Goal: Feedback & Contribution: Contribute content

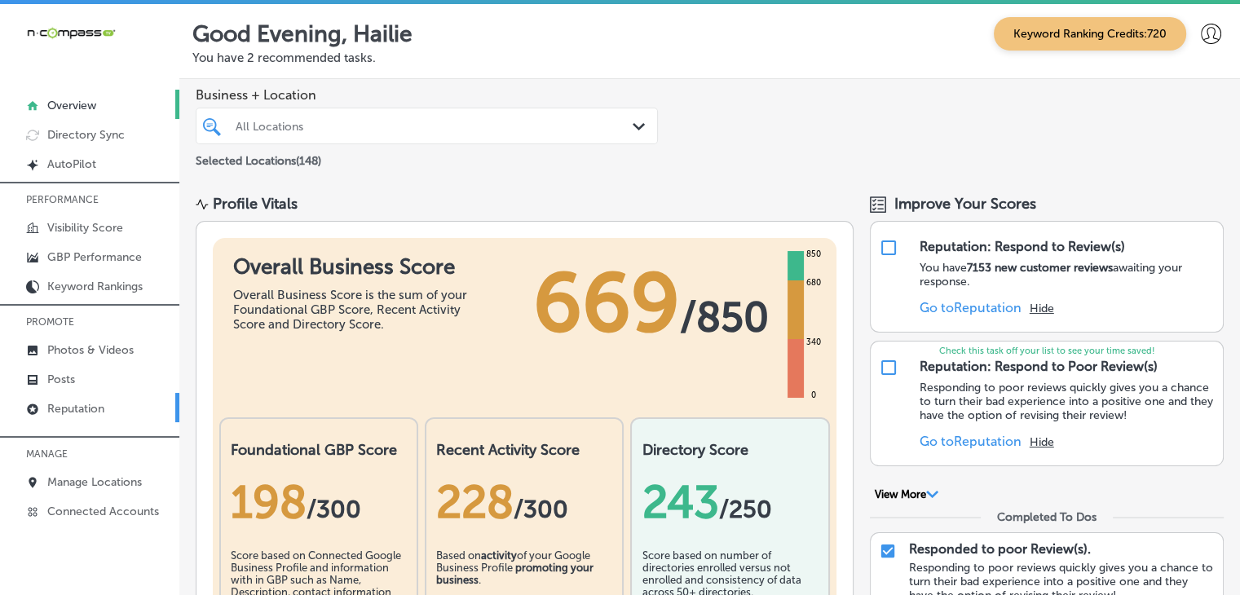
click at [71, 405] on p "Reputation" at bounding box center [75, 409] width 57 height 14
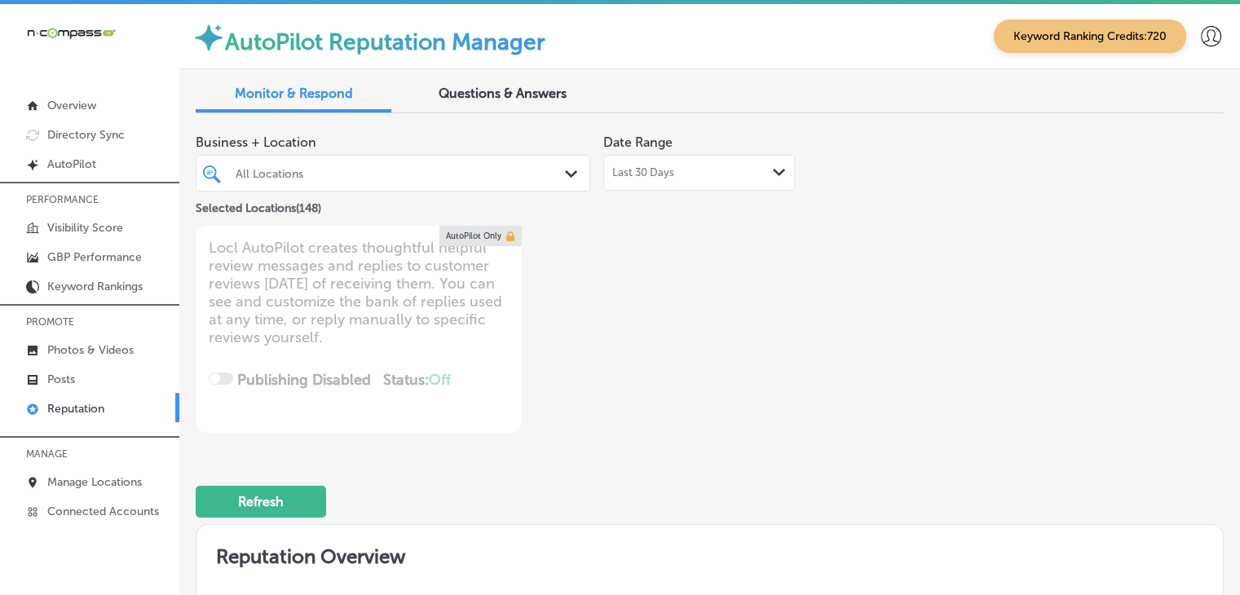
click at [670, 161] on div "Last 30 Days Path Created with Sketch." at bounding box center [700, 173] width 192 height 36
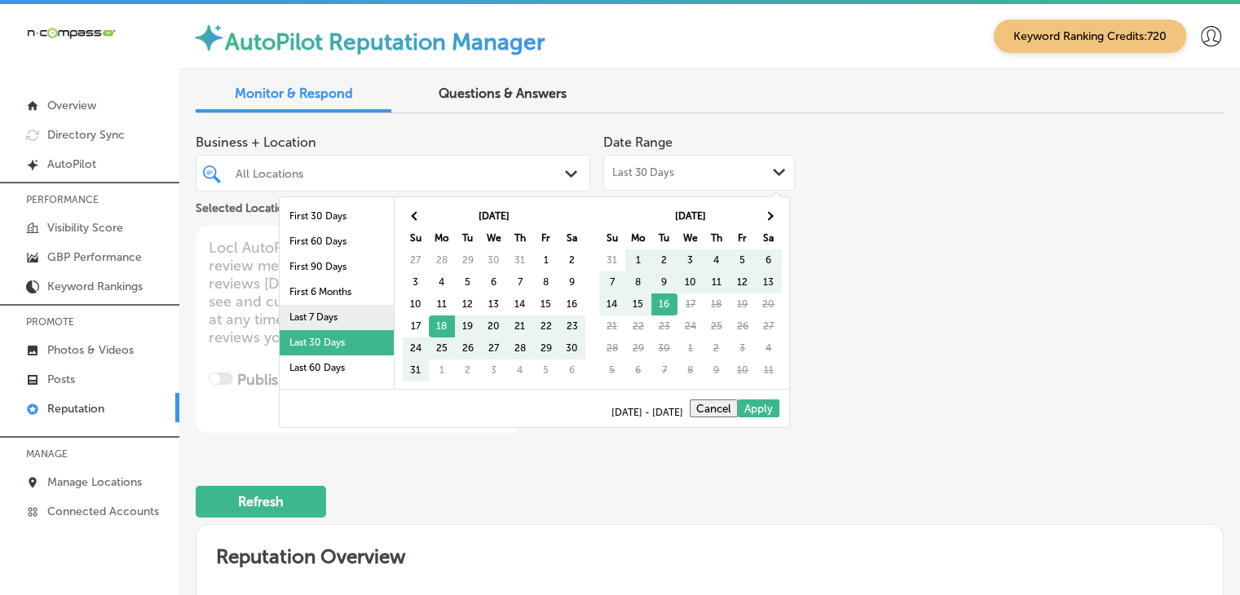
click at [344, 320] on li "Last 7 Days" at bounding box center [337, 317] width 114 height 25
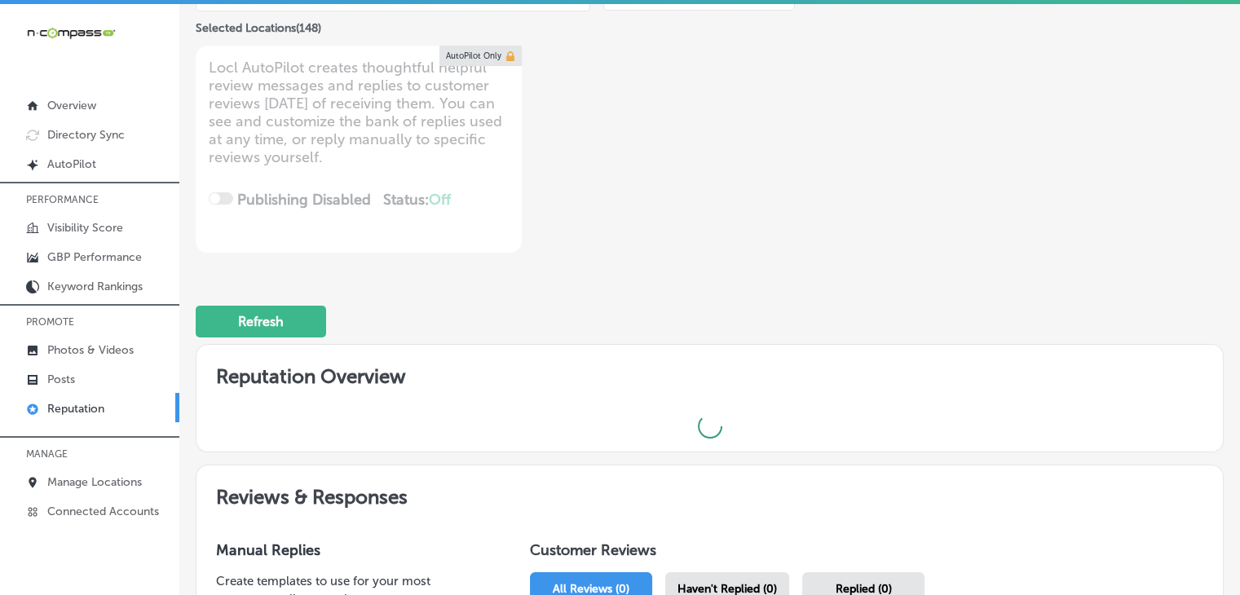
scroll to position [524, 0]
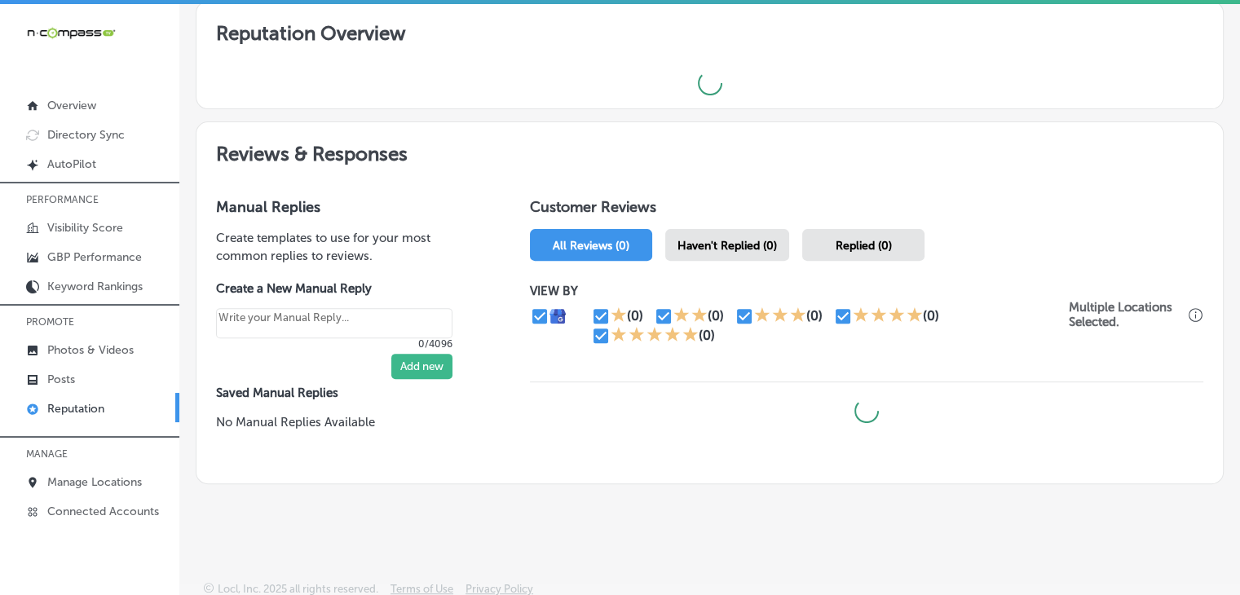
click at [713, 259] on div "Customer Reviews All Reviews (0) Haven't Replied (0) Replied (0) VIEW BY (0) (0…" at bounding box center [867, 331] width 713 height 305
click at [794, 250] on div "All Reviews (0) Haven't Replied (0) Replied (0)" at bounding box center [867, 245] width 674 height 32
click at [783, 249] on div "Haven't Replied (0)" at bounding box center [727, 245] width 124 height 32
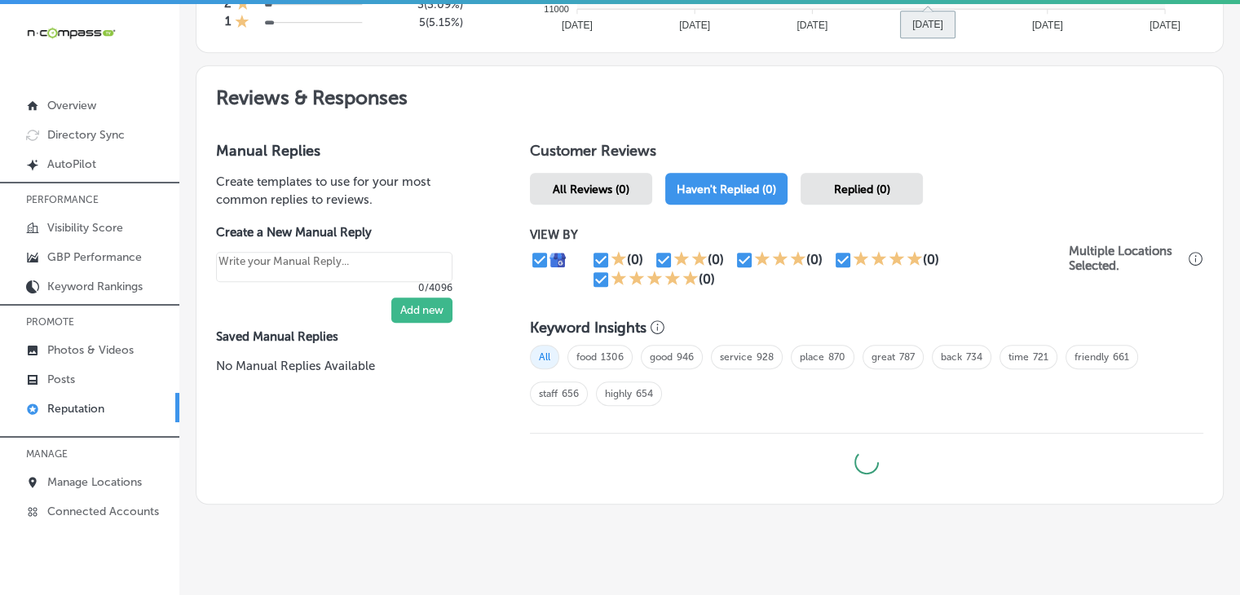
scroll to position [864, 0]
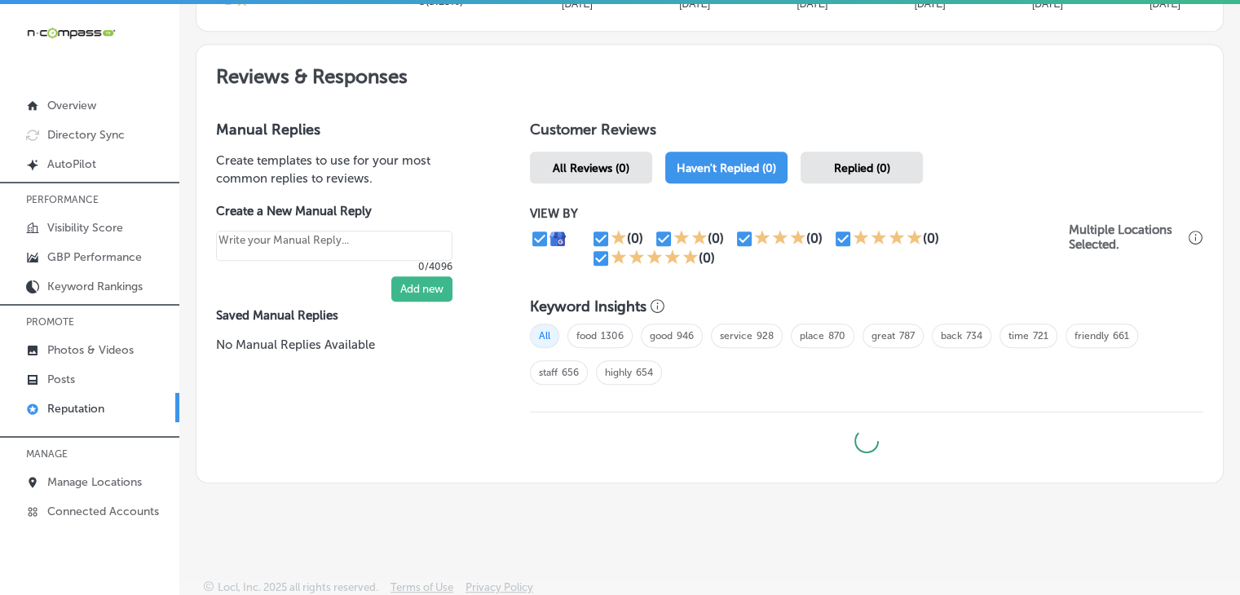
type textarea "x"
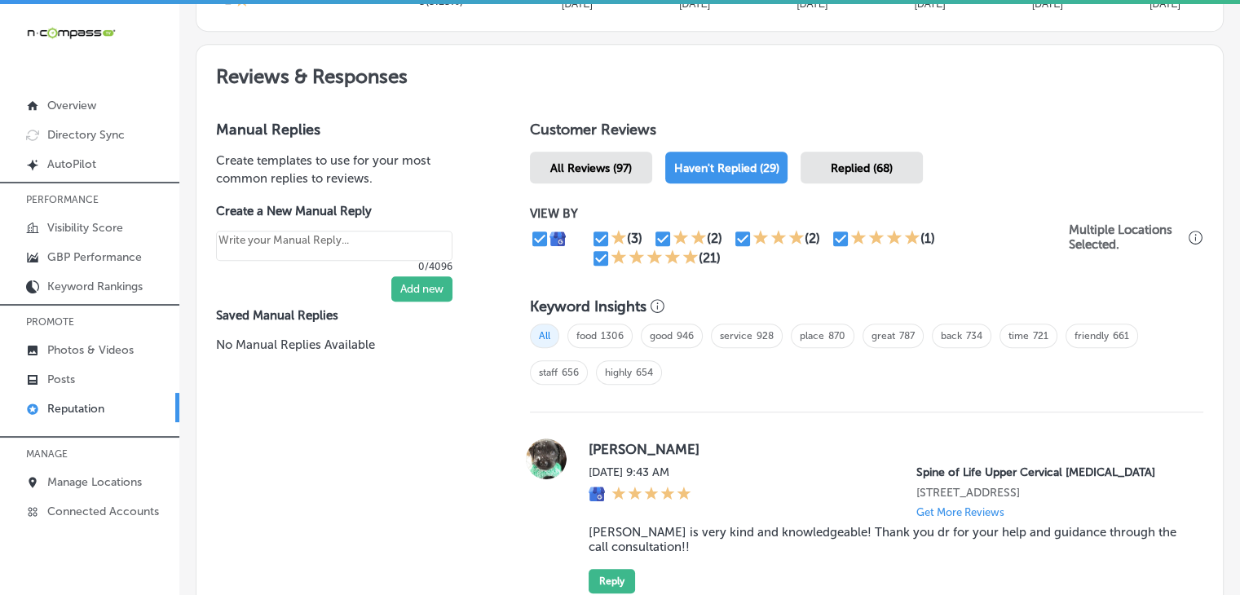
click at [592, 251] on input "checkbox" at bounding box center [601, 259] width 20 height 20
checkbox input "false"
type textarea "x"
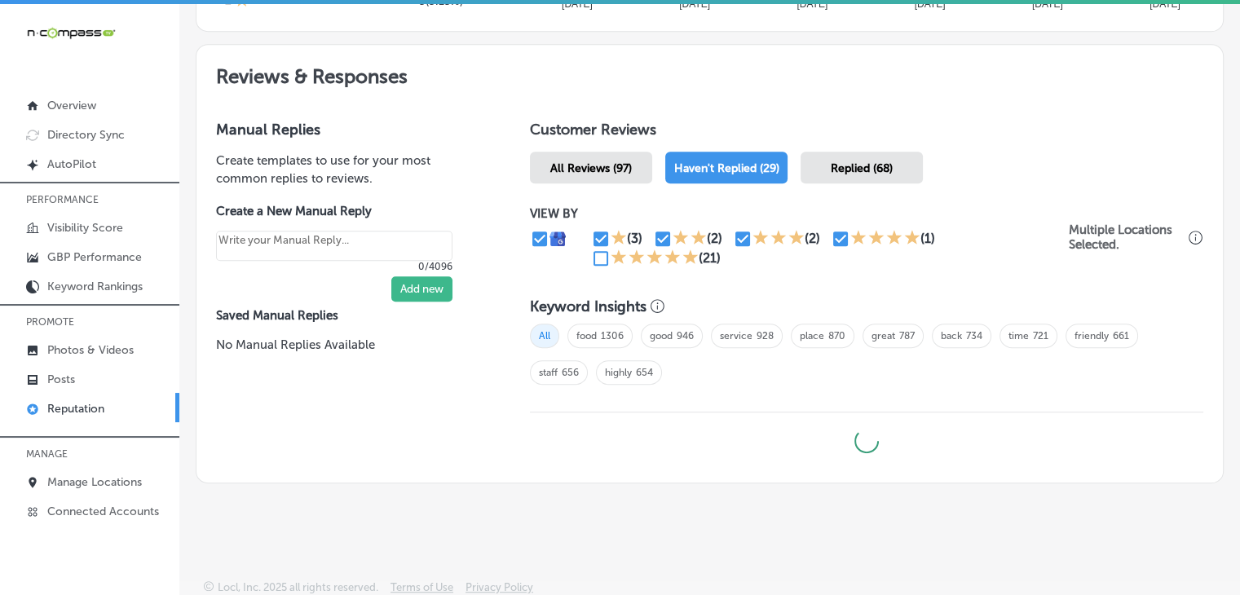
click at [858, 241] on icon at bounding box center [859, 237] width 16 height 16
click at [853, 236] on icon at bounding box center [858, 237] width 15 height 15
click at [851, 233] on icon at bounding box center [859, 237] width 16 height 16
click at [844, 232] on input "checkbox" at bounding box center [841, 239] width 20 height 20
checkbox input "false"
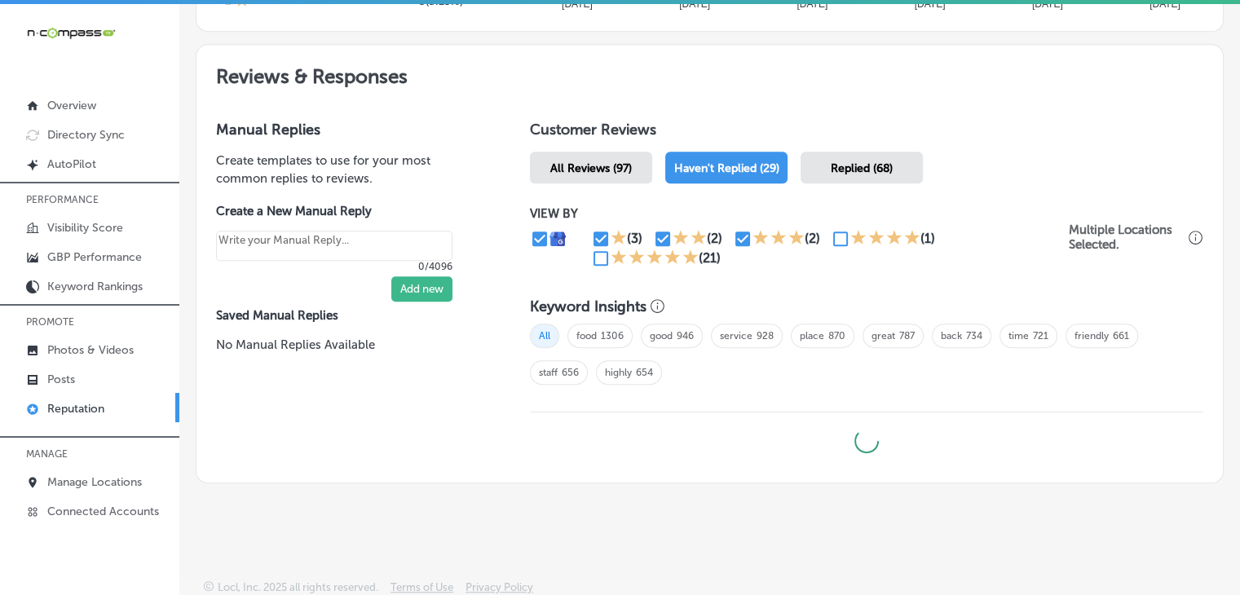
type textarea "x"
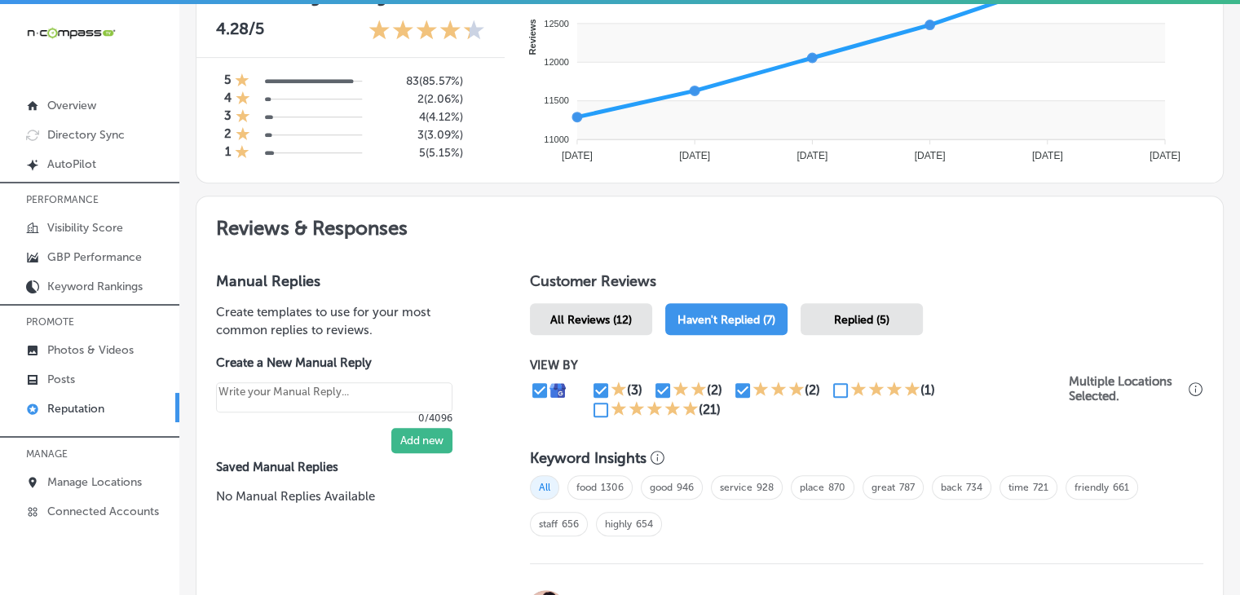
scroll to position [847, 0]
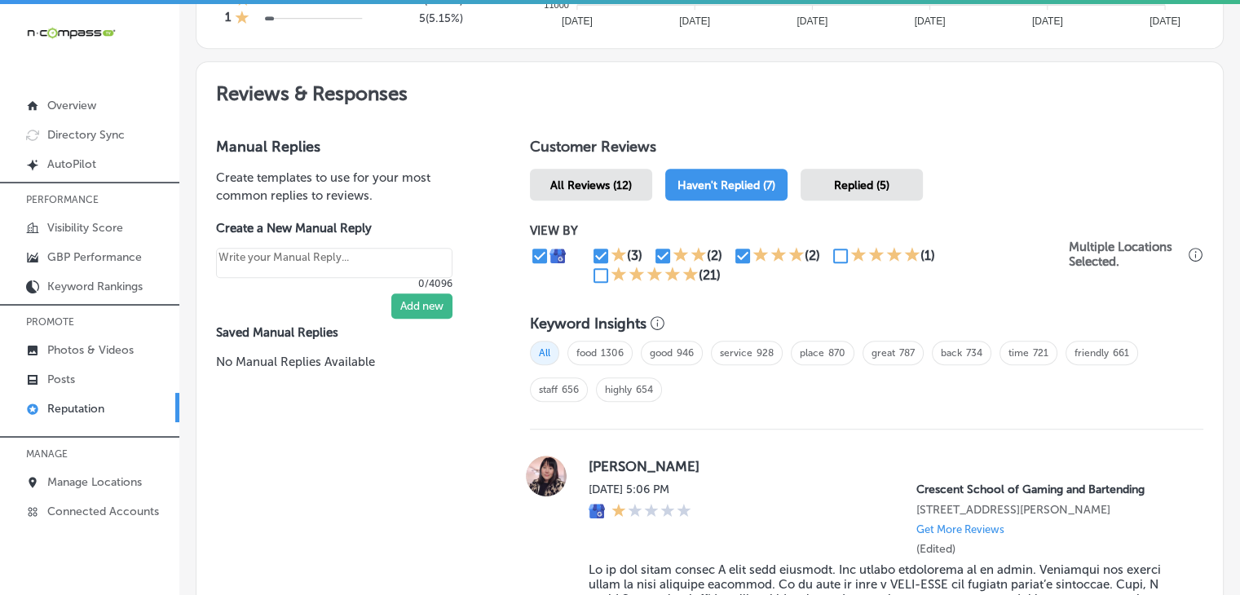
click at [733, 255] on input "checkbox" at bounding box center [743, 256] width 20 height 20
checkbox input "false"
type textarea "x"
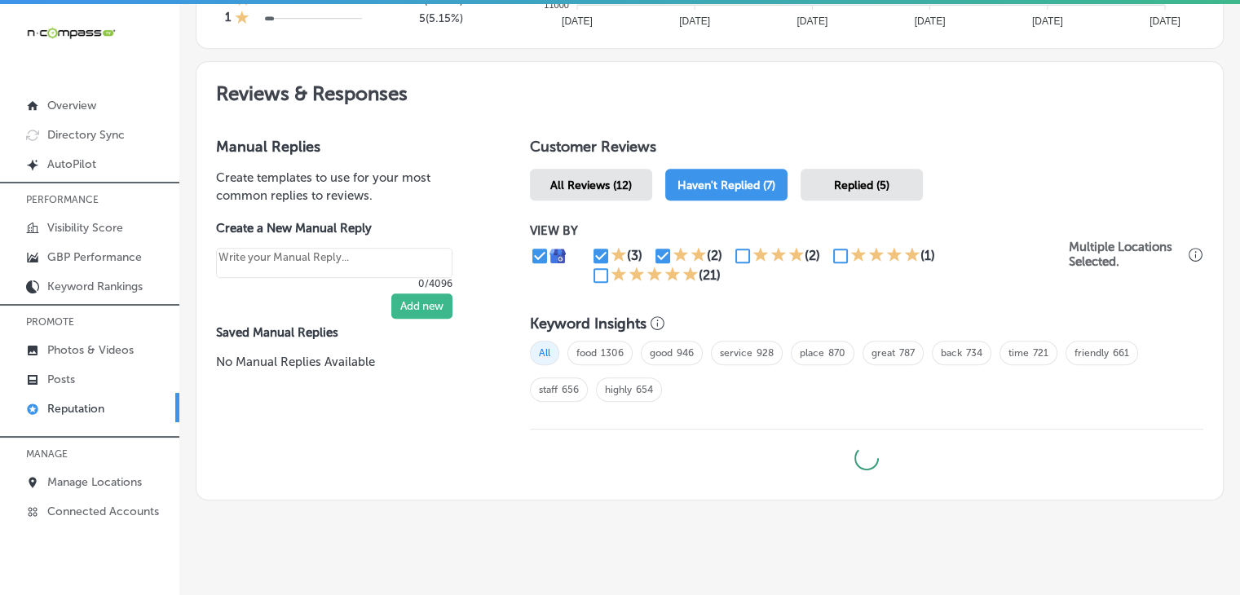
click at [674, 252] on icon at bounding box center [680, 254] width 15 height 15
click at [666, 251] on input "checkbox" at bounding box center [663, 256] width 20 height 20
checkbox input "false"
type textarea "x"
click at [595, 258] on input "checkbox" at bounding box center [601, 256] width 20 height 20
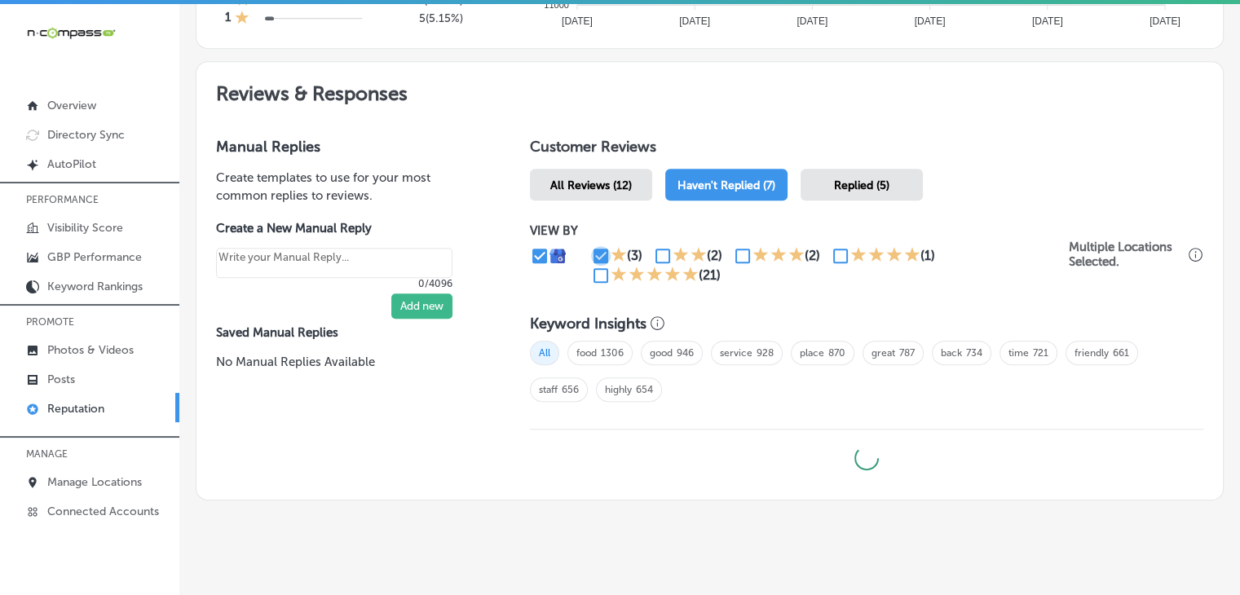
checkbox input "false"
type textarea "x"
click at [591, 275] on input "checkbox" at bounding box center [601, 276] width 20 height 20
checkbox input "true"
type textarea "x"
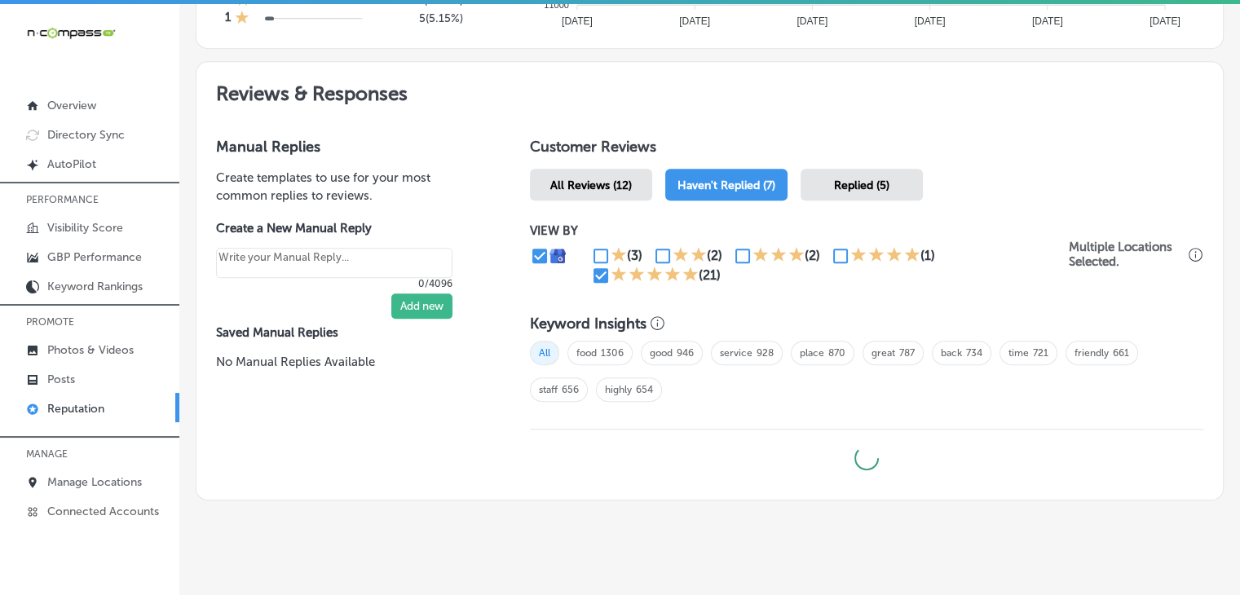
click at [813, 254] on div "(2)" at bounding box center [812, 255] width 15 height 15
click at [831, 252] on input "checkbox" at bounding box center [841, 256] width 20 height 20
checkbox input "true"
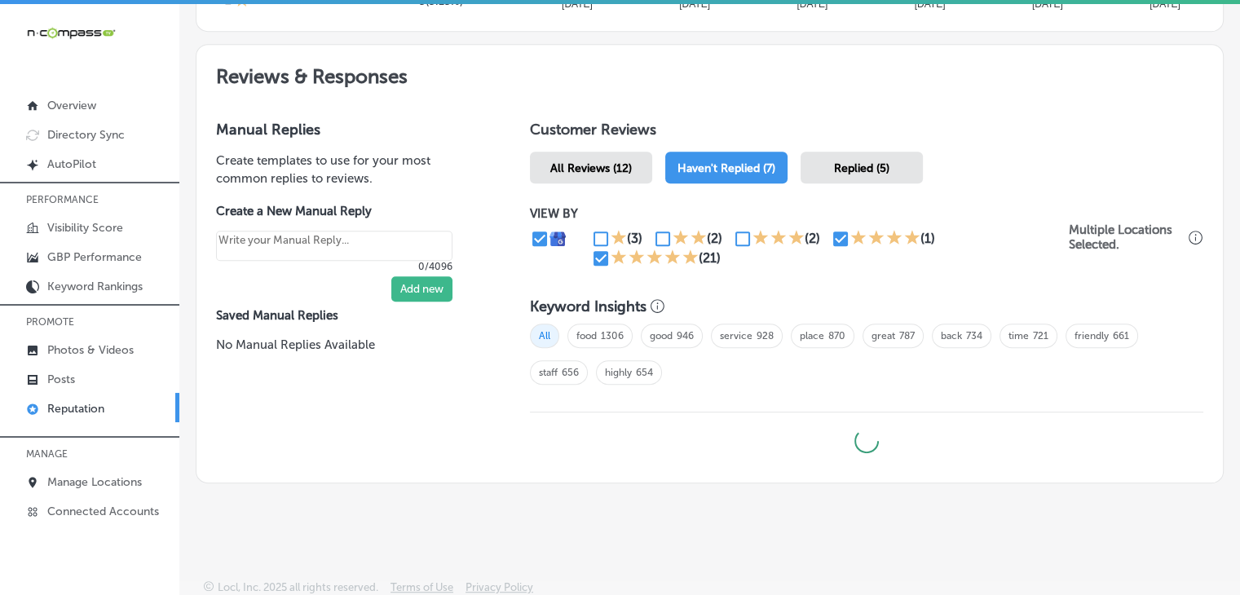
type textarea "x"
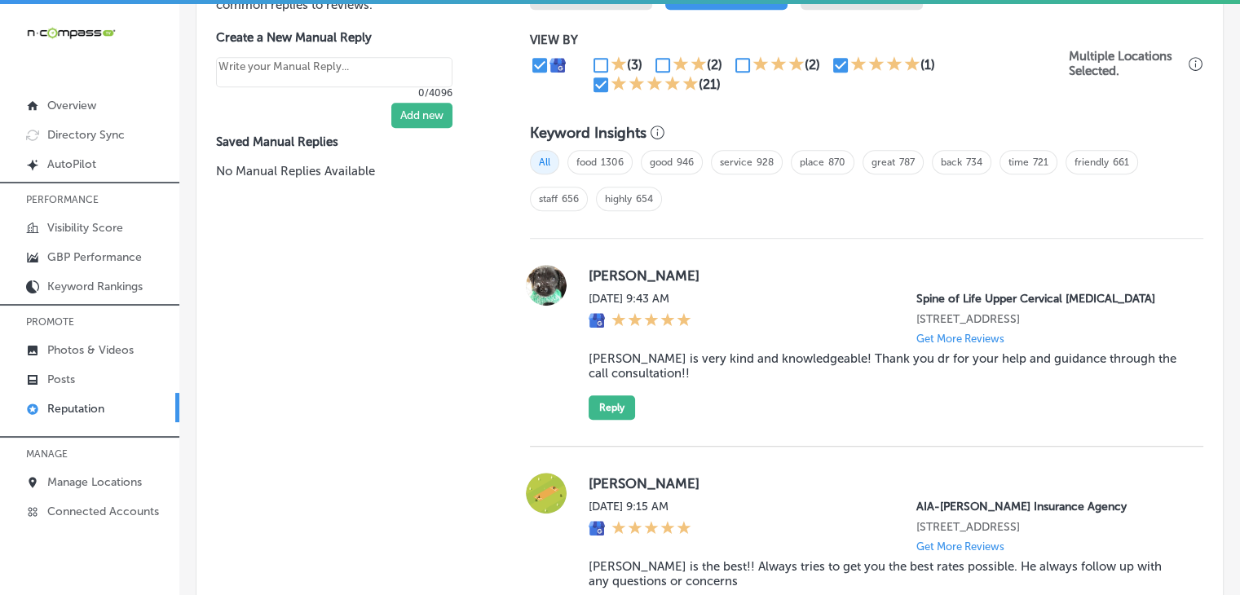
scroll to position [1027, 0]
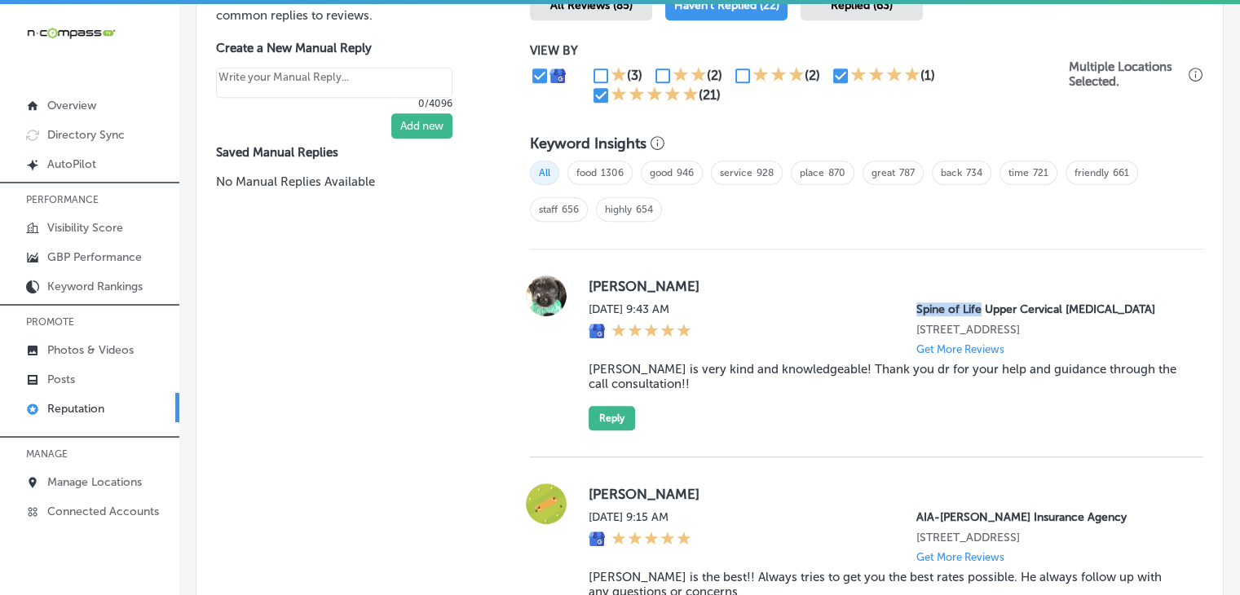
drag, startPoint x: 900, startPoint y: 302, endPoint x: 969, endPoint y: 304, distance: 68.6
click at [969, 304] on div "Tue, Sep 16, 2025 9:43 AM Spine of Life Upper Cervical Chiropractic 2225 A1A S …" at bounding box center [883, 329] width 589 height 53
copy p "Spine of Life"
drag, startPoint x: 585, startPoint y: 272, endPoint x: 688, endPoint y: 378, distance: 147.6
click at [688, 378] on div "Tucker Tue, Sep 16, 2025 9:43 AM Spine of Life Upper Cervical Chiropractic 2225…" at bounding box center [883, 353] width 589 height 155
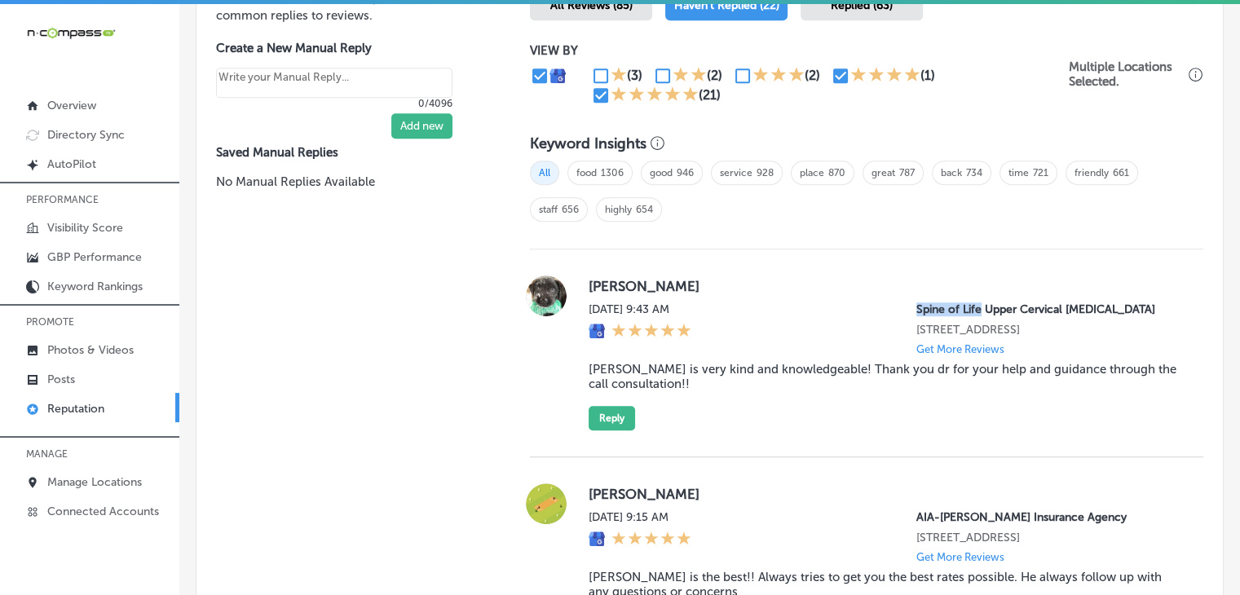
copy div "Tucker Tue, Sep 16, 2025 9:43 AM Spine of Life Upper Cervical Chiropractic 2225…"
click at [609, 409] on button "Reply" at bounding box center [612, 418] width 46 height 24
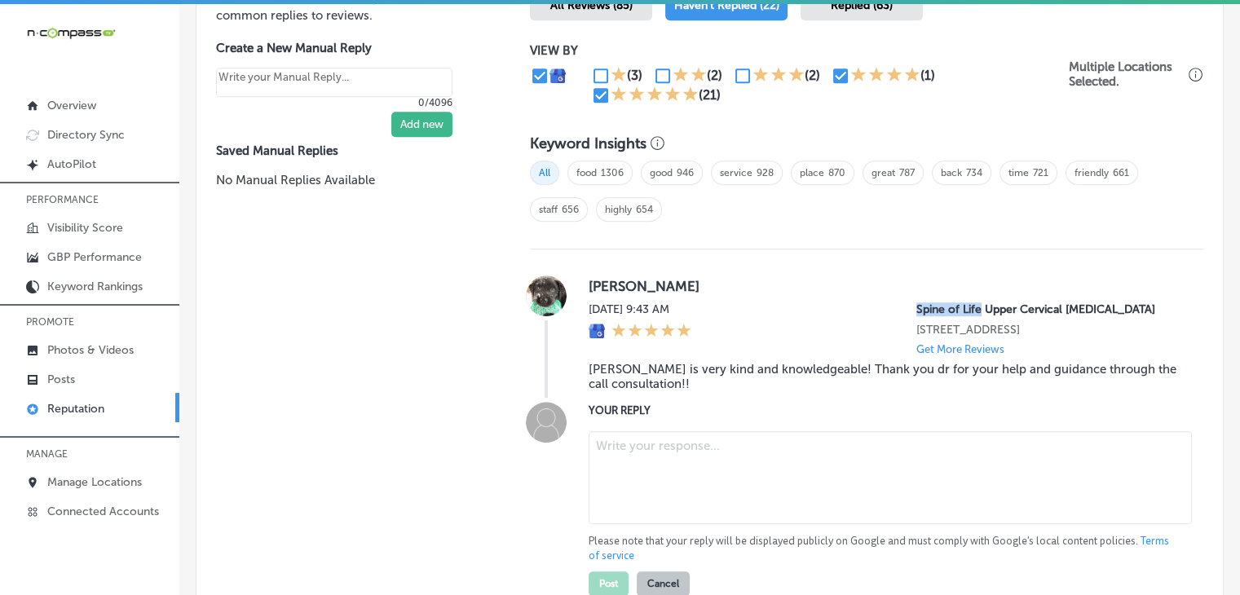
click at [687, 501] on textarea at bounding box center [891, 477] width 604 height 93
paste textarea "We’re so glad to hear you had a great experience with Dr. Kevin Pecca at Spine …"
type textarea "We’re so glad to hear you had a great experience with Dr. Kevin Pecca at Spine …"
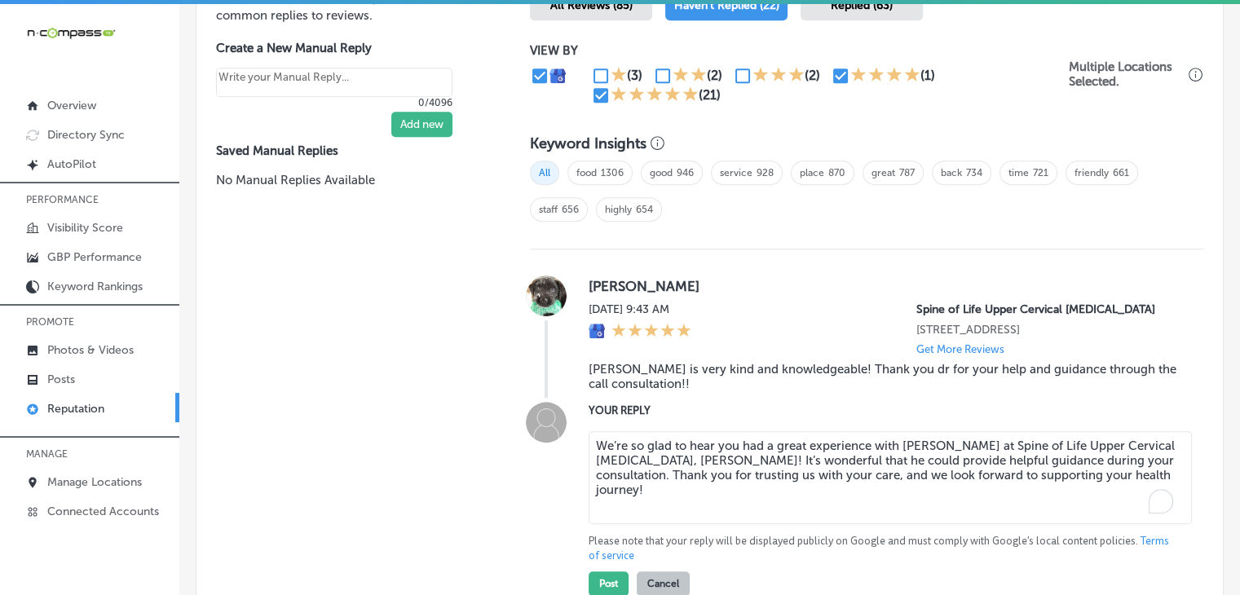
type textarea "x"
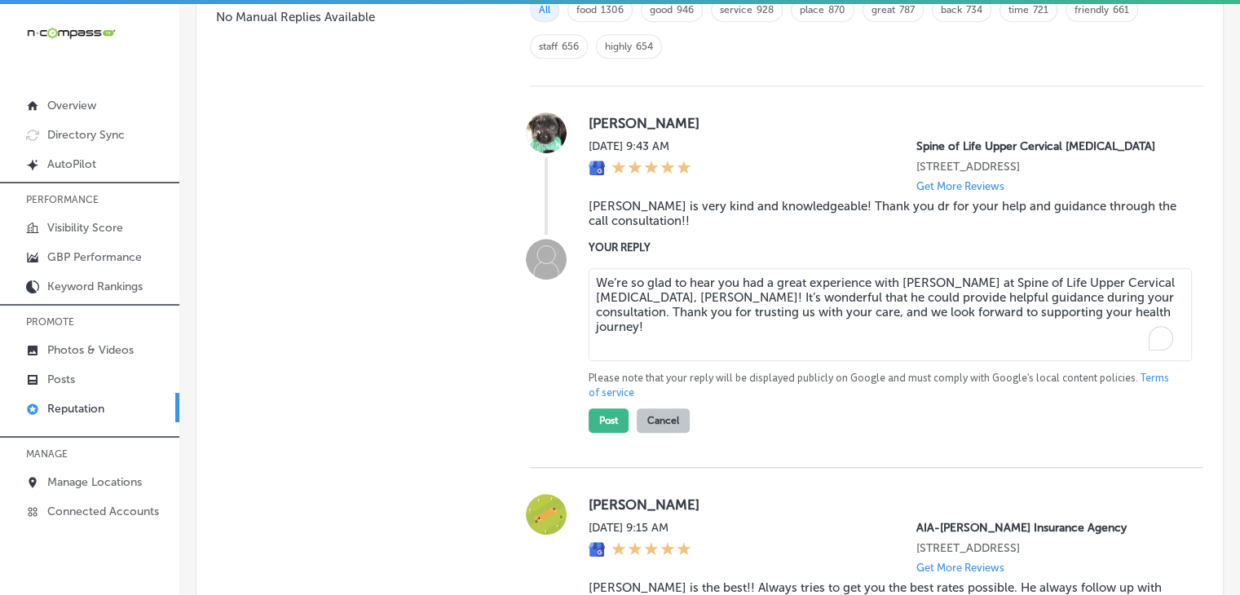
type textarea "We’re so glad to hear you had a great experience with Dr. Kevin Pecca at Spine …"
click at [599, 404] on div "Post Cancel" at bounding box center [639, 416] width 101 height 33
click at [602, 410] on button "Post" at bounding box center [609, 421] width 40 height 24
type textarea "x"
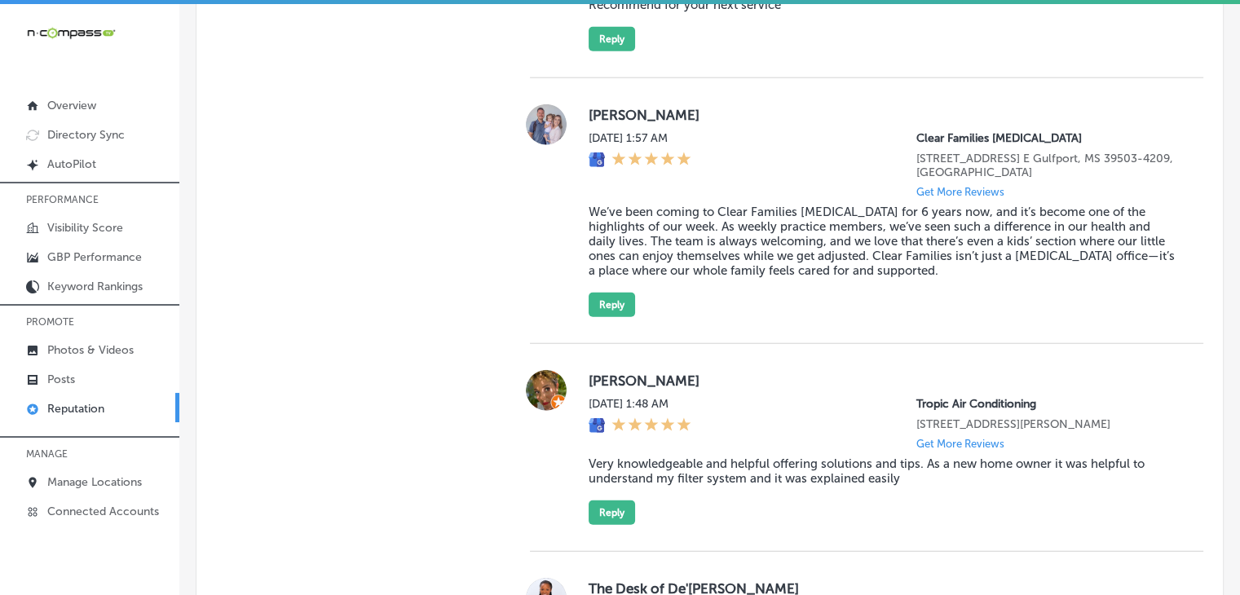
scroll to position [3963, 0]
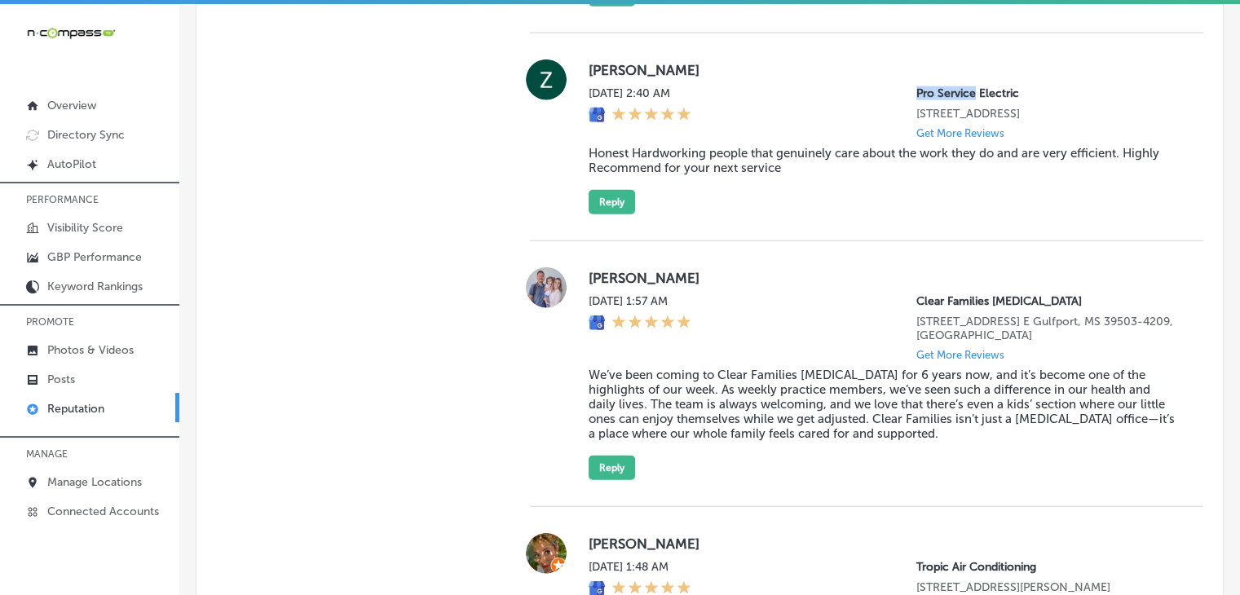
drag, startPoint x: 904, startPoint y: 127, endPoint x: 962, endPoint y: 124, distance: 58.0
click at [962, 100] on p "Pro Service Electric" at bounding box center [1047, 93] width 261 height 14
copy p "Pro Service"
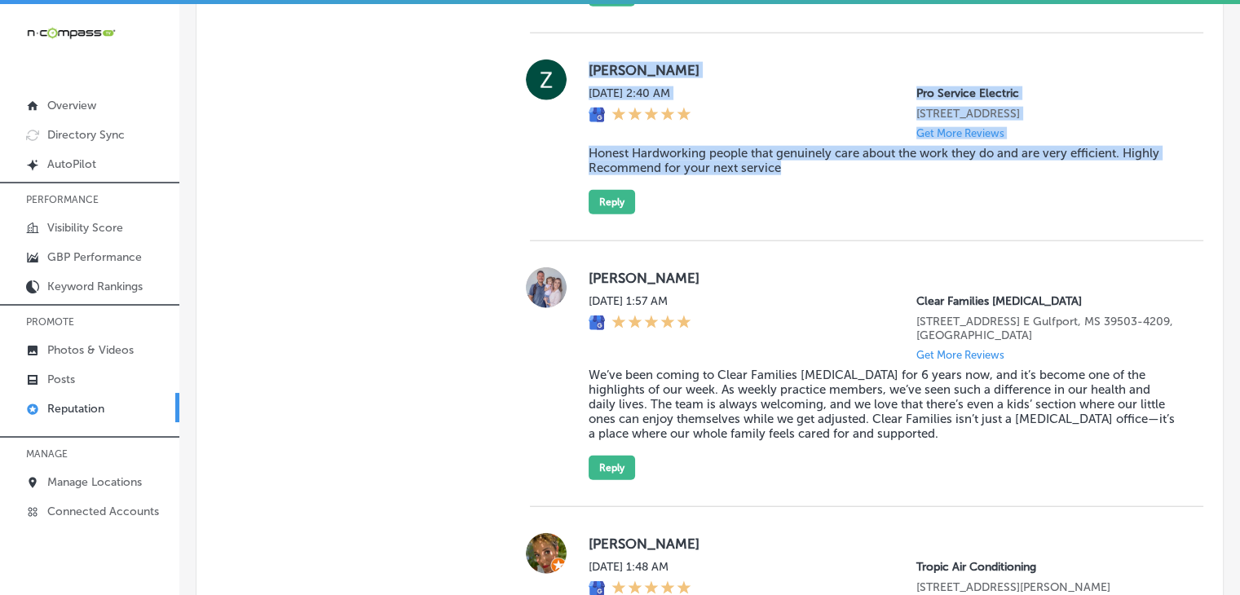
drag, startPoint x: 621, startPoint y: 123, endPoint x: 803, endPoint y: 208, distance: 200.7
click at [803, 208] on div "Zachery Erickson Tue, Sep 16, 2025 2:40 AM Pro Service Electric 7407 Arrowhead …" at bounding box center [867, 137] width 674 height 155
copy div "Zachery Erickson Tue, Sep 16, 2025 2:40 AM Pro Service Electric 7407 Arrowhead …"
click at [589, 214] on button "Reply" at bounding box center [612, 202] width 46 height 24
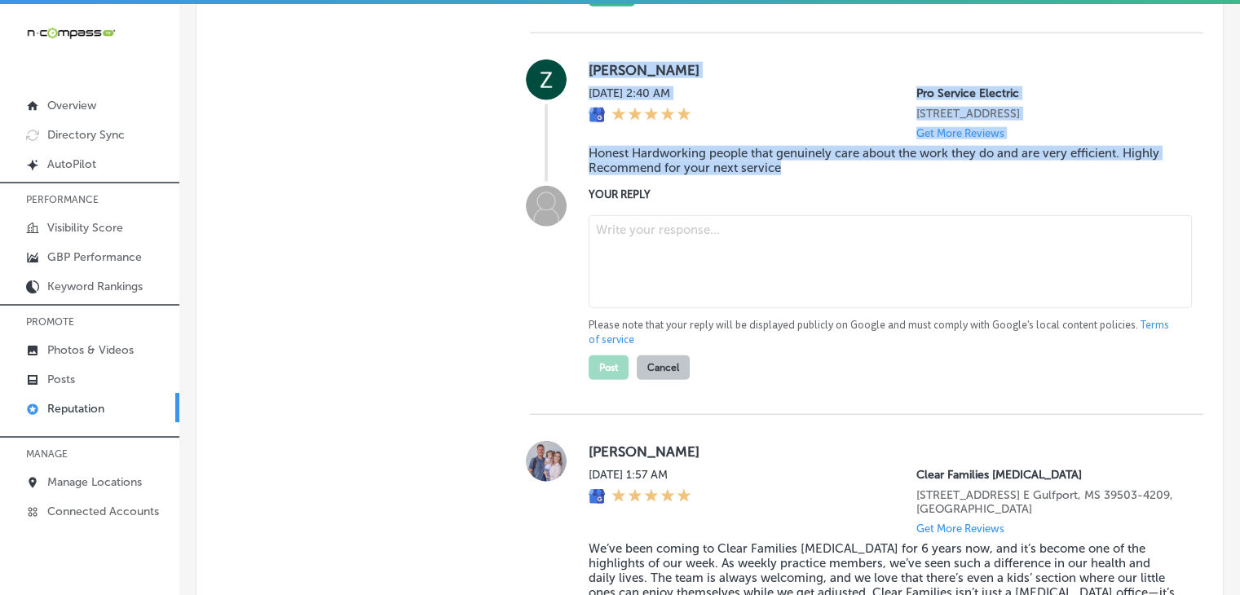
click at [670, 285] on textarea at bounding box center [891, 261] width 604 height 93
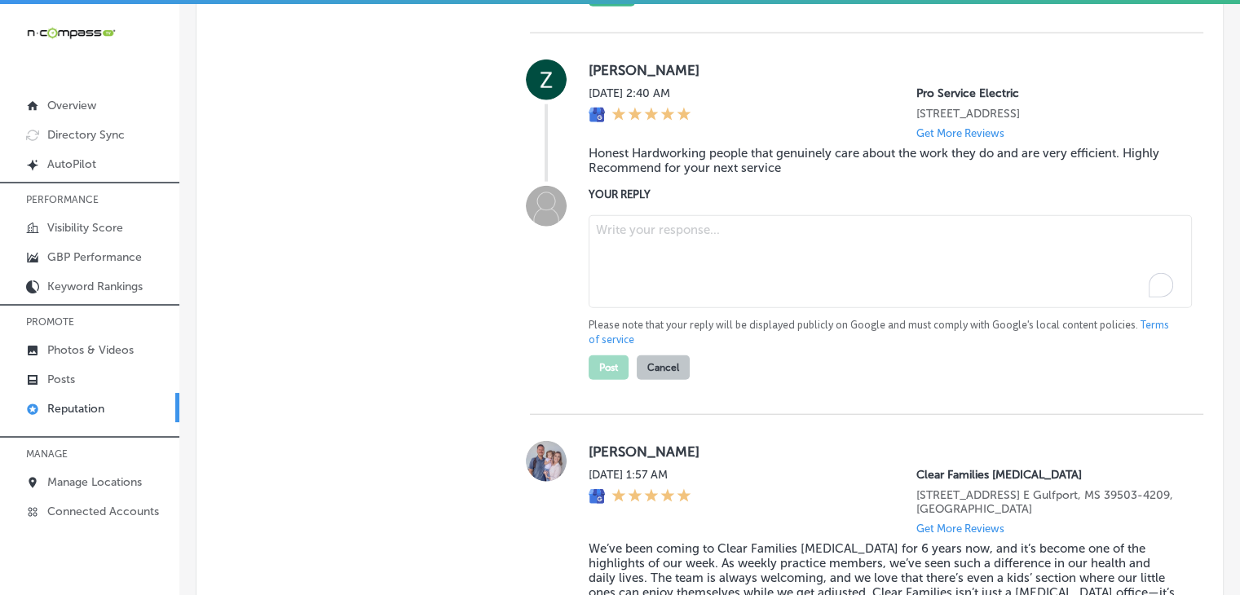
paste textarea "Thank you, Zachery, for your kind words! We're thrilled to hear you had a posit…"
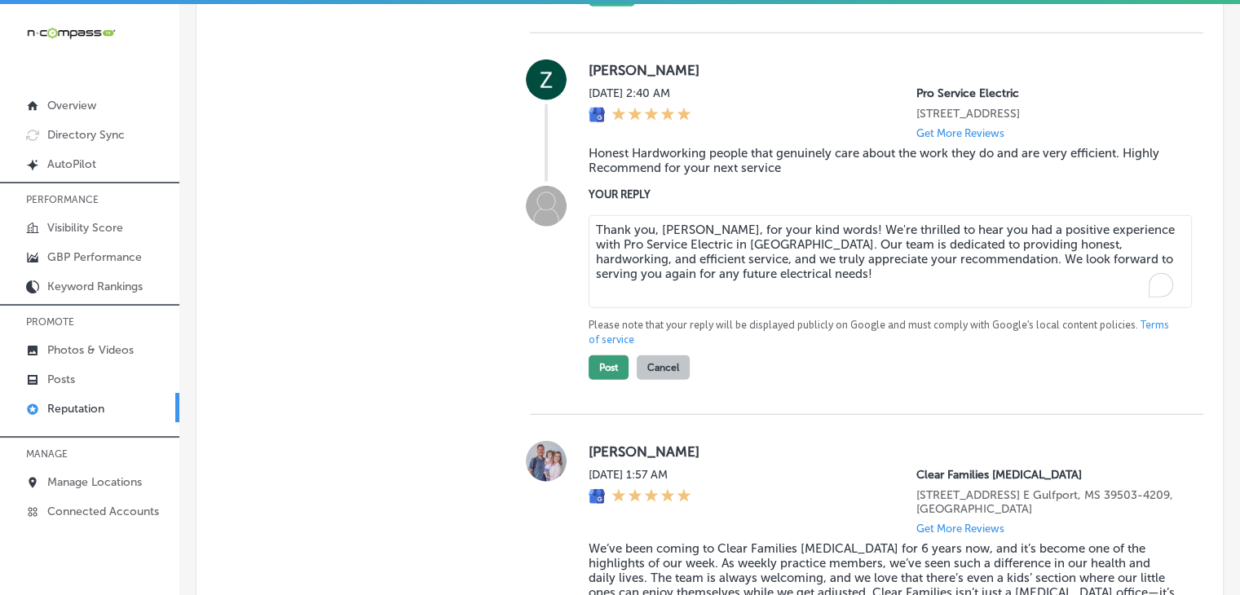
type textarea "Thank you, Zachery, for your kind words! We're thrilled to hear you had a posit…"
click at [613, 380] on button "Post" at bounding box center [609, 368] width 40 height 24
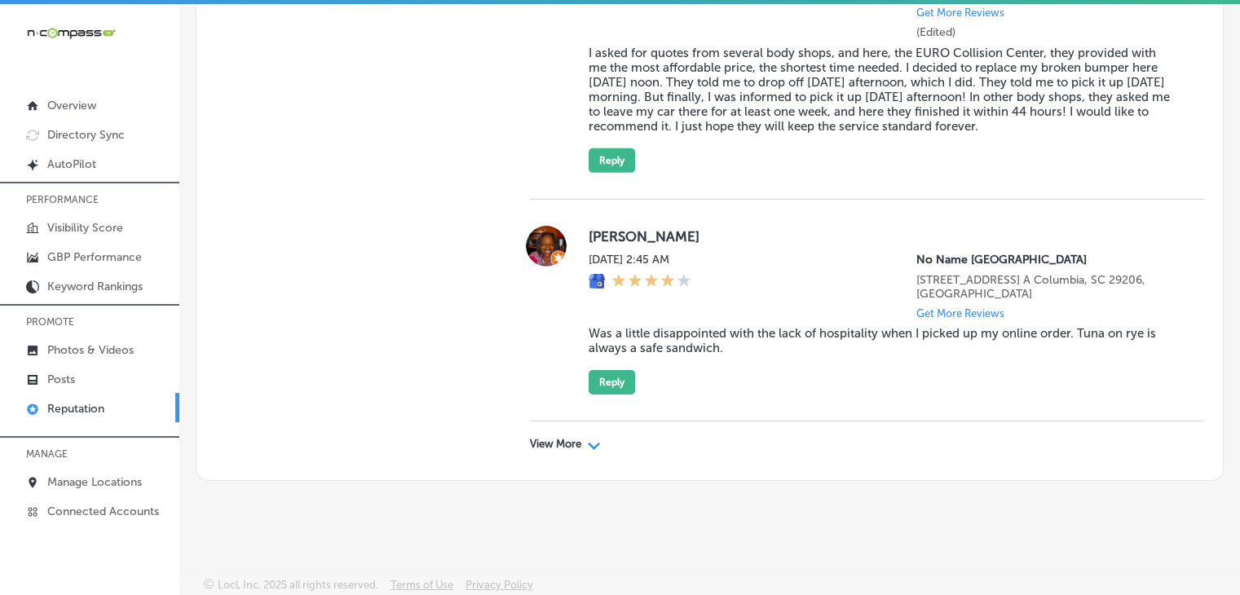
scroll to position [5217, 0]
click at [554, 453] on div "View More Path Created with Sketch." at bounding box center [867, 445] width 674 height 46
click at [558, 441] on p "View More" at bounding box center [555, 444] width 51 height 13
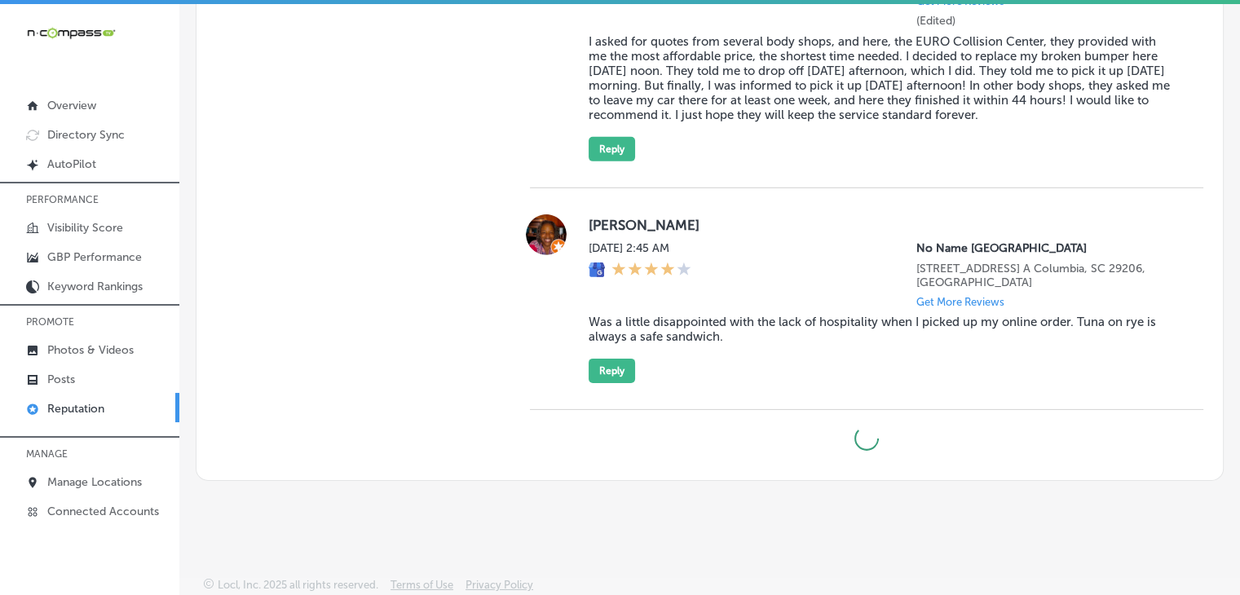
type textarea "x"
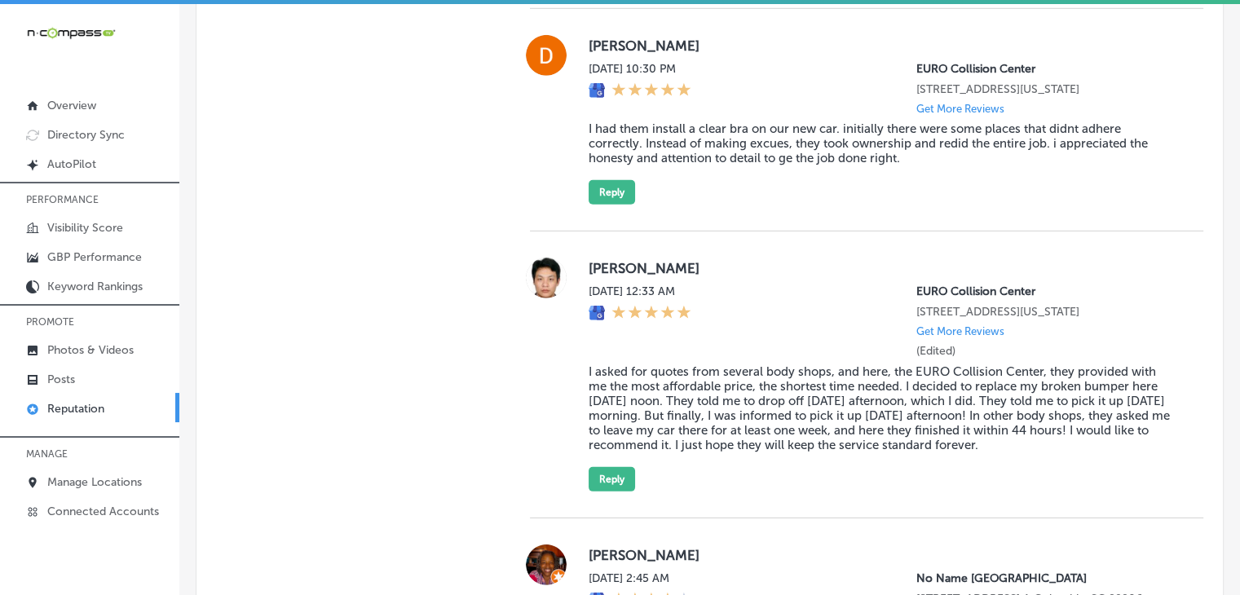
scroll to position [4715, 0]
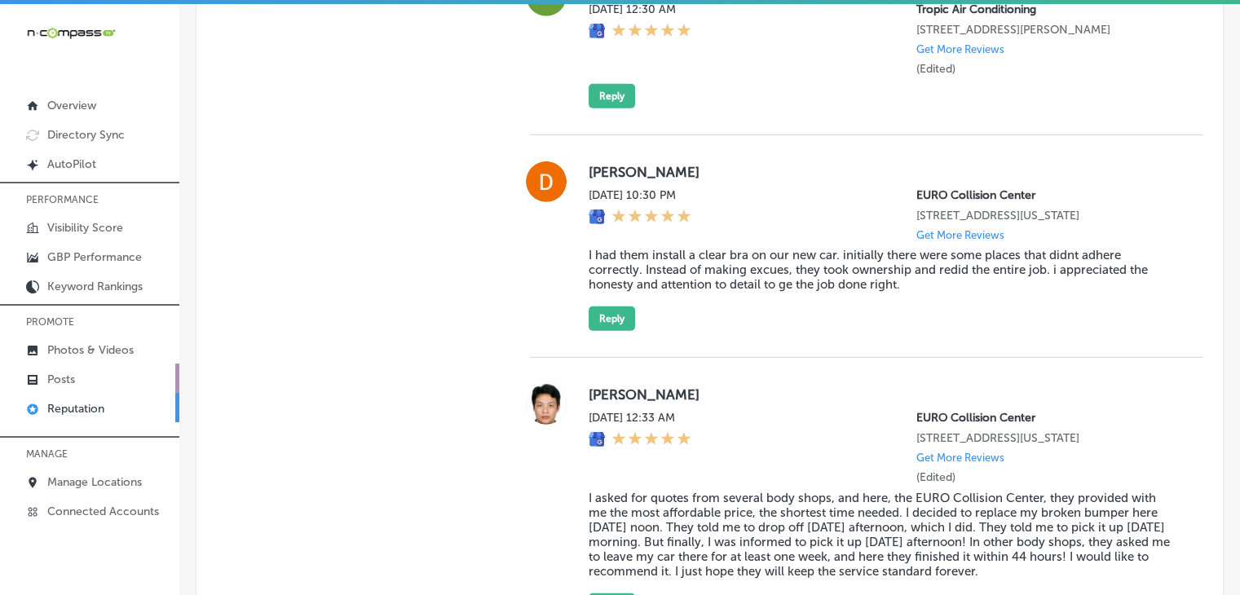
click at [132, 385] on link "Posts" at bounding box center [89, 378] width 179 height 29
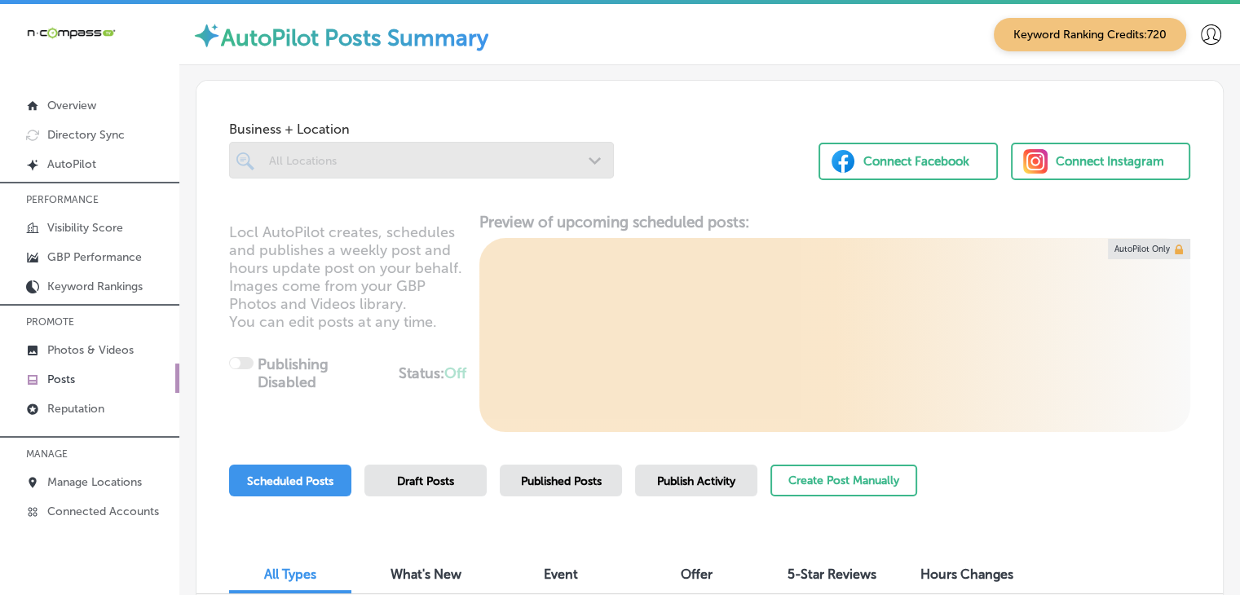
click at [745, 476] on div "Publish Activity" at bounding box center [696, 481] width 122 height 32
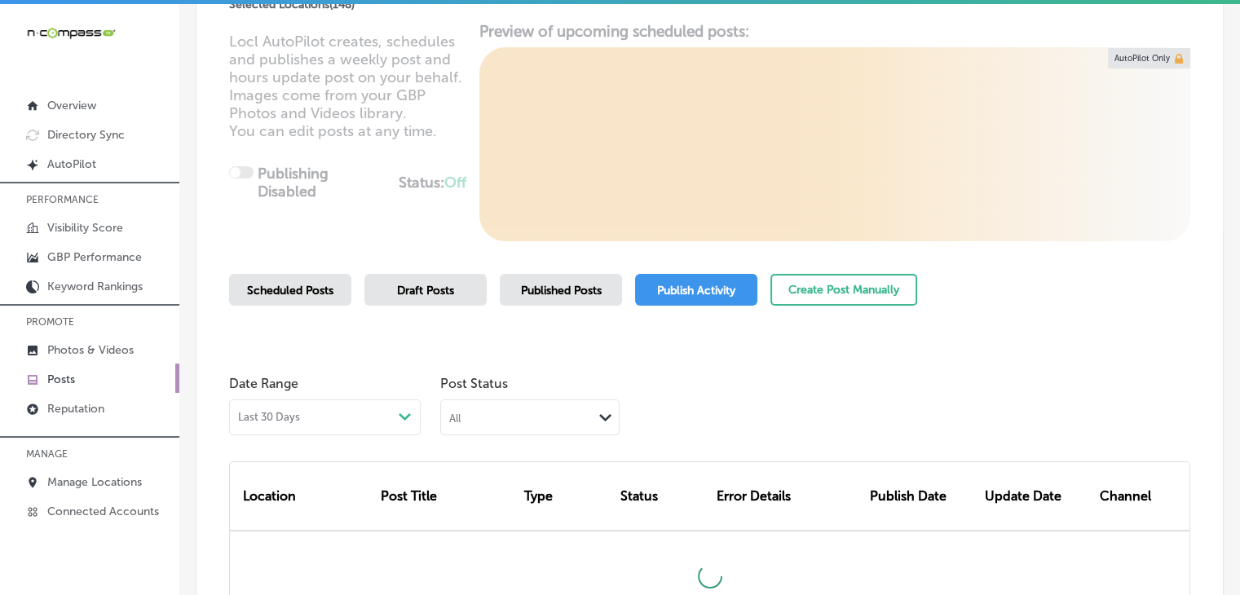
scroll to position [326, 0]
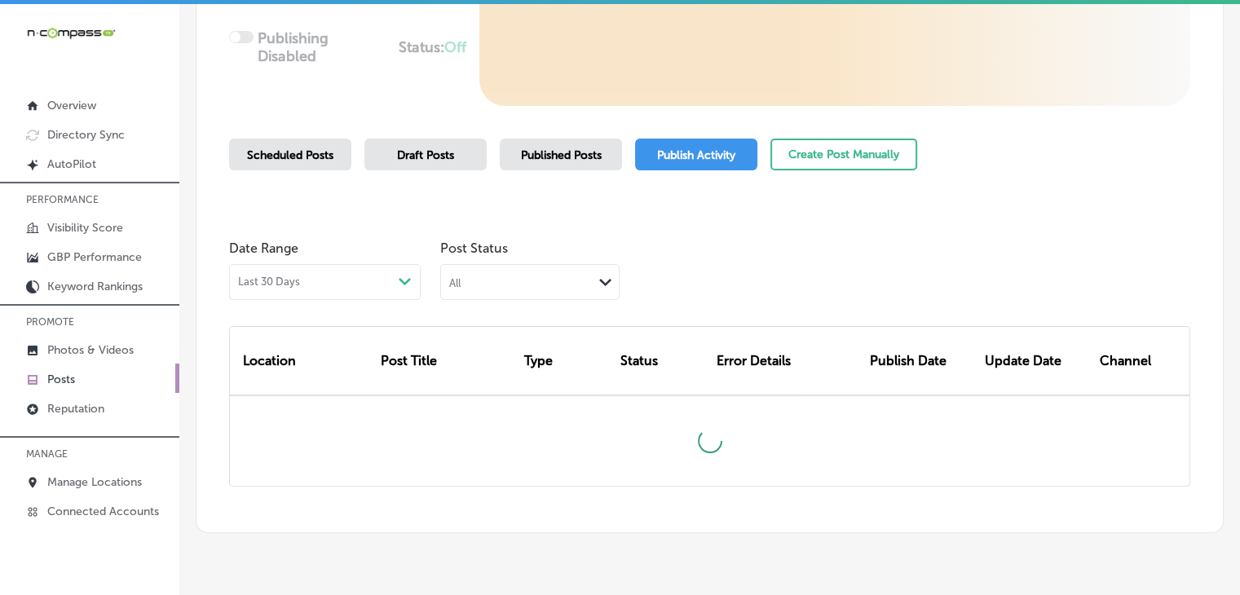
click at [491, 278] on div "All" at bounding box center [517, 281] width 152 height 15
click at [451, 359] on label "Failed" at bounding box center [467, 360] width 33 height 15
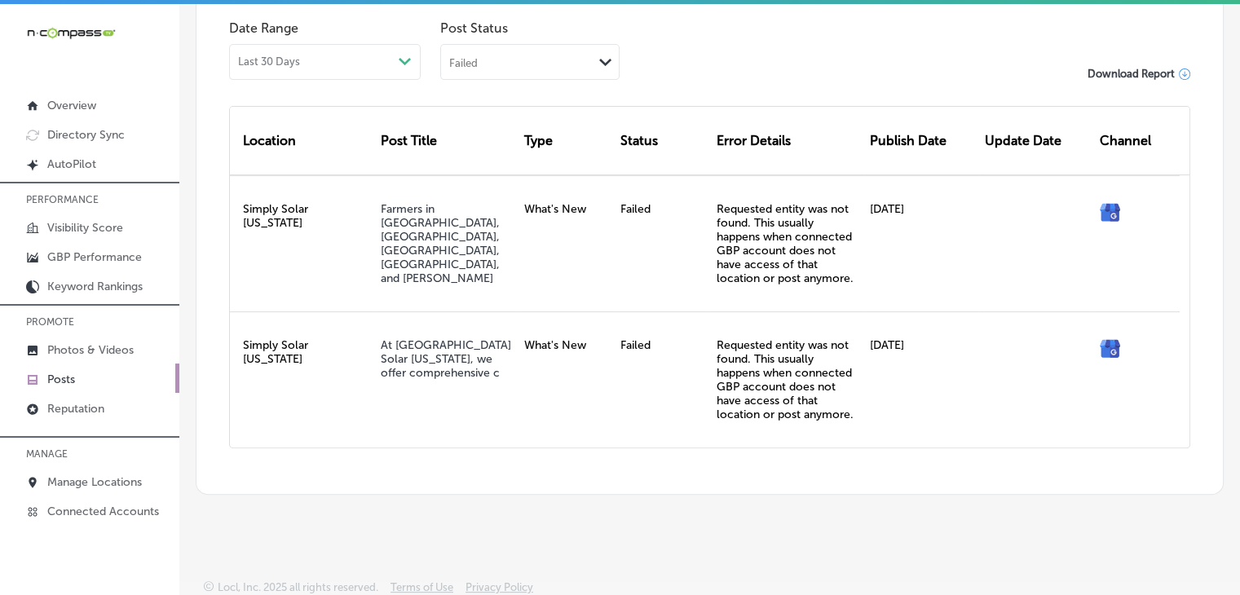
scroll to position [383, 0]
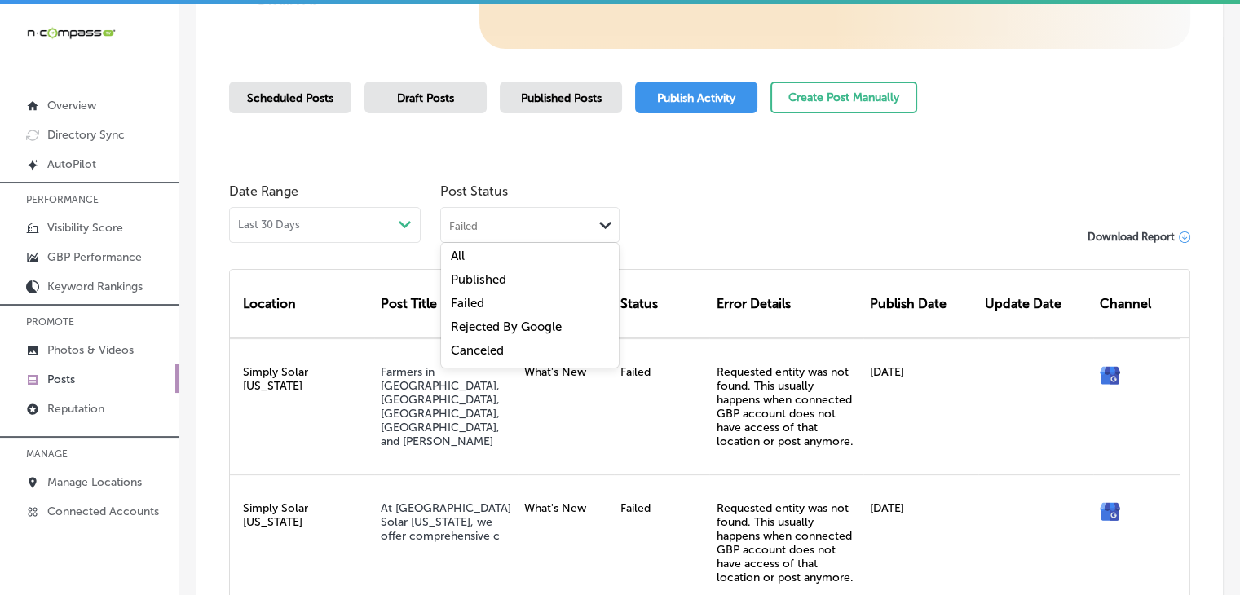
click at [496, 223] on div "Failed" at bounding box center [517, 224] width 152 height 15
click at [493, 321] on label "Rejected By Google" at bounding box center [506, 327] width 111 height 15
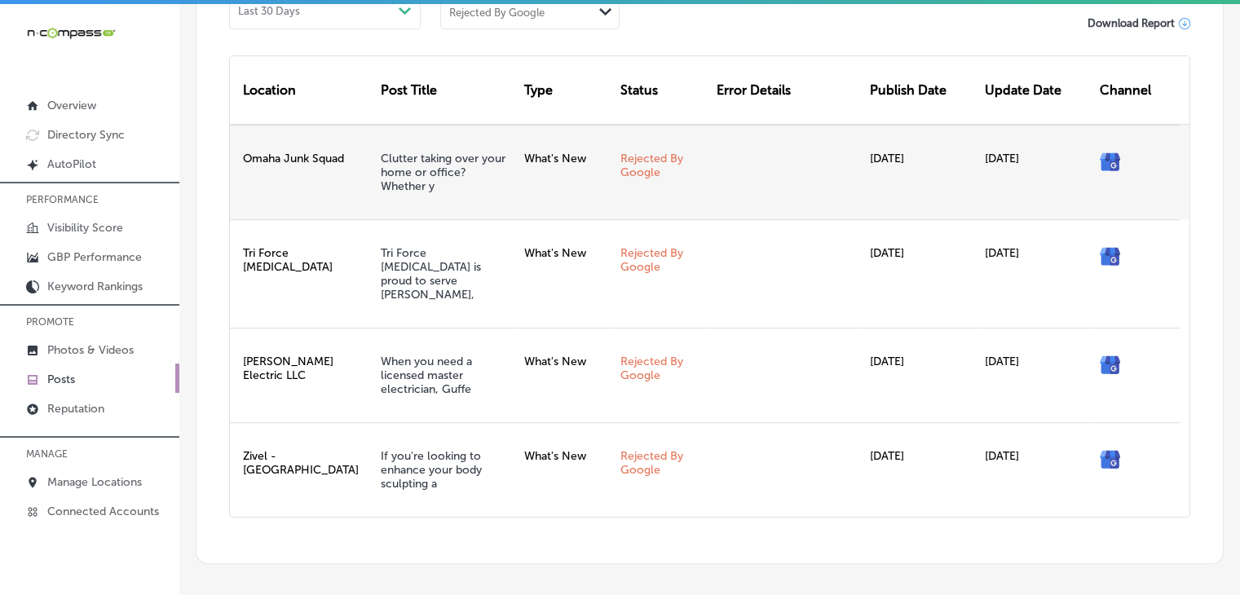
scroll to position [639, 0]
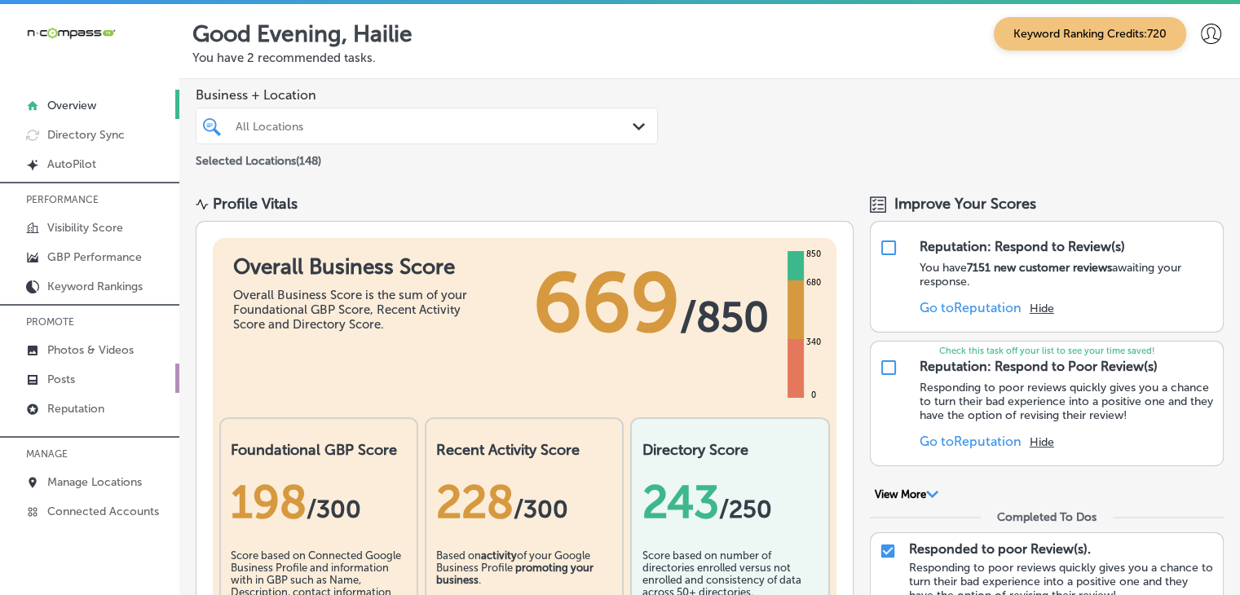
click at [95, 387] on link "Posts" at bounding box center [89, 378] width 179 height 29
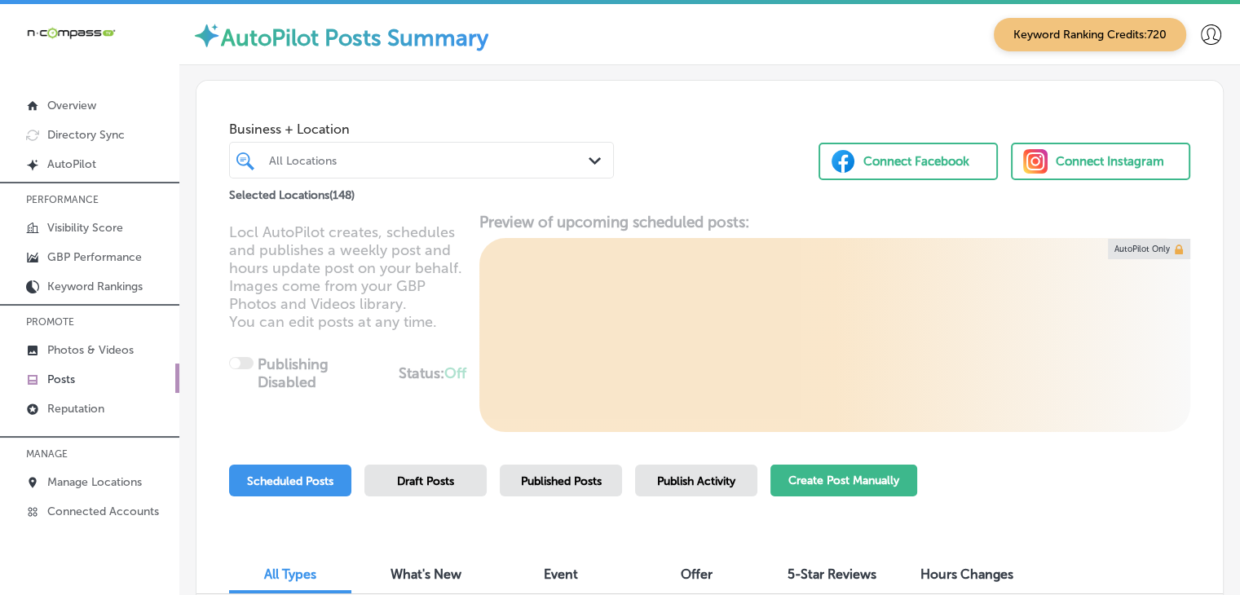
click at [811, 471] on button "Create Post Manually" at bounding box center [844, 481] width 147 height 32
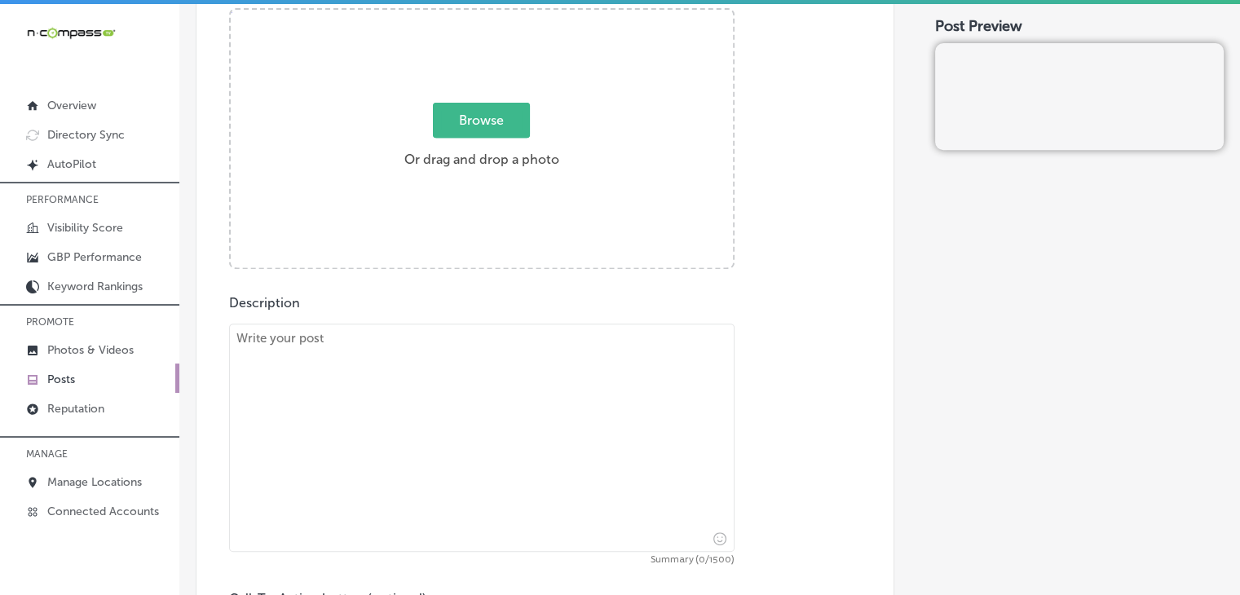
click at [423, 381] on textarea at bounding box center [482, 438] width 506 height 228
paste textarea "If you’re looking for a Southern side that’s full of flavor, Popeyes [US_STATE]…"
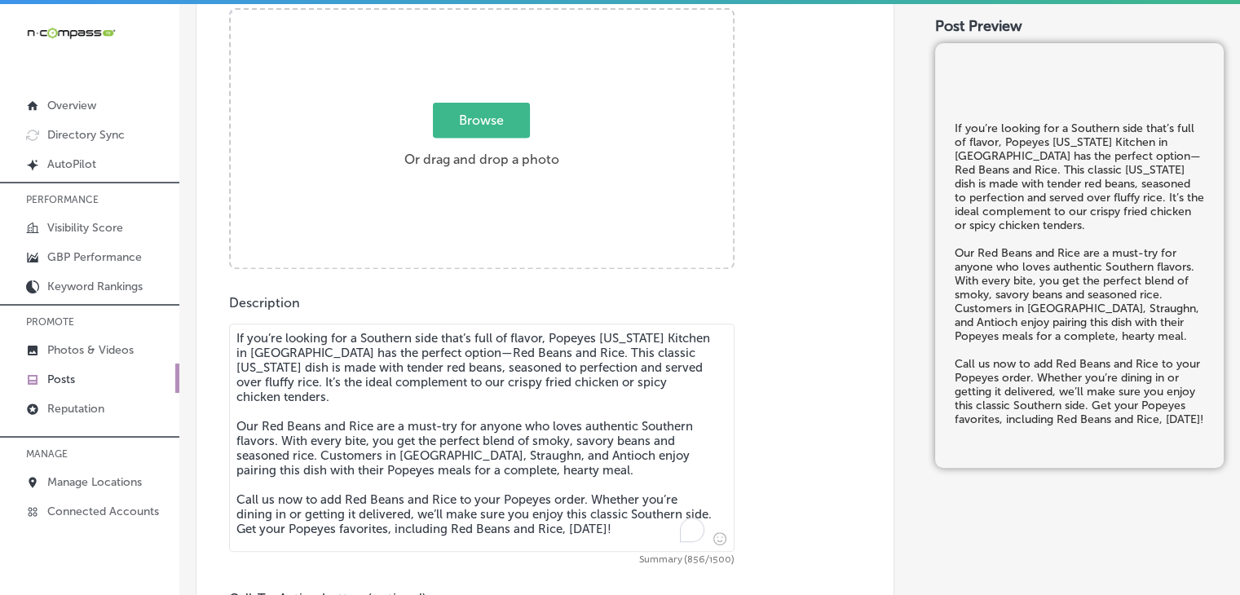
scroll to position [326, 0]
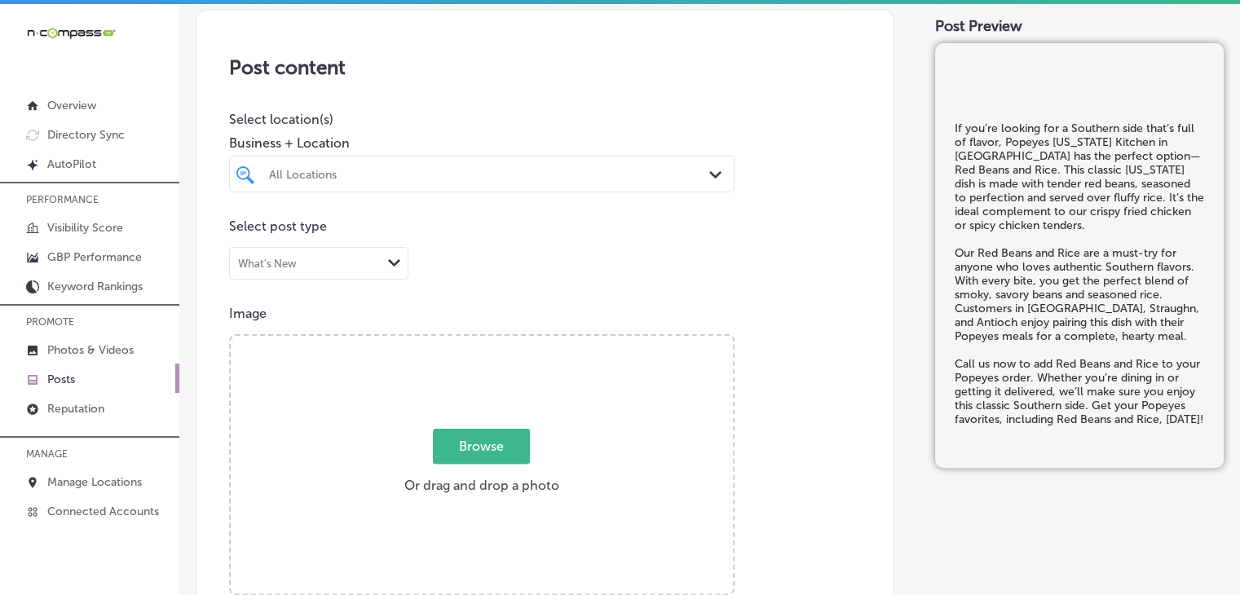
type textarea "If you’re looking for a Southern side that’s full of flavor, Popeyes [US_STATE]…"
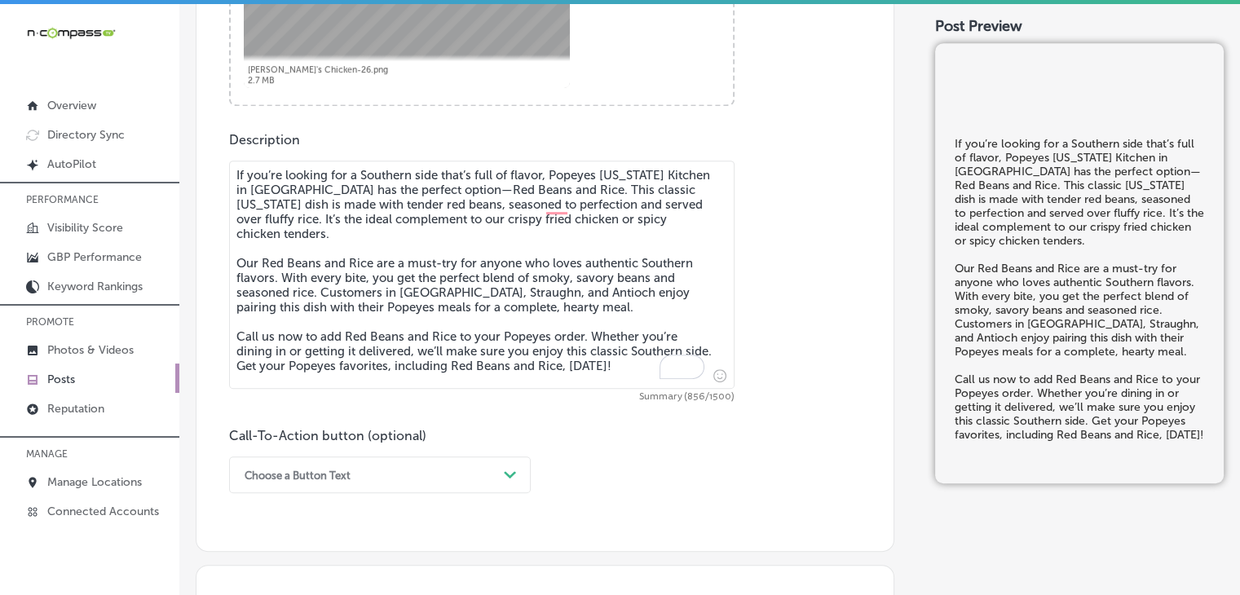
click at [328, 460] on div "Choose a Button Text Path Created with Sketch." at bounding box center [380, 475] width 302 height 37
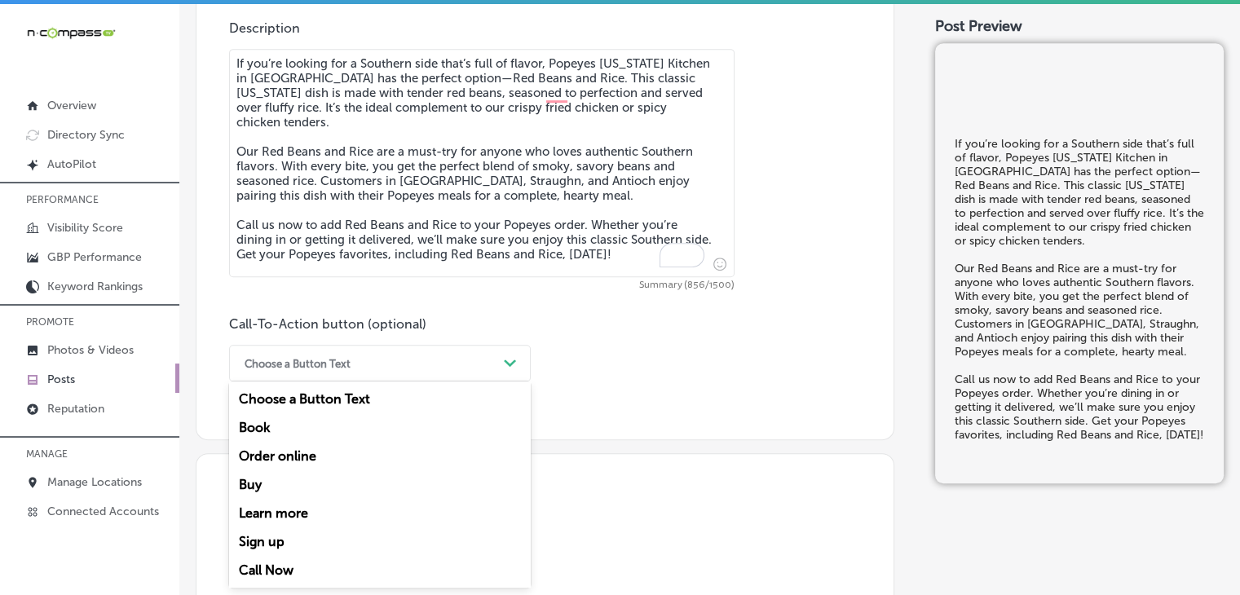
click at [298, 566] on div "Call Now" at bounding box center [380, 570] width 302 height 29
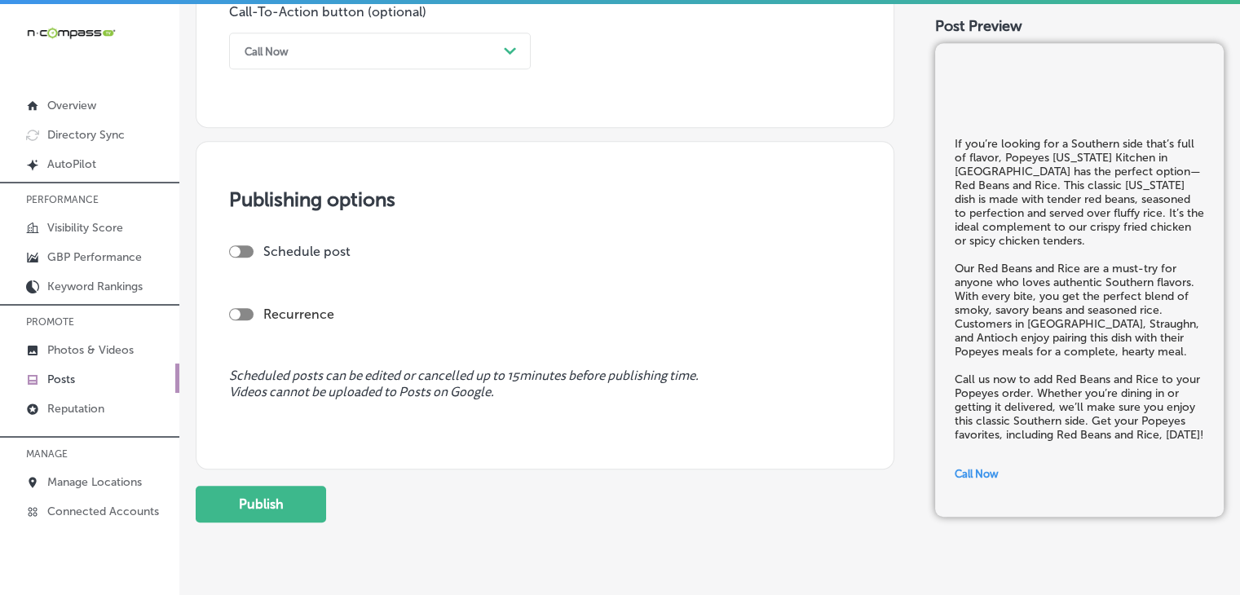
scroll to position [1254, 0]
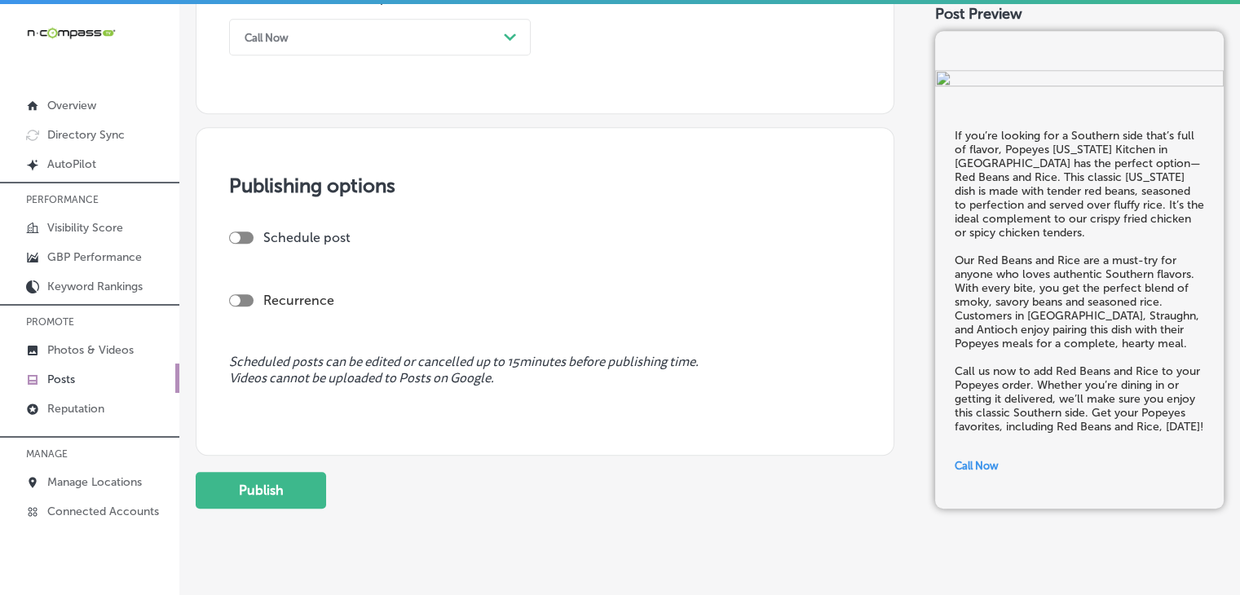
click at [249, 238] on div at bounding box center [241, 238] width 24 height 12
checkbox input "true"
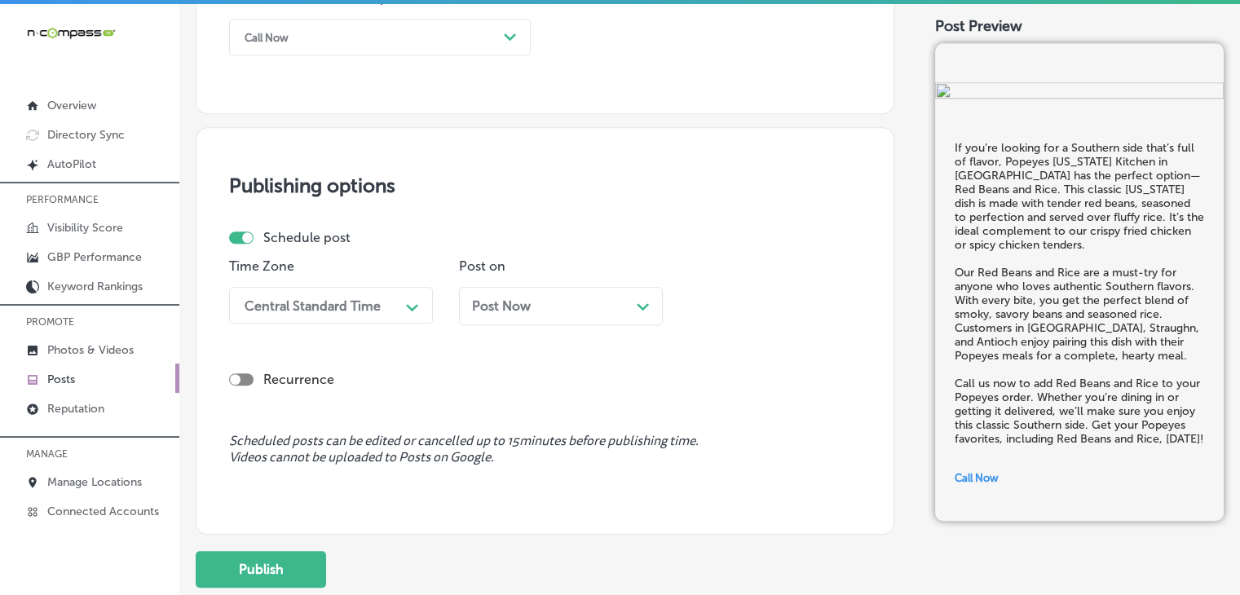
click at [323, 291] on div "Central Standard Time" at bounding box center [318, 305] width 163 height 29
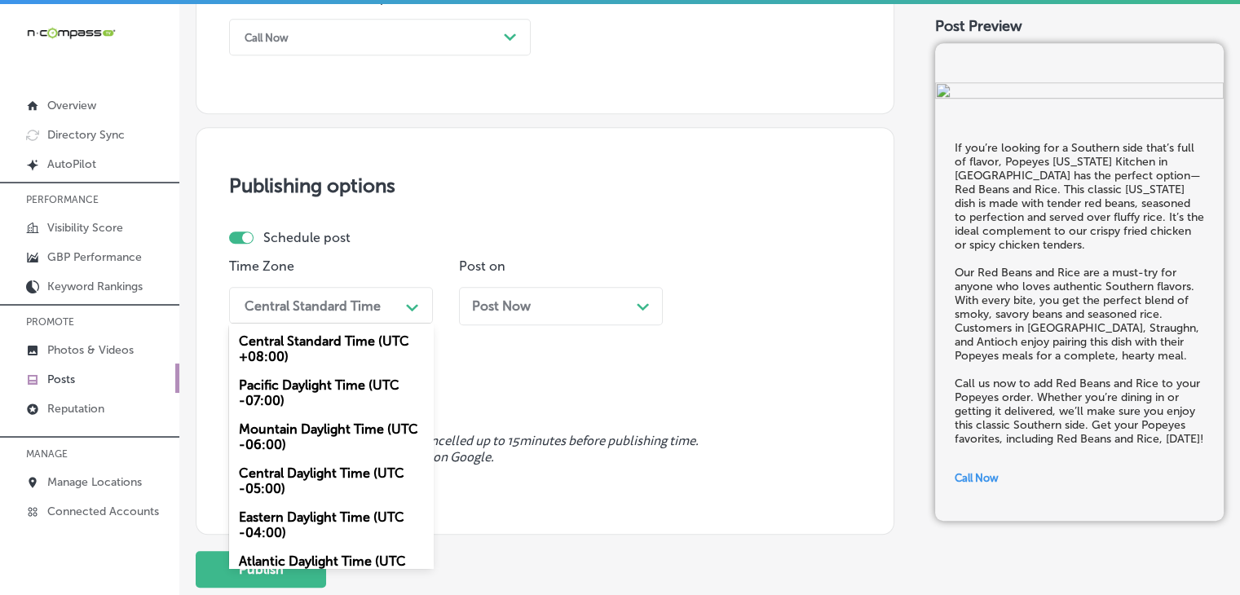
click at [308, 436] on div "Mountain Daylight Time (UTC -06:00)" at bounding box center [331, 437] width 204 height 44
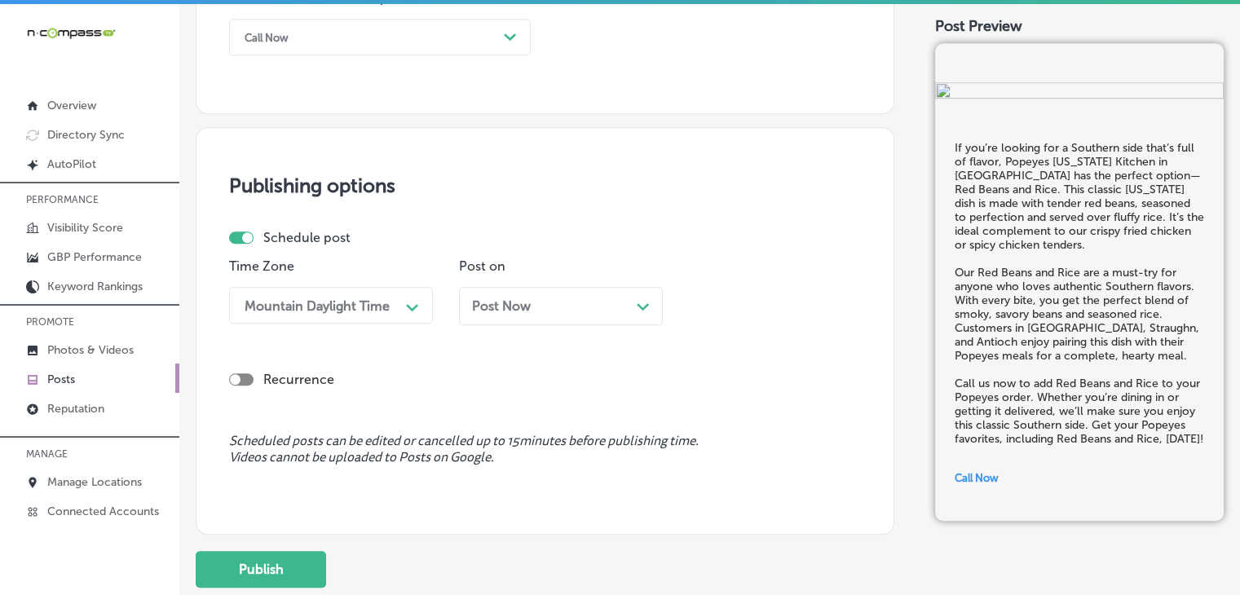
click at [512, 268] on p "Post on" at bounding box center [561, 266] width 204 height 15
click at [516, 305] on span "Post Now" at bounding box center [501, 305] width 59 height 15
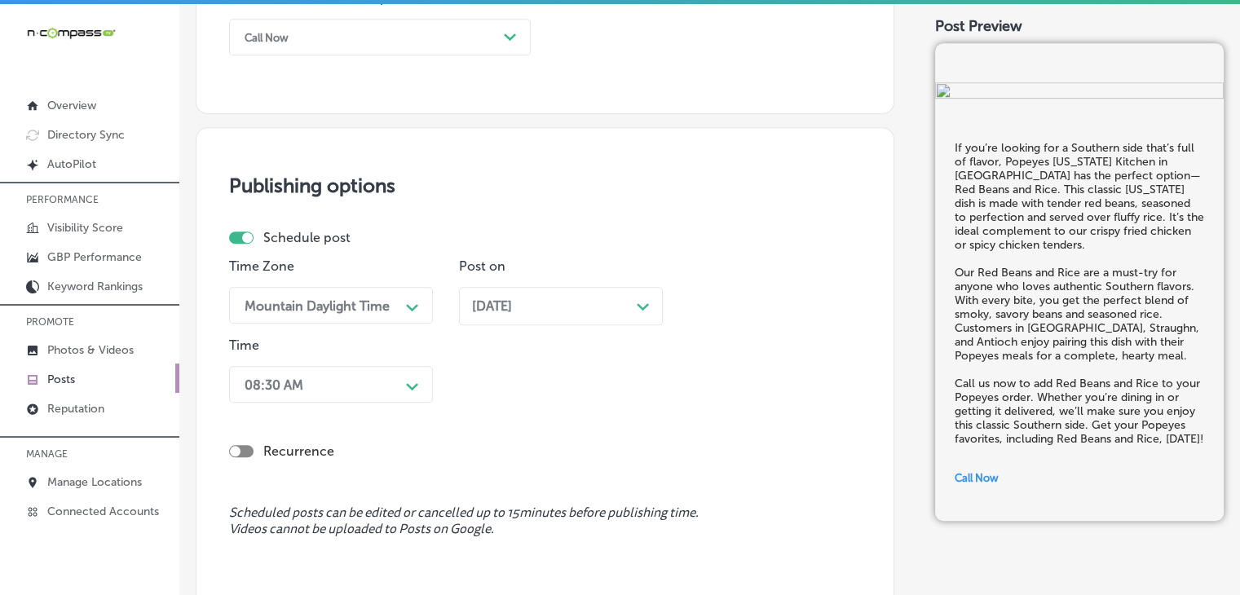
click at [329, 389] on div "08:30 AM Path Created with Sketch." at bounding box center [331, 384] width 204 height 37
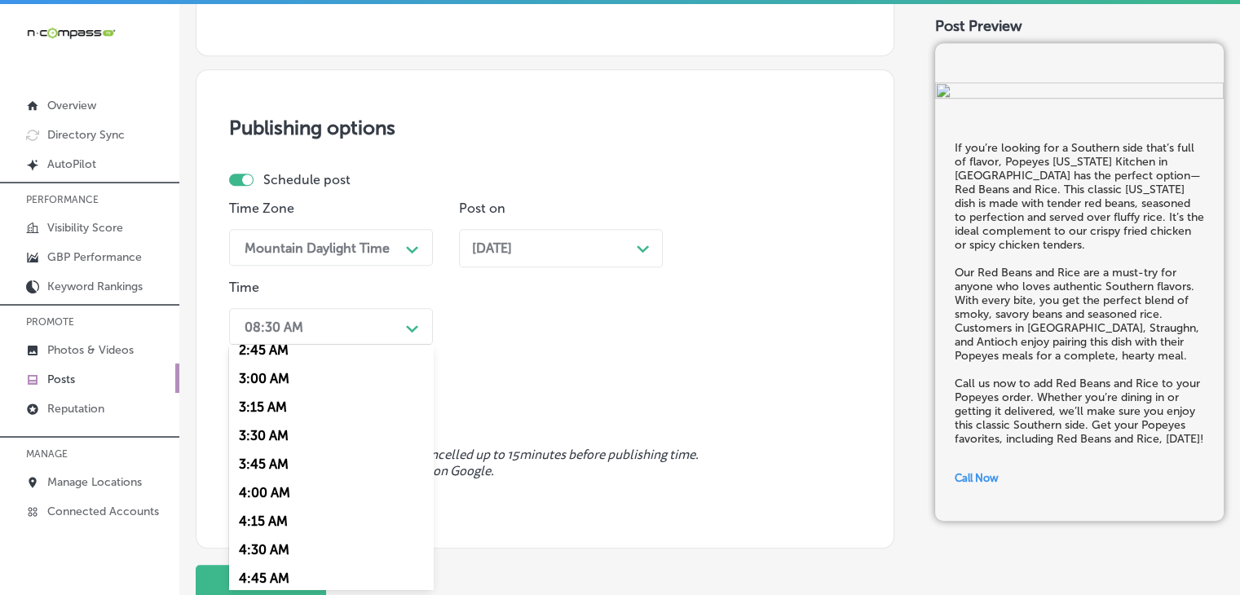
scroll to position [489, 0]
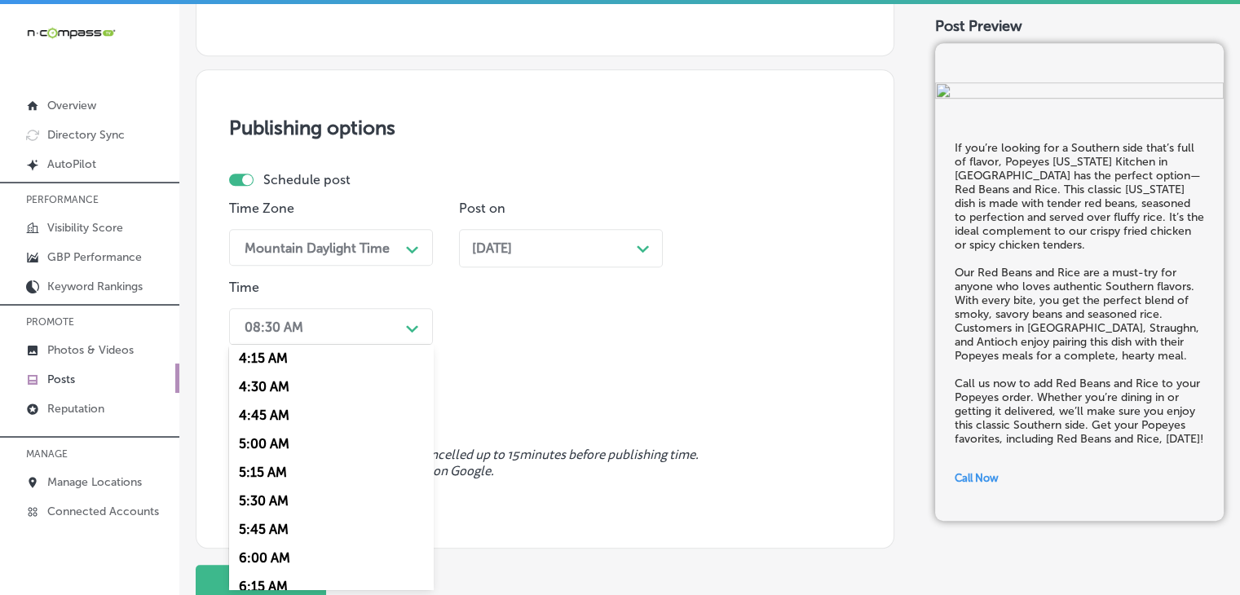
click at [643, 252] on div "Path Created with Sketch." at bounding box center [643, 247] width 13 height 13
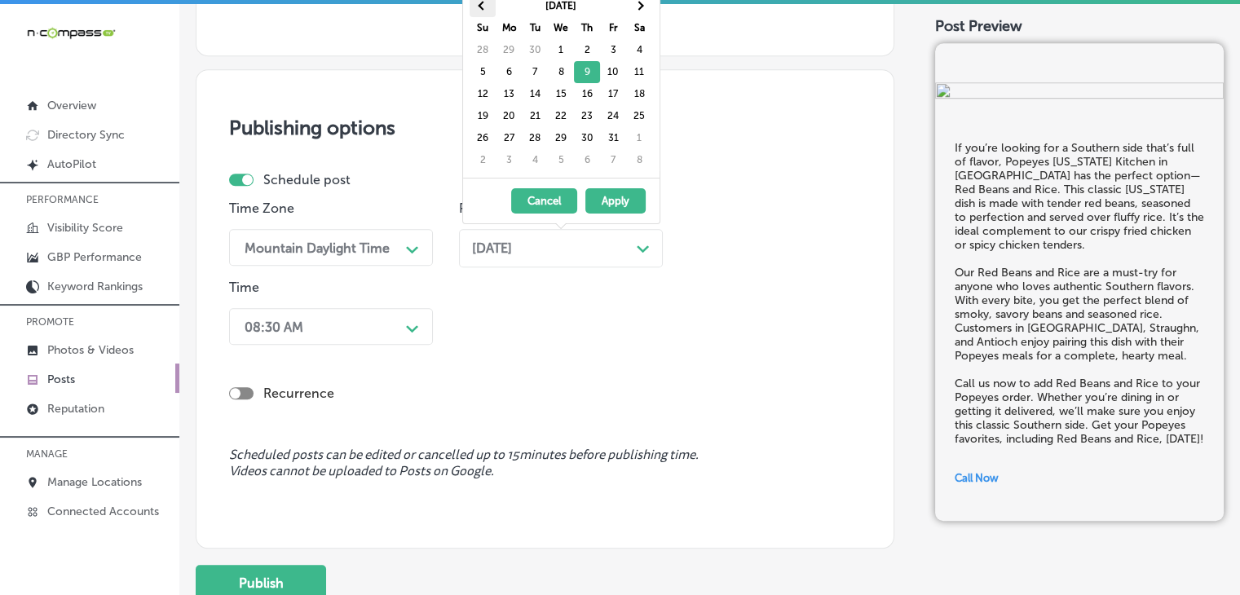
click at [477, 3] on th at bounding box center [483, 6] width 26 height 22
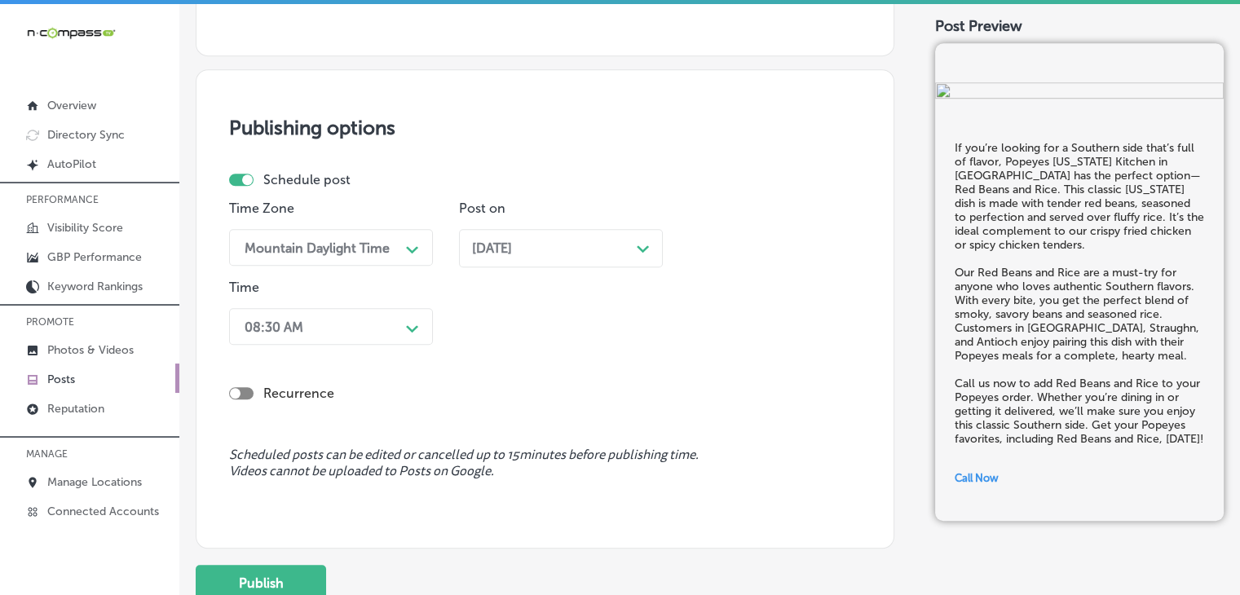
click at [352, 342] on div "08:30 AM Path Created with Sketch." at bounding box center [331, 326] width 204 height 37
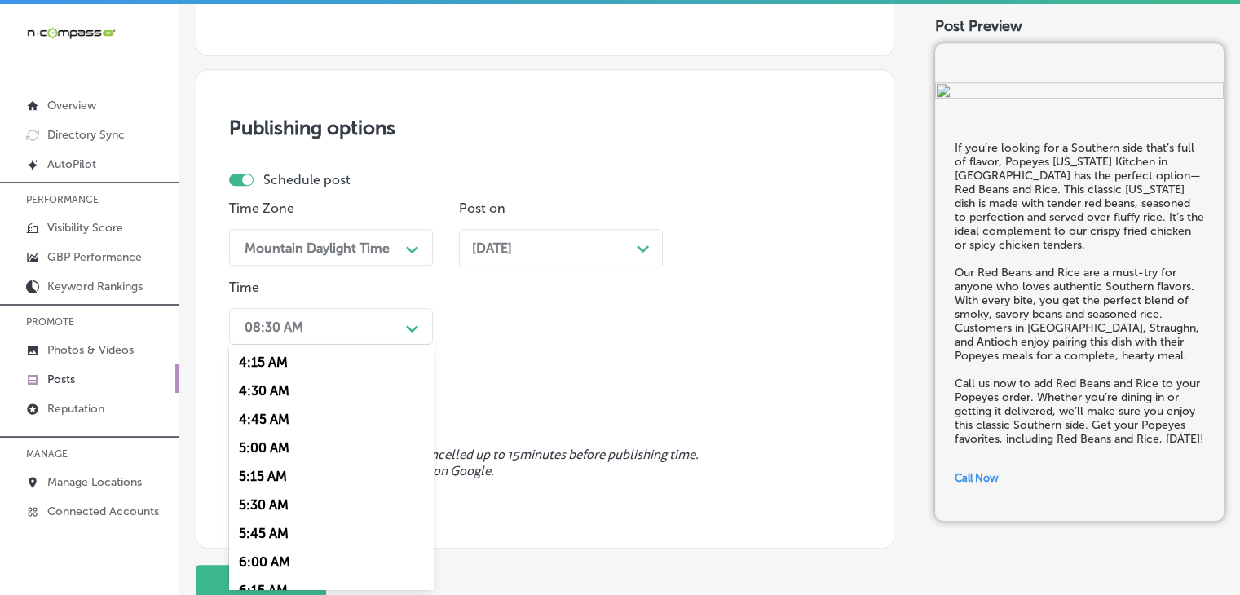
scroll to position [648, 0]
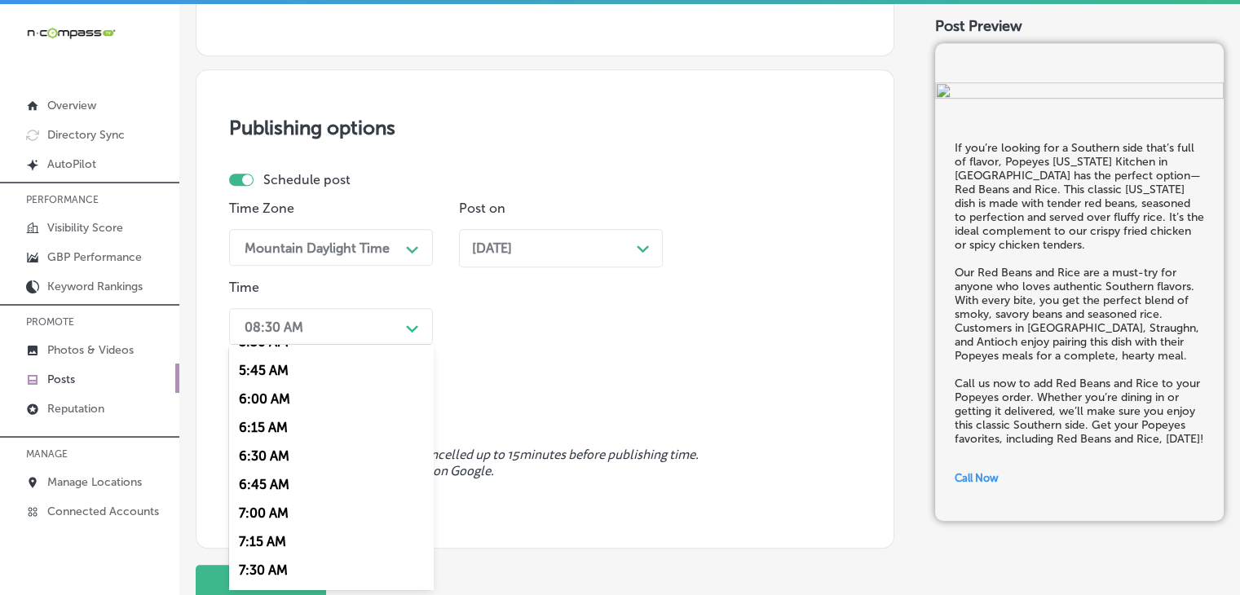
click at [294, 503] on div "7:00 AM" at bounding box center [331, 513] width 204 height 29
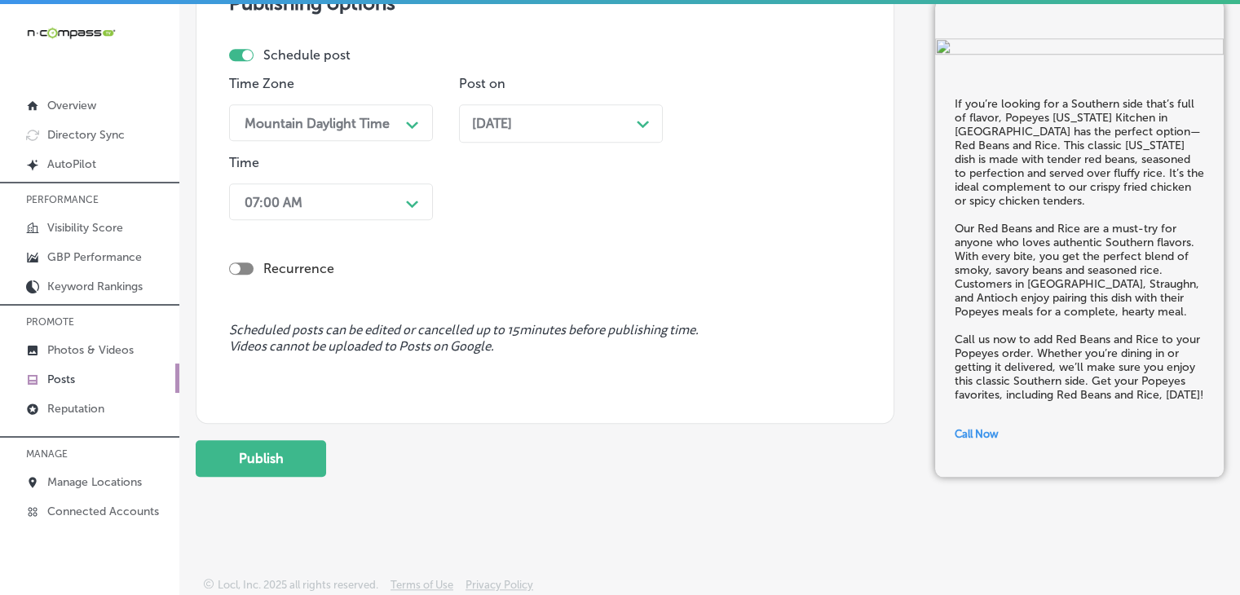
click at [307, 442] on button "Publish" at bounding box center [261, 458] width 130 height 37
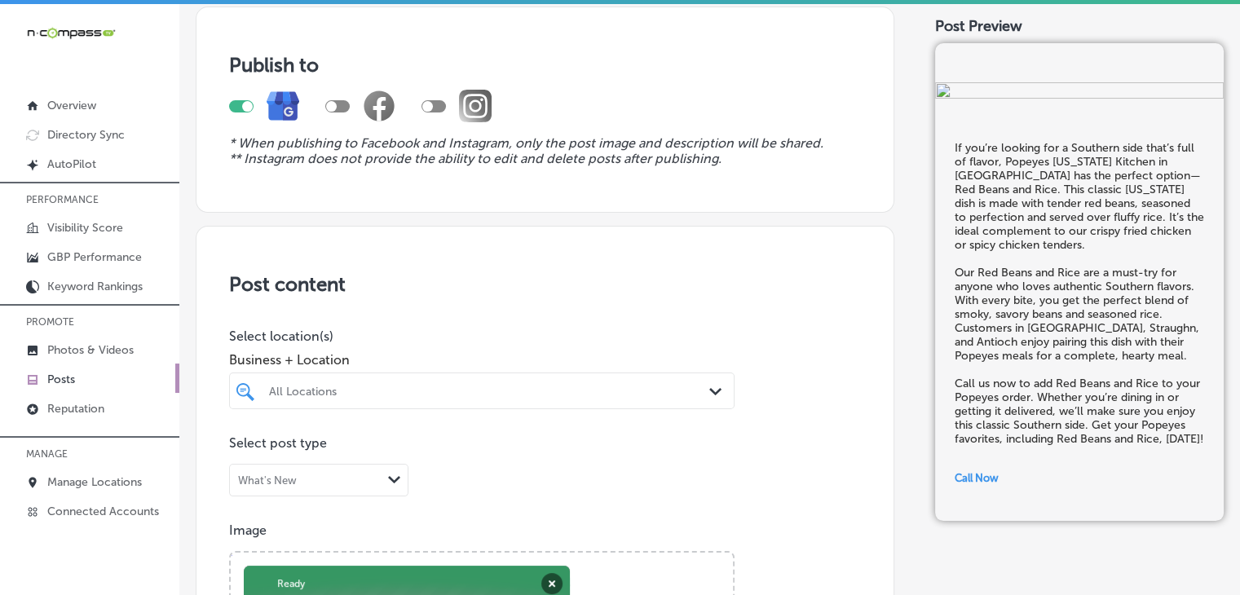
scroll to position [320, 0]
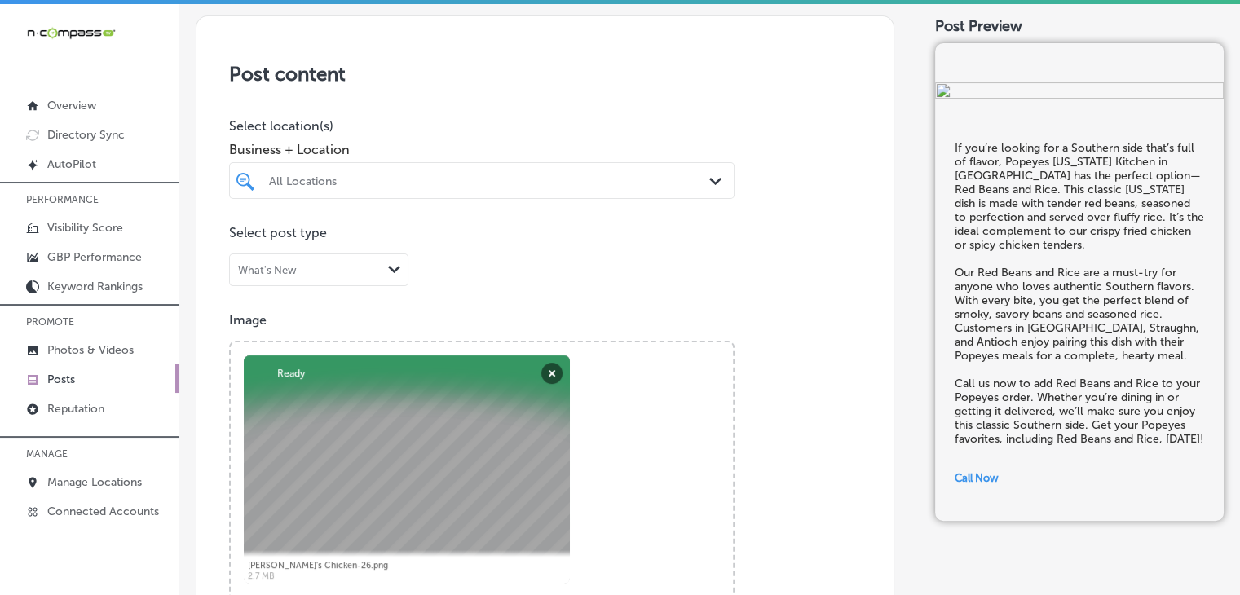
click at [492, 170] on div at bounding box center [461, 181] width 386 height 22
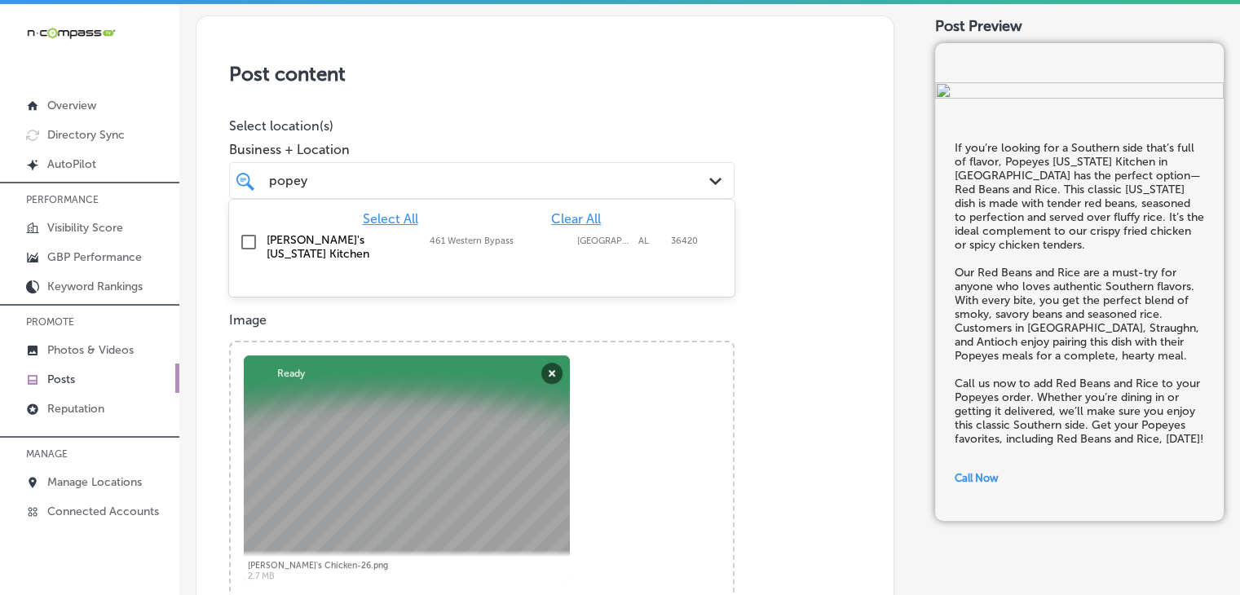
click at [502, 241] on label "461 Western Bypass" at bounding box center [499, 241] width 139 height 11
type input "popey"
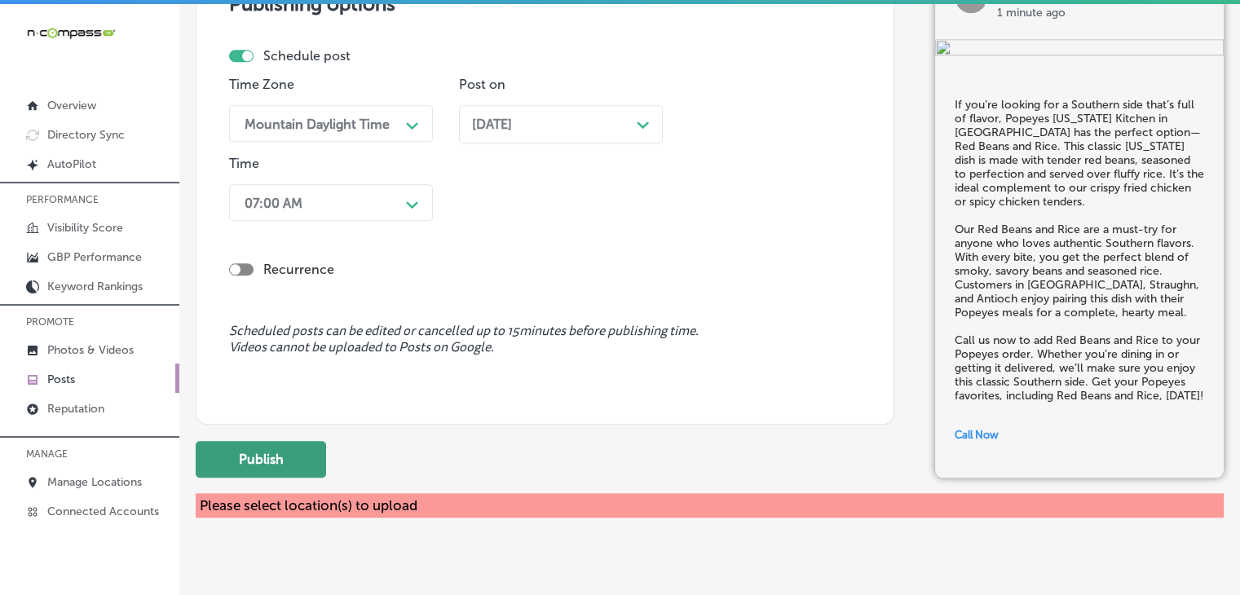
scroll to position [1461, 0]
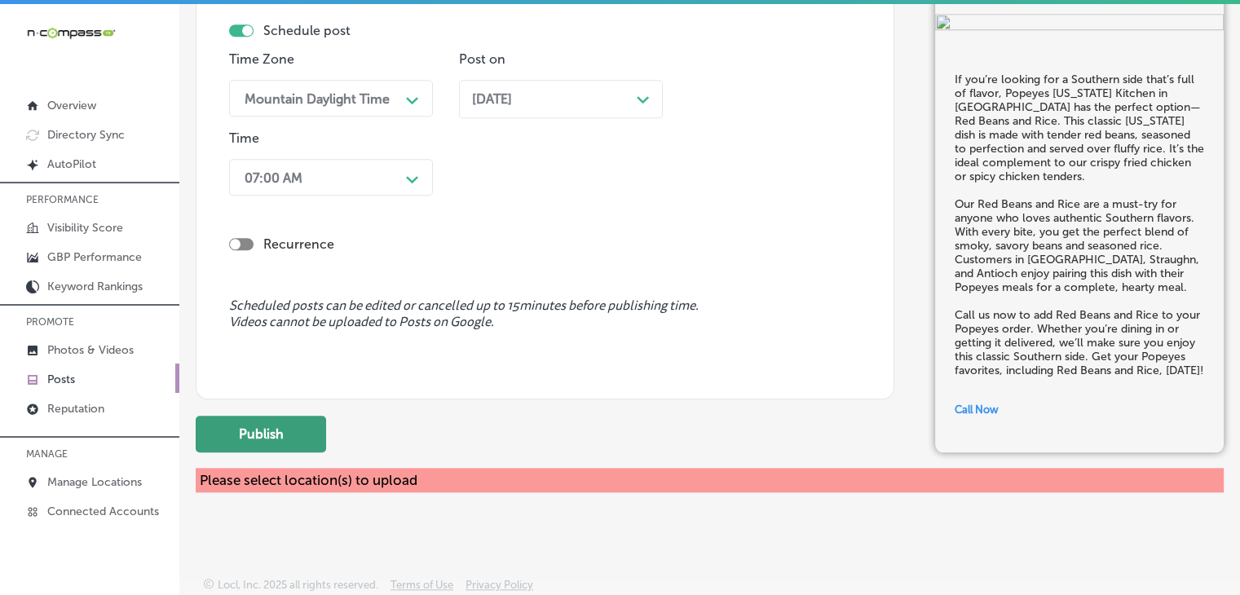
click at [325, 439] on button "Publish" at bounding box center [261, 434] width 130 height 37
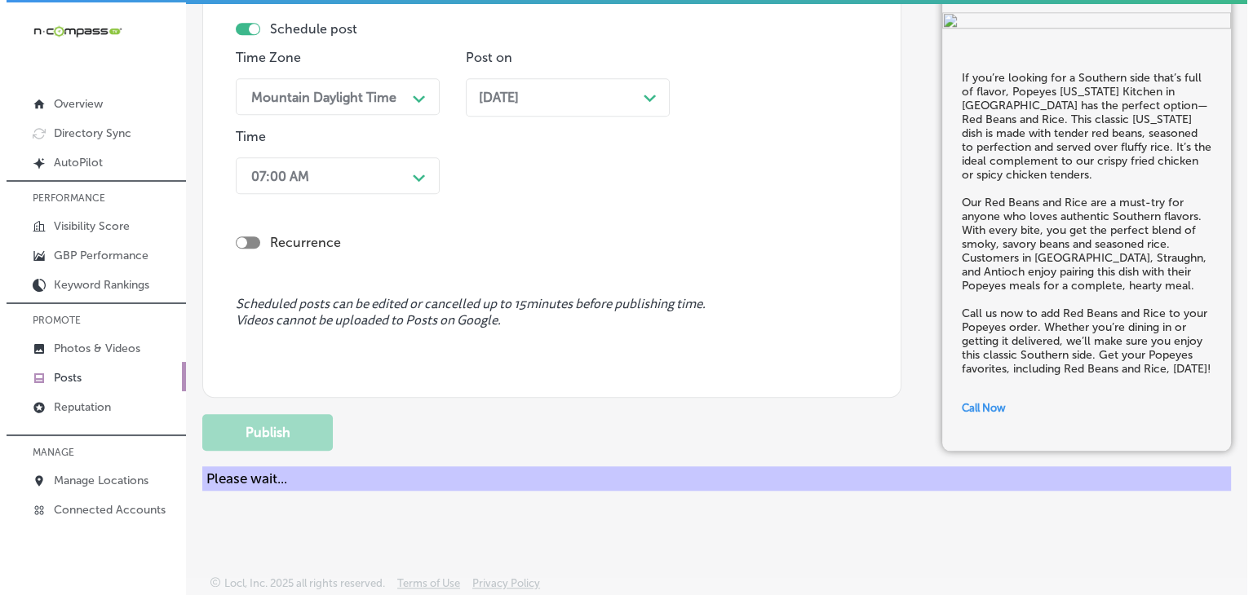
scroll to position [0, 0]
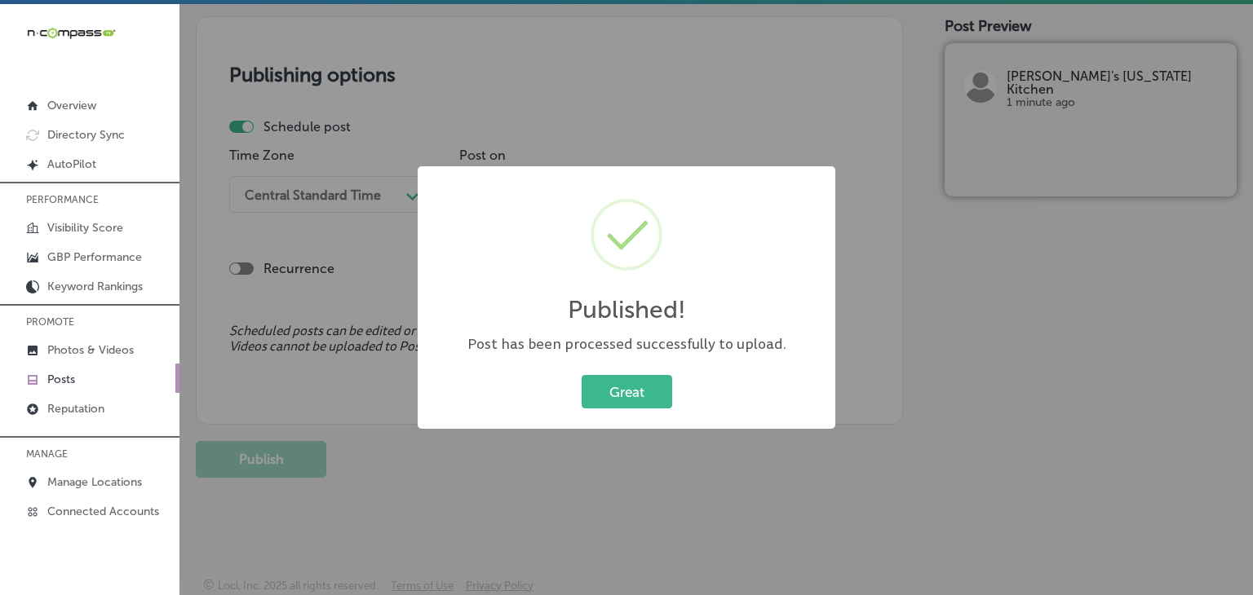
click at [732, 136] on div "Published! × Post has been processed successfully to upload. Great Cancel" at bounding box center [626, 297] width 1253 height 595
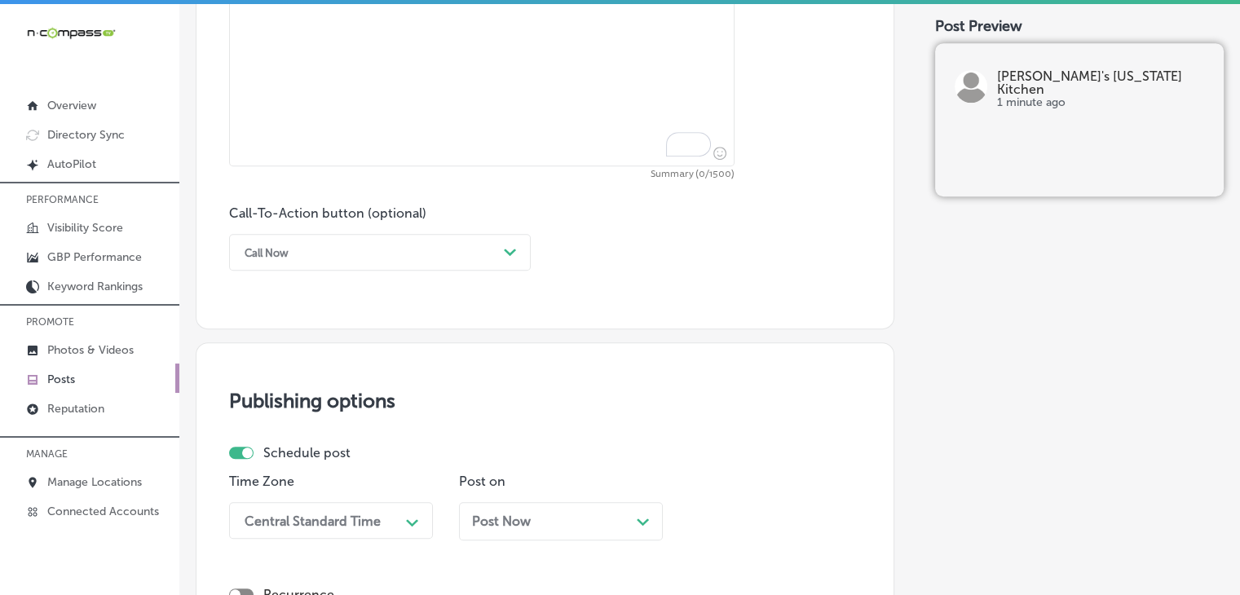
click at [581, 27] on textarea "To enrich screen reader interactions, please activate Accessibility in Grammarl…" at bounding box center [482, 52] width 506 height 228
paste textarea "Popeyes [US_STATE] Kitchen in [GEOGRAPHIC_DATA] is the place to go for our Sign…"
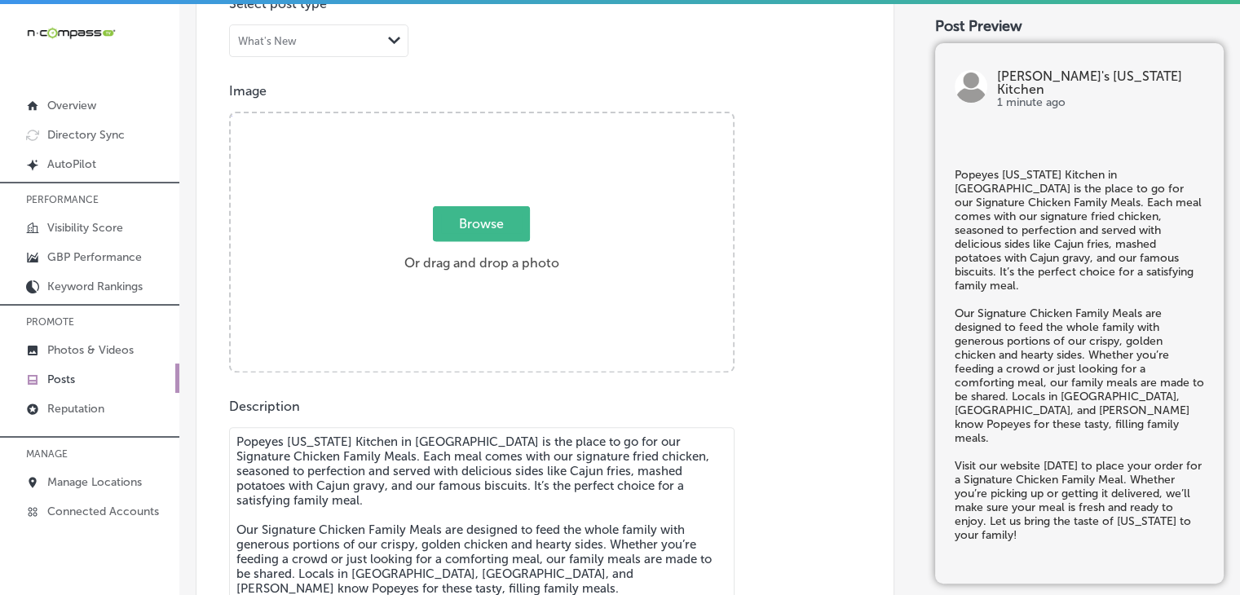
scroll to position [386, 0]
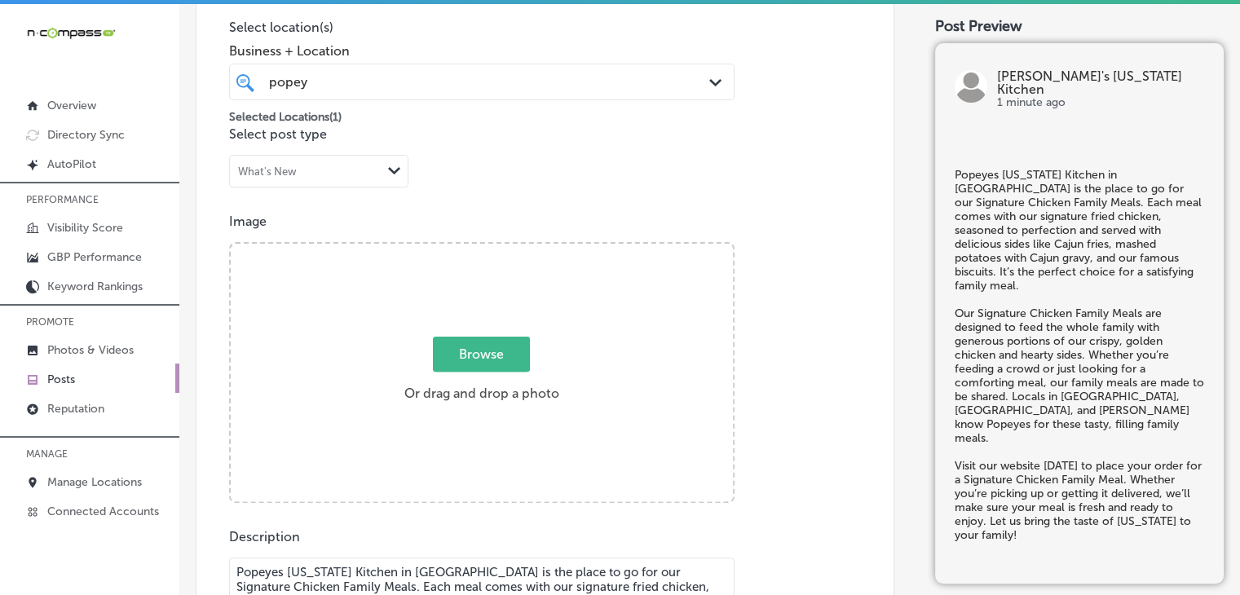
type textarea "Popeyes [US_STATE] Kitchen in [GEOGRAPHIC_DATA] is the place to go for our Sign…"
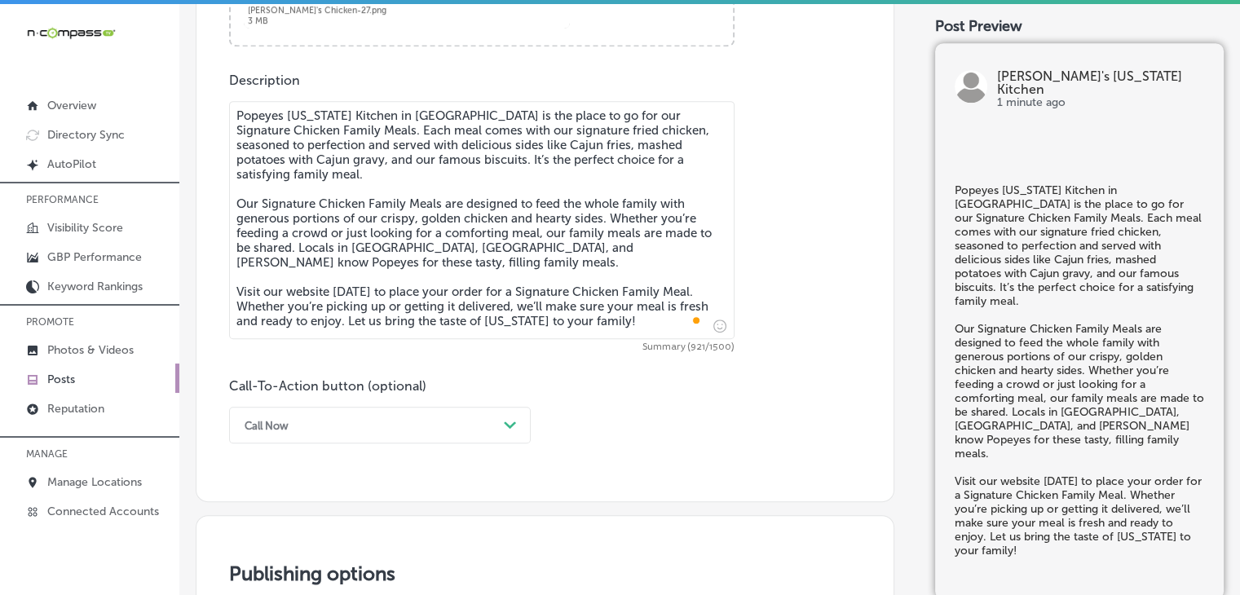
click at [389, 424] on div "Call Now Path Created with Sketch." at bounding box center [380, 425] width 302 height 37
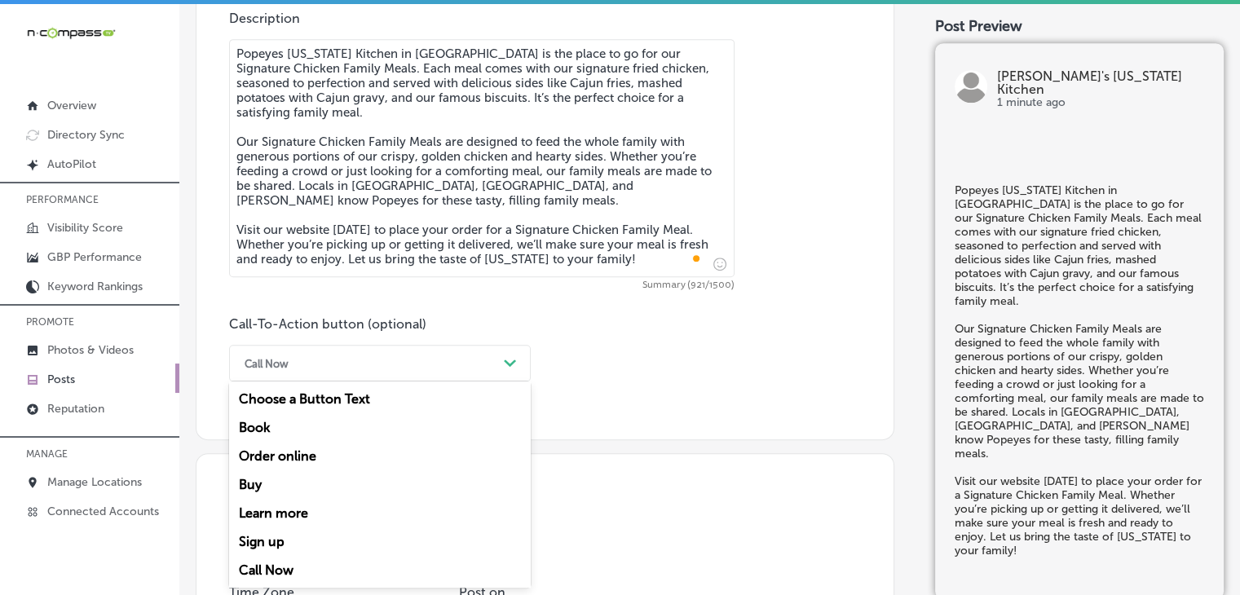
click at [301, 451] on div "Order online" at bounding box center [380, 456] width 302 height 29
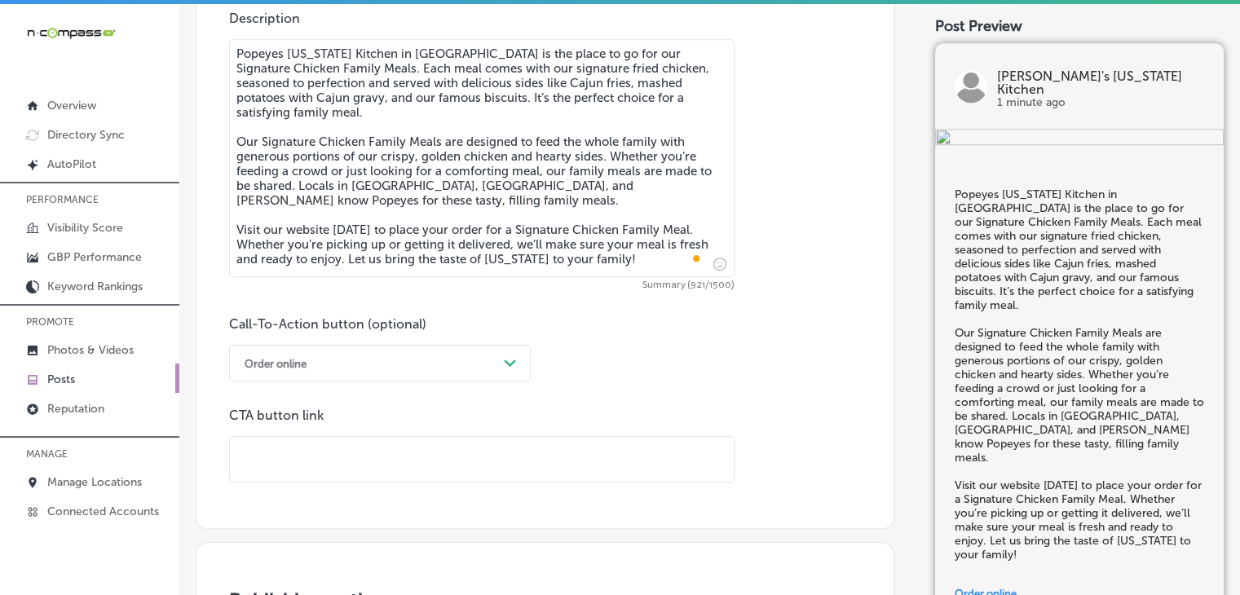
click at [621, 472] on input "text" at bounding box center [482, 459] width 504 height 45
paste input "[URL][DOMAIN_NAME]"
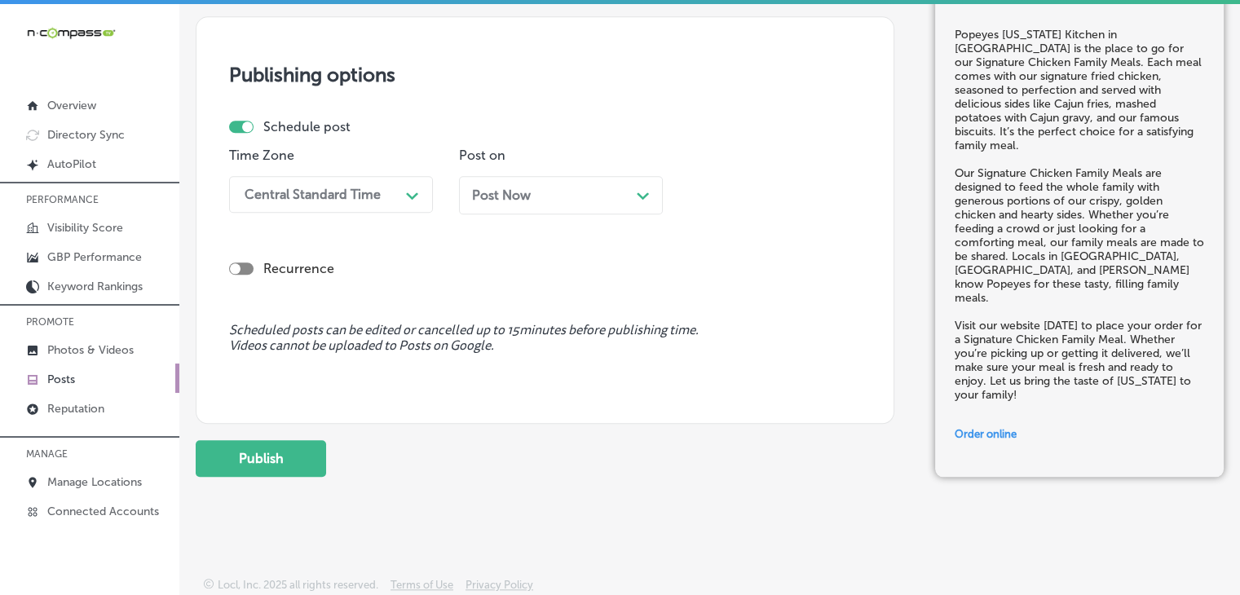
scroll to position [1520, 0]
type input "[URL][DOMAIN_NAME]"
click at [322, 188] on div "Central Standard Time" at bounding box center [313, 195] width 136 height 15
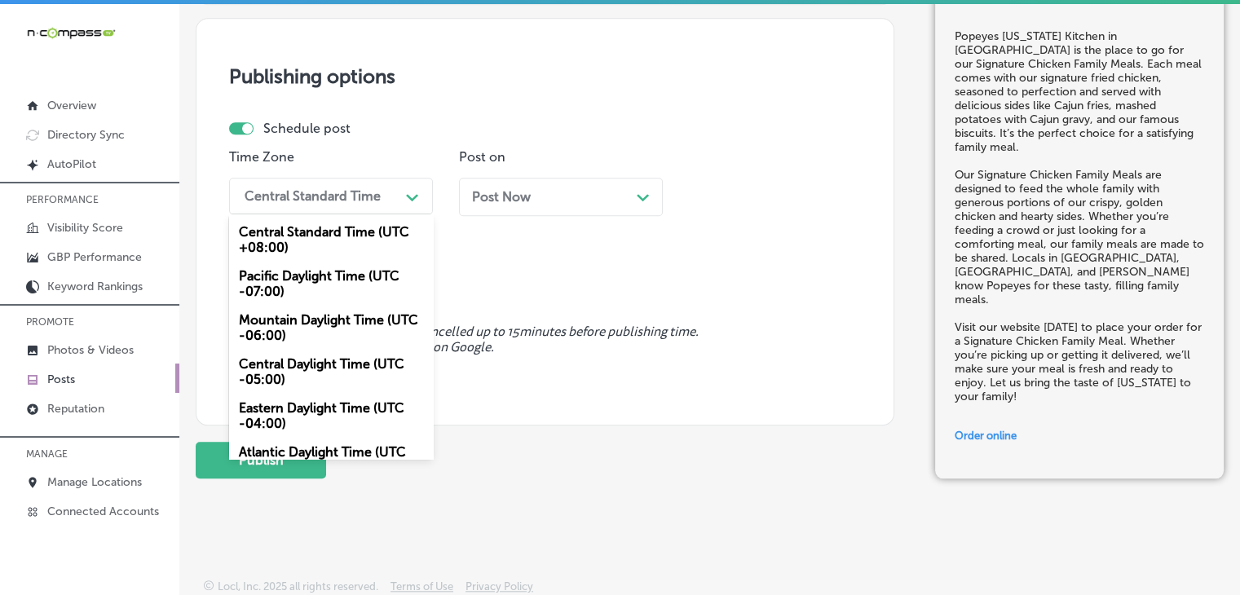
click at [316, 328] on div "Mountain Daylight Time (UTC -06:00)" at bounding box center [331, 328] width 204 height 44
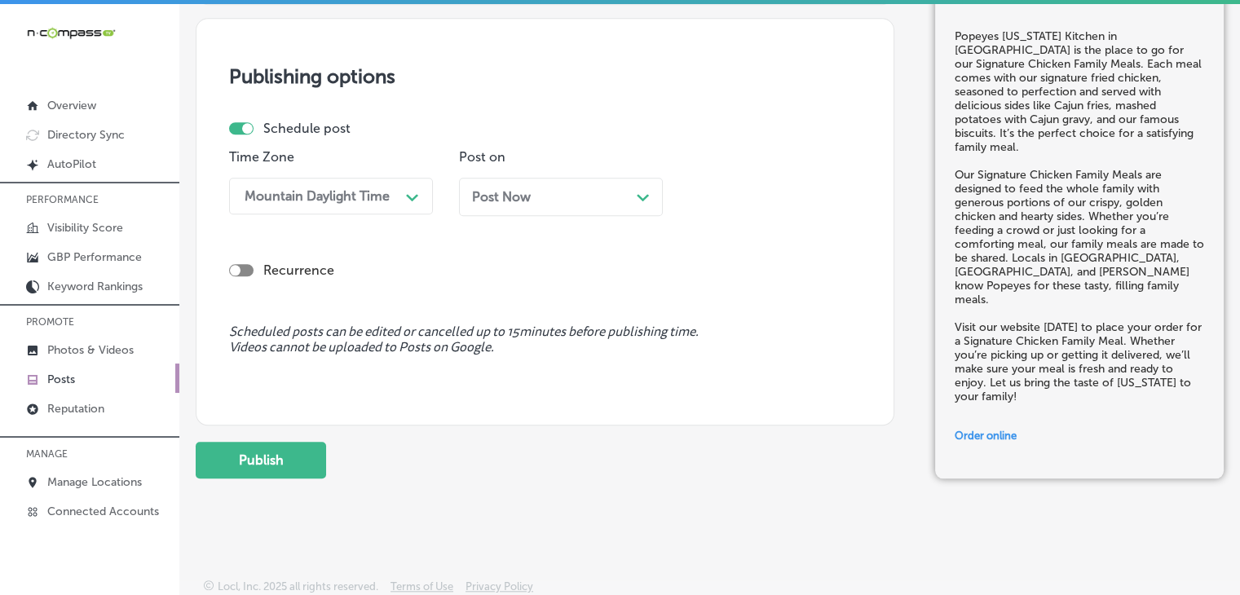
click at [534, 179] on div "Post Now Path Created with Sketch." at bounding box center [561, 197] width 204 height 38
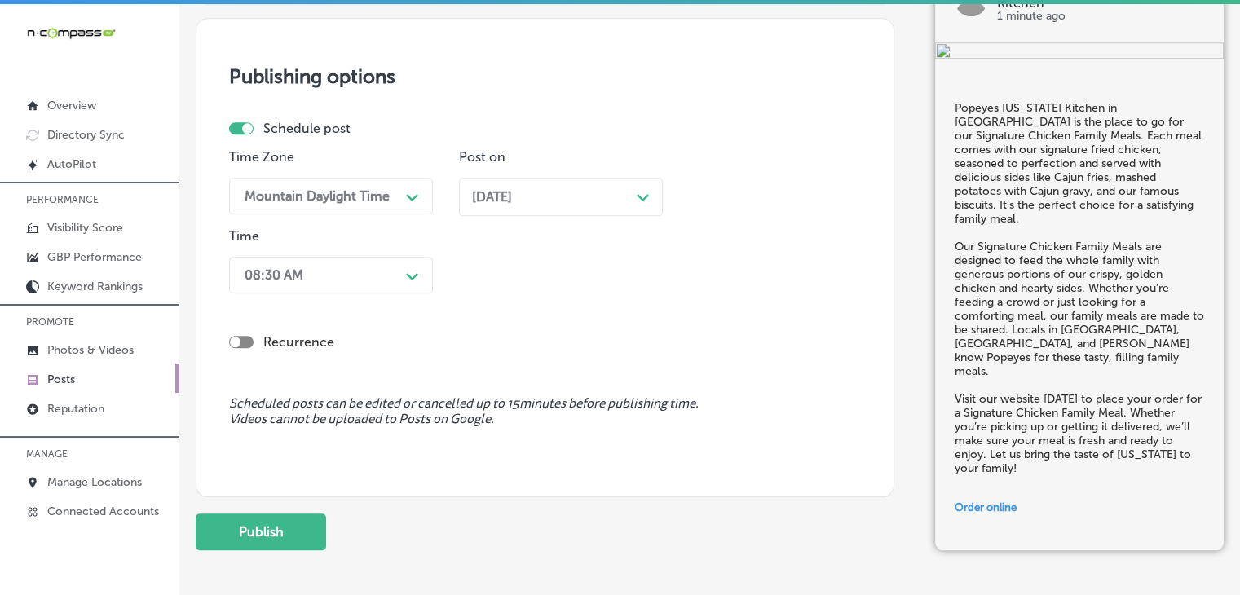
click at [355, 287] on div "08:30 AM" at bounding box center [318, 275] width 163 height 29
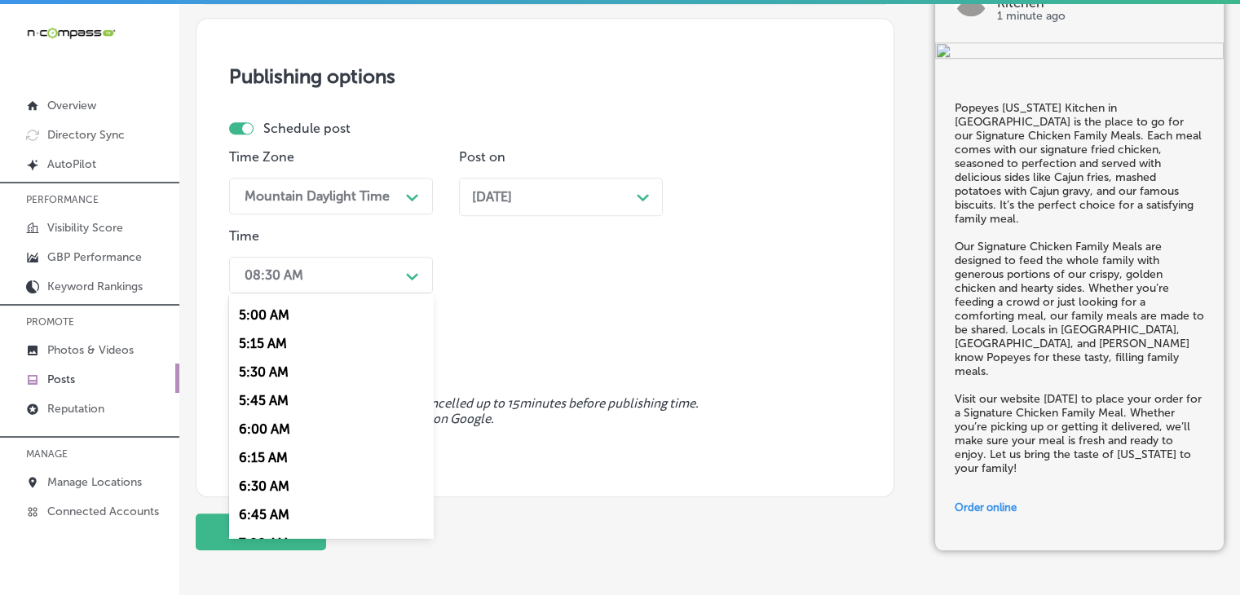
scroll to position [652, 0]
click at [285, 453] on div "7:00 AM" at bounding box center [331, 458] width 204 height 29
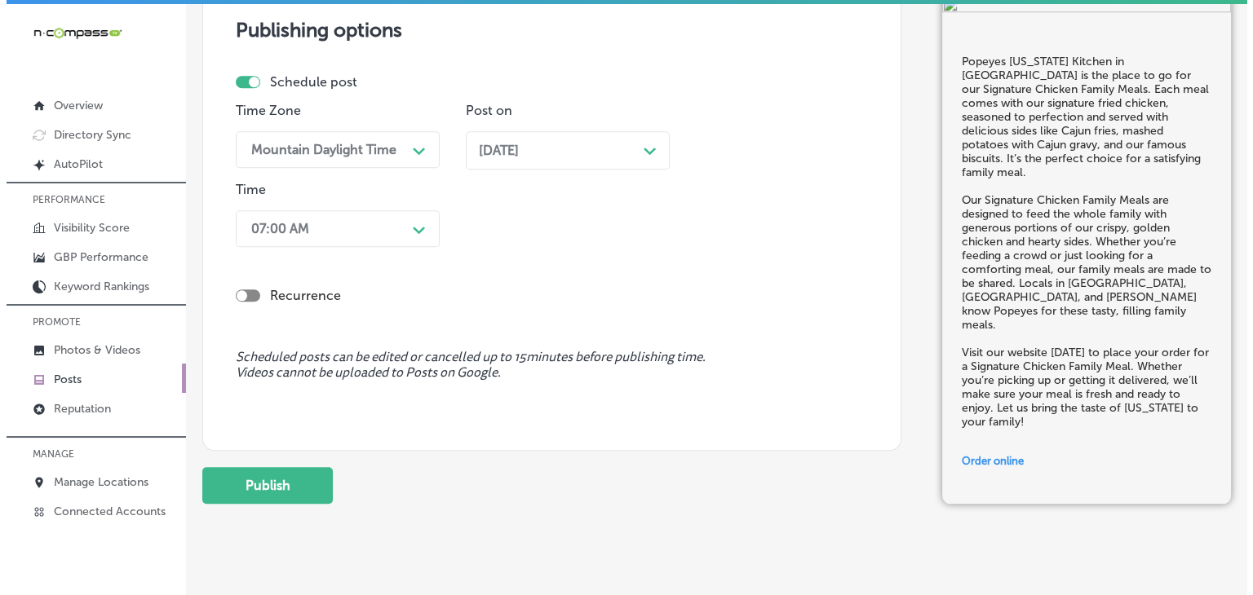
scroll to position [1592, 0]
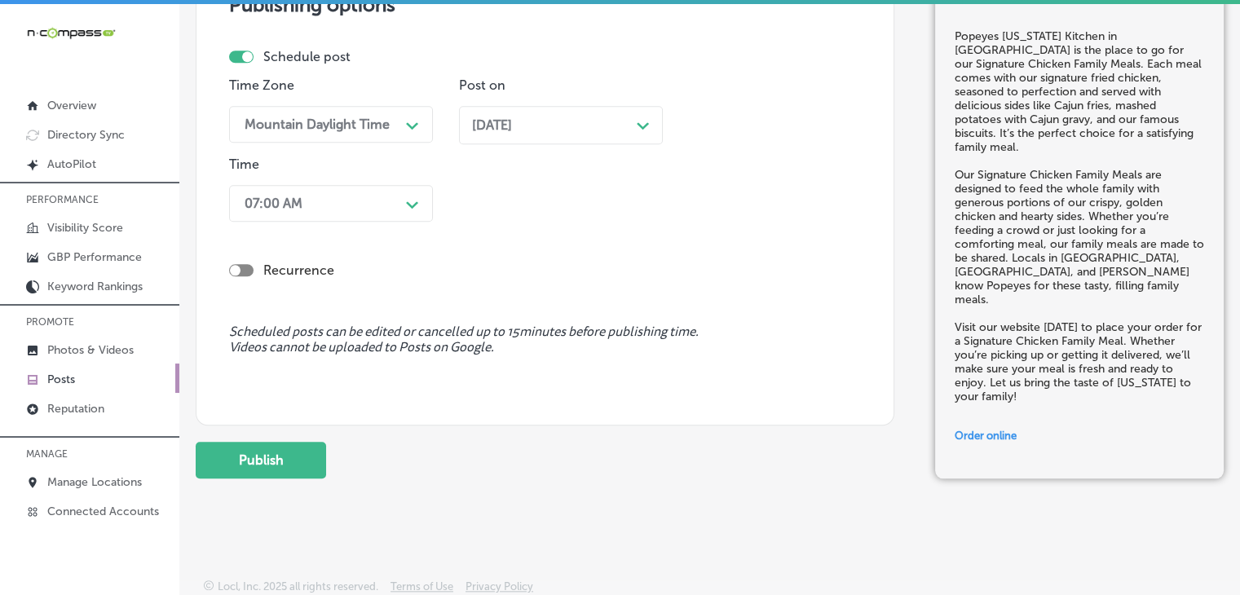
click at [281, 528] on div "Add a Post Keyword Ranking Credits: 720 Back Publish to * When publishing to Fa…" at bounding box center [709, 301] width 1061 height 595
click at [303, 467] on button "Publish" at bounding box center [261, 460] width 130 height 37
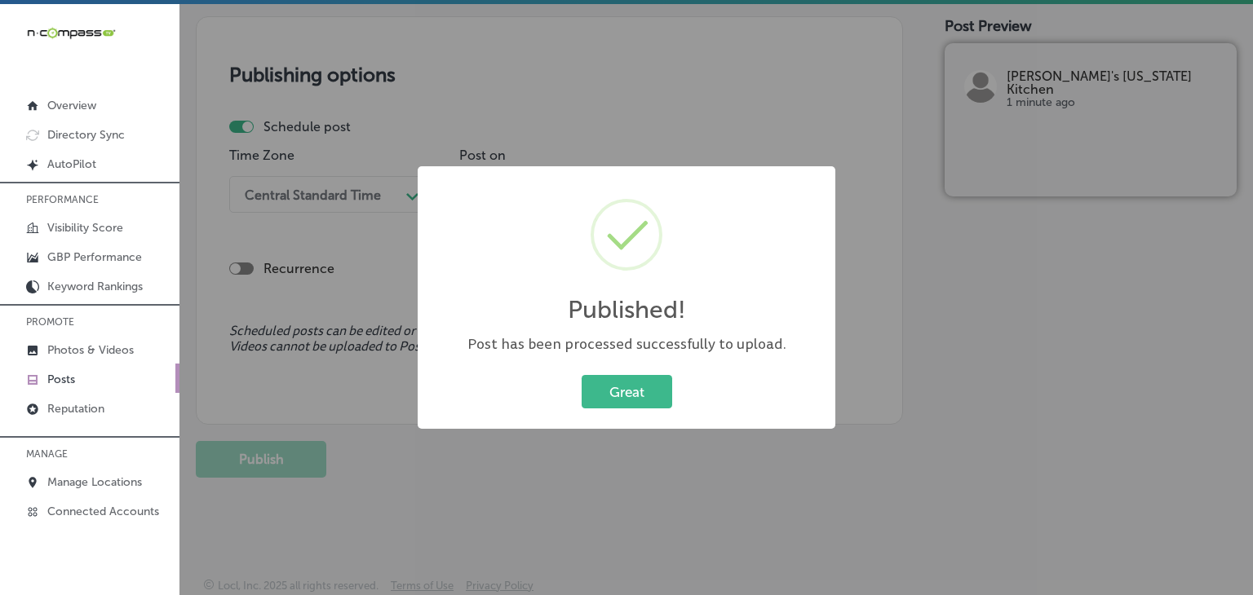
click at [728, 152] on div "Published! × Post has been processed successfully to upload. Great Cancel" at bounding box center [626, 297] width 1253 height 595
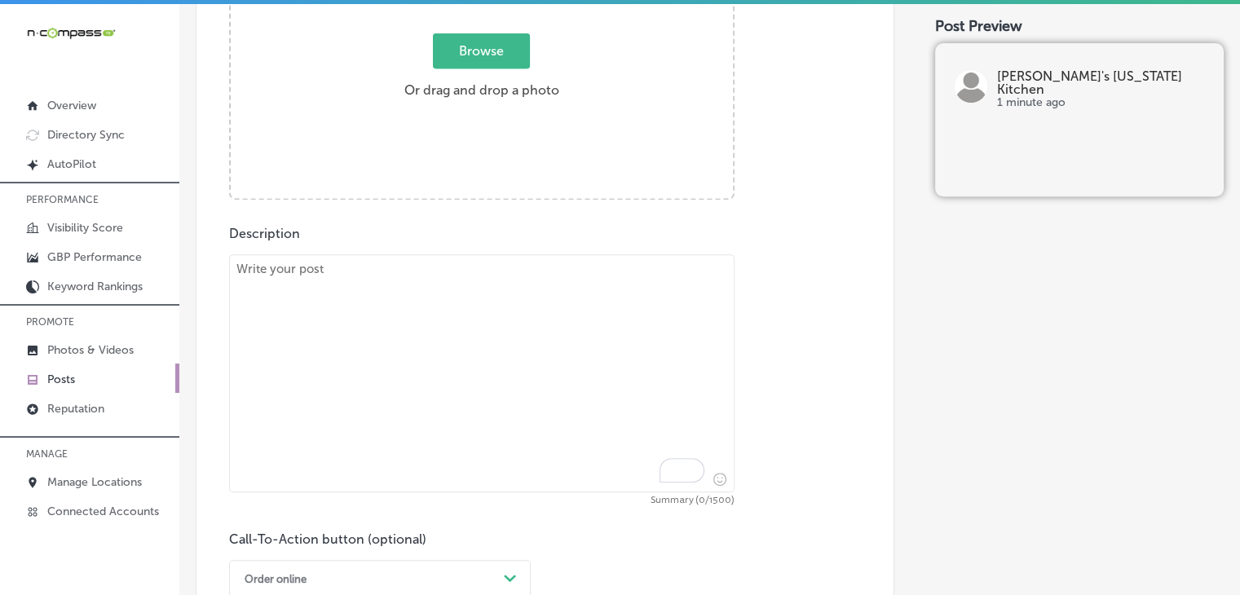
click at [700, 179] on div "Browse Or drag and drop a photo" at bounding box center [482, 70] width 502 height 261
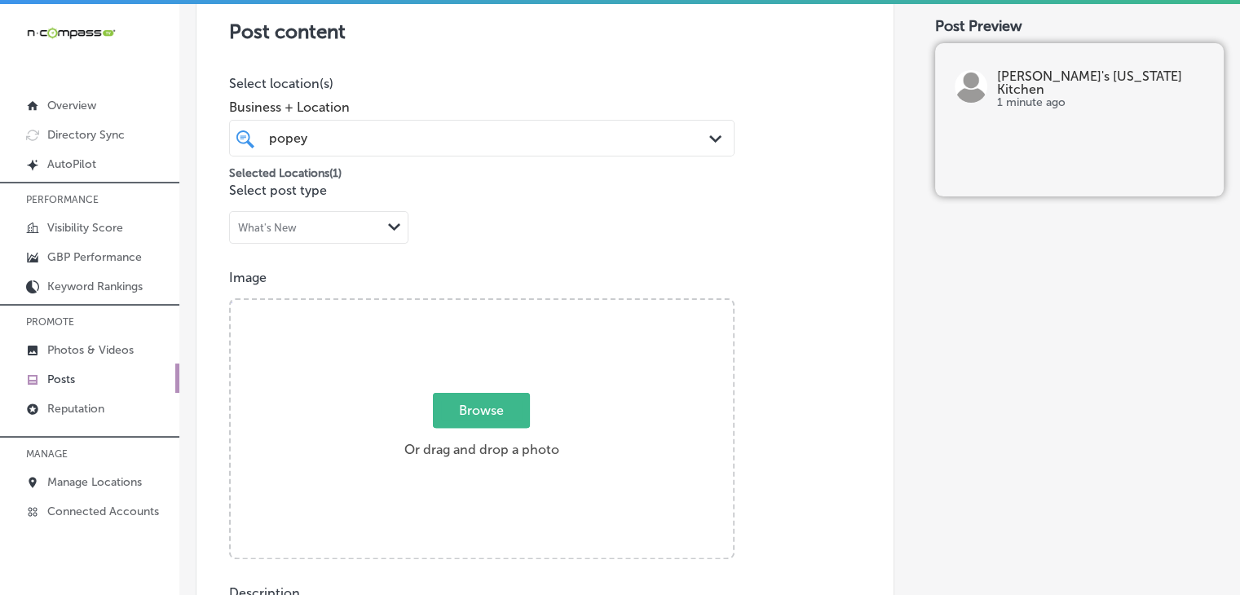
scroll to position [525, 0]
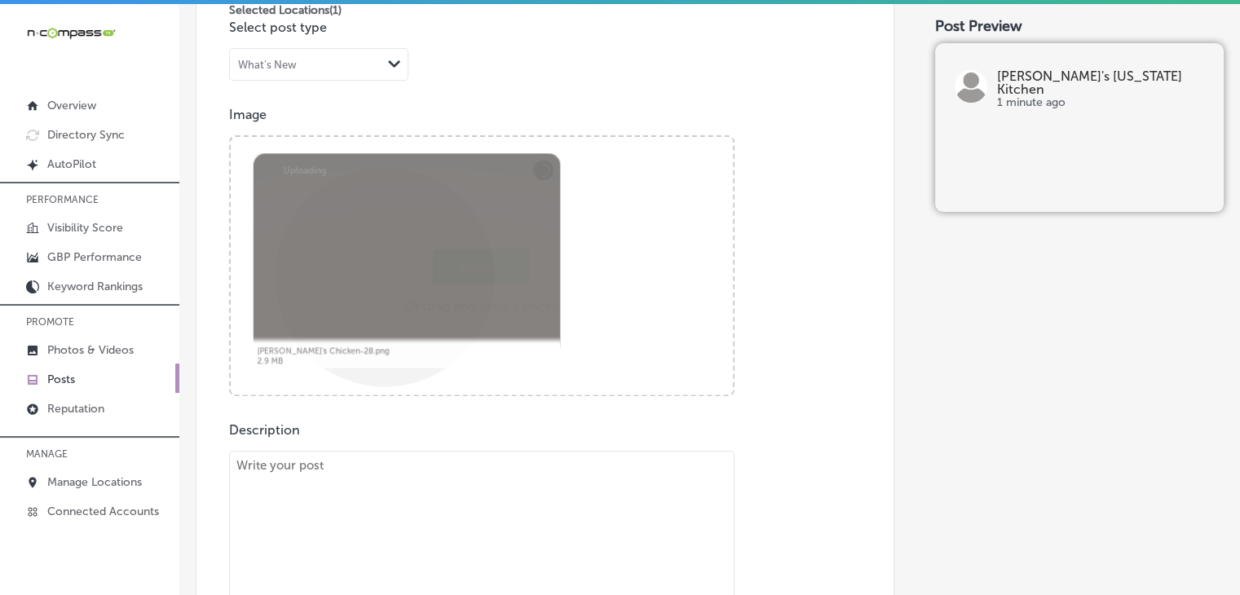
click at [343, 502] on textarea "To enrich screen reader interactions, please activate Accessibility in Grammarl…" at bounding box center [482, 570] width 506 height 238
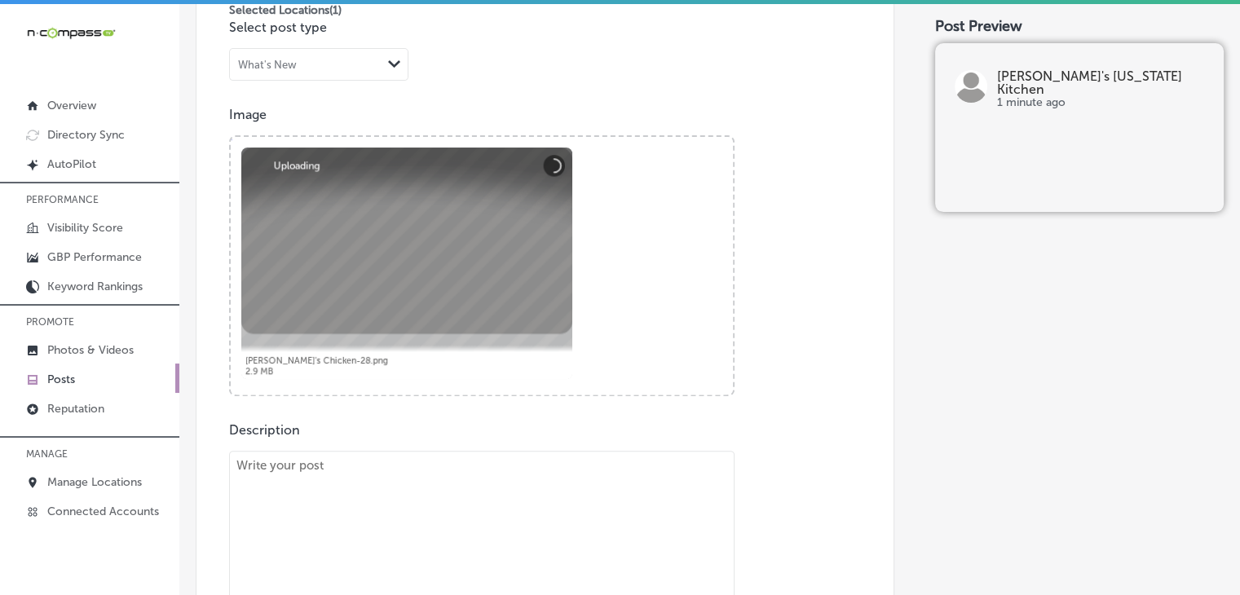
paste textarea "End your meal on a sweet note with Popeyes [US_STATE] Kitchen’s Apple Pie. Our …"
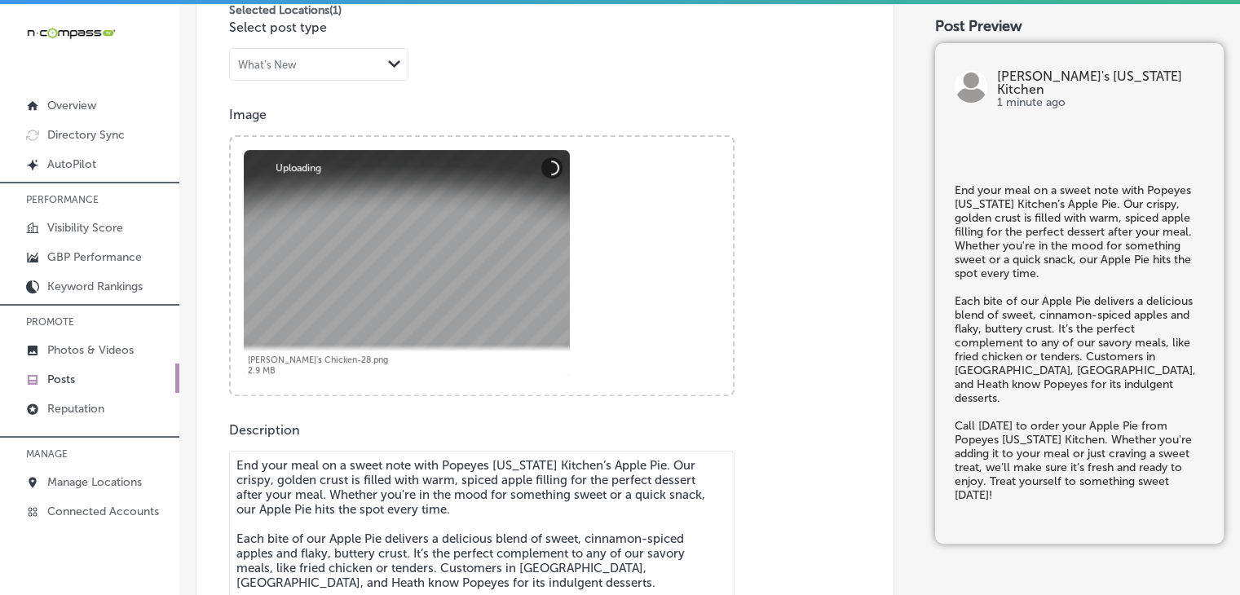
scroll to position [3, 0]
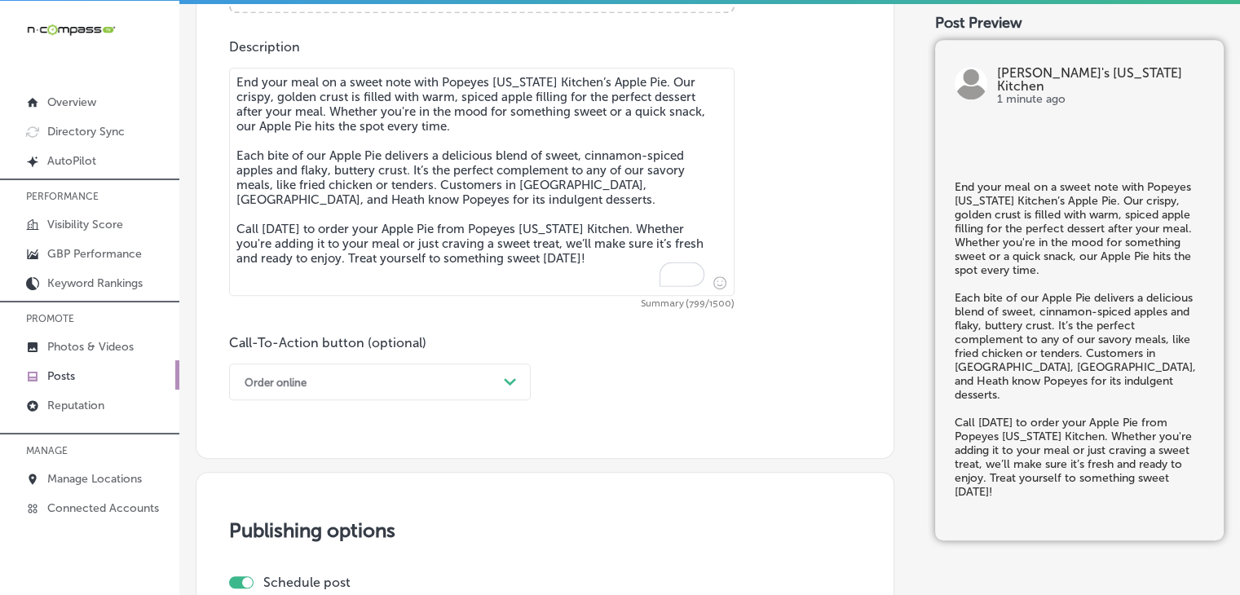
type textarea "End your meal on a sweet note with Popeyes [US_STATE] Kitchen’s Apple Pie. Our …"
click at [402, 391] on div "Order online Path Created with Sketch." at bounding box center [380, 382] width 302 height 37
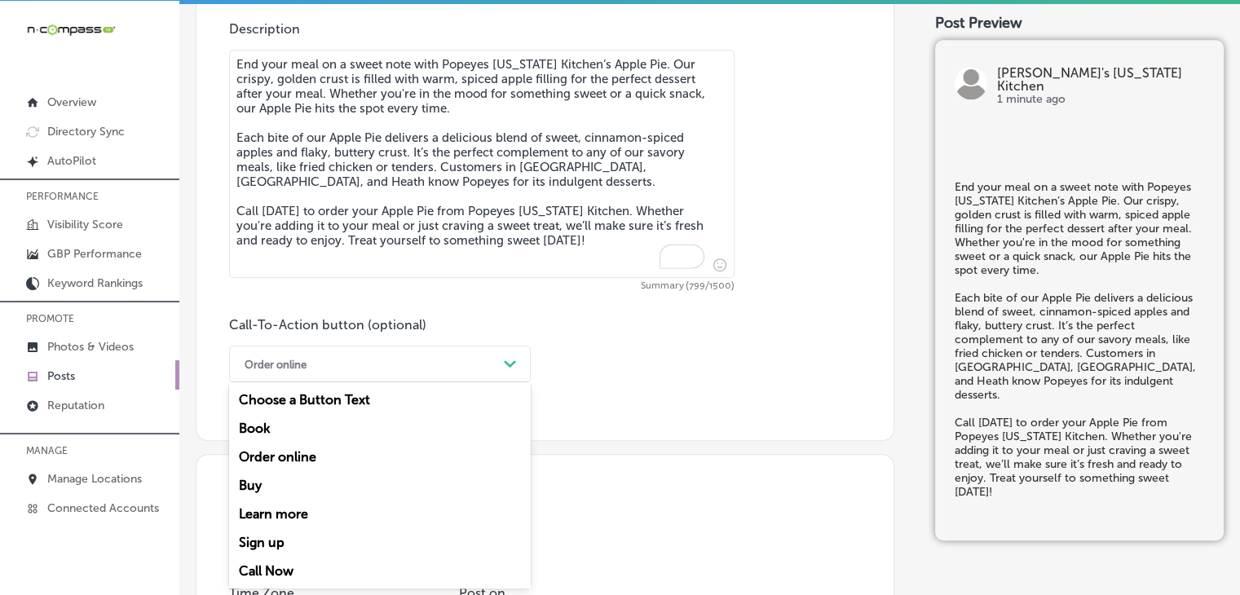
click at [294, 566] on div "Call Now" at bounding box center [380, 571] width 302 height 29
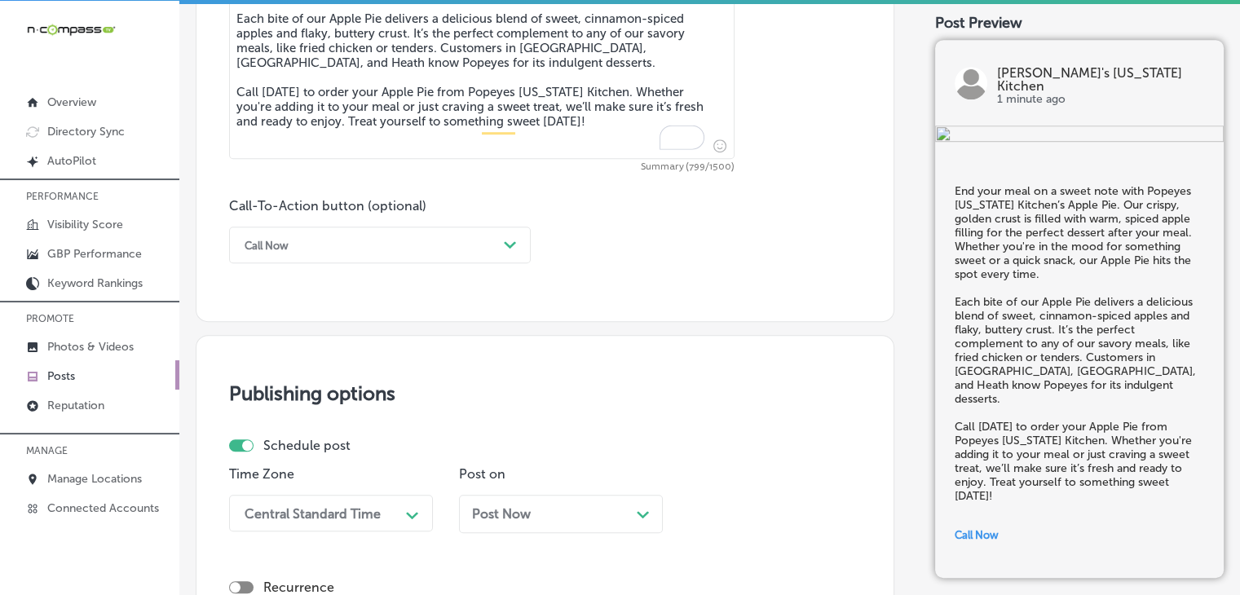
scroll to position [1249, 0]
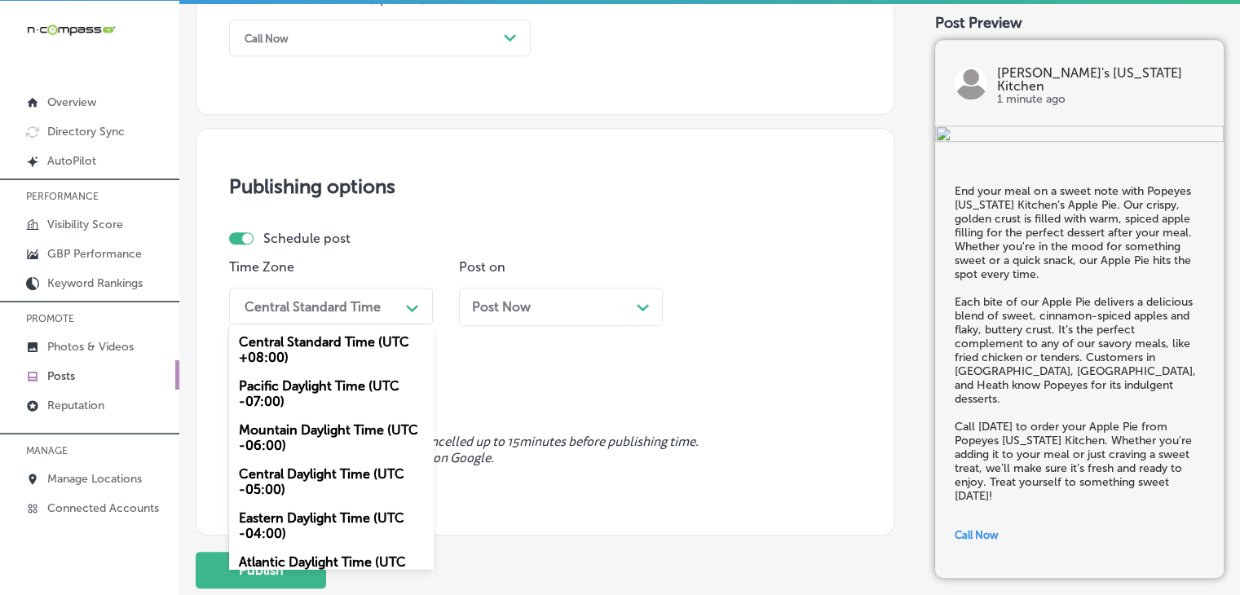
click at [376, 318] on div "Central Standard Time" at bounding box center [318, 306] width 163 height 29
click at [329, 422] on div "Mountain Daylight Time (UTC -06:00)" at bounding box center [331, 438] width 204 height 44
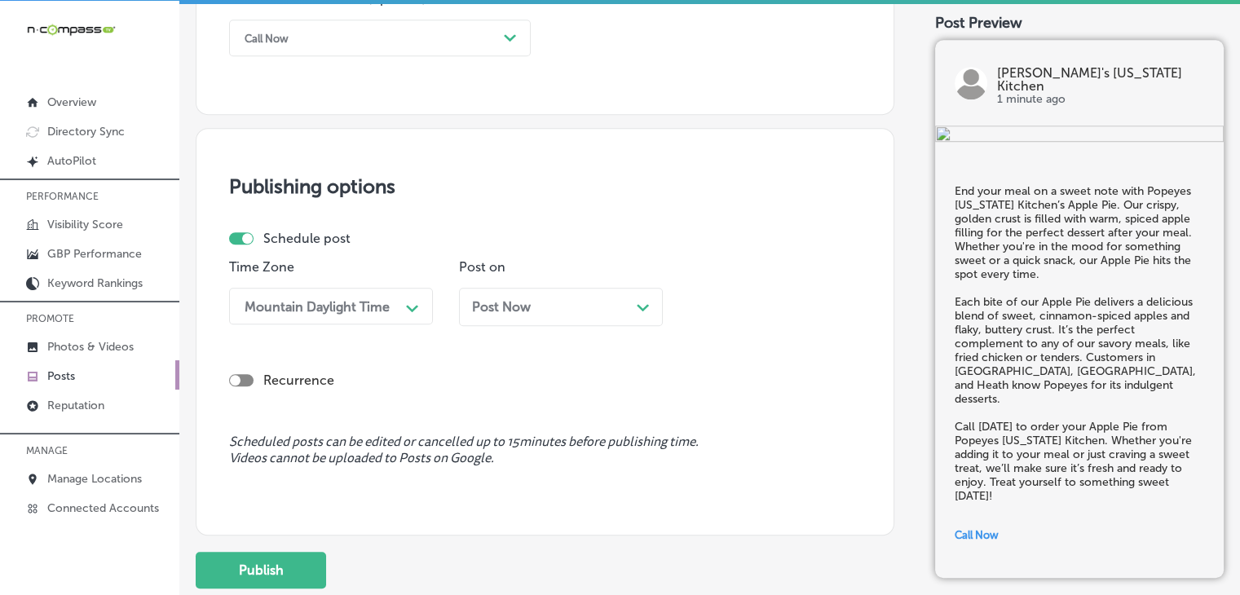
click at [581, 303] on div "Post Now Path Created with Sketch." at bounding box center [561, 306] width 178 height 15
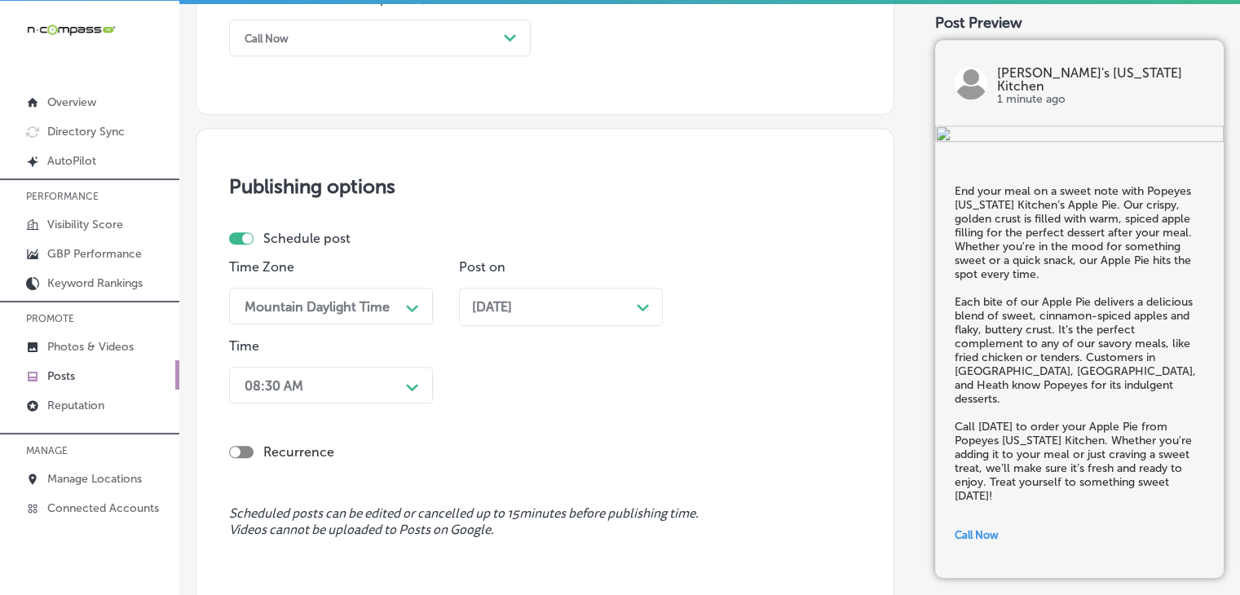
click at [339, 374] on div "08:30 AM Path Created with Sketch." at bounding box center [331, 385] width 204 height 37
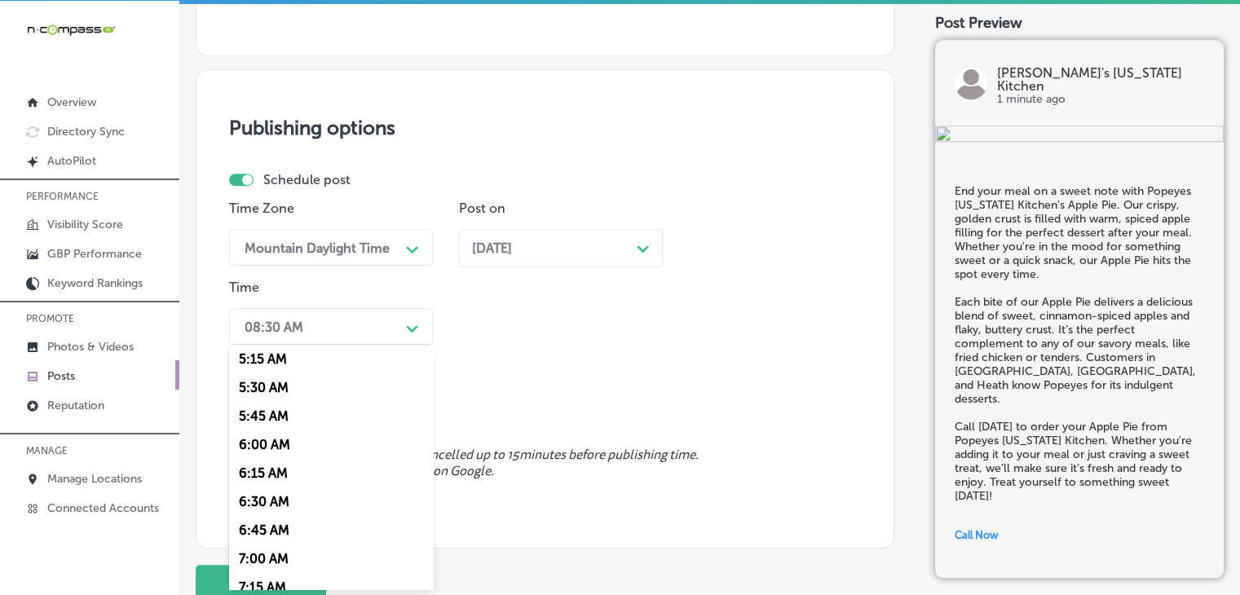
scroll to position [816, 0]
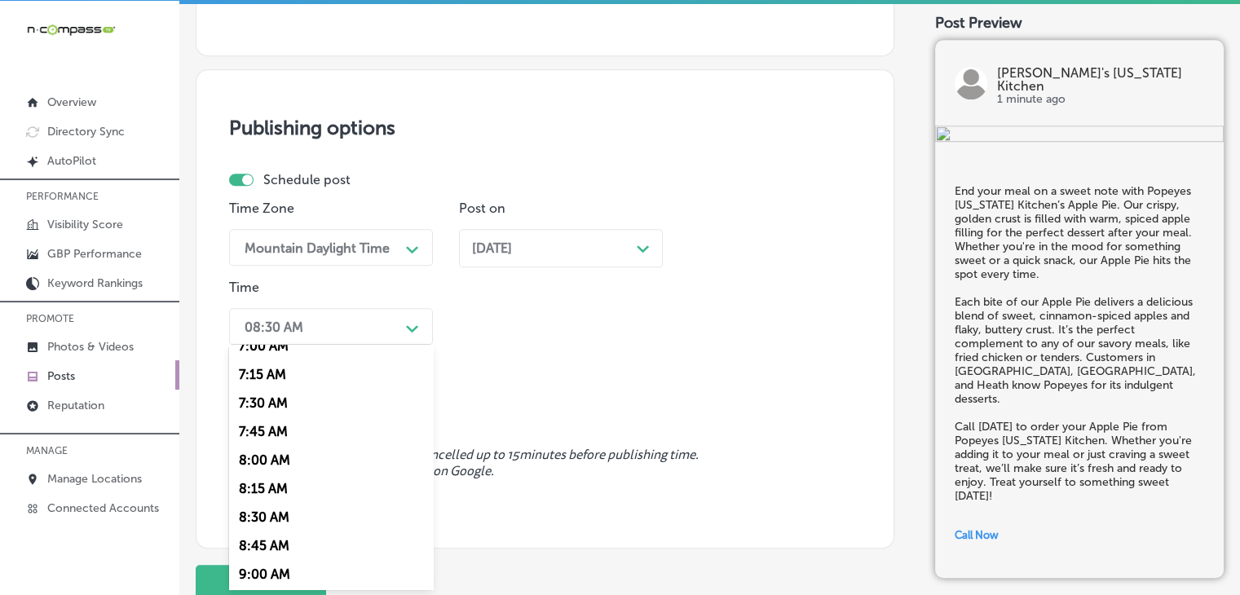
click at [281, 344] on div "7:00 AM" at bounding box center [331, 346] width 204 height 29
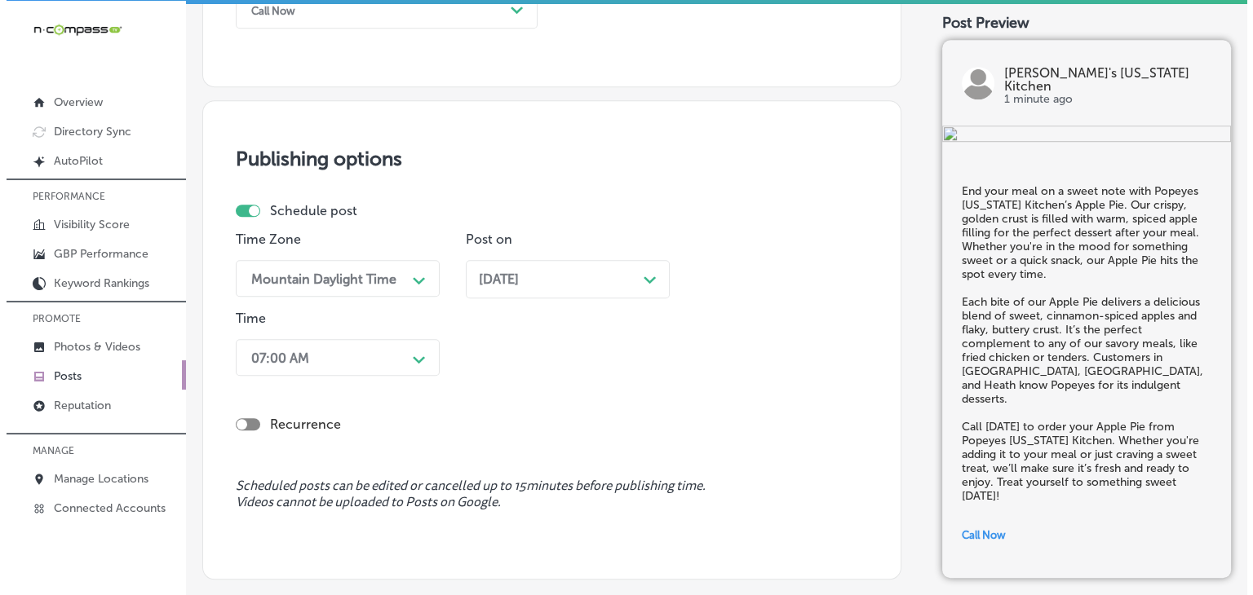
scroll to position [1436, 0]
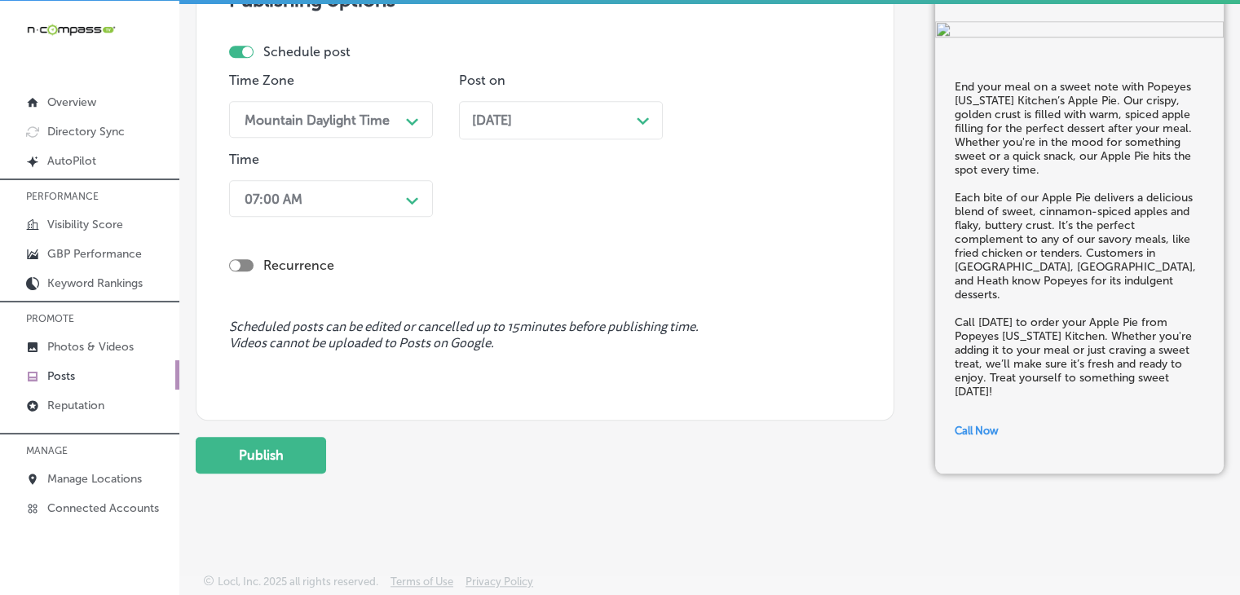
click at [263, 418] on div "Publishing options Schedule post Time Zone Mountain Daylight Time Path Created …" at bounding box center [545, 181] width 699 height 480
click at [268, 441] on button "Publish" at bounding box center [261, 455] width 130 height 37
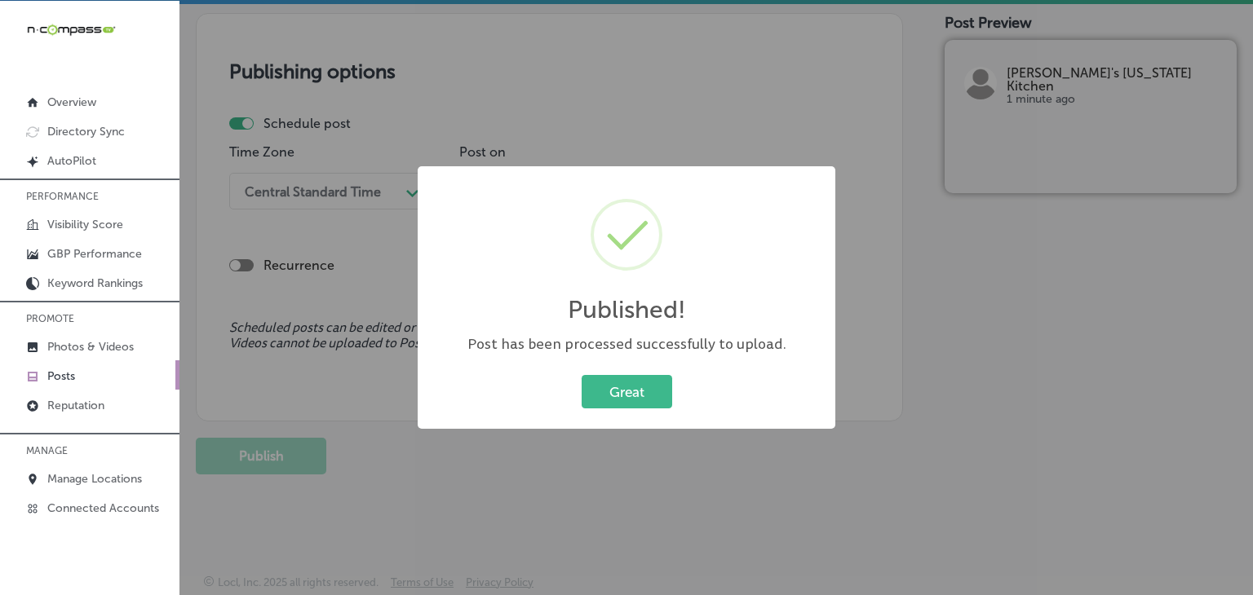
click at [753, 43] on div "Published! × Post has been processed successfully to upload. Great Cancel" at bounding box center [626, 297] width 1253 height 595
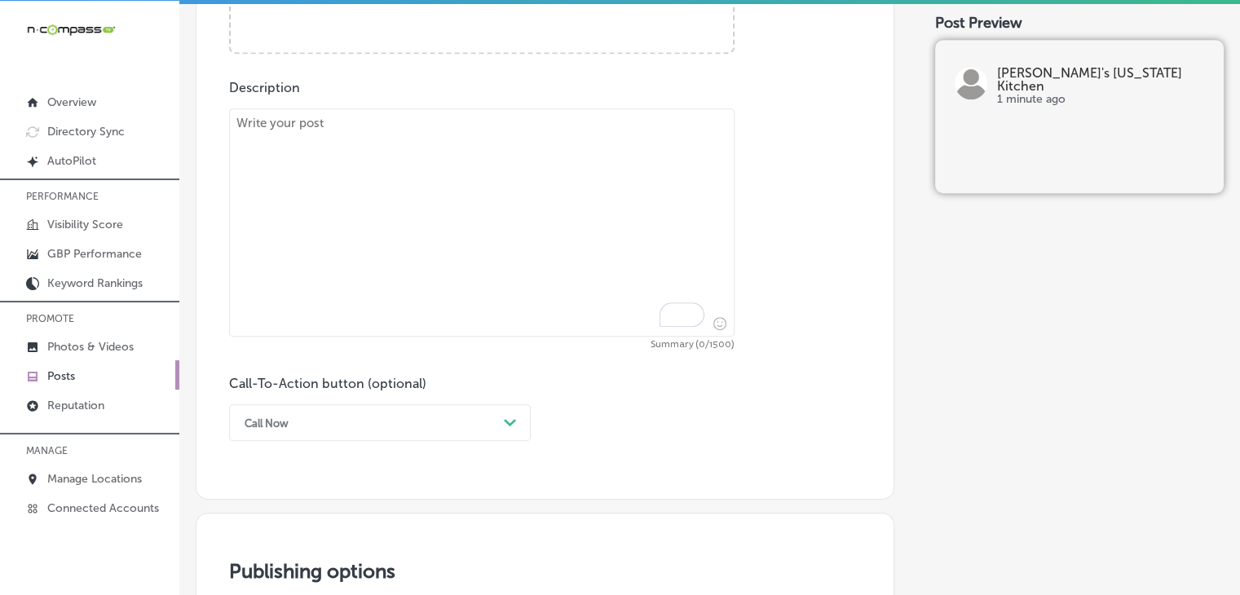
scroll to position [712, 0]
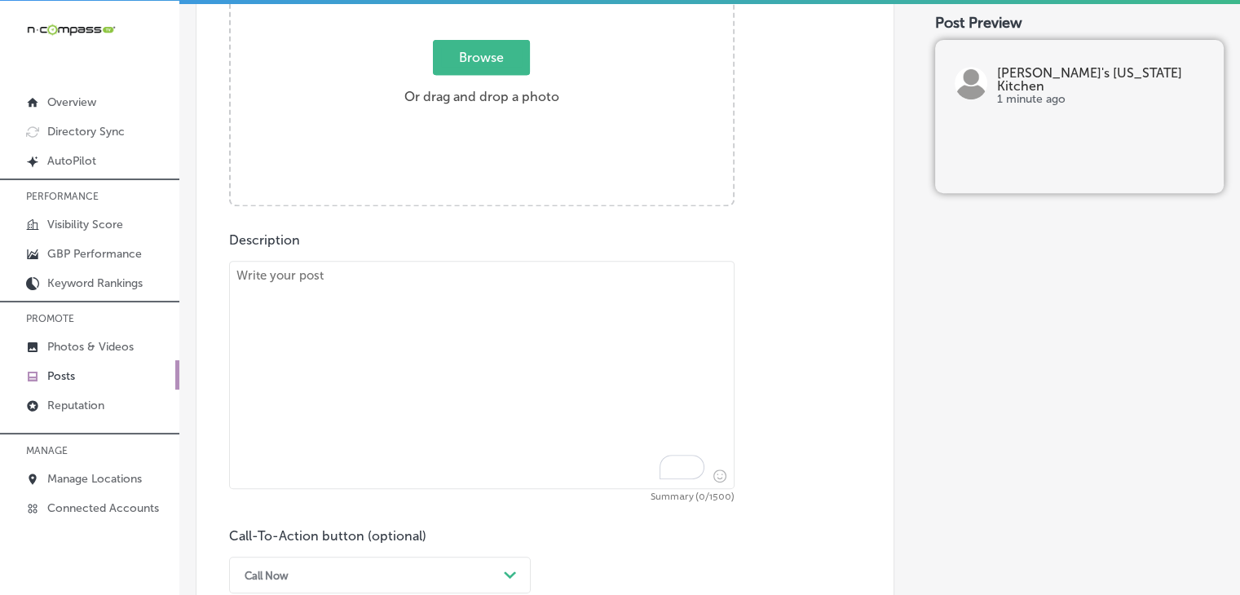
click at [597, 352] on textarea "To enrich screen reader interactions, please activate Accessibility in Grammarl…" at bounding box center [482, 375] width 506 height 228
paste textarea "Looking for a meal your little one will love? Popeyes [US_STATE] Kitchen in [GE…"
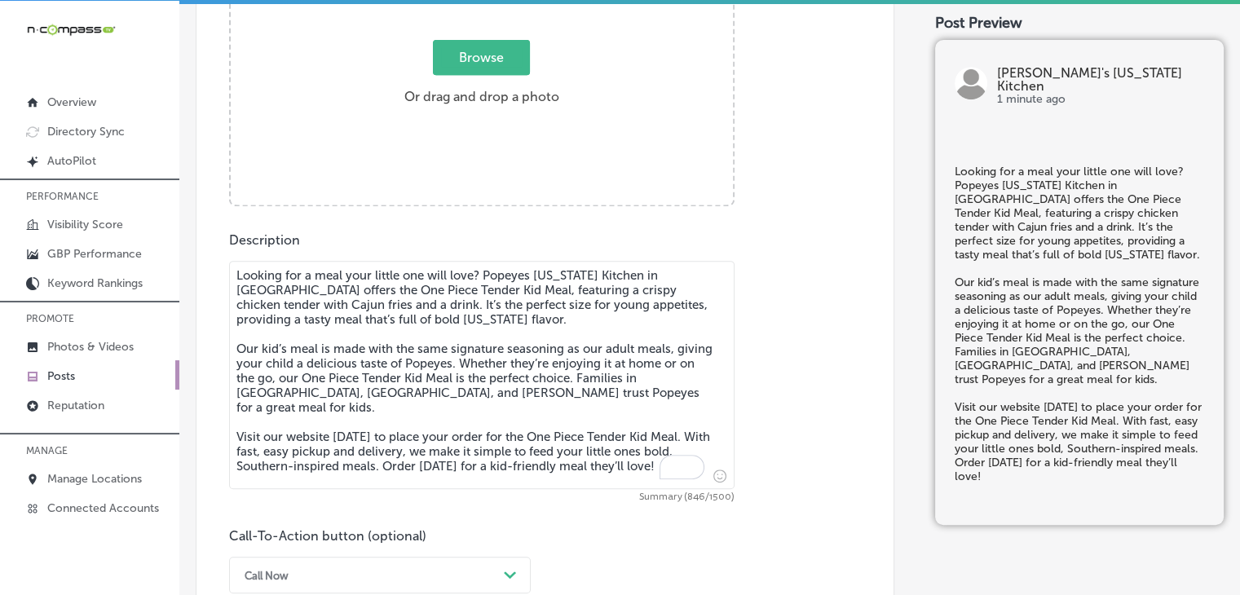
type textarea "Looking for a meal your little one will love? Popeyes [US_STATE] Kitchen in [GE…"
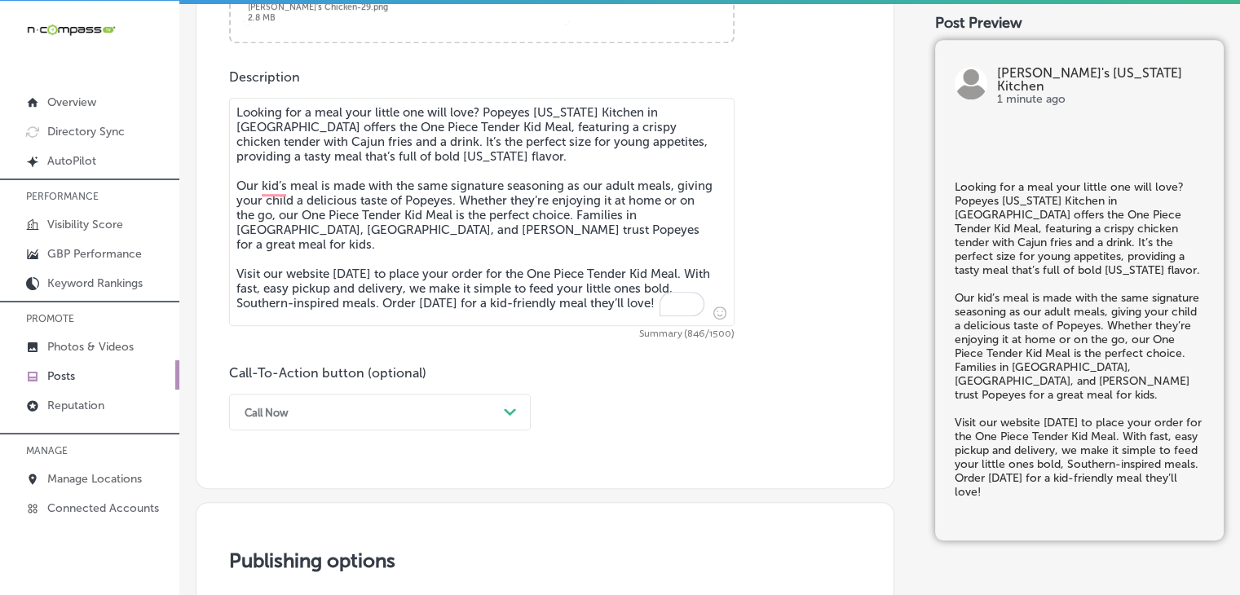
click at [356, 408] on div "Call Now Path Created with Sketch." at bounding box center [380, 412] width 302 height 37
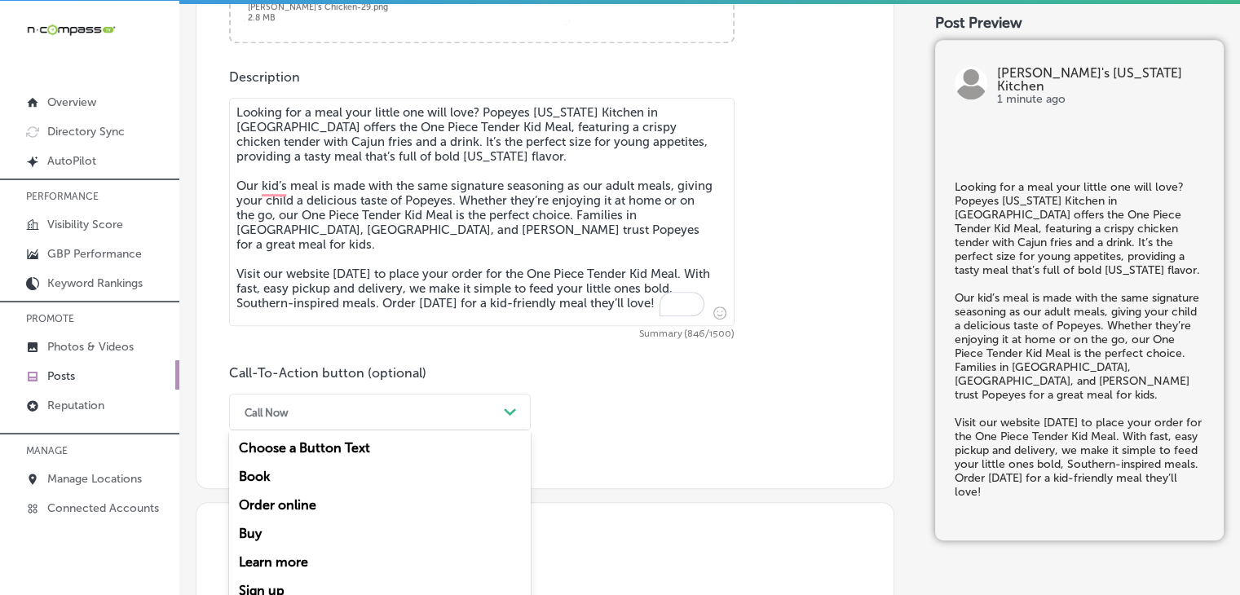
scroll to position [923, 0]
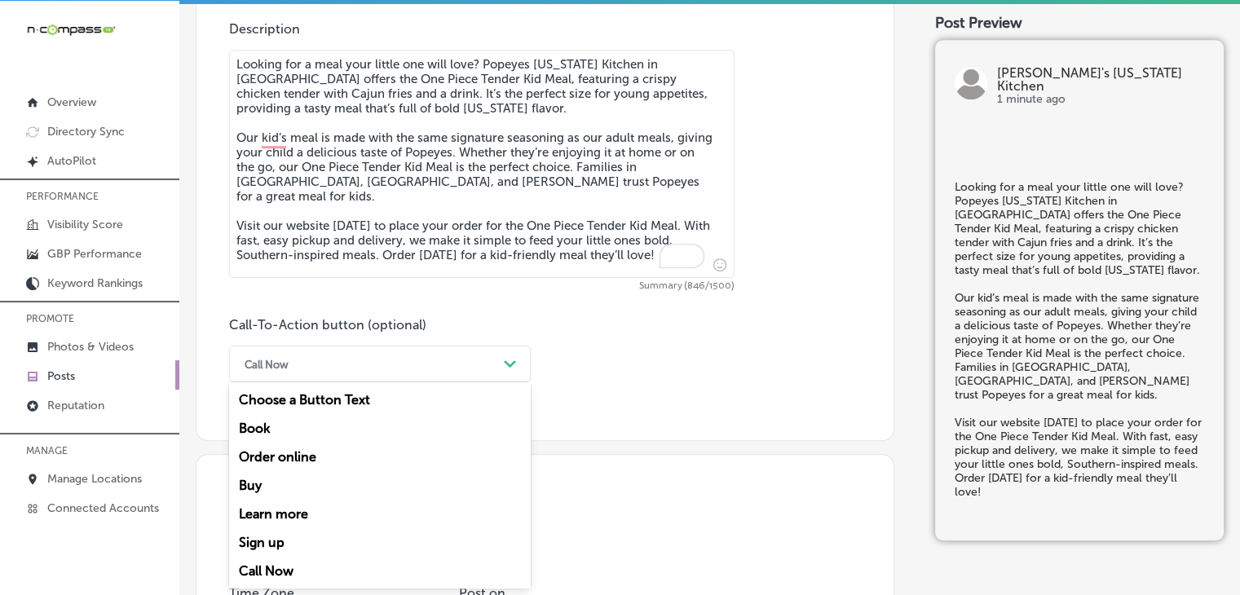
click at [336, 444] on div "Order online" at bounding box center [380, 457] width 302 height 29
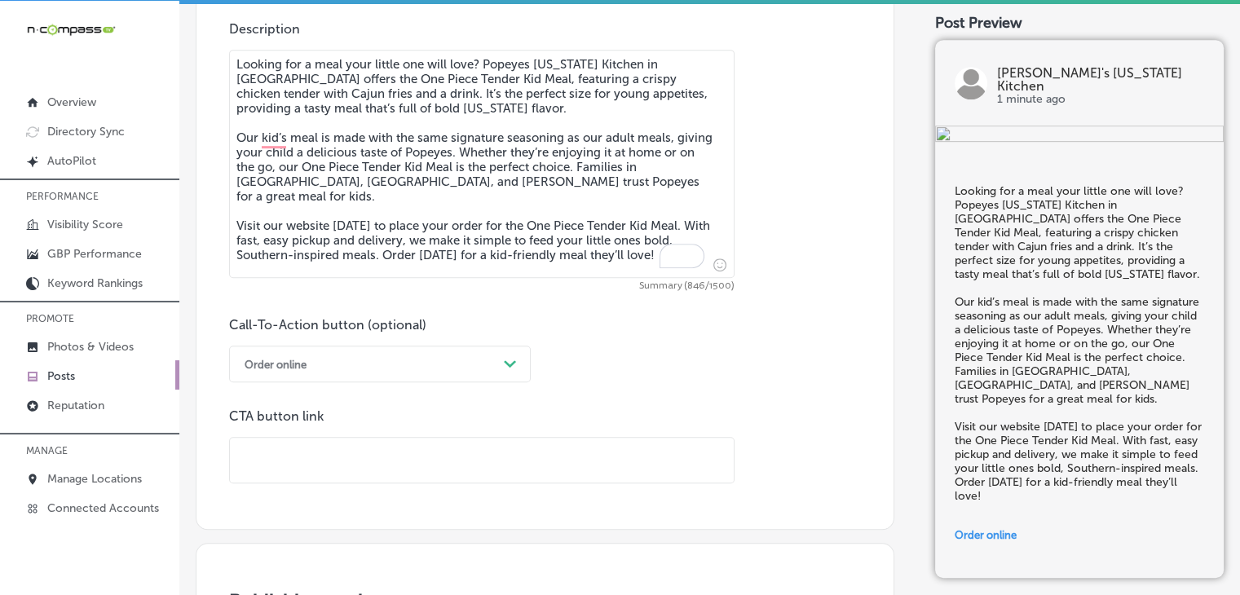
click at [636, 444] on input "text" at bounding box center [482, 460] width 504 height 45
paste input "[URL][DOMAIN_NAME]"
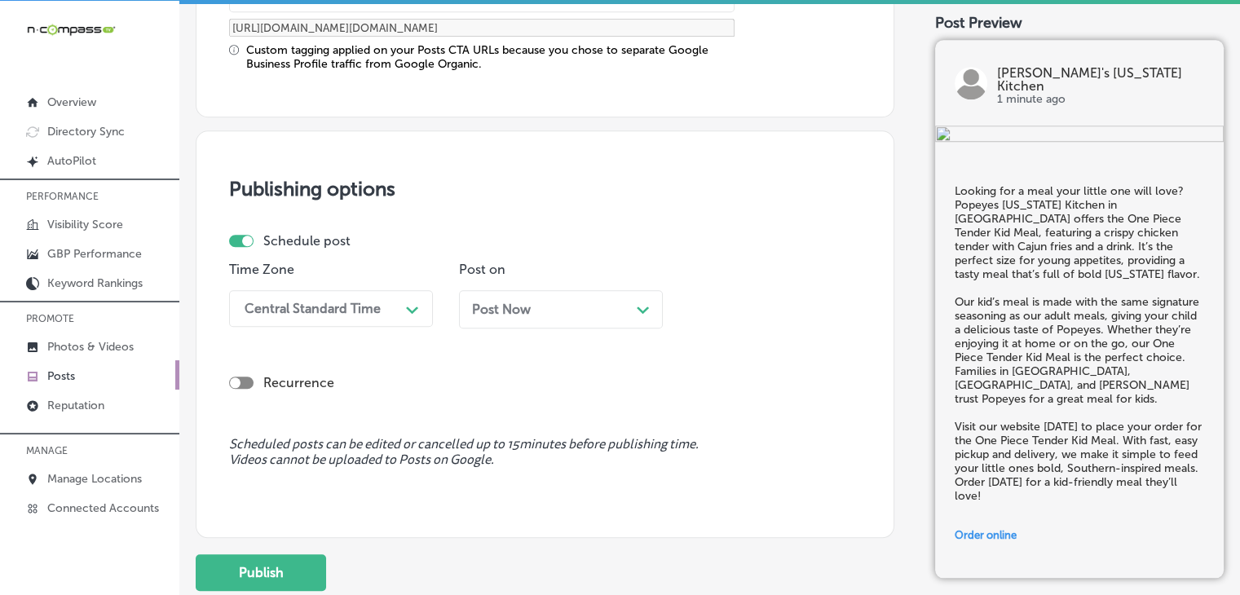
scroll to position [1510, 0]
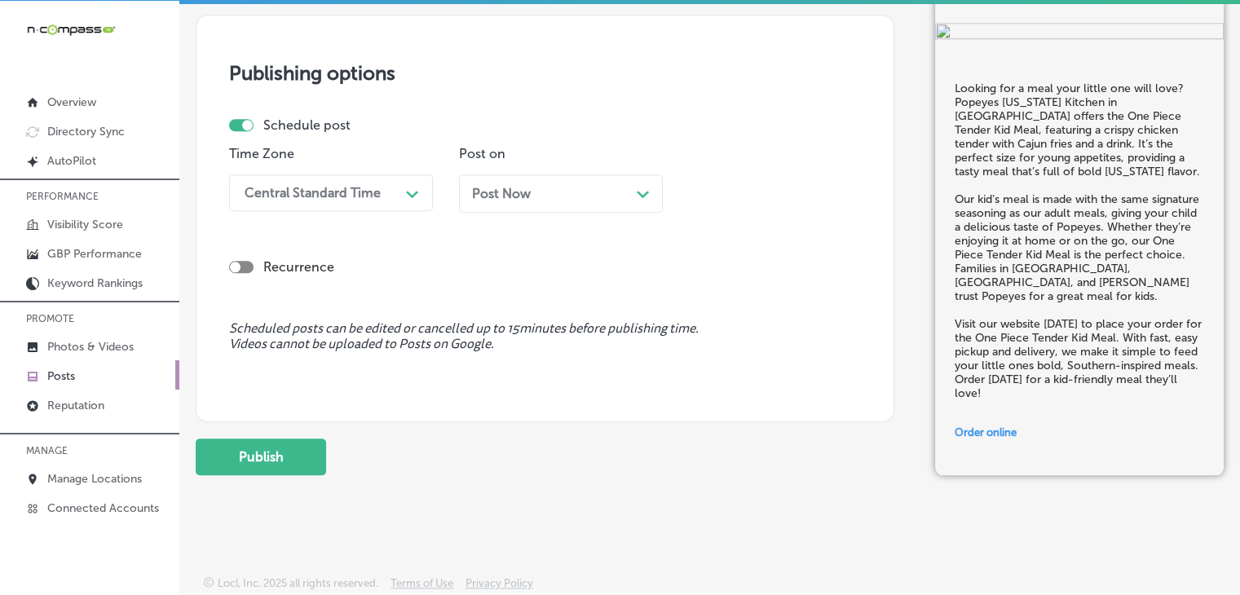
type input "[URL][DOMAIN_NAME]"
click at [338, 192] on div "Central Standard Time" at bounding box center [313, 192] width 136 height 15
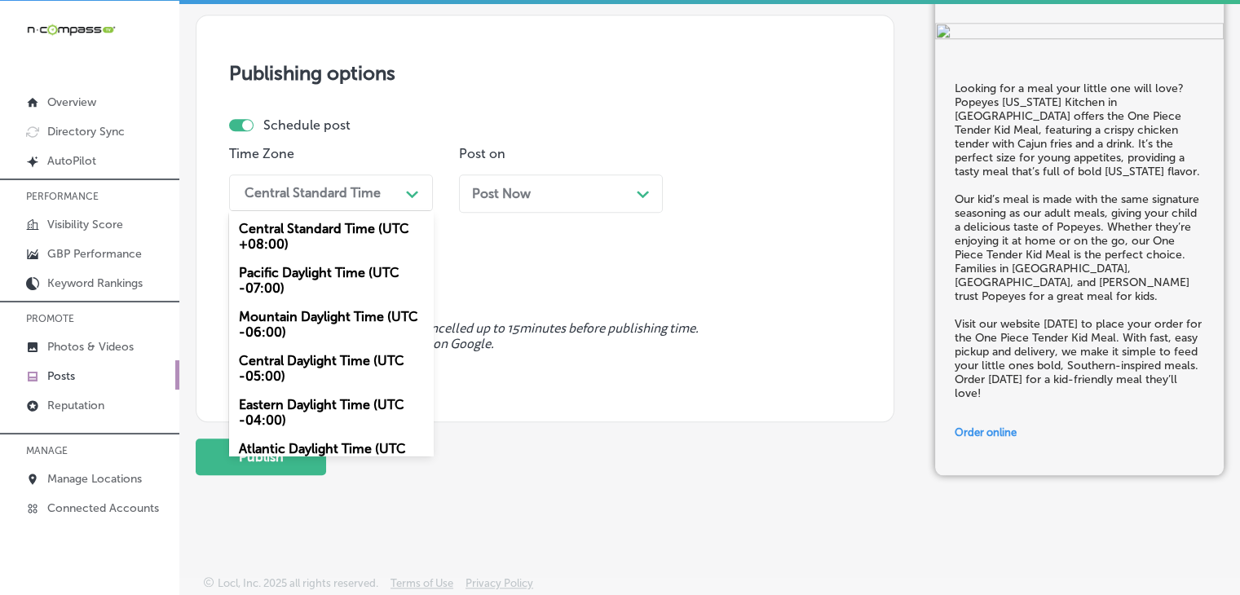
click at [316, 317] on div "Mountain Daylight Time (UTC -06:00)" at bounding box center [331, 325] width 204 height 44
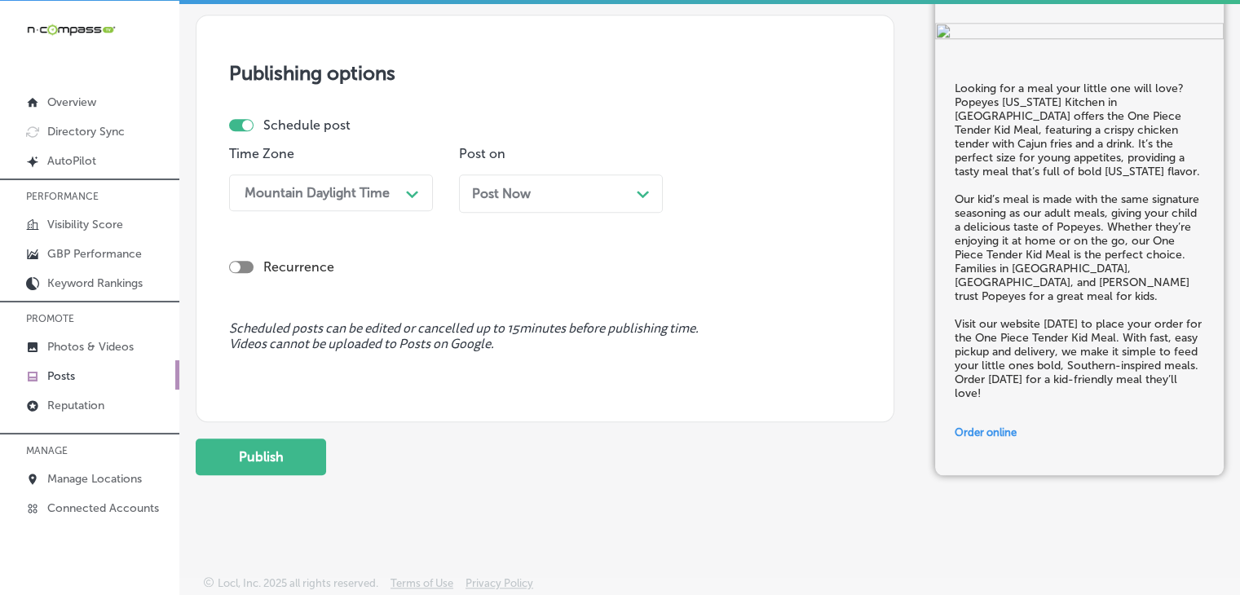
click at [546, 186] on div "Post Now Path Created with Sketch." at bounding box center [561, 193] width 178 height 15
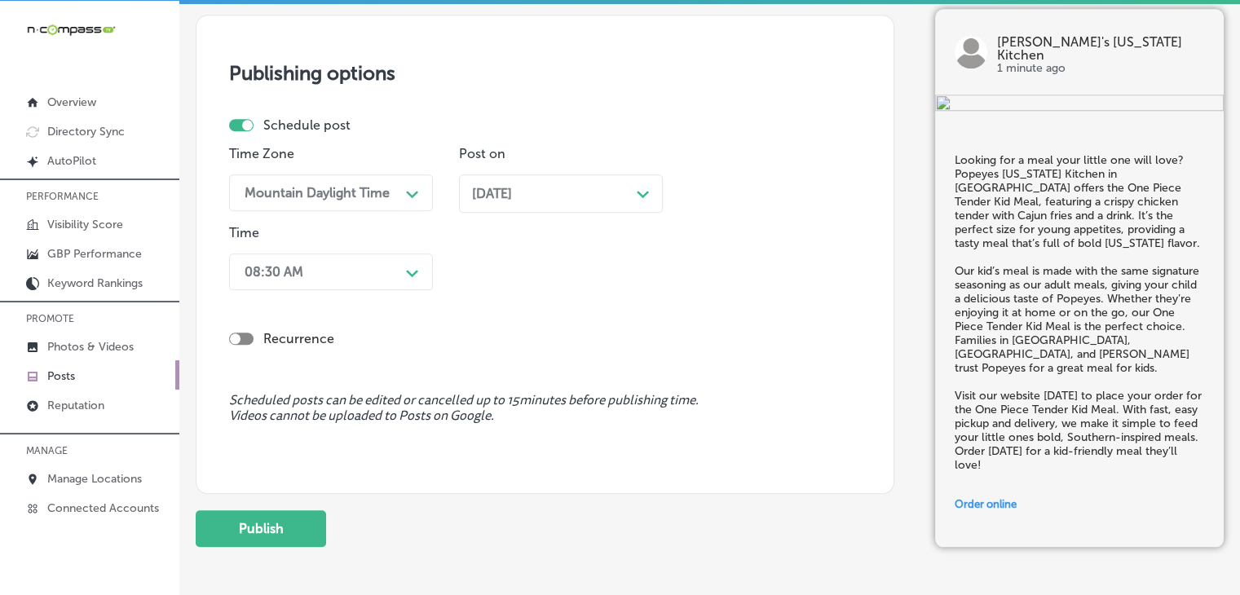
drag, startPoint x: 431, startPoint y: 297, endPoint x: 424, endPoint y: 265, distance: 32.6
click at [431, 297] on div "Recurrence" at bounding box center [545, 326] width 632 height 58
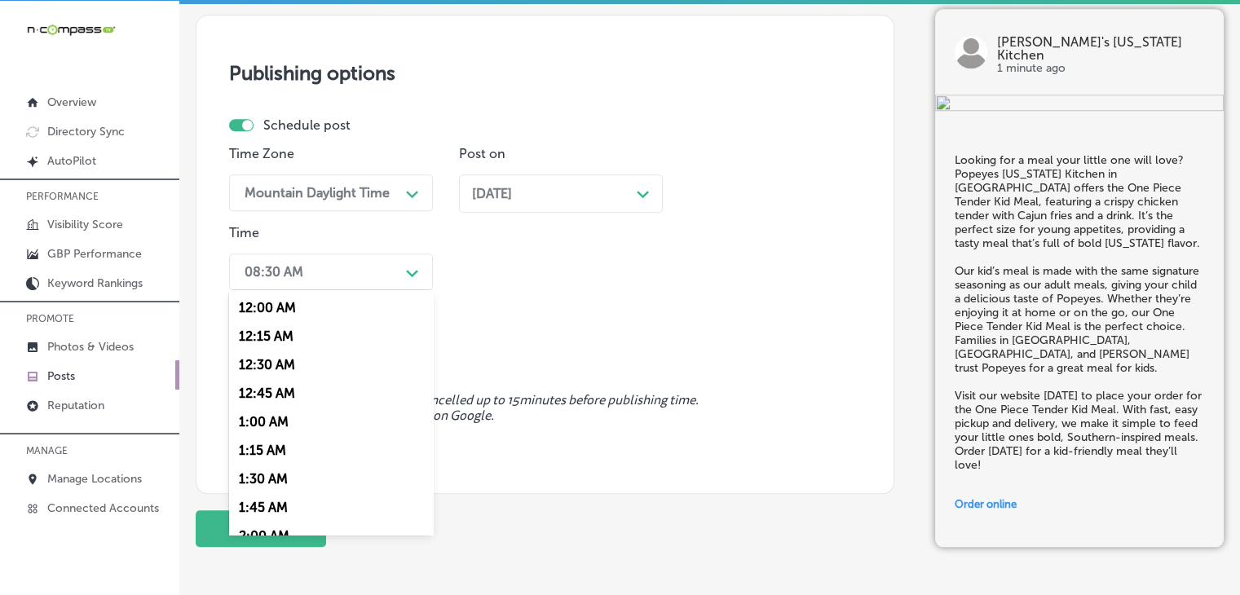
click at [422, 266] on div "Path Created with Sketch." at bounding box center [413, 272] width 26 height 26
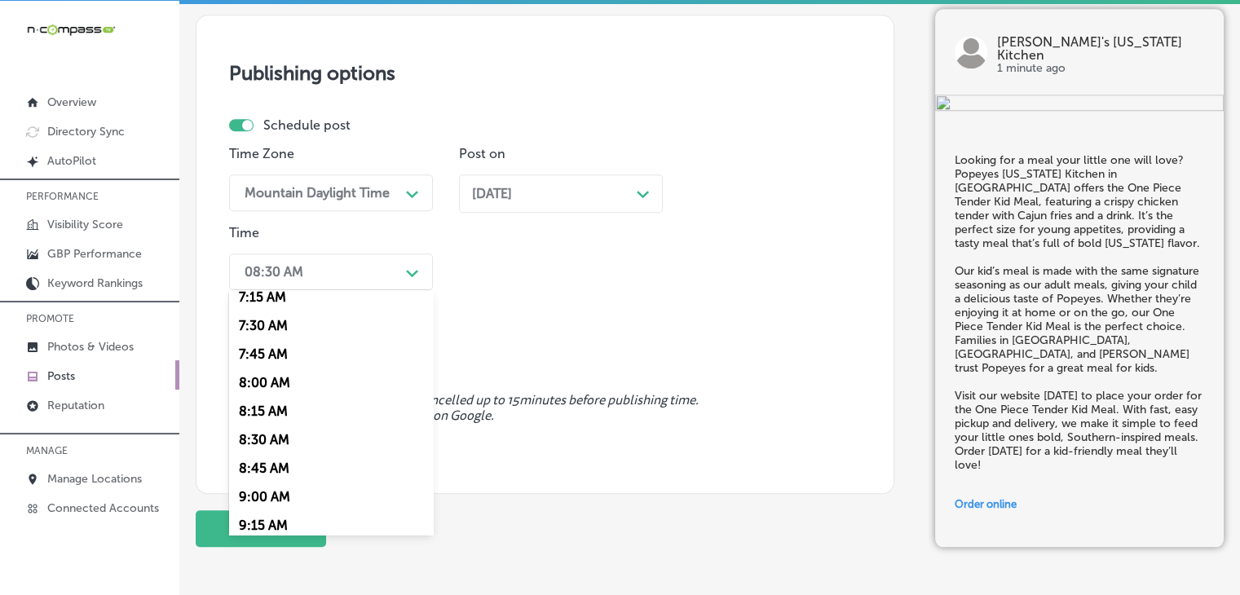
scroll to position [816, 0]
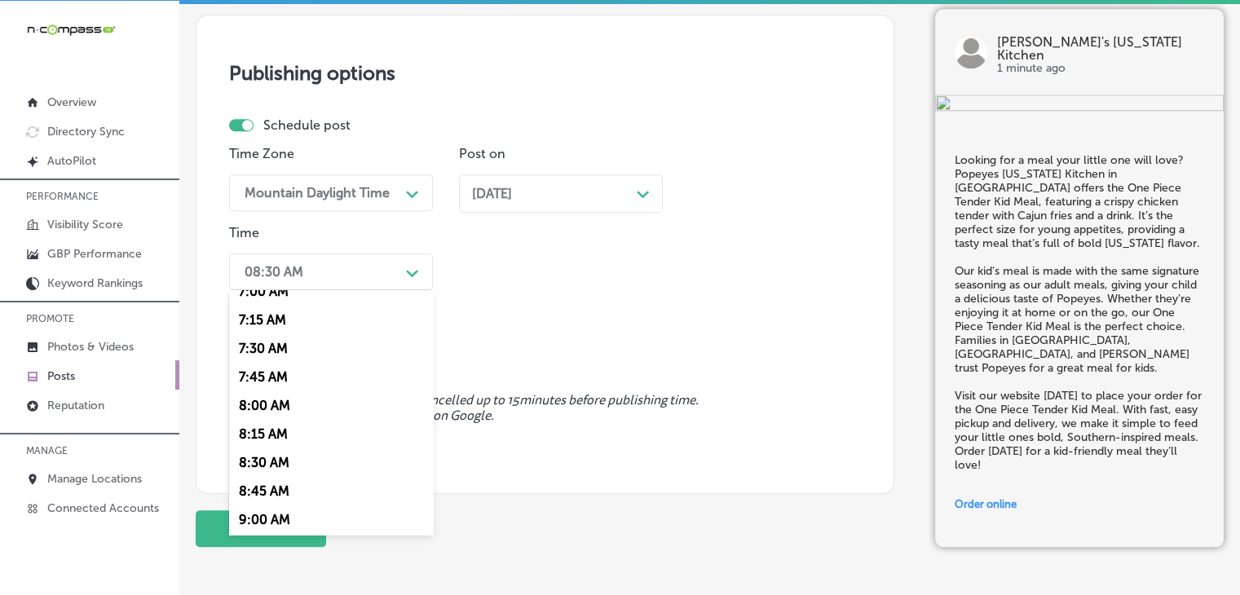
click at [278, 300] on div "7:00 AM" at bounding box center [331, 291] width 204 height 29
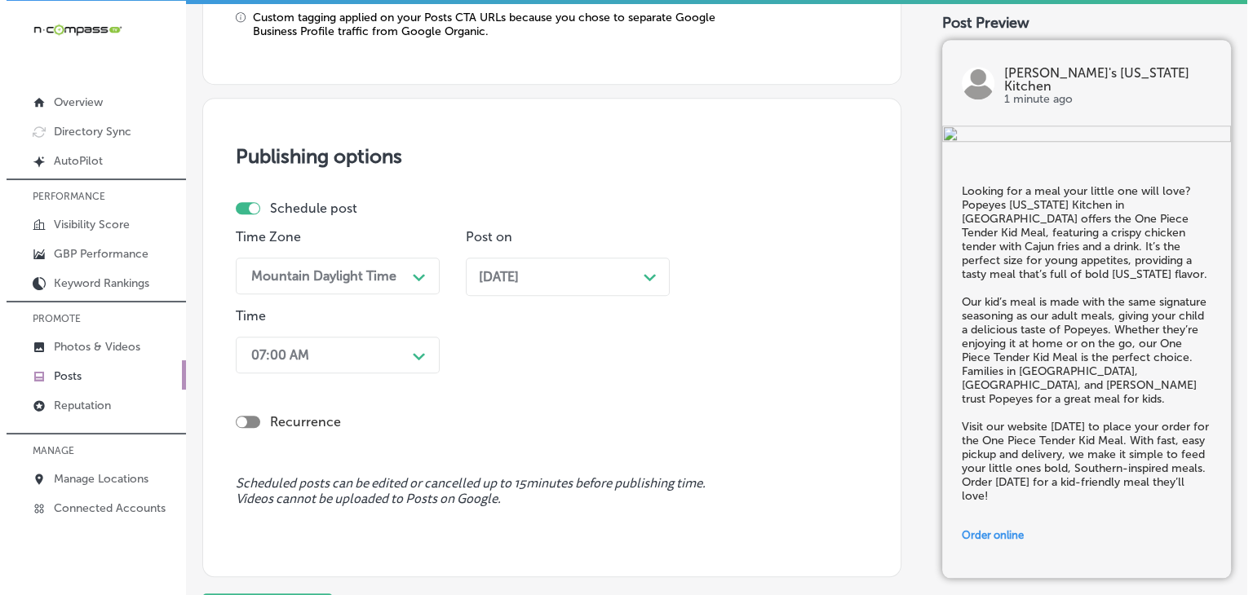
scroll to position [1582, 0]
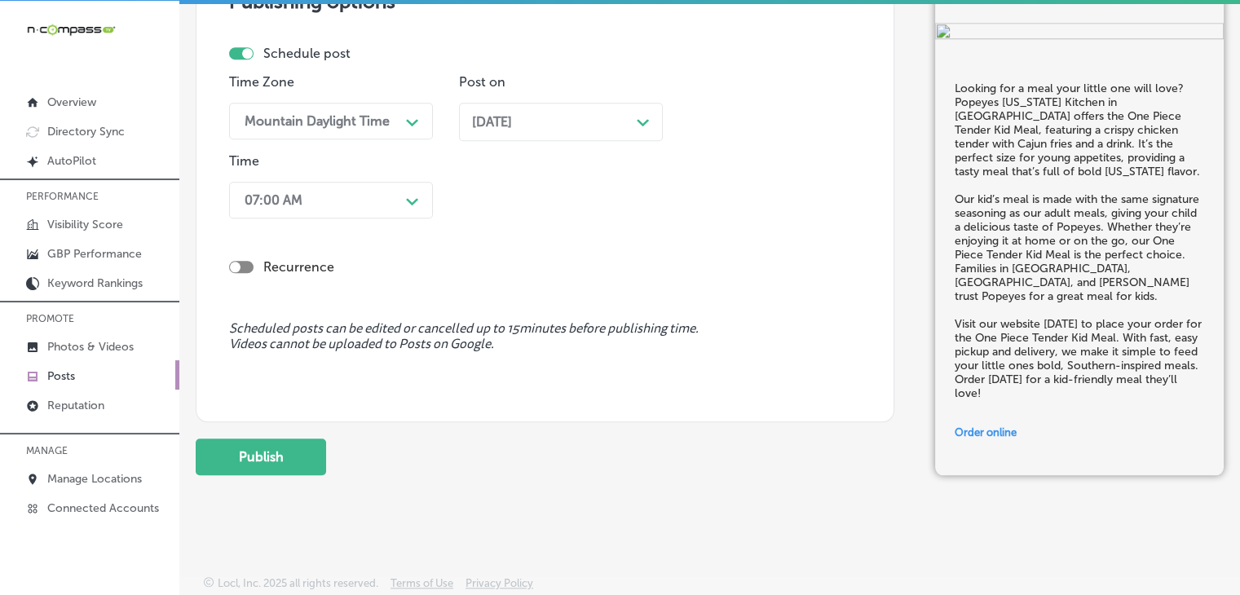
click at [300, 446] on button "Publish" at bounding box center [261, 457] width 130 height 37
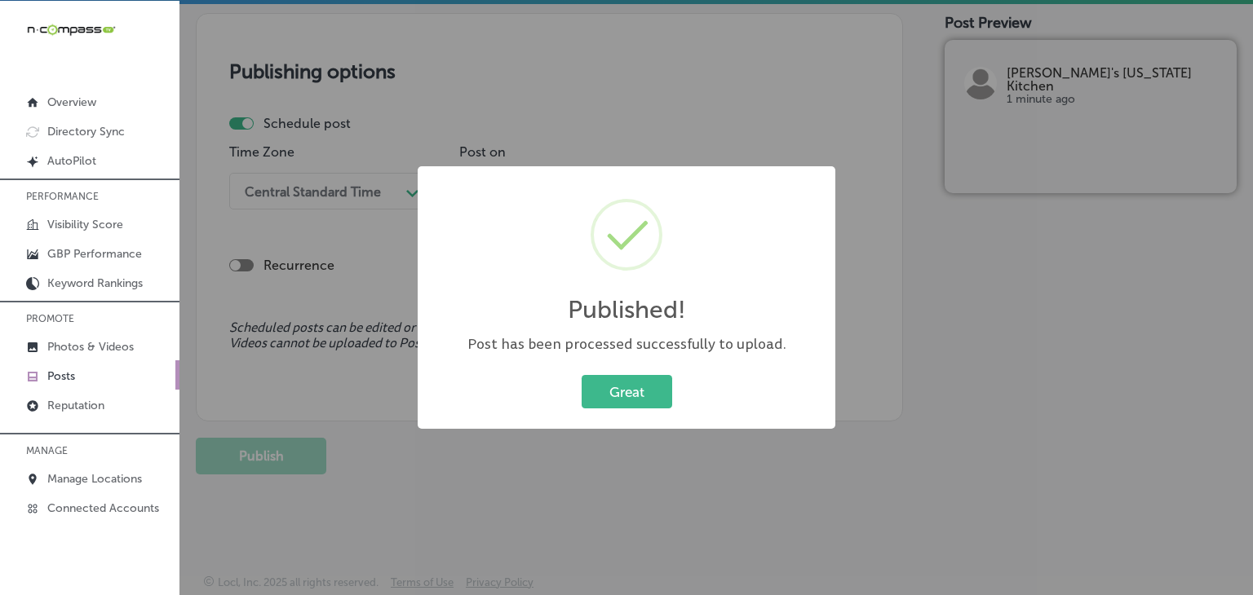
click at [690, 82] on div "Published! × Post has been processed successfully to upload. Great Cancel" at bounding box center [626, 297] width 1253 height 595
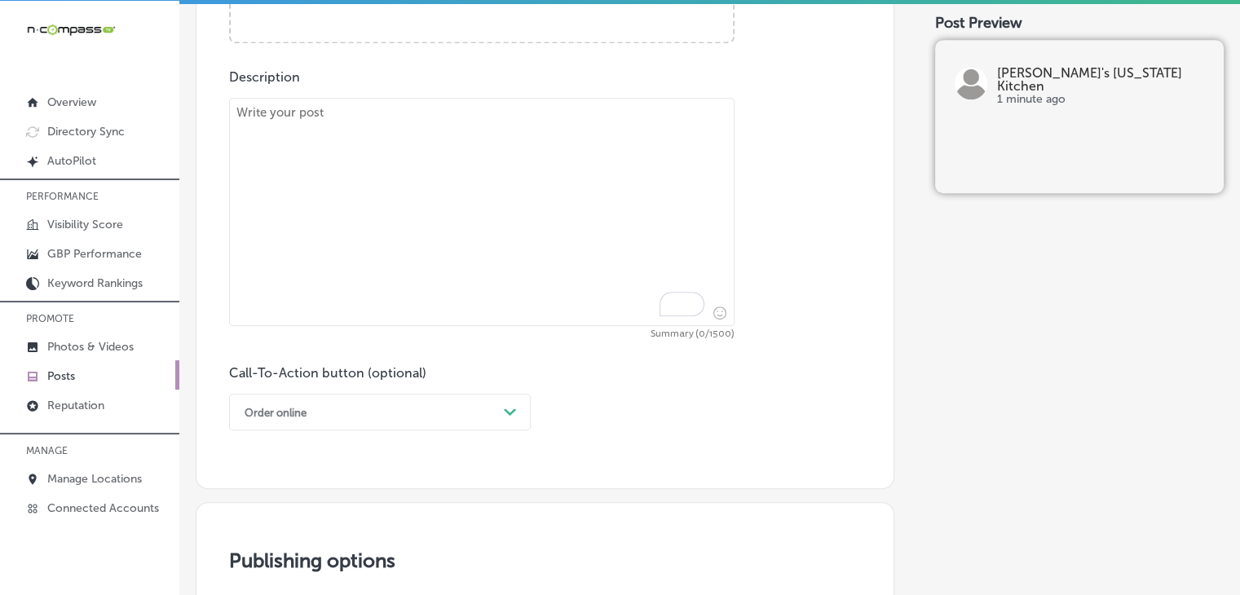
click at [550, 250] on textarea "To enrich screen reader interactions, please activate Accessibility in Grammarl…" at bounding box center [482, 212] width 506 height 228
paste textarea "Popeyes [US_STATE] Kitchen in [GEOGRAPHIC_DATA] offers a variety of dipping sau…"
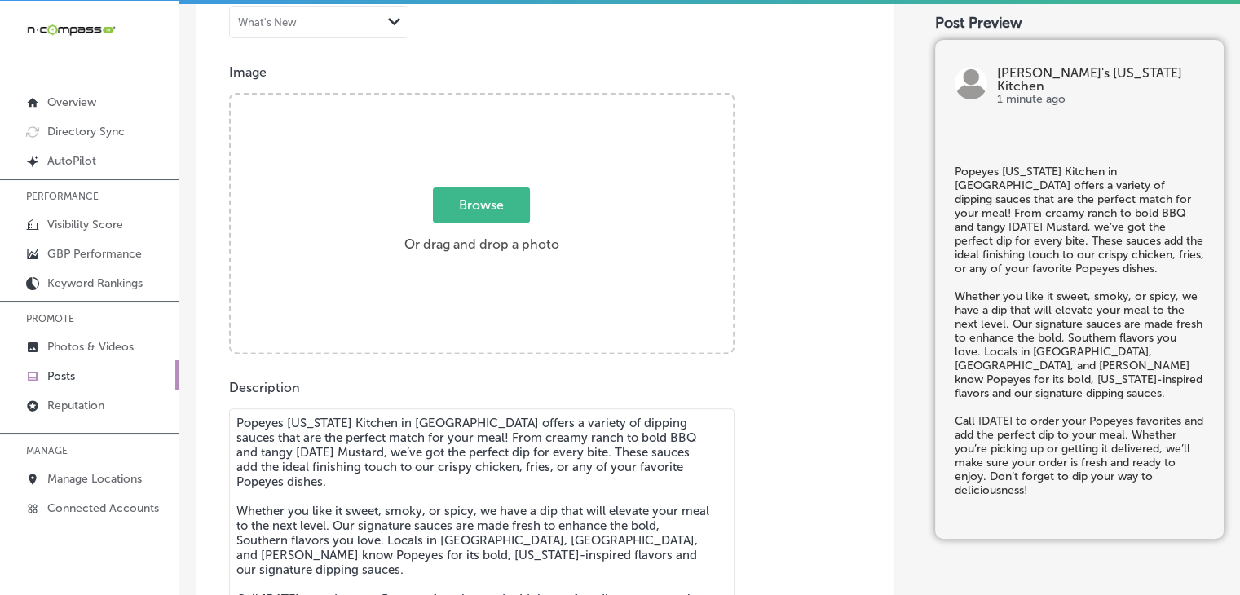
scroll to position [386, 0]
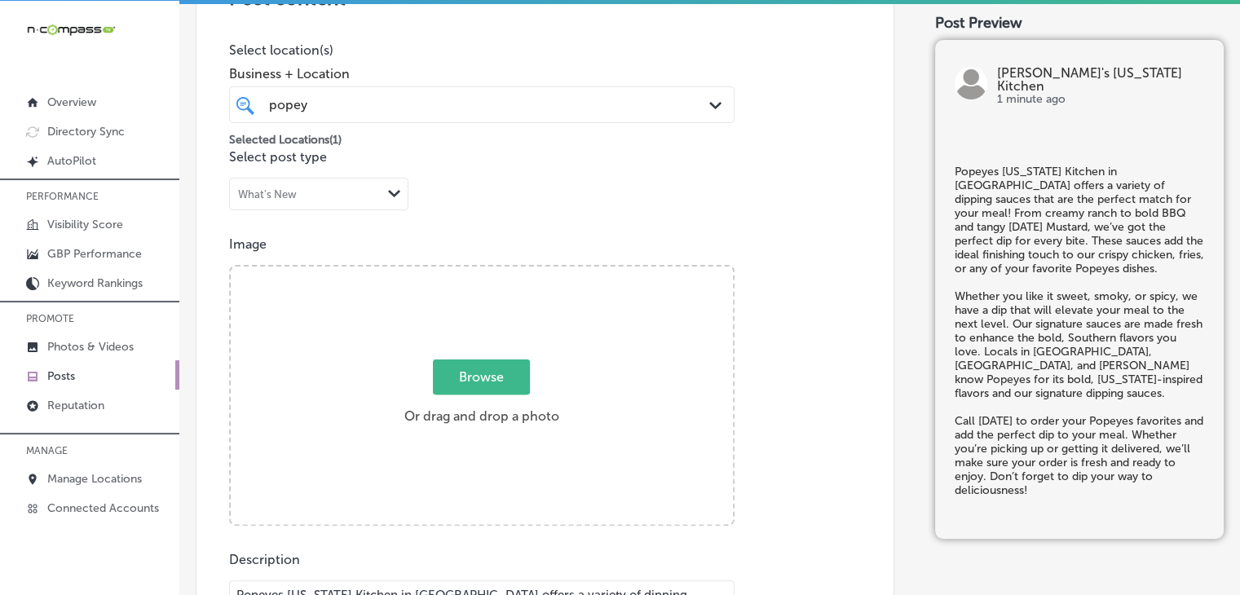
type textarea "Popeyes [US_STATE] Kitchen in [GEOGRAPHIC_DATA] offers a variety of dipping sau…"
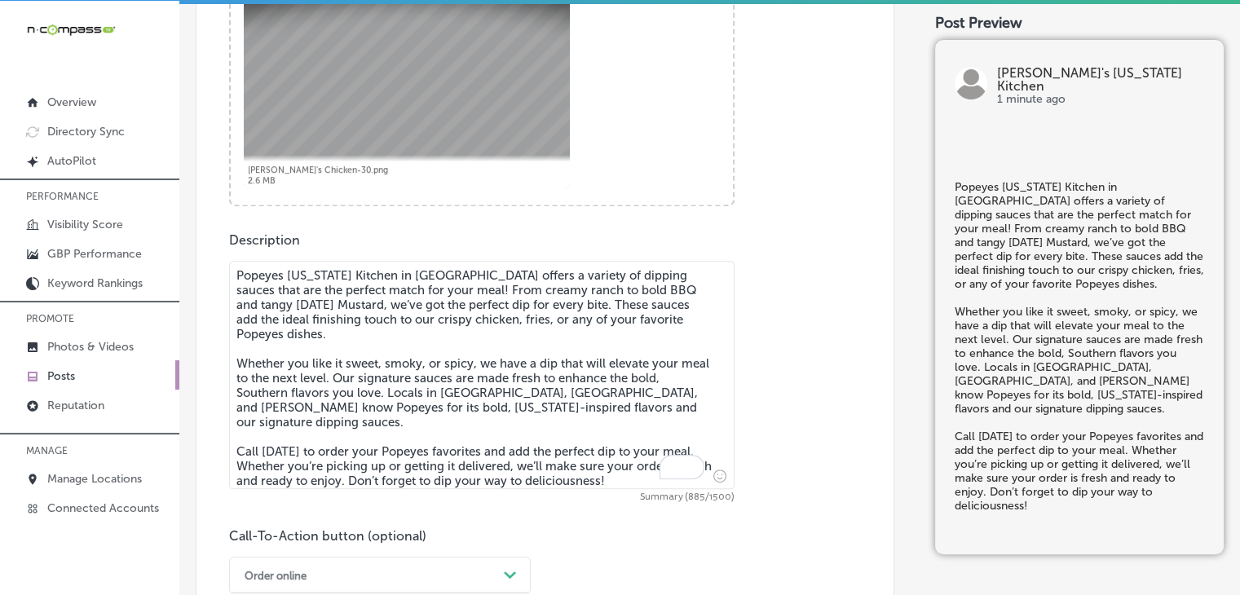
click at [303, 566] on div "option Order online, selected. option Call Now focused, 7 of 7. 7 results avail…" at bounding box center [380, 575] width 302 height 37
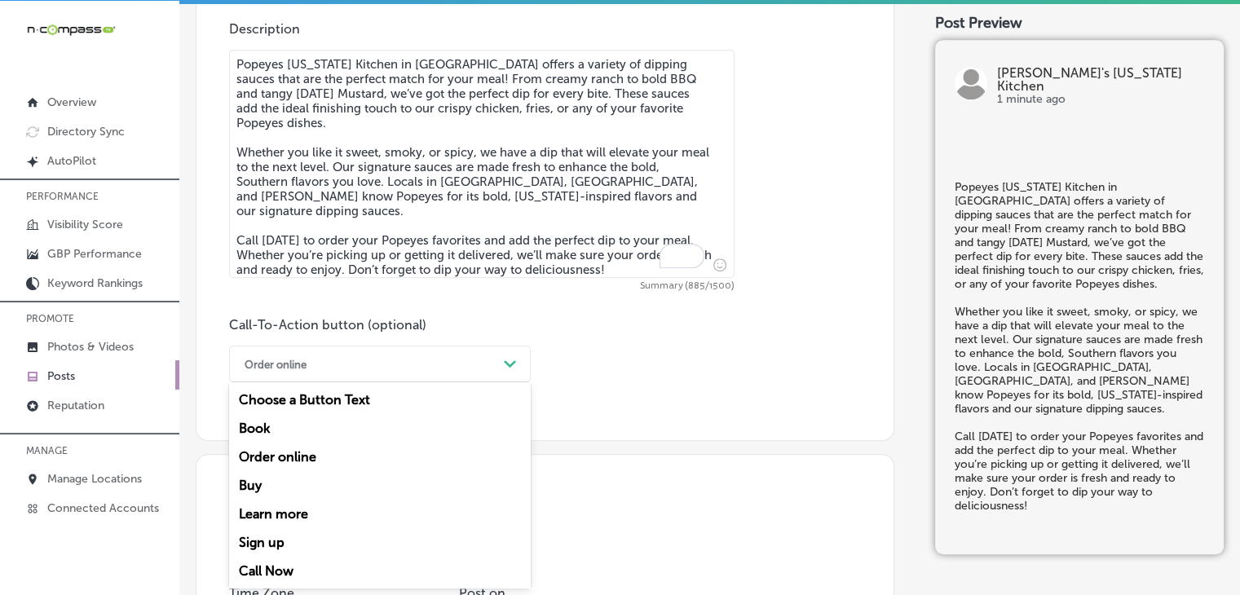
click at [301, 562] on div "Call Now" at bounding box center [380, 571] width 302 height 29
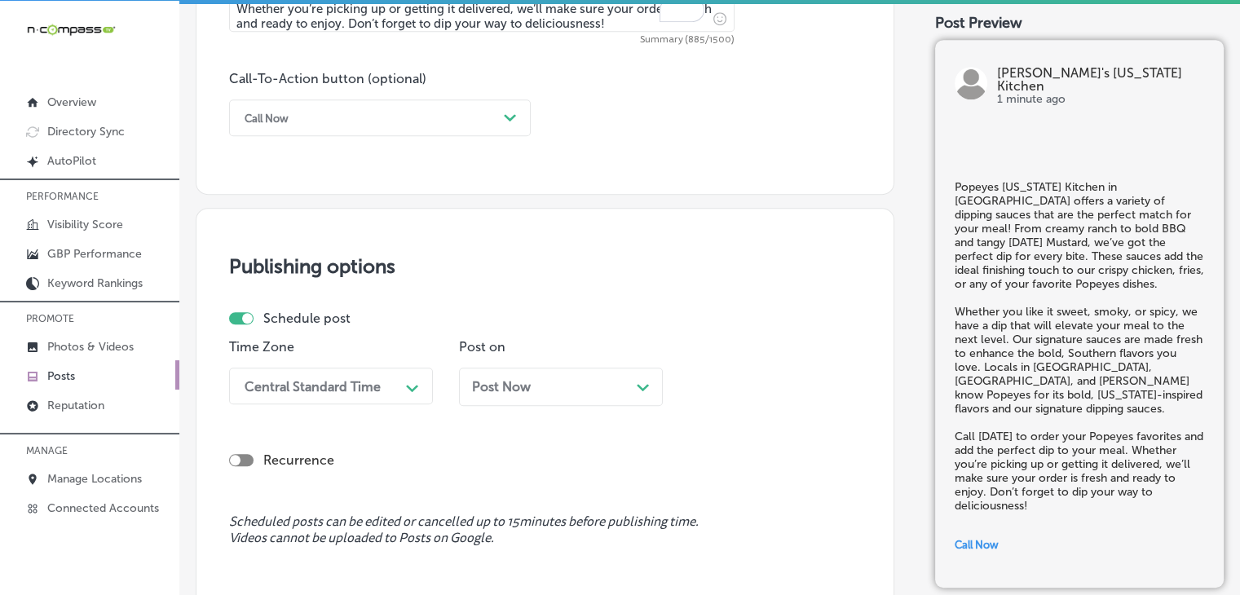
scroll to position [1249, 0]
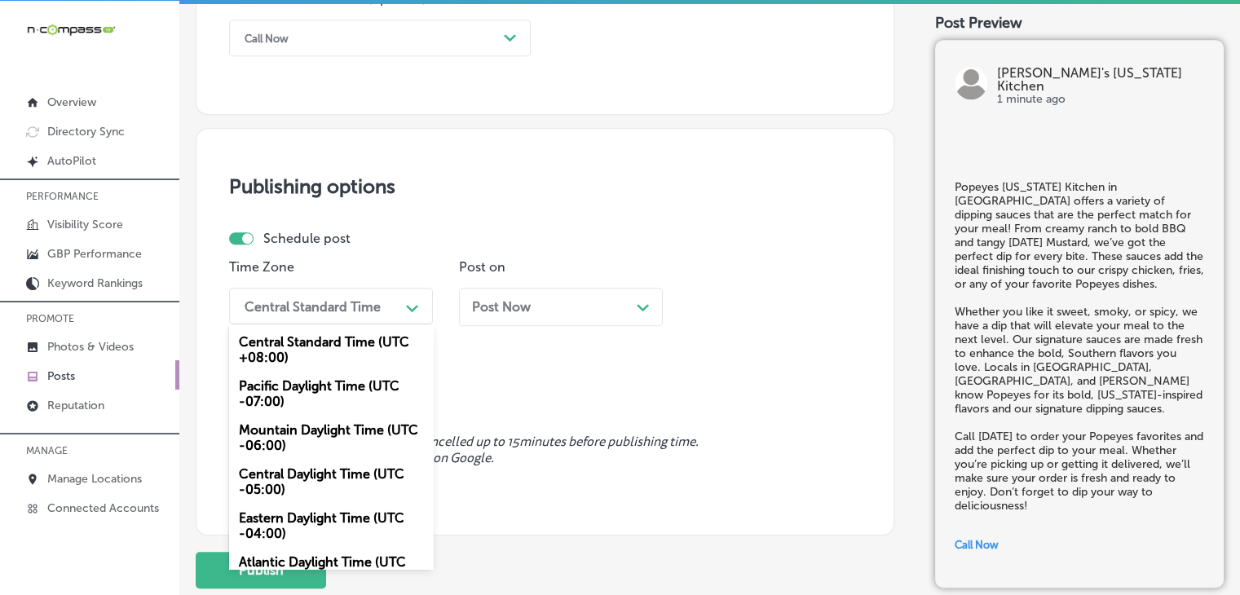
click at [353, 316] on div "Central Standard Time" at bounding box center [318, 306] width 163 height 29
click at [336, 416] on div "Mountain Daylight Time (UTC -06:00)" at bounding box center [331, 438] width 204 height 44
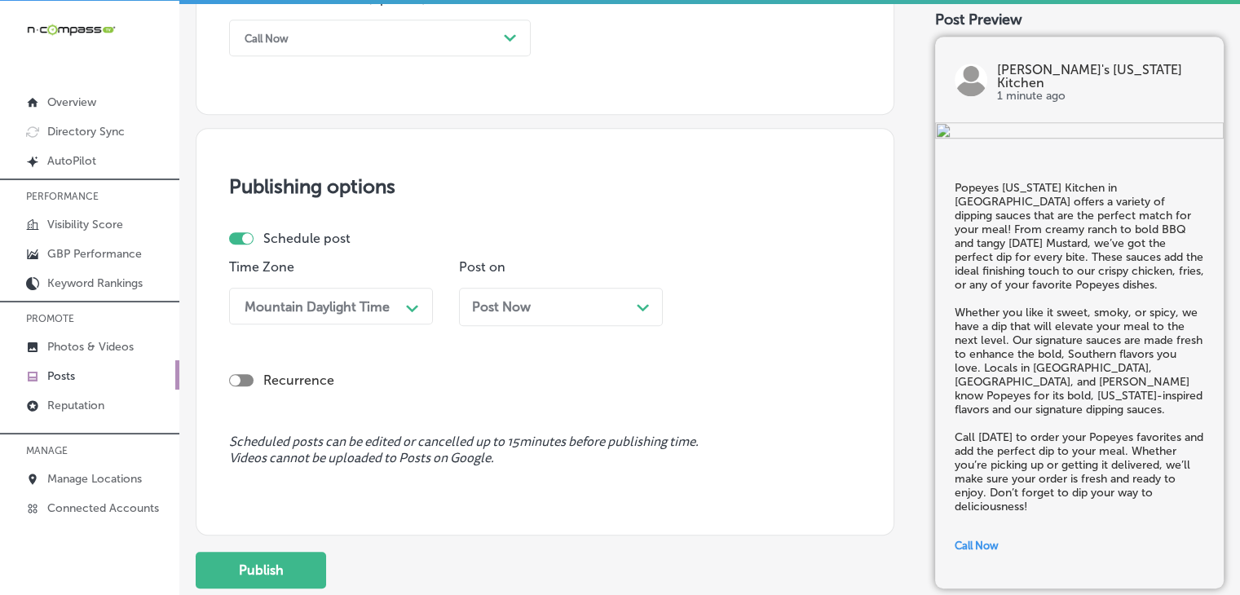
click at [544, 307] on div "Post Now Path Created with Sketch." at bounding box center [561, 306] width 178 height 15
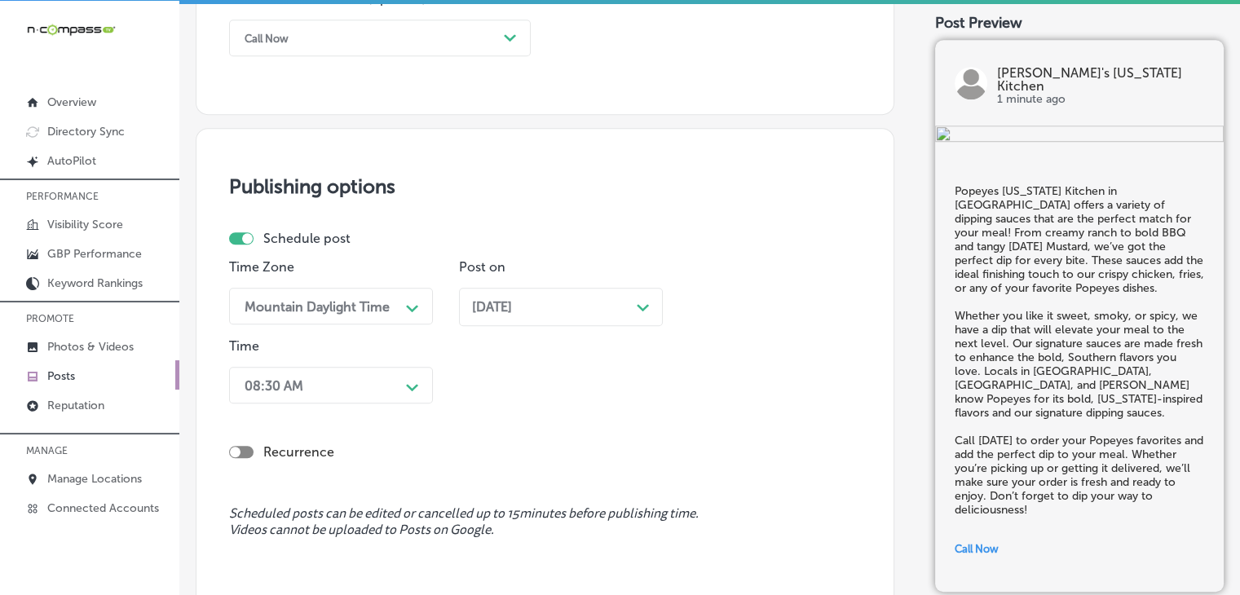
scroll to position [1308, 0]
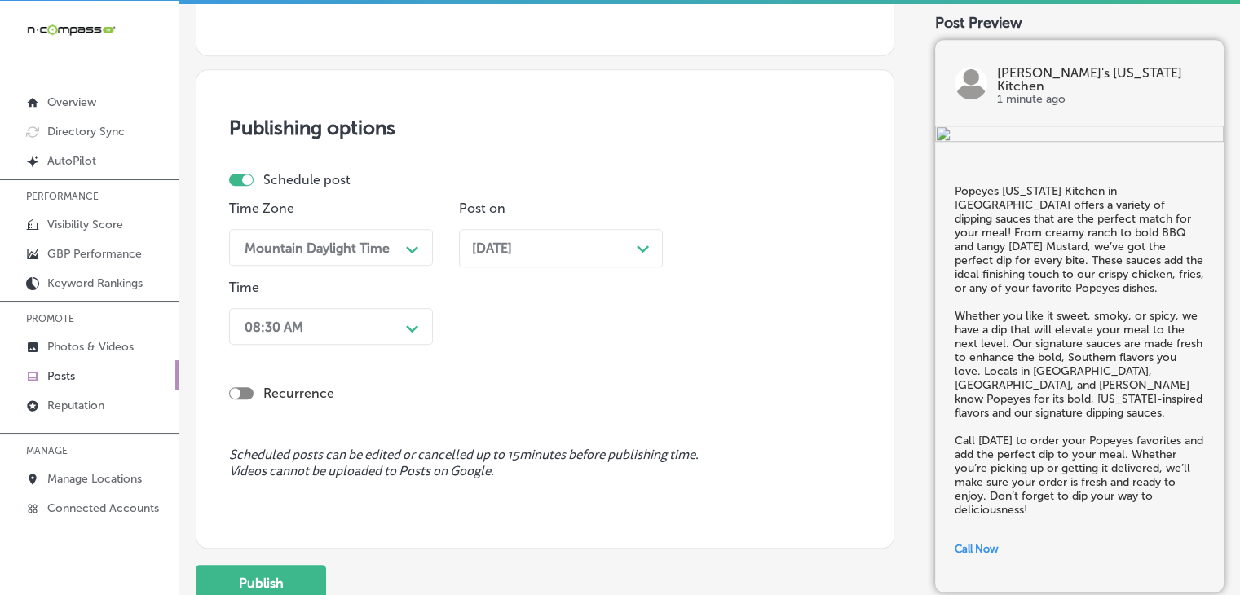
click at [395, 345] on div "08:30 AM Path Created with Sketch." at bounding box center [331, 326] width 204 height 37
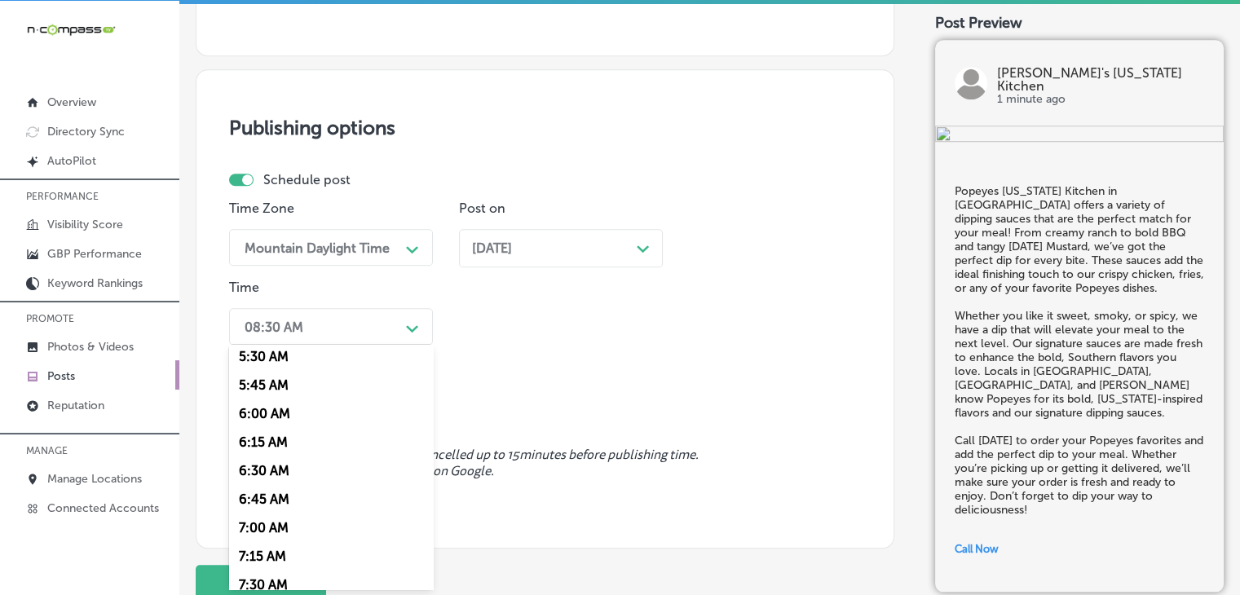
scroll to position [652, 0]
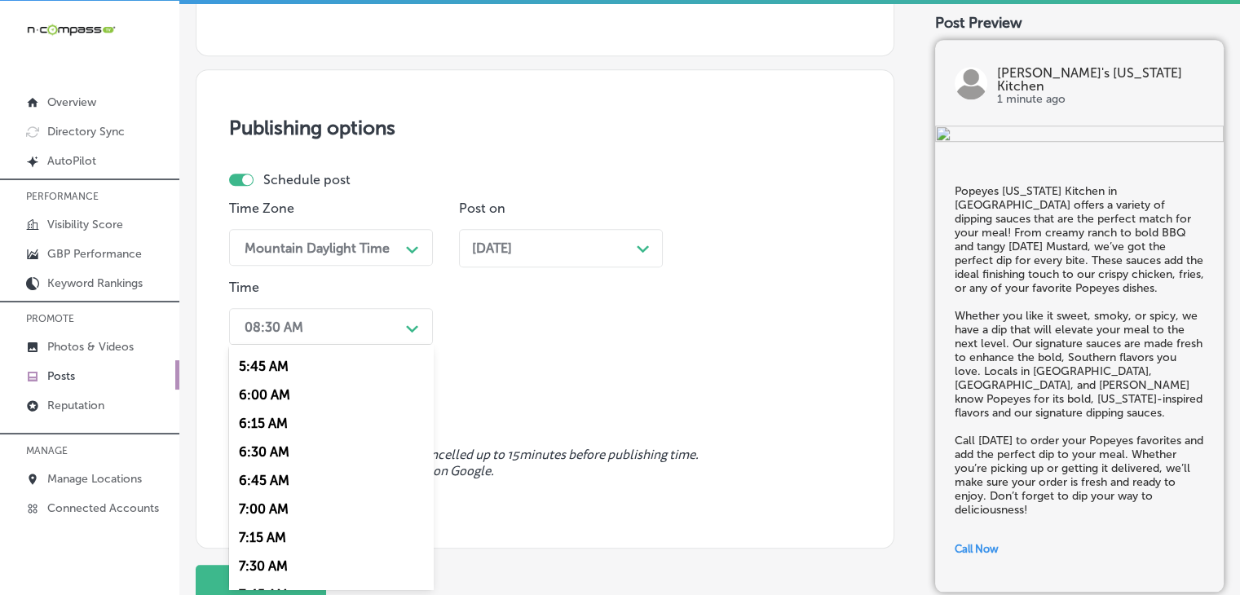
click at [281, 507] on div "7:00 AM" at bounding box center [331, 509] width 204 height 29
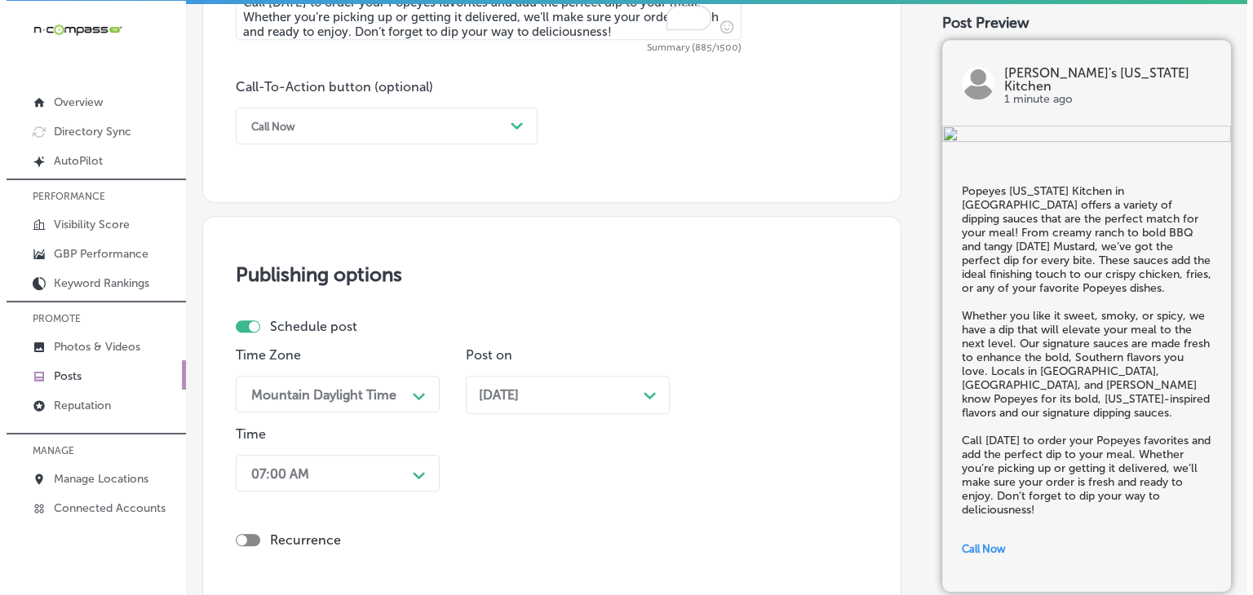
scroll to position [1436, 0]
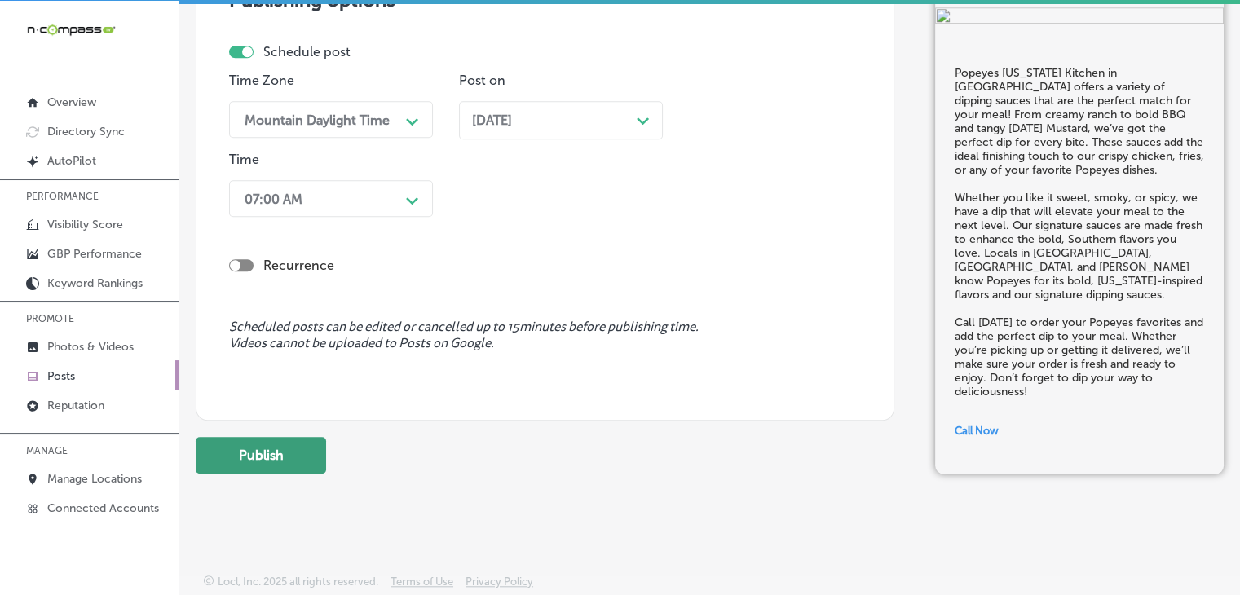
click at [259, 464] on button "Publish" at bounding box center [261, 455] width 130 height 37
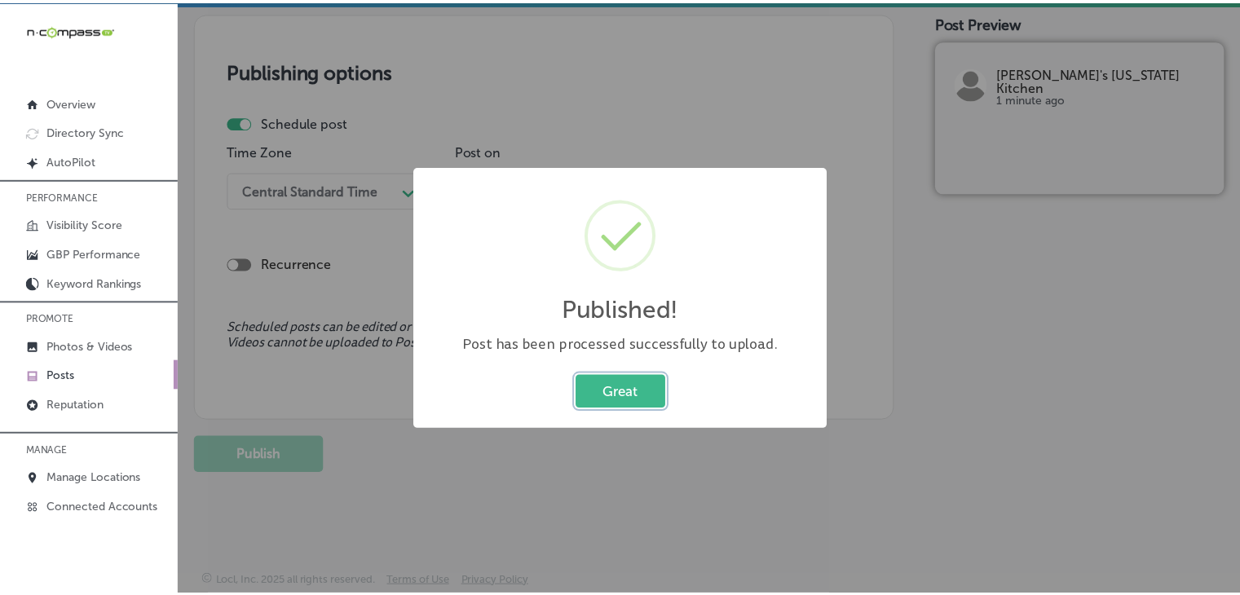
scroll to position [1364, 0]
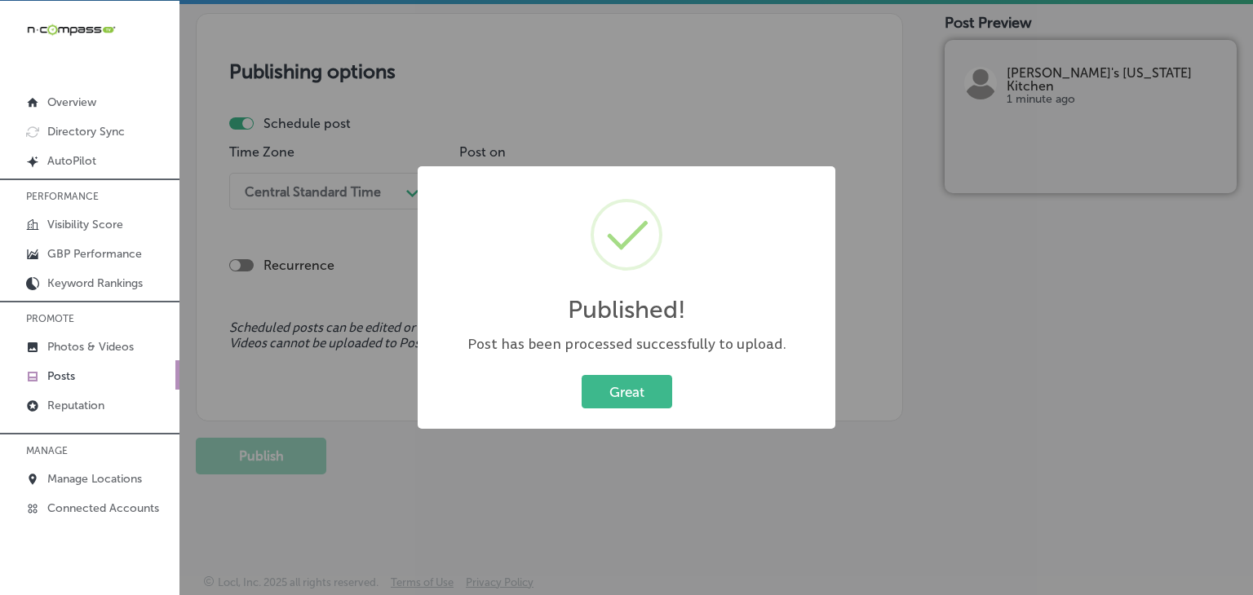
click at [732, 77] on div "Published! × Post has been processed successfully to upload. Great Cancel" at bounding box center [626, 297] width 1253 height 595
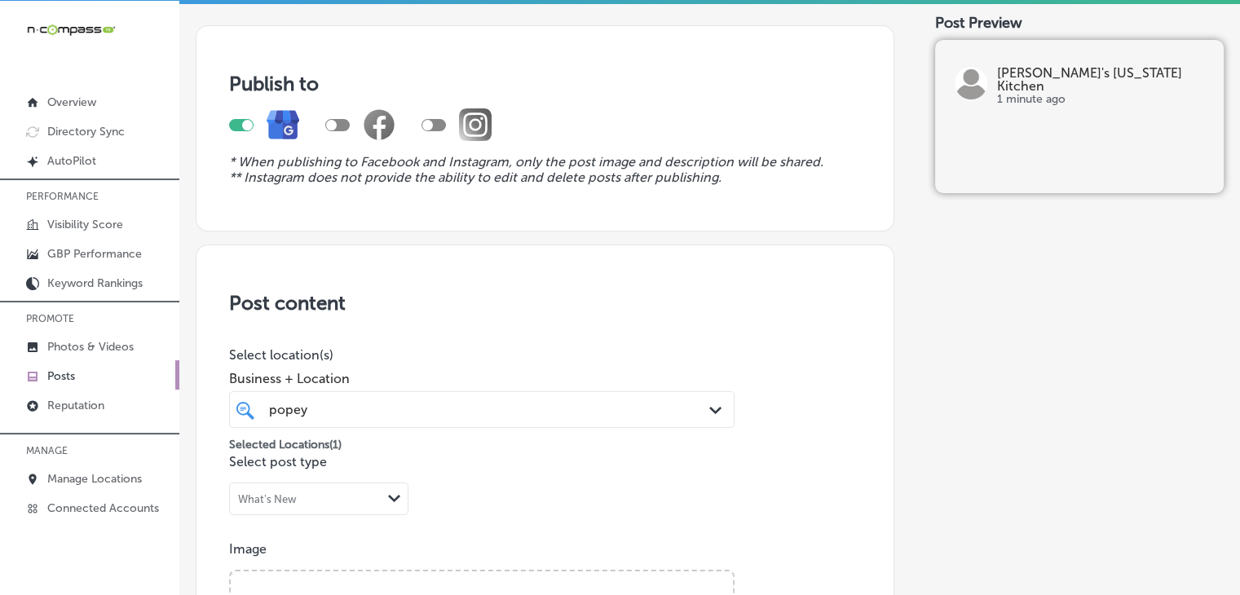
scroll to position [60, 0]
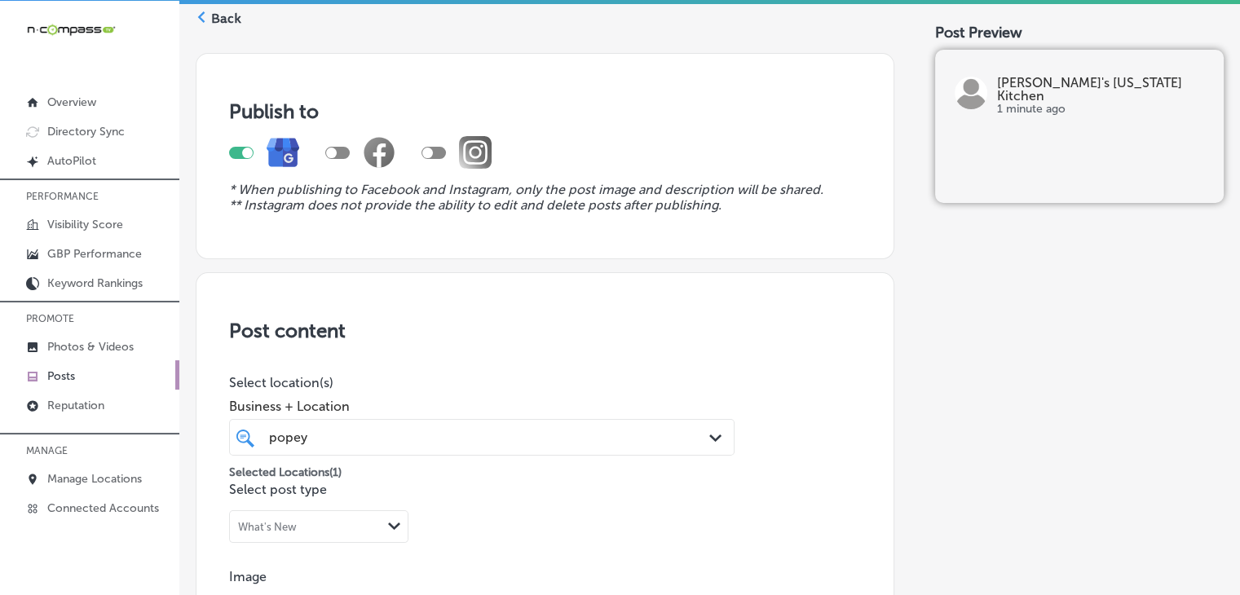
click at [433, 435] on div "popey popey" at bounding box center [461, 438] width 386 height 22
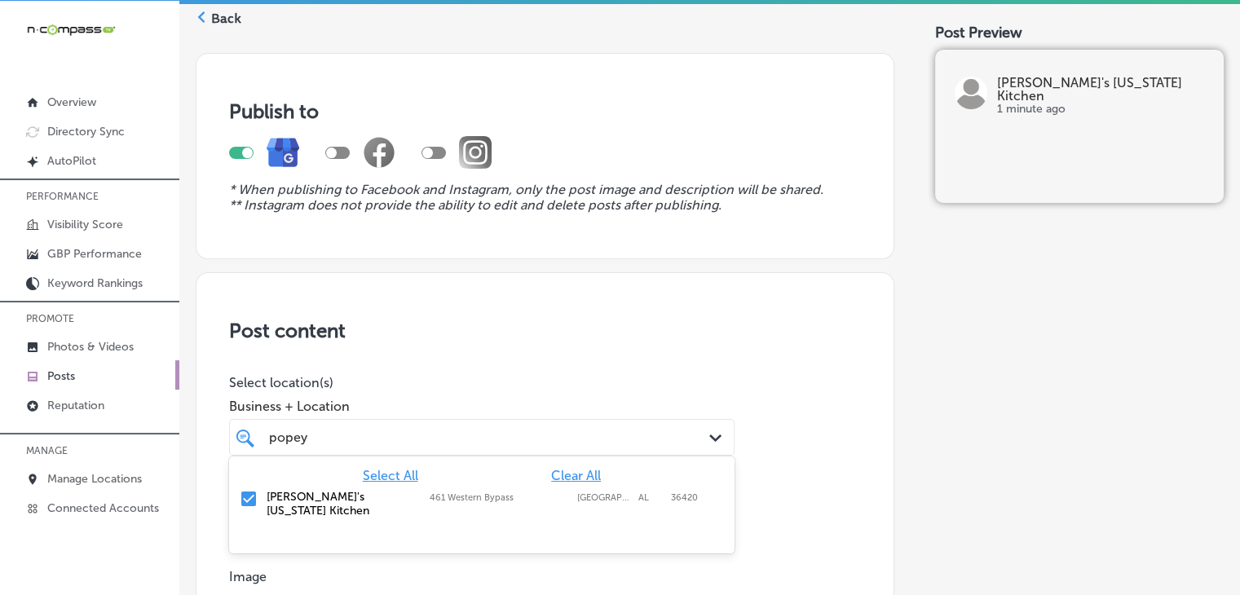
click at [586, 479] on span "Clear All" at bounding box center [576, 475] width 50 height 15
click at [555, 480] on span "Clear All" at bounding box center [576, 475] width 50 height 15
click at [552, 493] on label "[STREET_ADDRESS]" at bounding box center [499, 498] width 139 height 11
type input "[PERSON_NAME]"
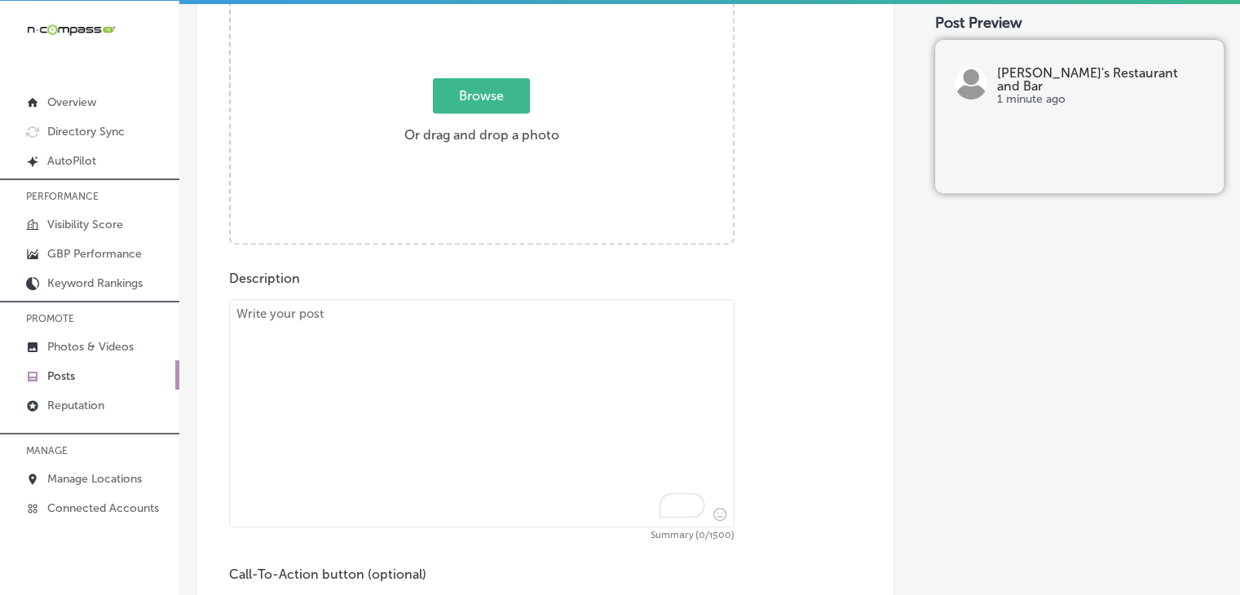
scroll to position [712, 0]
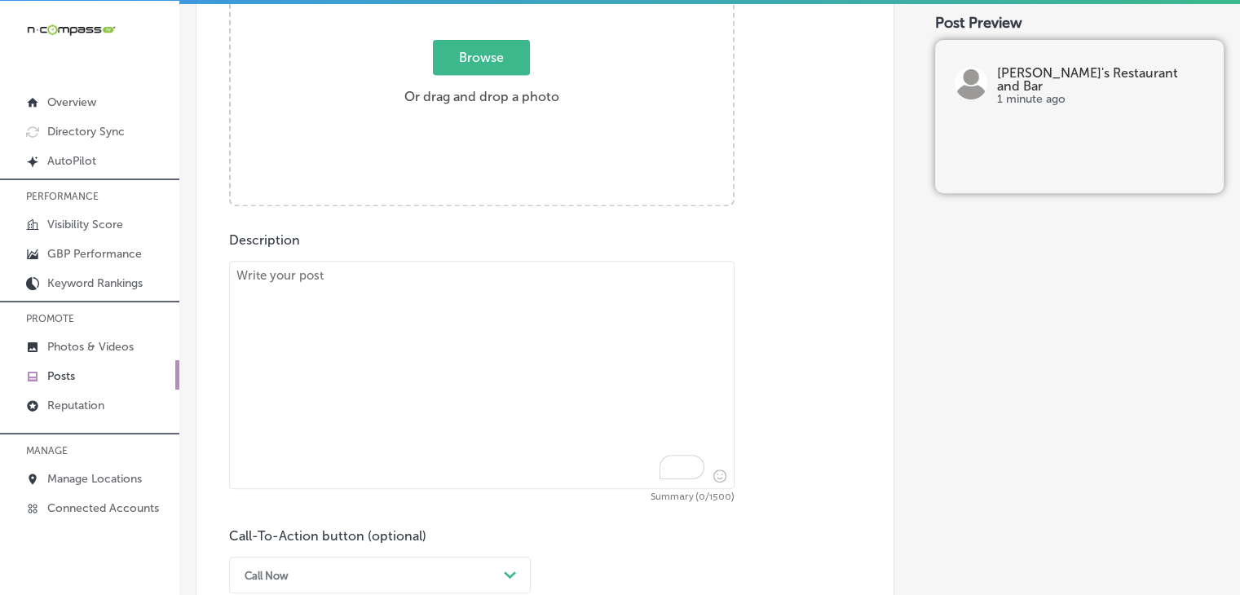
click at [436, 376] on textarea "To enrich screen reader interactions, please activate Accessibility in Grammarl…" at bounding box center [482, 375] width 506 height 228
paste textarea "[PERSON_NAME]’s Restaurant and Bar in [GEOGRAPHIC_DATA] is proud to serve our s…"
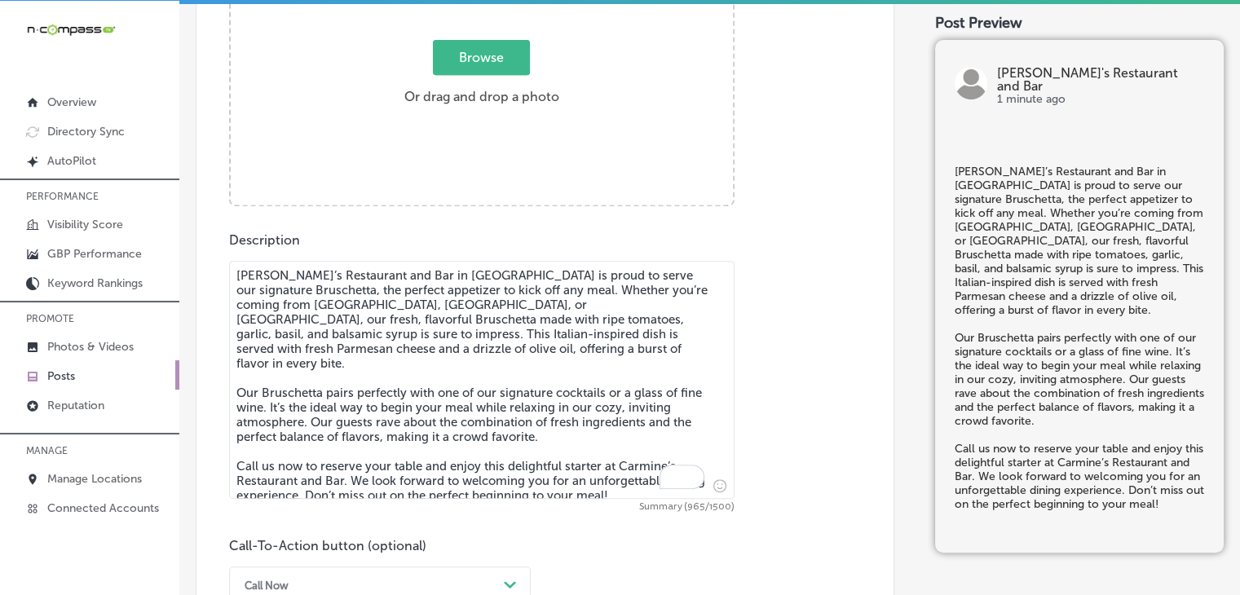
type textarea "[PERSON_NAME]’s Restaurant and Bar in [GEOGRAPHIC_DATA] is proud to serve our s…"
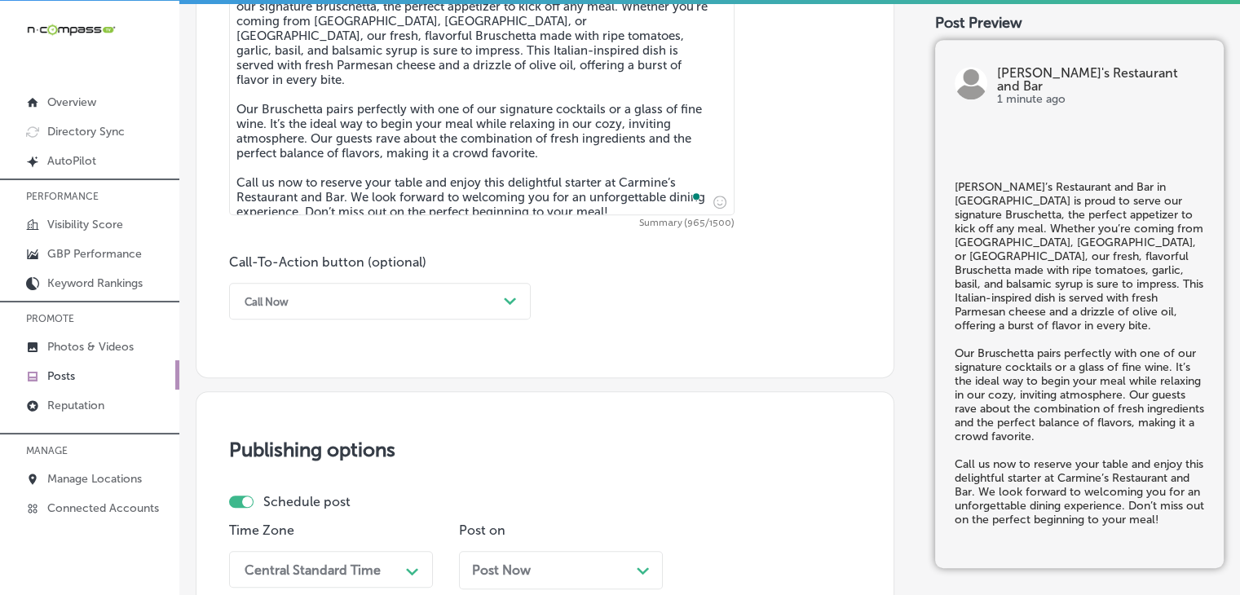
scroll to position [1038, 0]
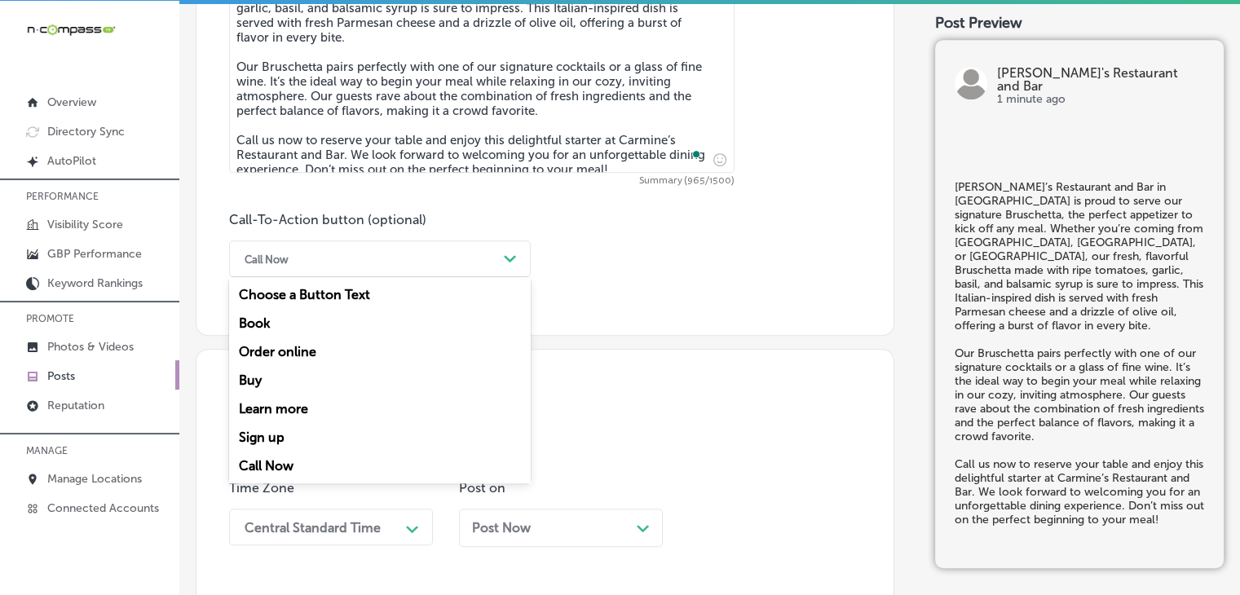
click at [336, 263] on div "Call Now" at bounding box center [367, 258] width 261 height 25
click at [290, 453] on div "Call Now" at bounding box center [380, 466] width 302 height 29
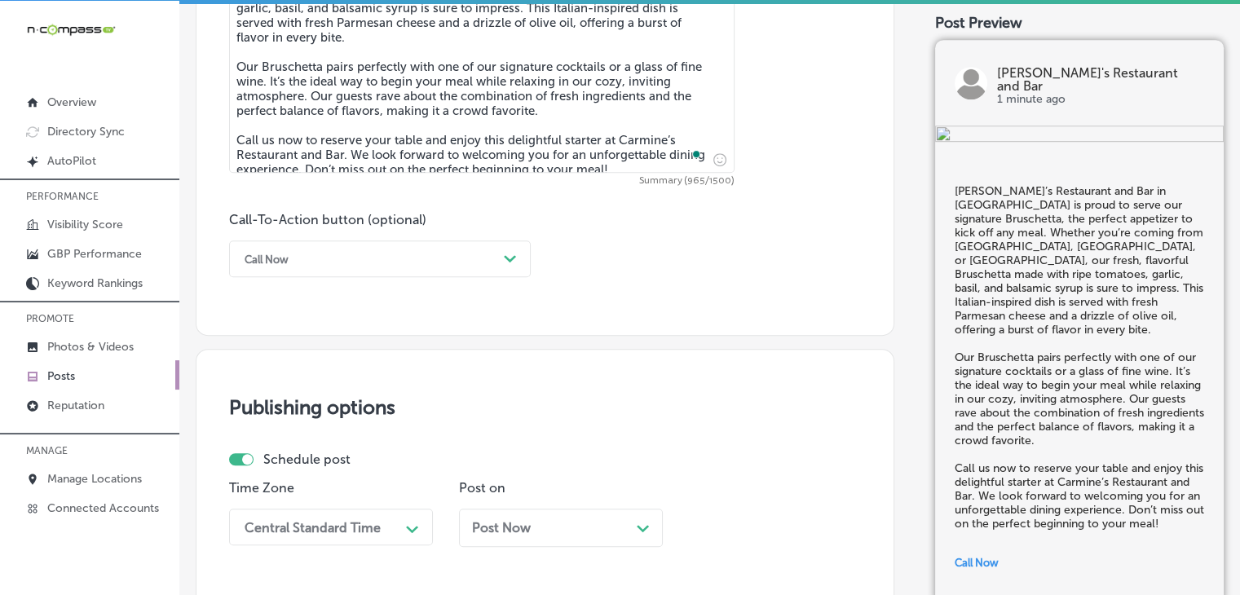
click at [299, 517] on div "Central Standard Time Path Created with Sketch." at bounding box center [331, 527] width 204 height 37
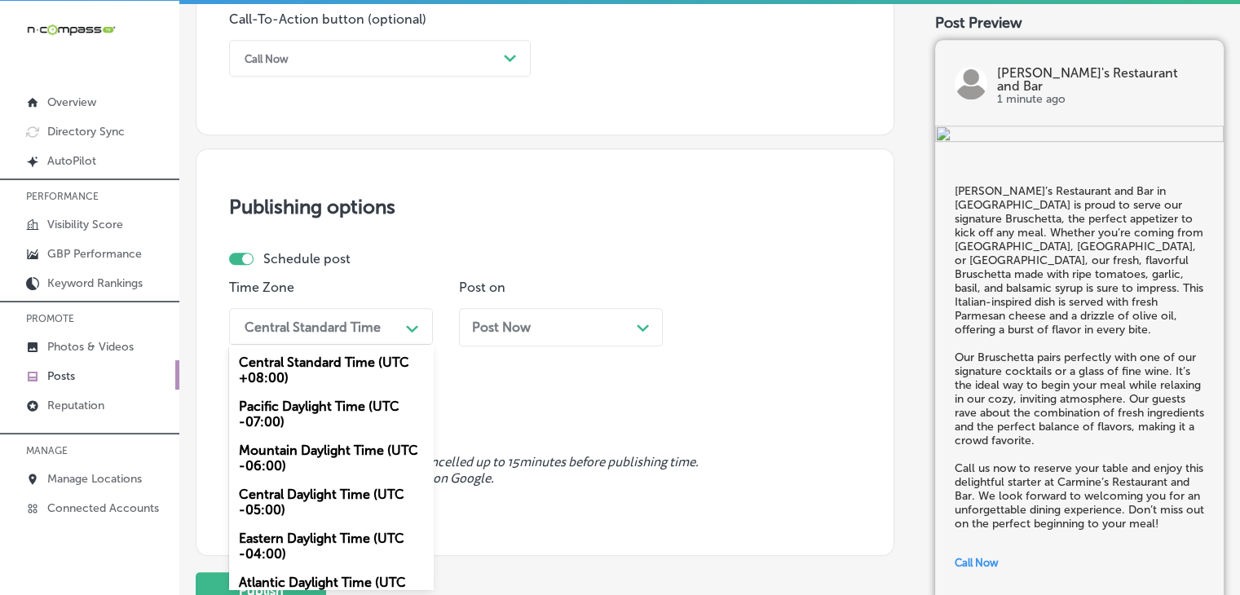
click at [316, 471] on div "Mountain Daylight Time (UTC -06:00)" at bounding box center [331, 458] width 204 height 44
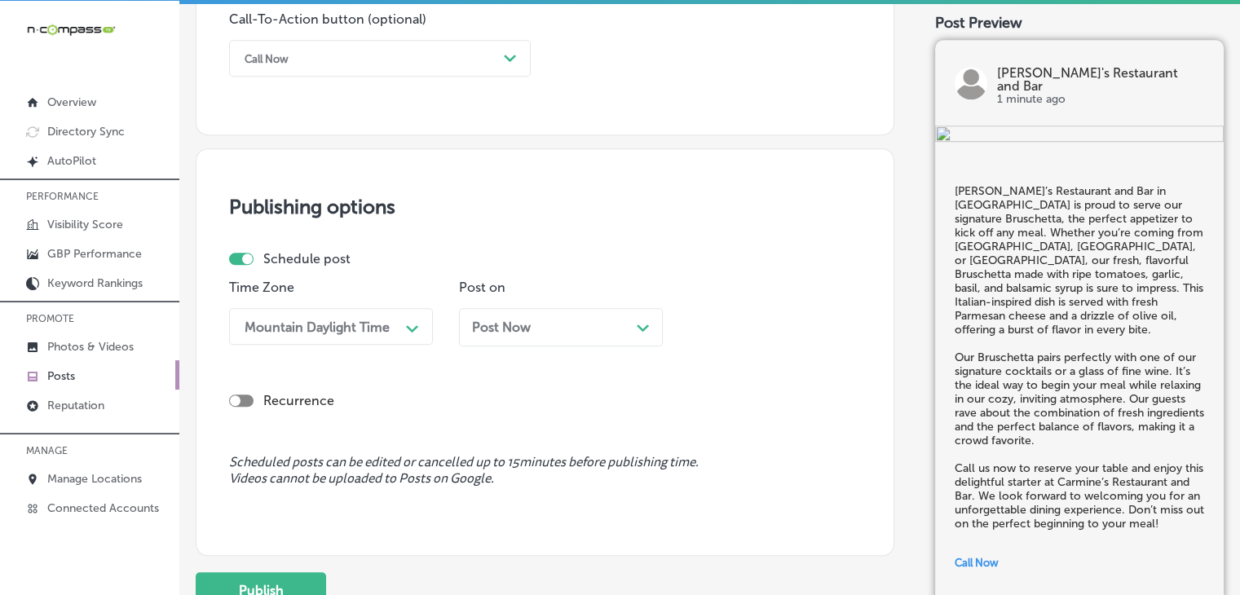
click at [515, 359] on div "Recurrence" at bounding box center [545, 388] width 632 height 58
click at [542, 320] on div "Post Now Path Created with Sketch." at bounding box center [561, 327] width 178 height 15
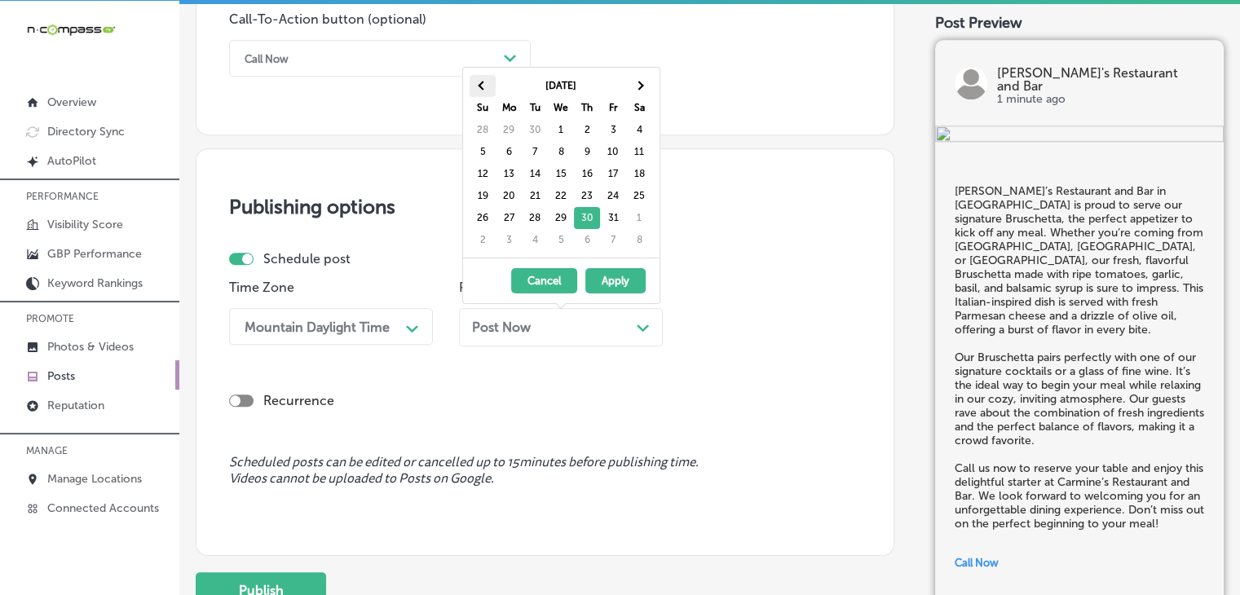
click at [489, 76] on th at bounding box center [483, 86] width 26 height 22
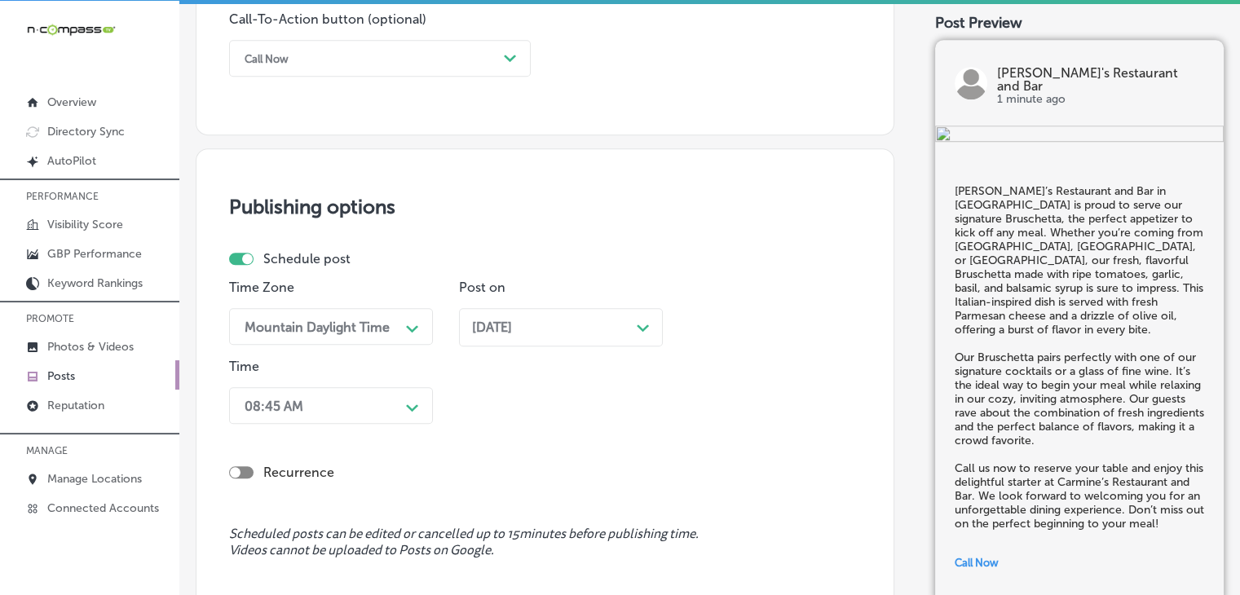
click at [365, 437] on div "Recurrence" at bounding box center [545, 460] width 632 height 58
click at [372, 405] on div "08:45 AM Path Created with Sketch." at bounding box center [331, 405] width 204 height 37
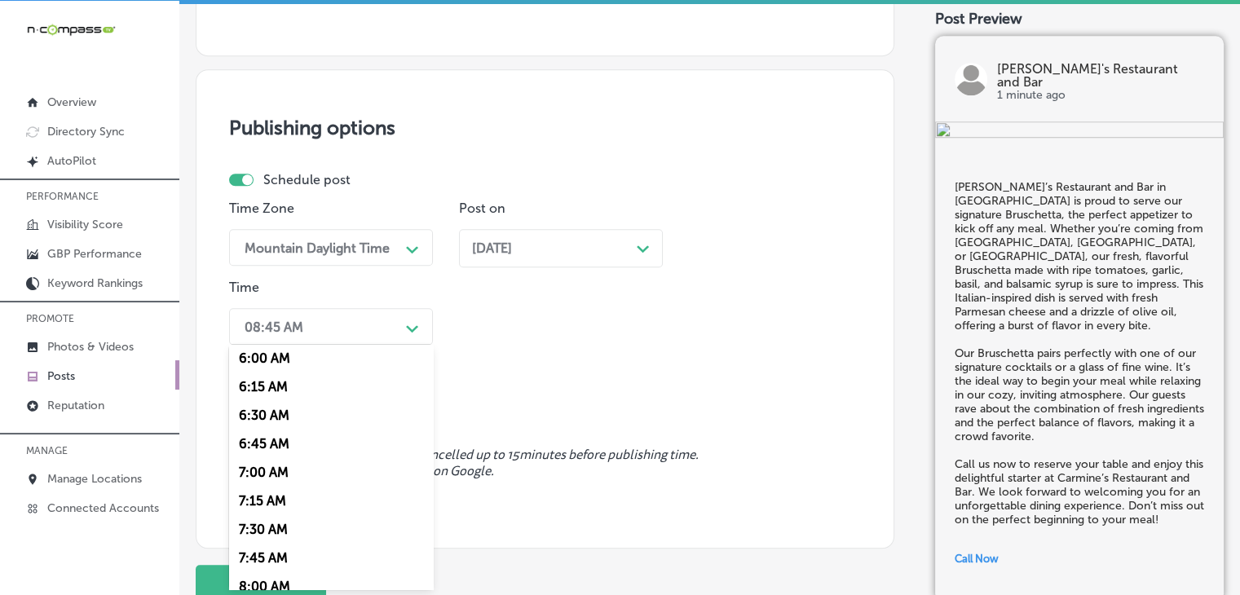
scroll to position [708, 0]
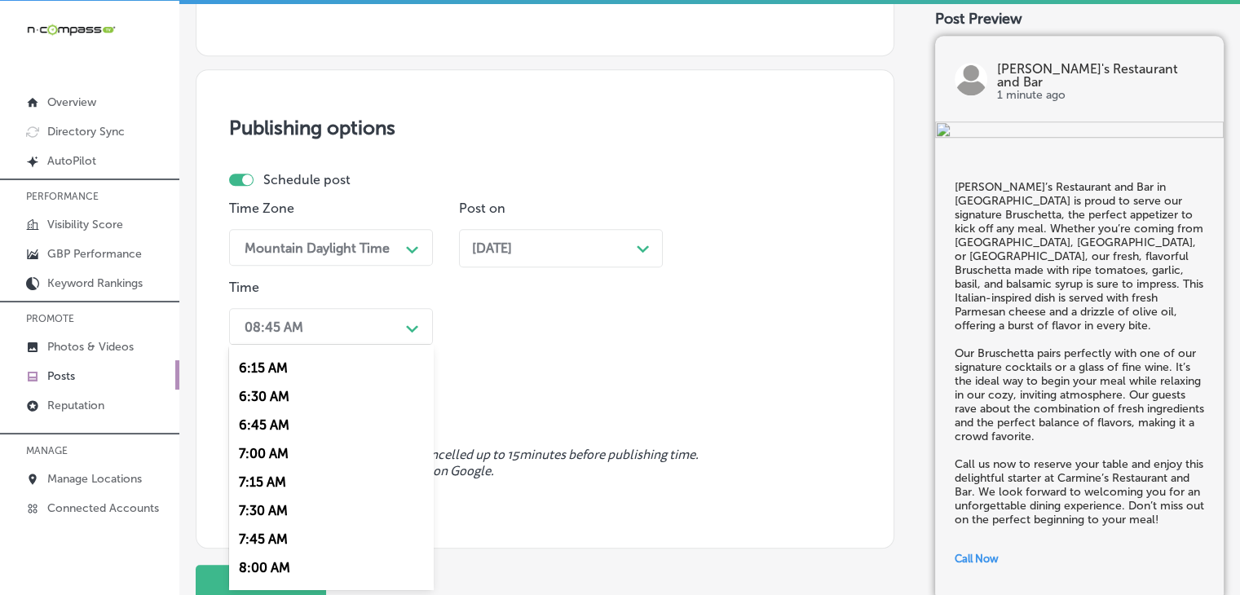
click at [287, 459] on div "7:00 AM" at bounding box center [331, 454] width 204 height 29
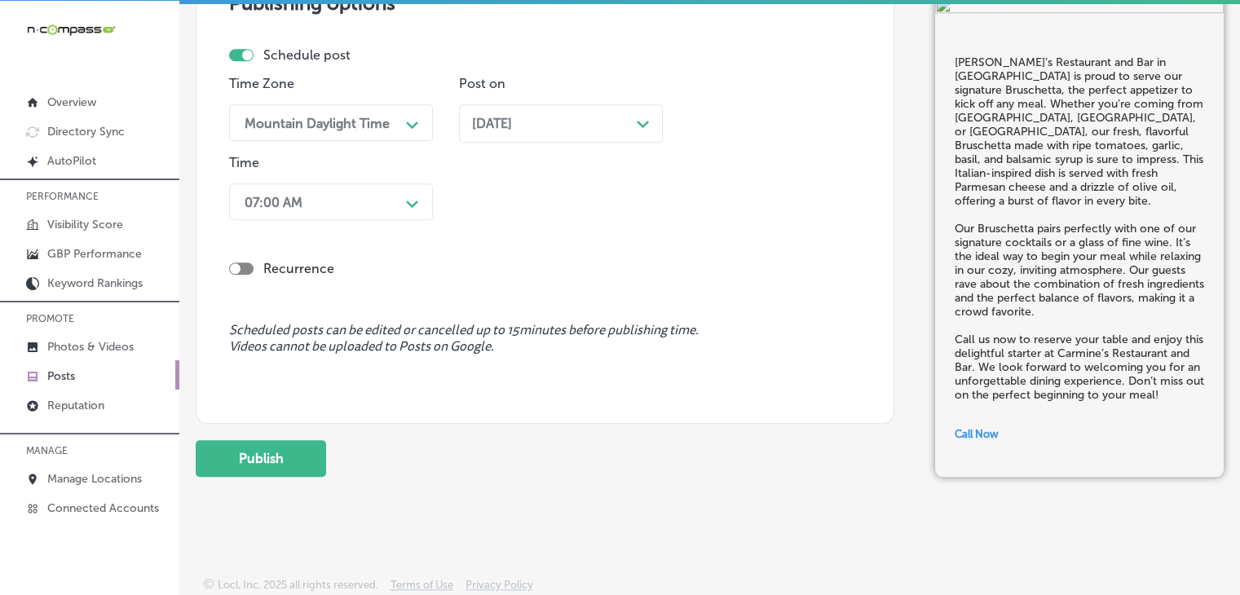
scroll to position [1446, 0]
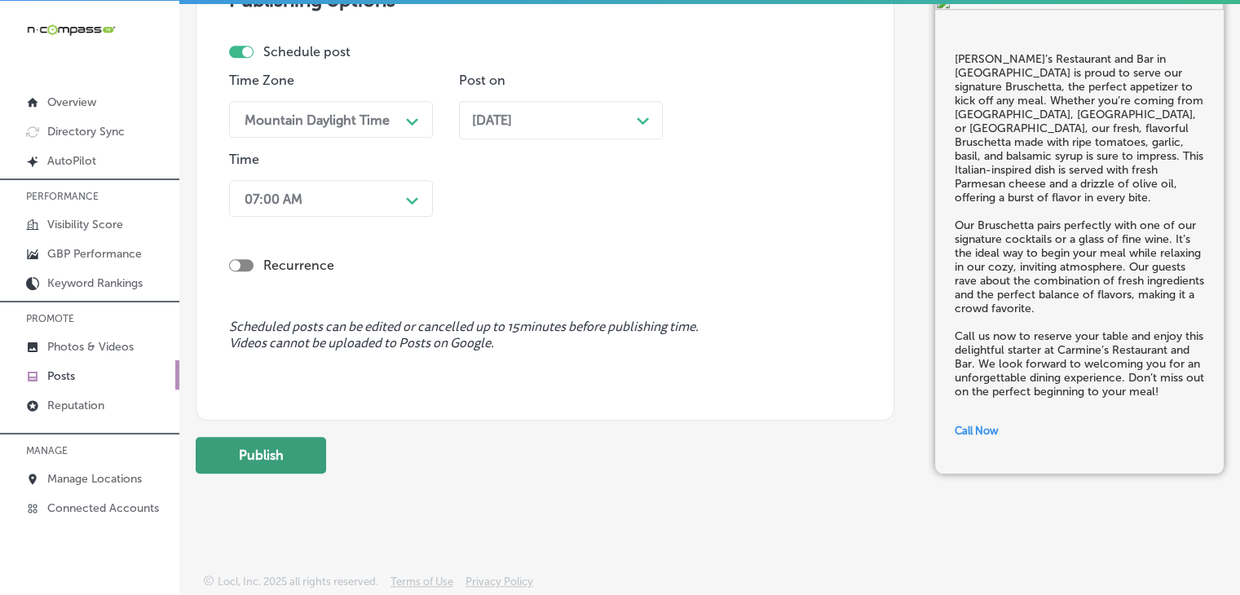
click at [265, 465] on button "Publish" at bounding box center [261, 455] width 130 height 37
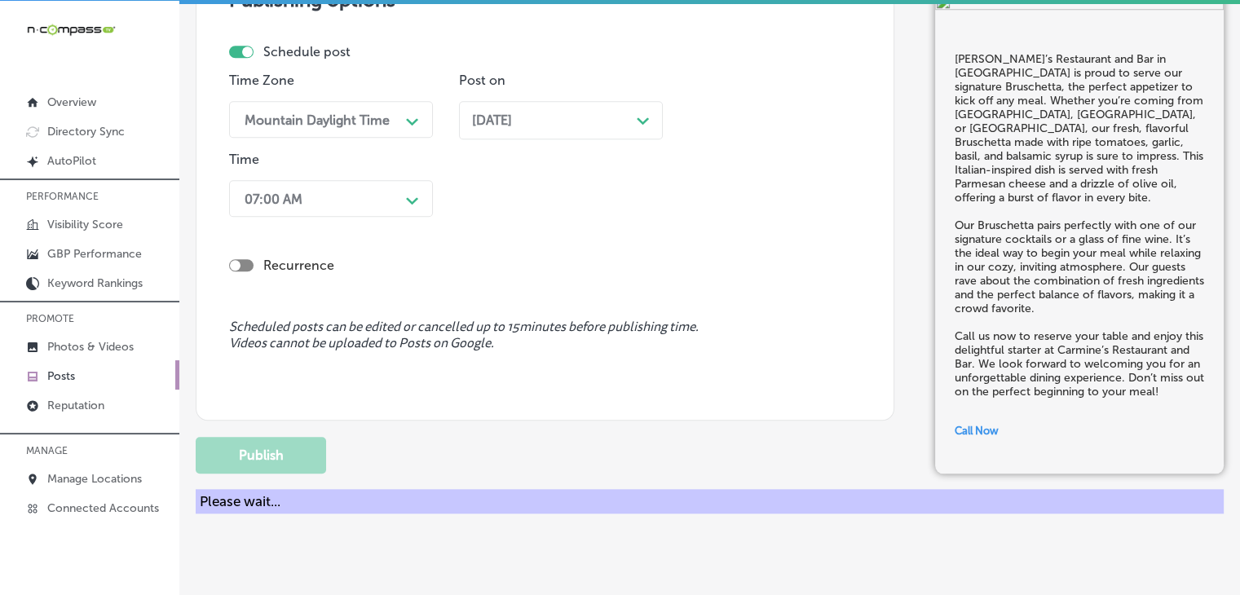
click at [676, 136] on div "Time Zone Mountain Daylight Time Path Created with Sketch. Post on [DATE] Path …" at bounding box center [538, 148] width 619 height 151
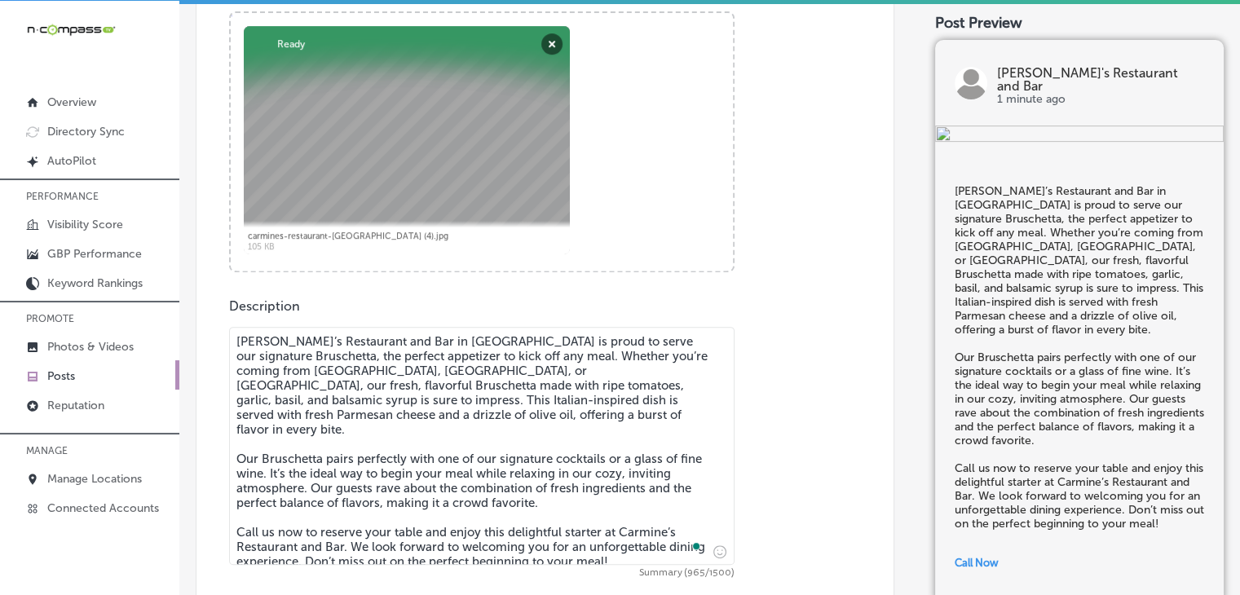
scroll to position [630, 0]
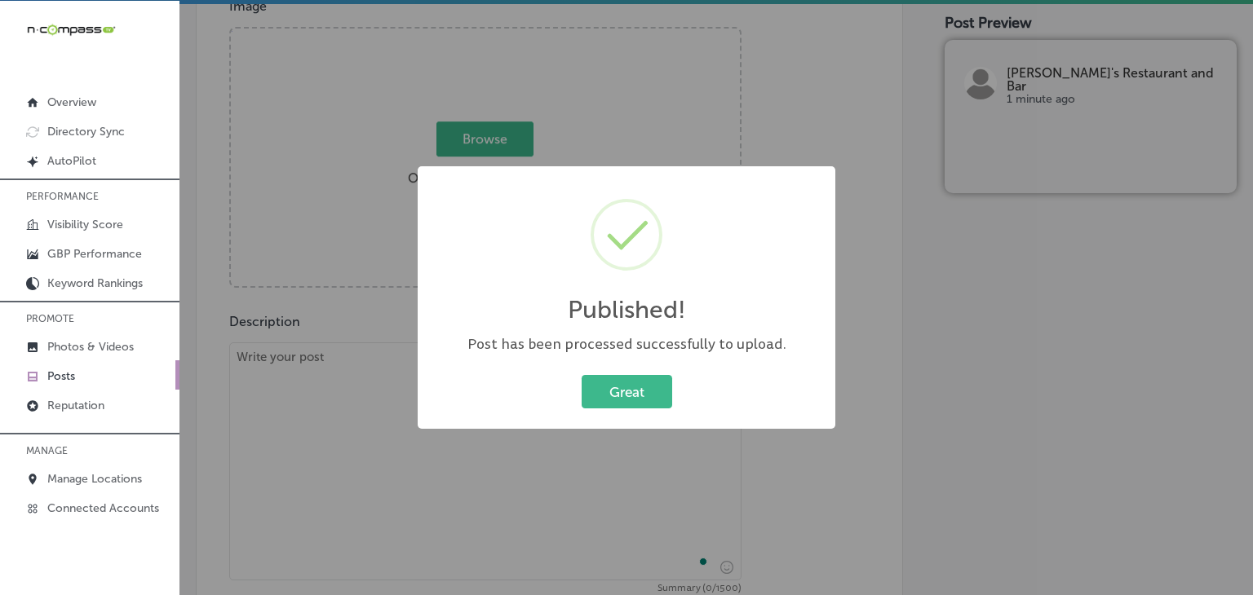
click at [339, 326] on div "Published! × Post has been processed successfully to upload. Great Cancel" at bounding box center [626, 297] width 1253 height 595
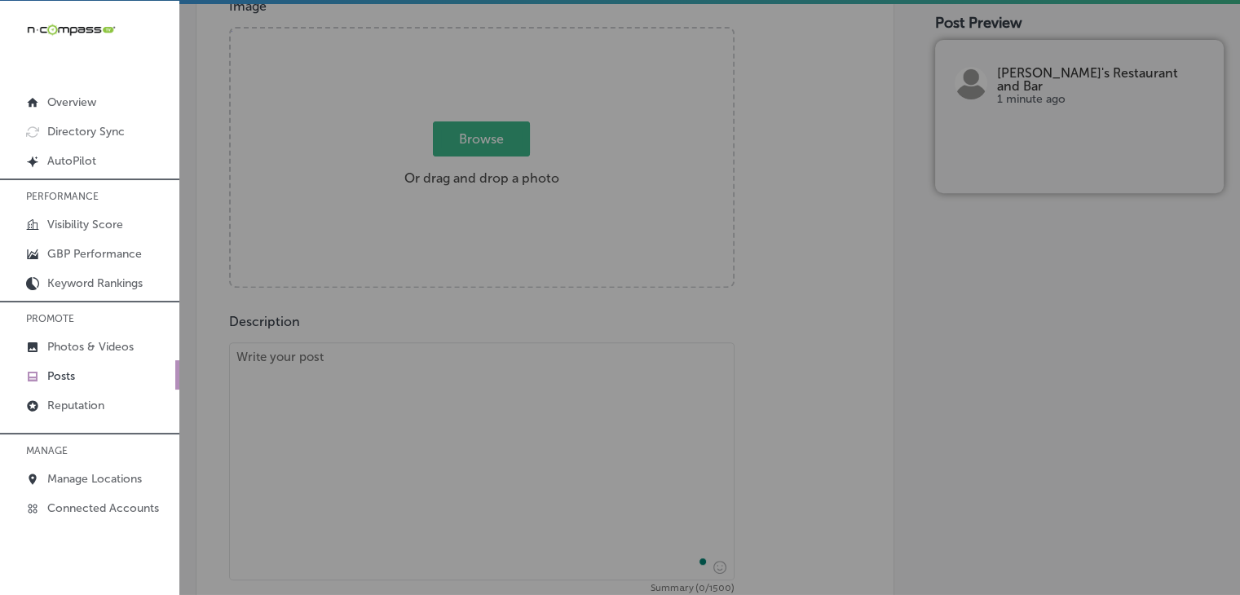
click at [336, 436] on textarea "To enrich screen reader interactions, please activate Accessibility in Grammarl…" at bounding box center [482, 462] width 506 height 238
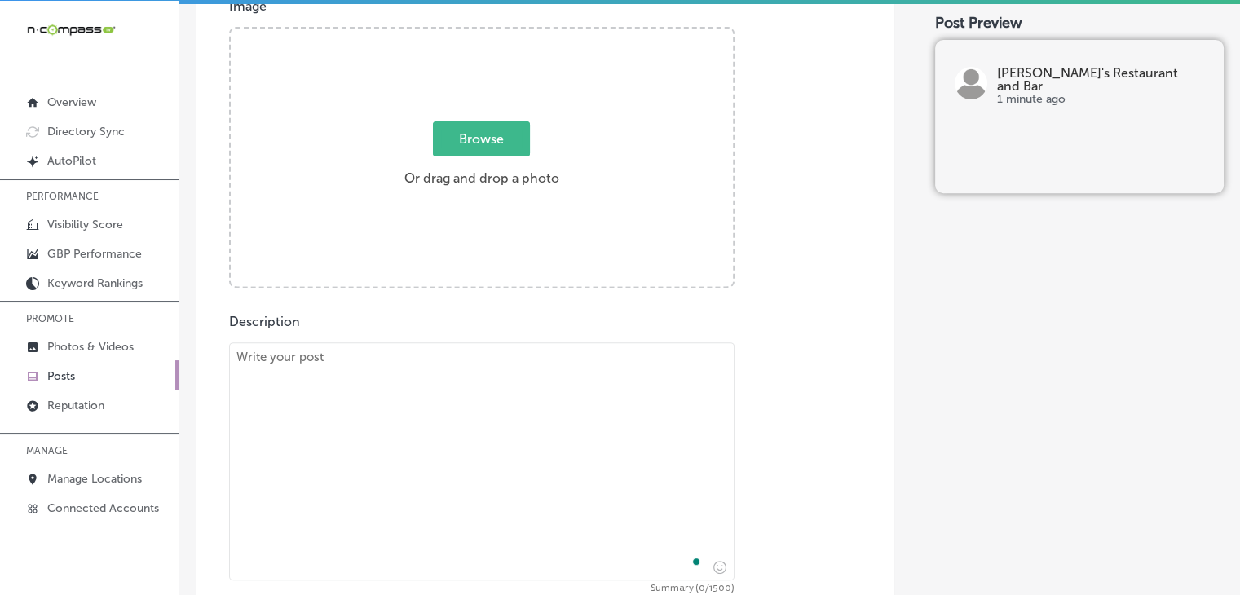
paste textarea "At Carmine’s Restaurant and Bar, we take pride in serving the perfect medium-ra…"
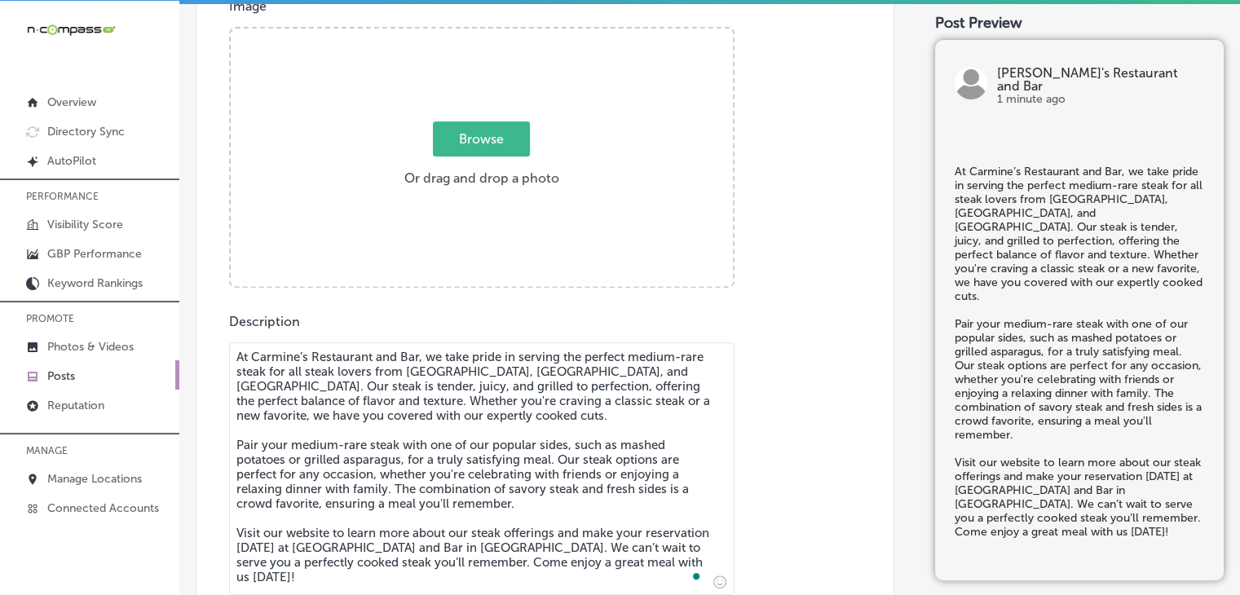
type textarea "At Carmine’s Restaurant and Bar, we take pride in serving the perfect medium-ra…"
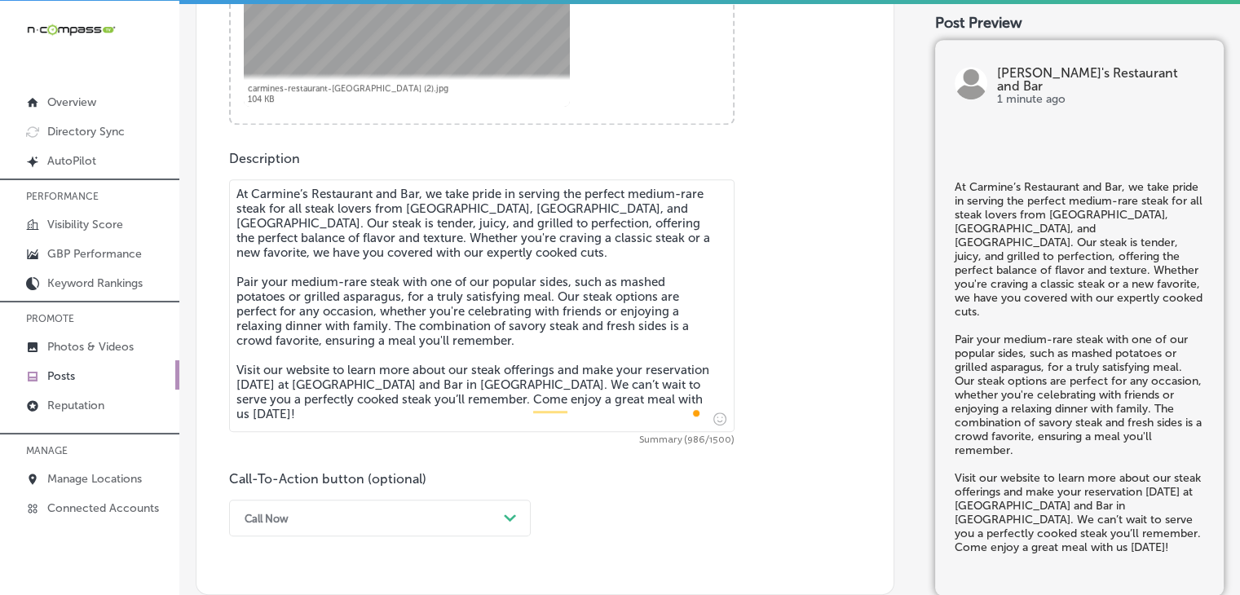
click at [314, 500] on div "Call Now Path Created with Sketch." at bounding box center [380, 518] width 302 height 37
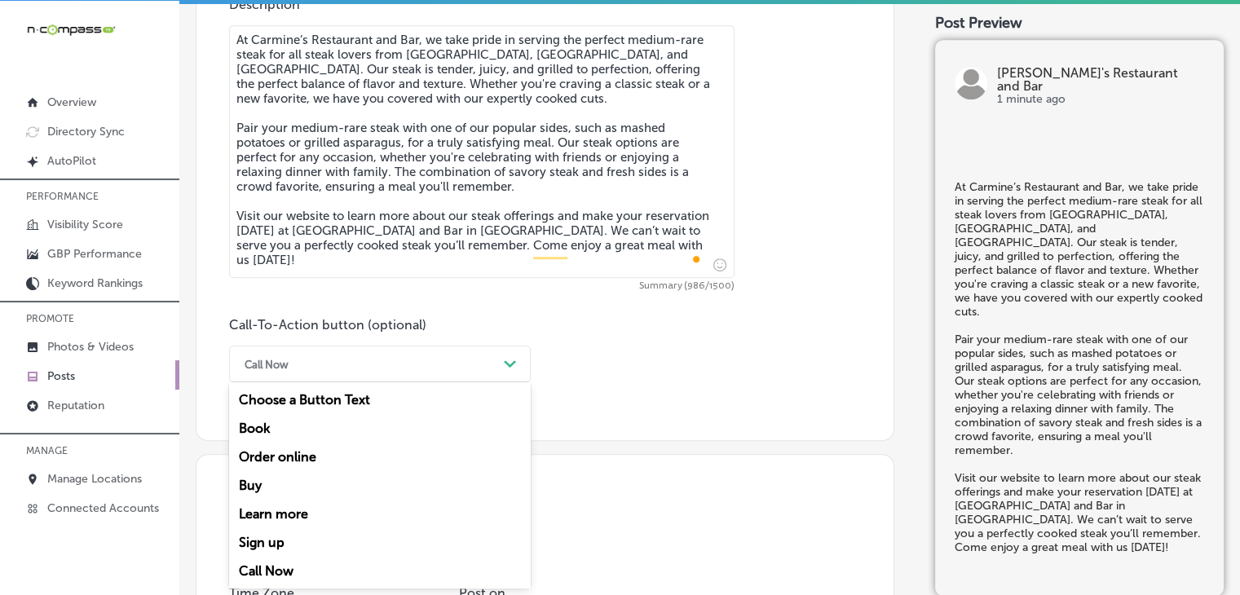
click at [301, 516] on div "Learn more" at bounding box center [380, 514] width 302 height 29
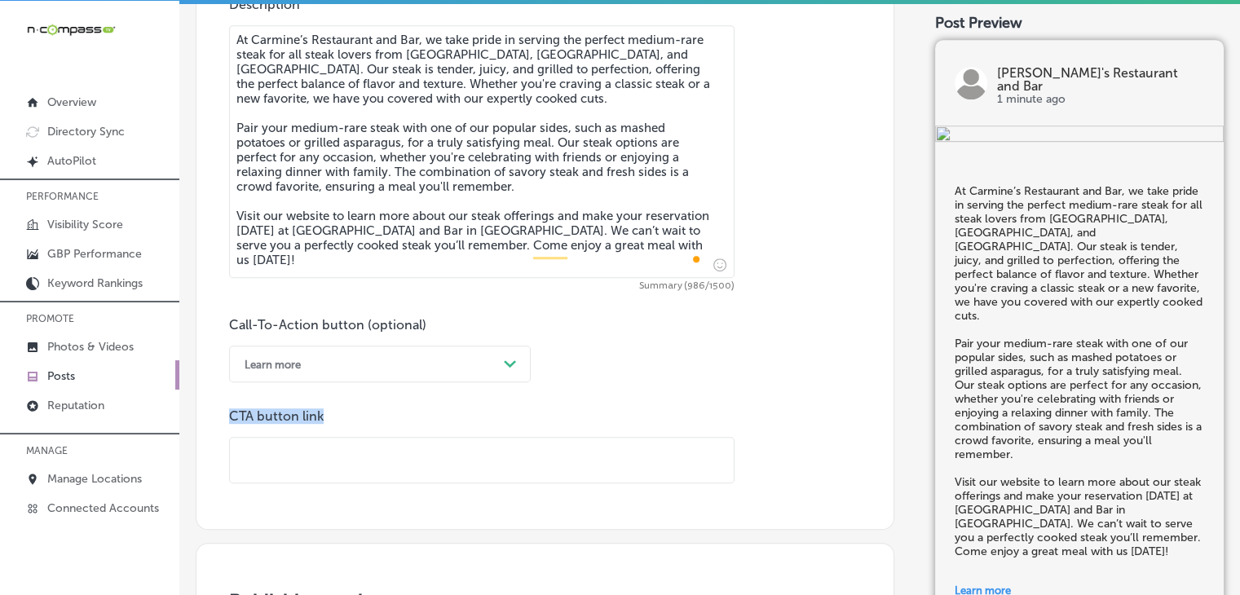
click at [528, 406] on div "Call-To-Action button (optional) Learn more Path Created with Sketch. CTA butto…" at bounding box center [545, 400] width 632 height 166
click at [519, 441] on input "text" at bounding box center [482, 460] width 504 height 45
paste input "[URL][DOMAIN_NAME]"
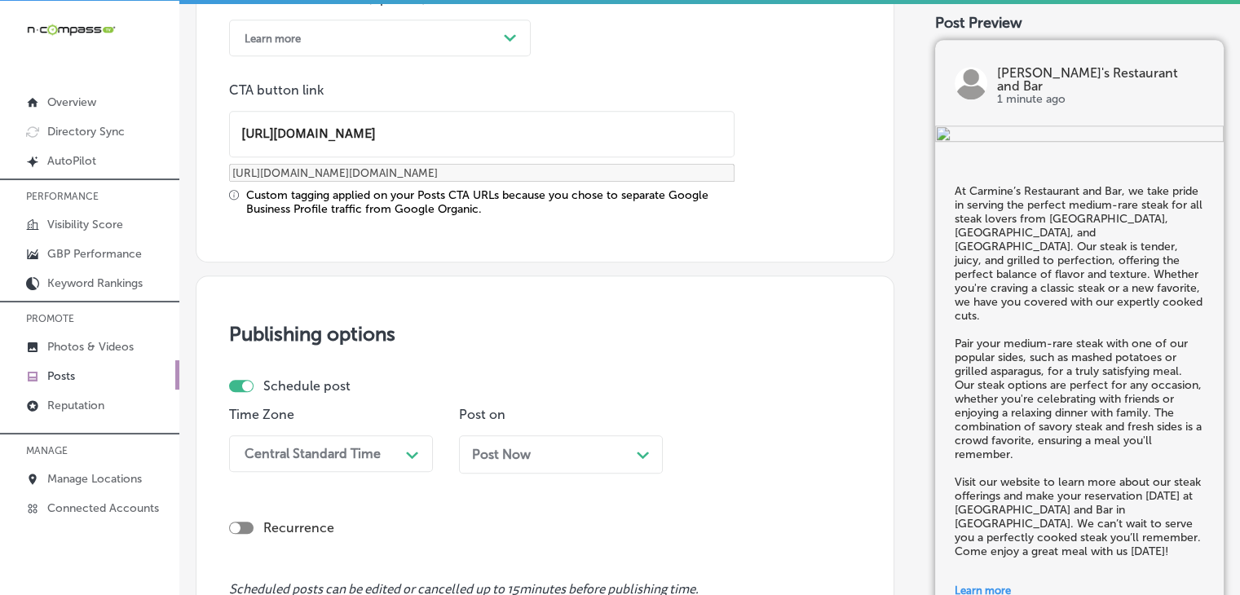
type input "[URL][DOMAIN_NAME]"
click at [326, 462] on div "Central Standard Time Path Created with Sketch." at bounding box center [331, 454] width 204 height 37
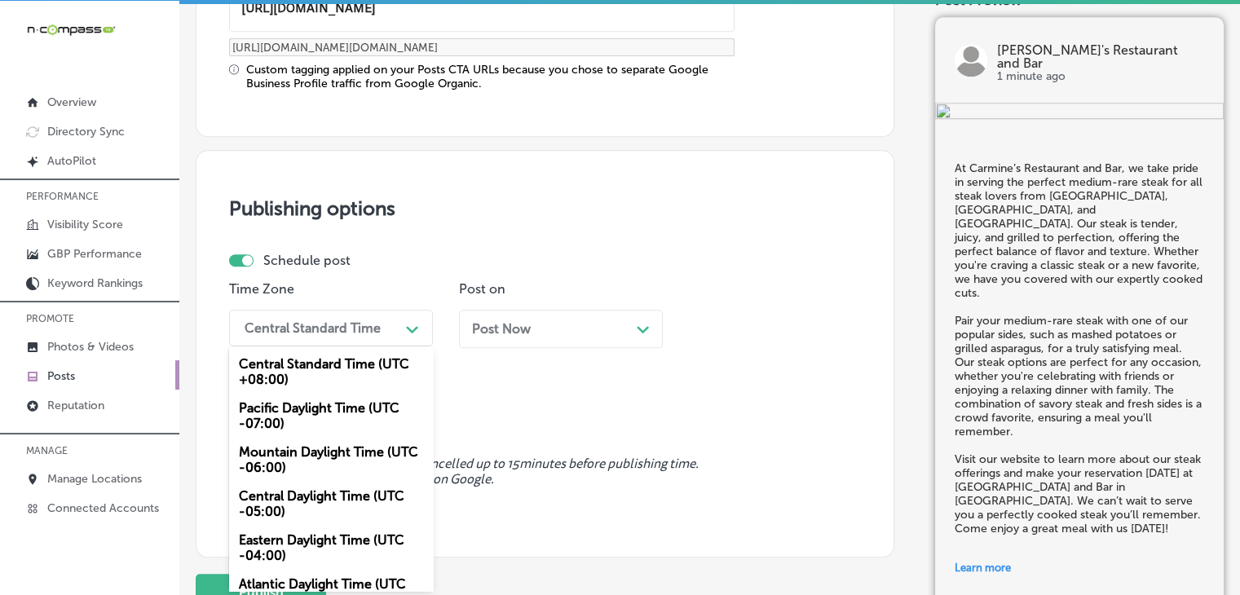
click at [318, 458] on div "Mountain Daylight Time (UTC -06:00)" at bounding box center [331, 460] width 204 height 44
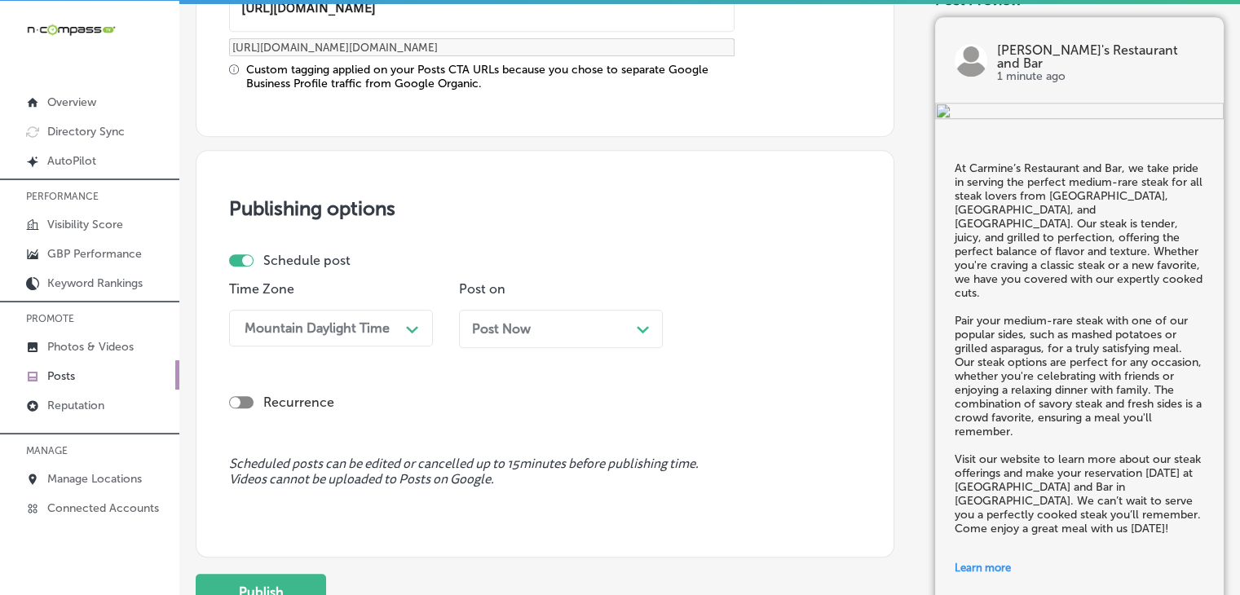
click at [571, 288] on p "Post on" at bounding box center [561, 288] width 204 height 15
click at [562, 331] on div "Post Now Path Created with Sketch." at bounding box center [561, 328] width 178 height 15
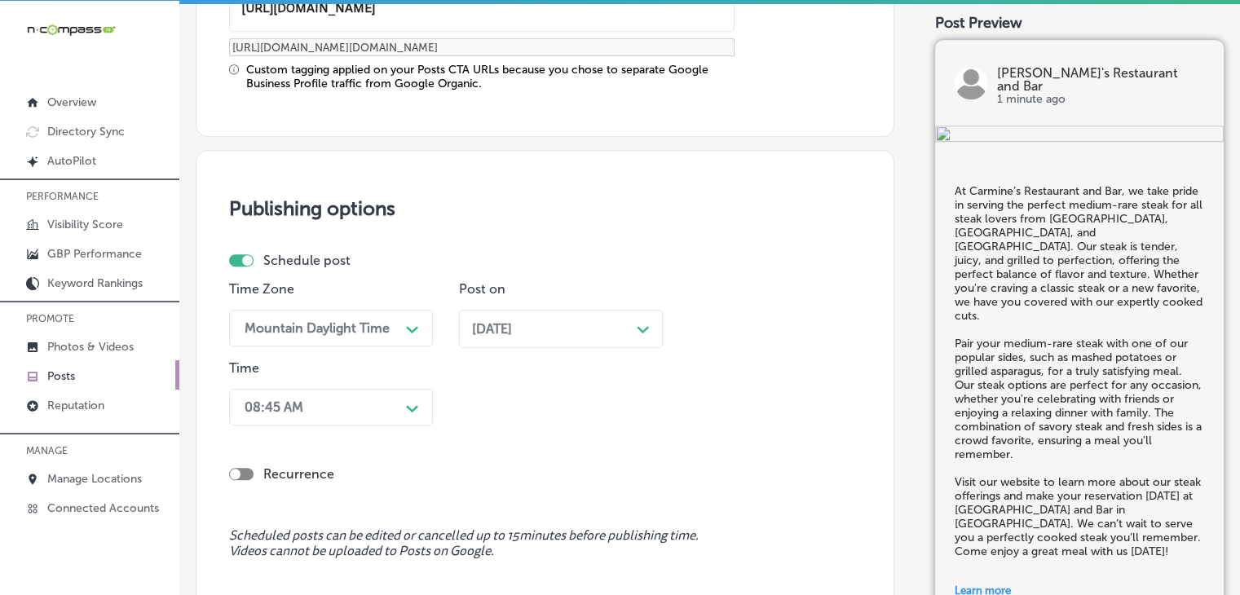
click at [352, 409] on div "08:45 AM Path Created with Sketch." at bounding box center [331, 407] width 204 height 37
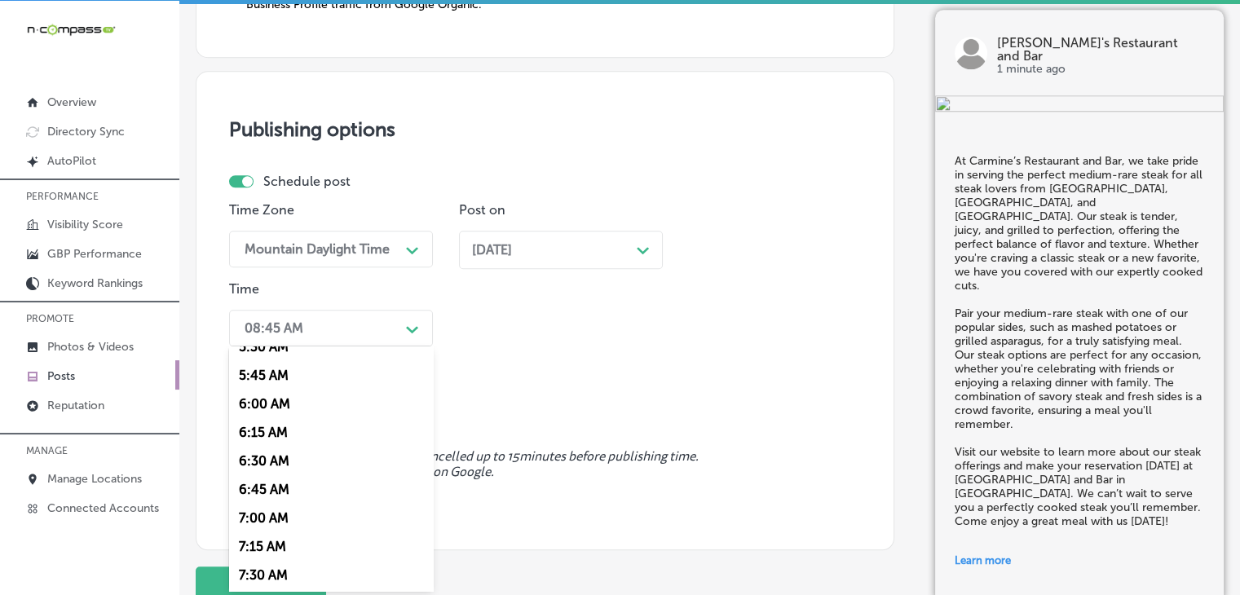
scroll to position [816, 0]
click at [268, 347] on div "7:00 AM" at bounding box center [331, 348] width 204 height 29
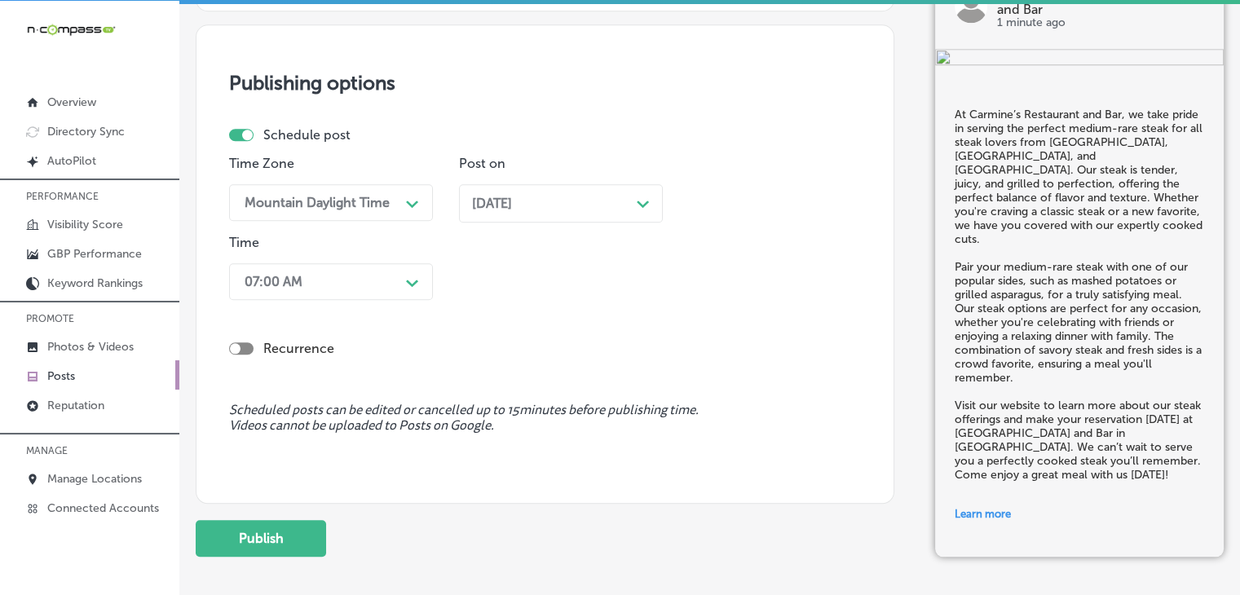
scroll to position [1607, 0]
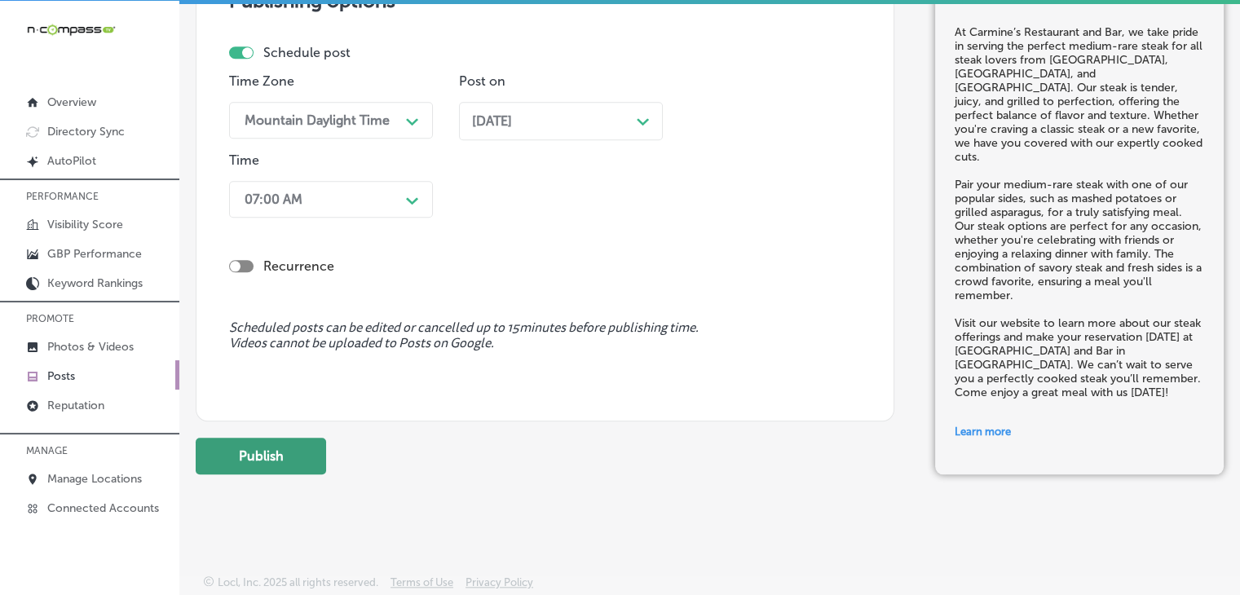
click at [297, 455] on button "Publish" at bounding box center [261, 456] width 130 height 37
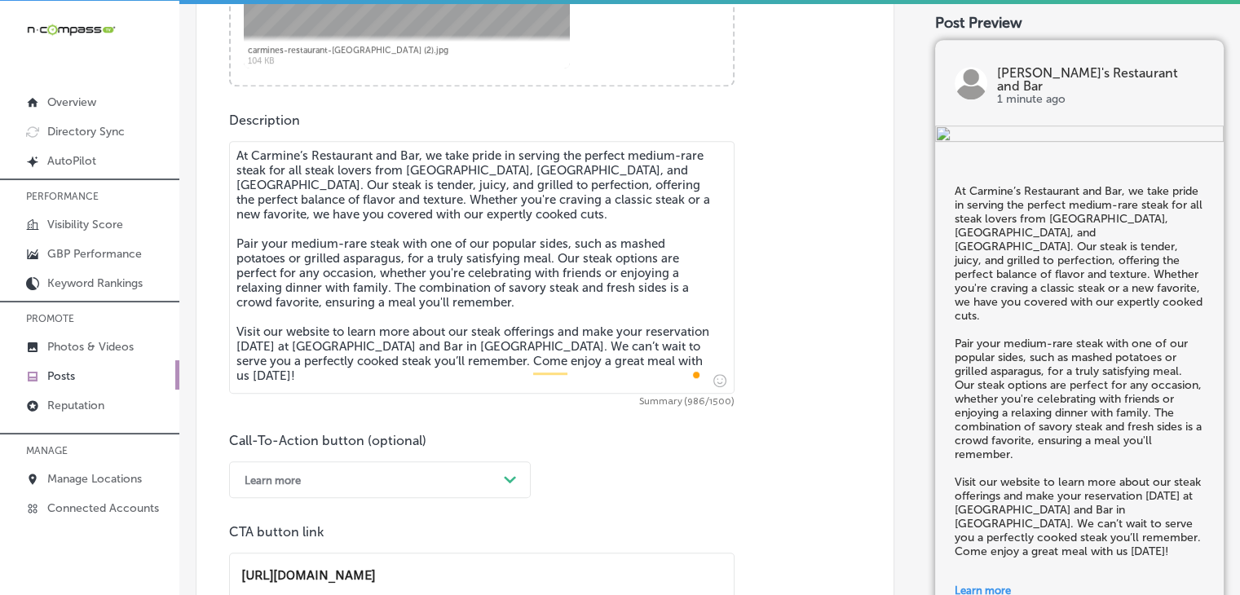
scroll to position [792, 0]
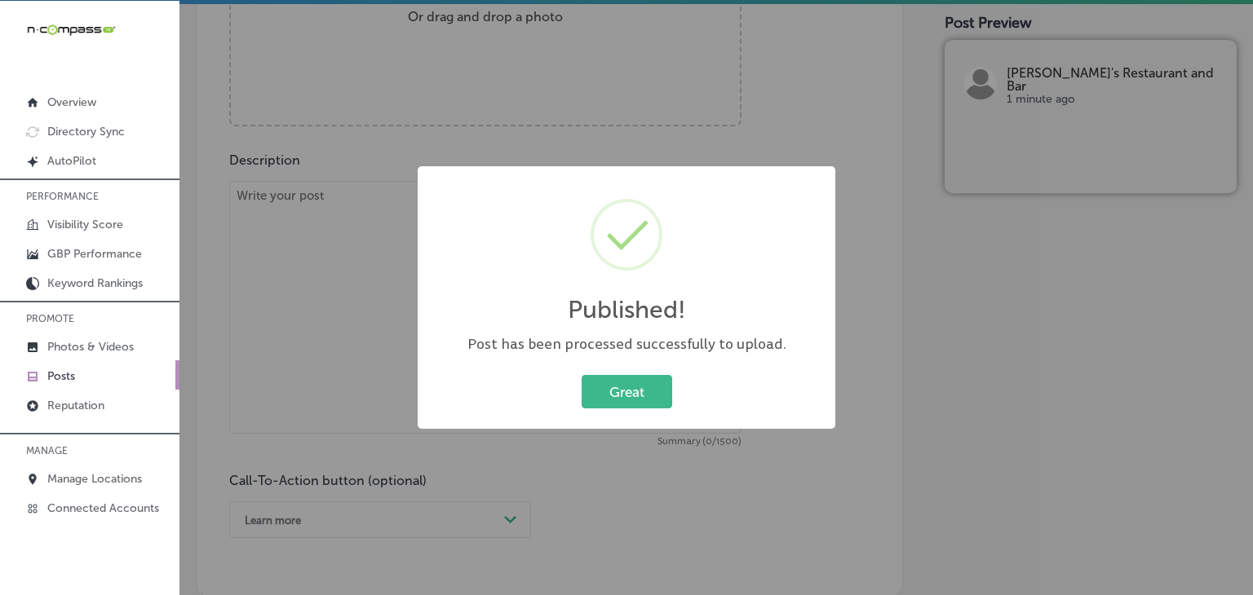
click at [422, 295] on div "Published! × Post has been processed successfully to upload. Great Cancel" at bounding box center [627, 297] width 418 height 263
click at [412, 272] on div "Published! × Post has been processed successfully to upload. Great Cancel" at bounding box center [626, 297] width 1253 height 595
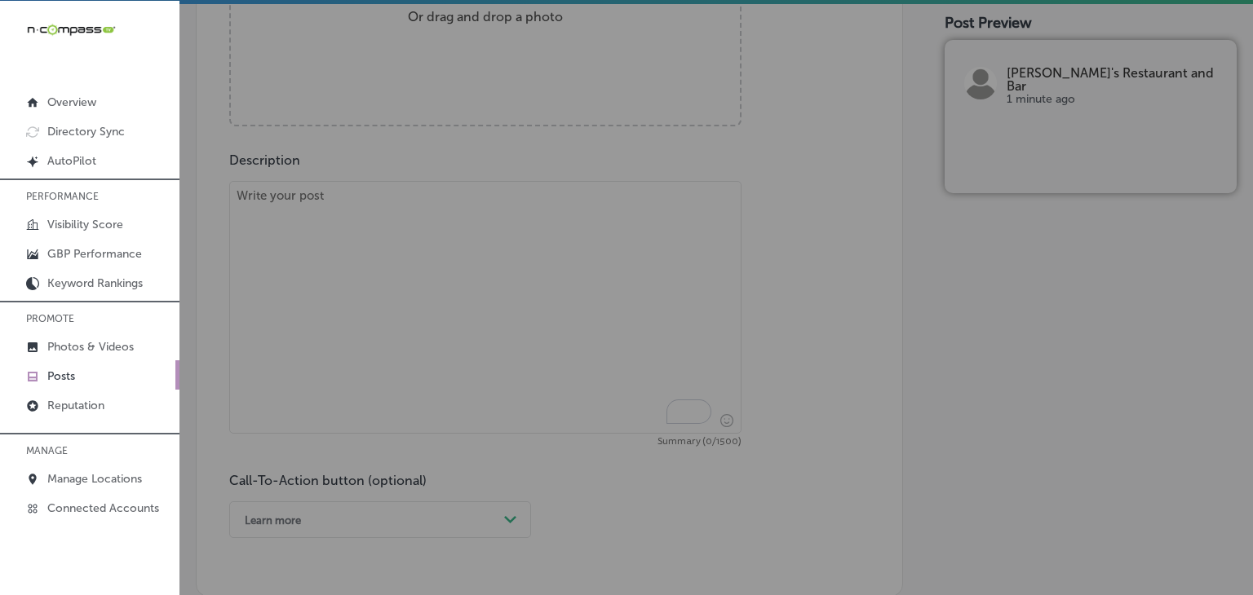
click at [374, 255] on textarea "To enrich screen reader interactions, please activate Accessibility in Grammarl…" at bounding box center [485, 307] width 512 height 253
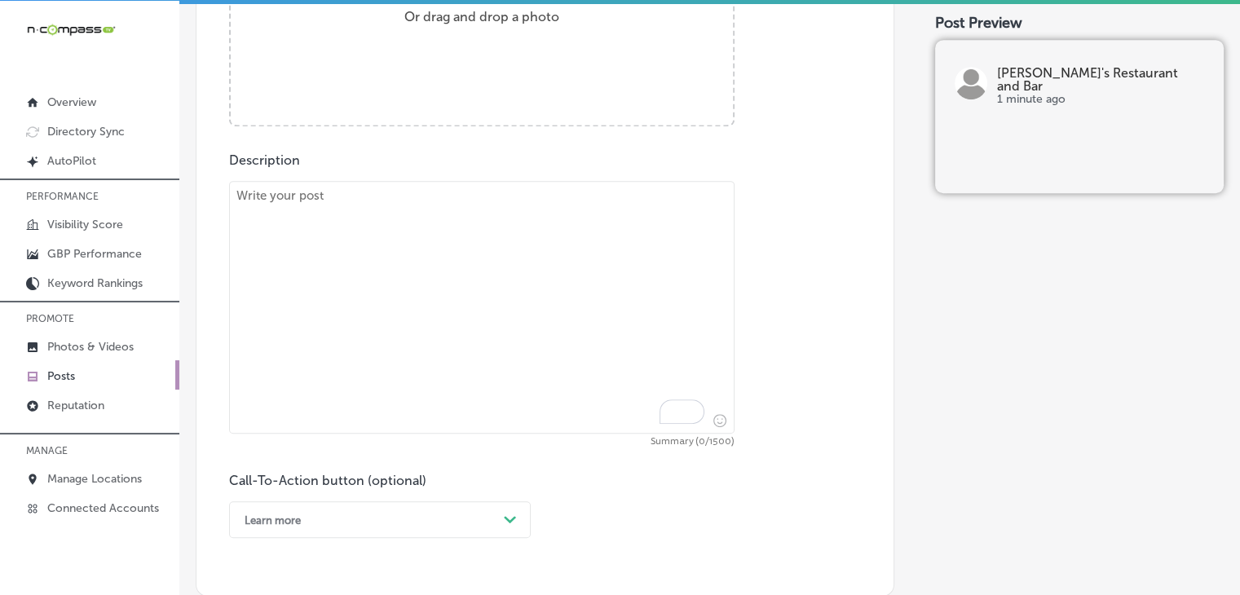
paste textarea "Looking to unwind with a refreshing drink near [GEOGRAPHIC_DATA], [GEOGRAPHIC_D…"
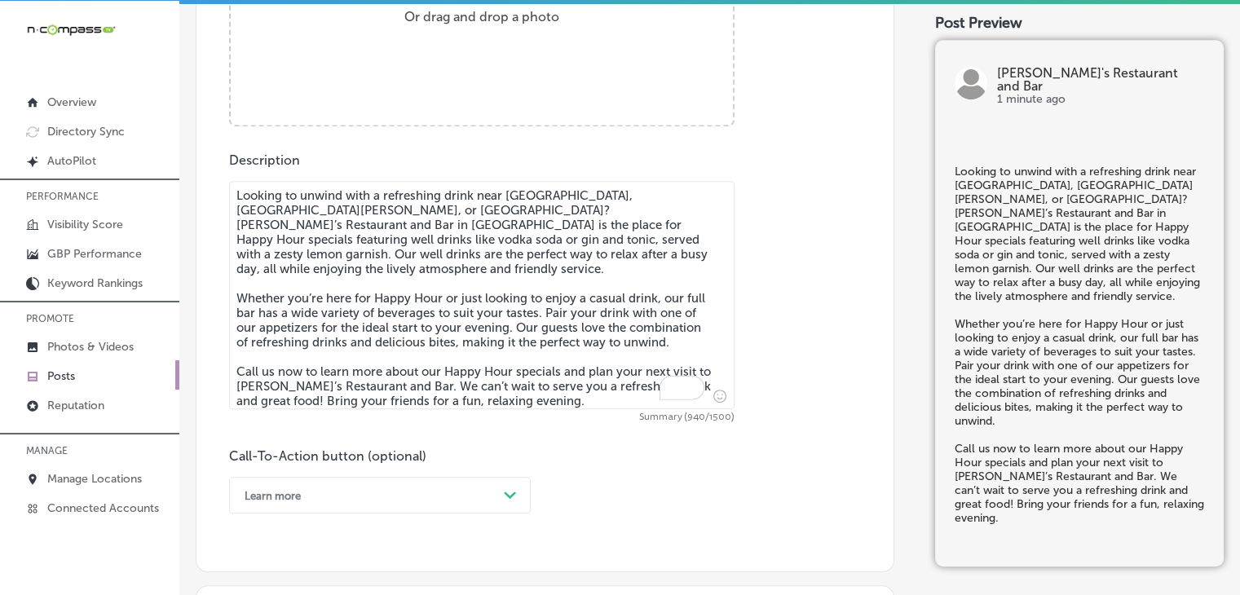
type textarea "Looking to unwind with a refreshing drink near [GEOGRAPHIC_DATA], [GEOGRAPHIC_D…"
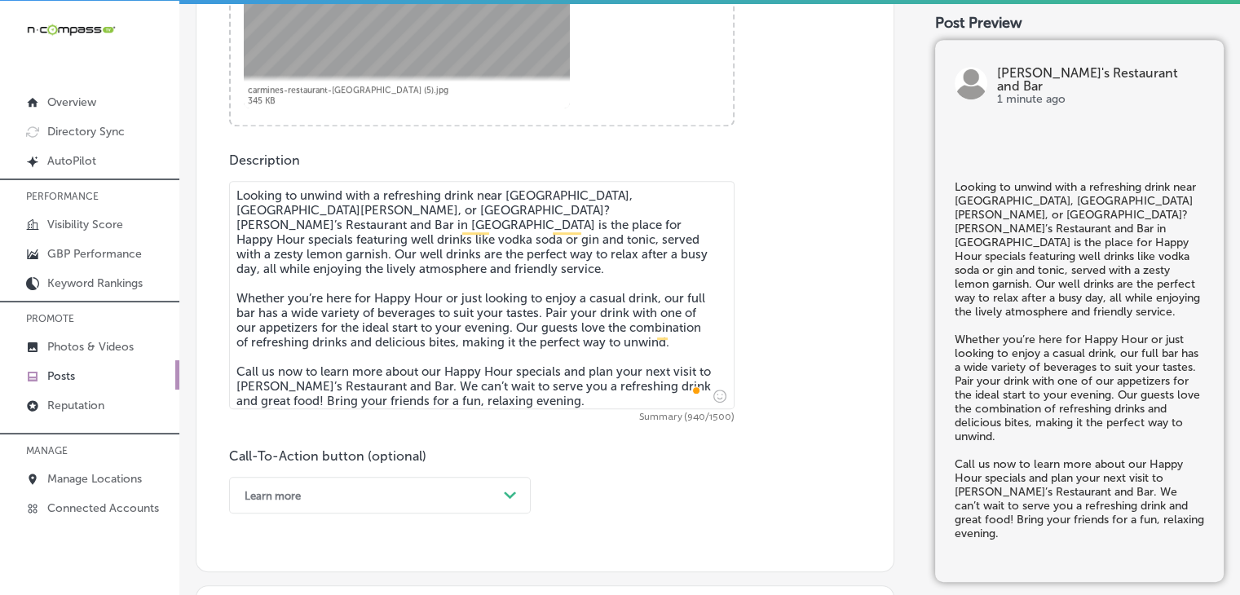
click at [331, 487] on div "Learn more Path Created with Sketch." at bounding box center [380, 495] width 302 height 37
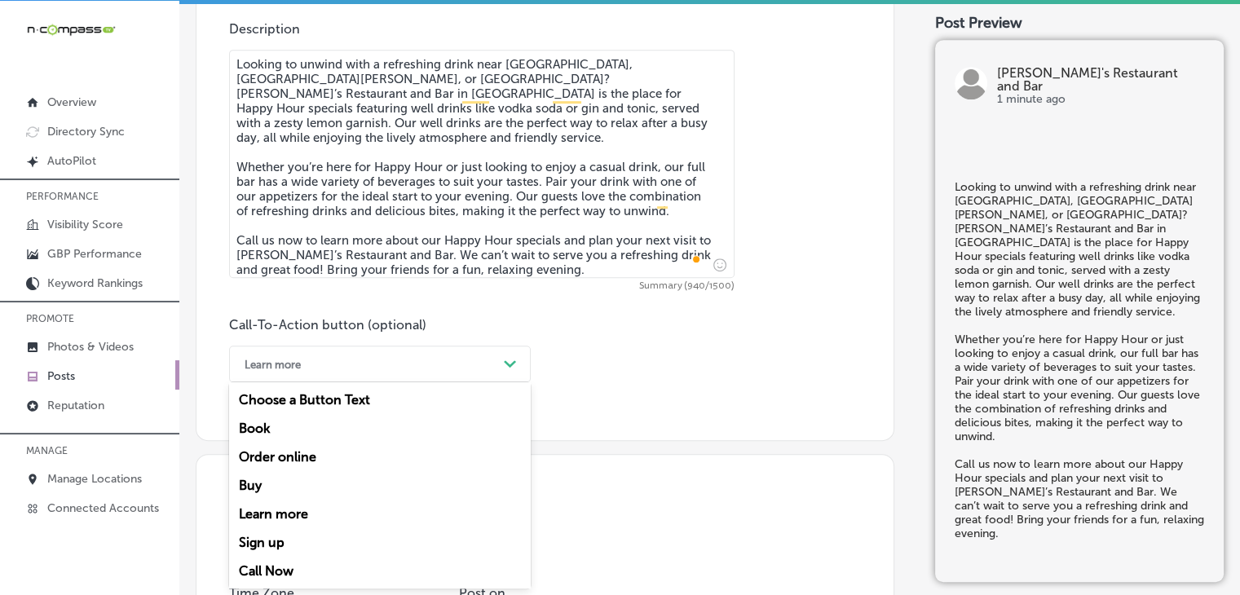
click at [278, 566] on div "Call Now" at bounding box center [380, 571] width 302 height 29
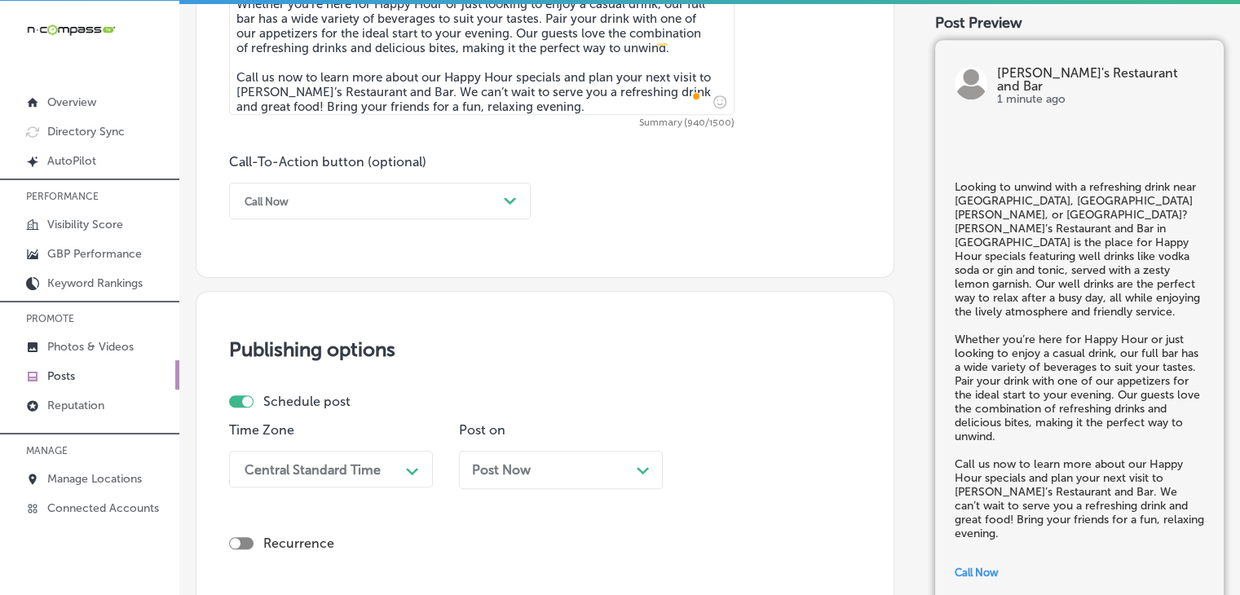
click at [323, 474] on div "Central Standard Time Path Created with Sketch." at bounding box center [331, 469] width 204 height 37
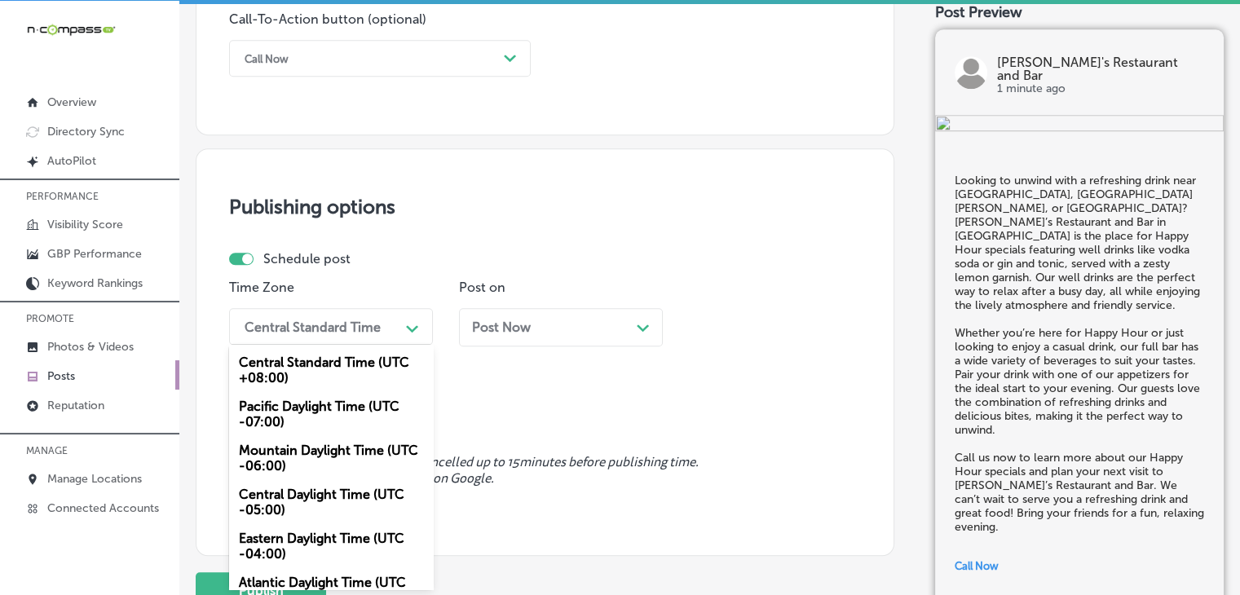
click at [329, 462] on div "Mountain Daylight Time (UTC -06:00)" at bounding box center [331, 458] width 204 height 44
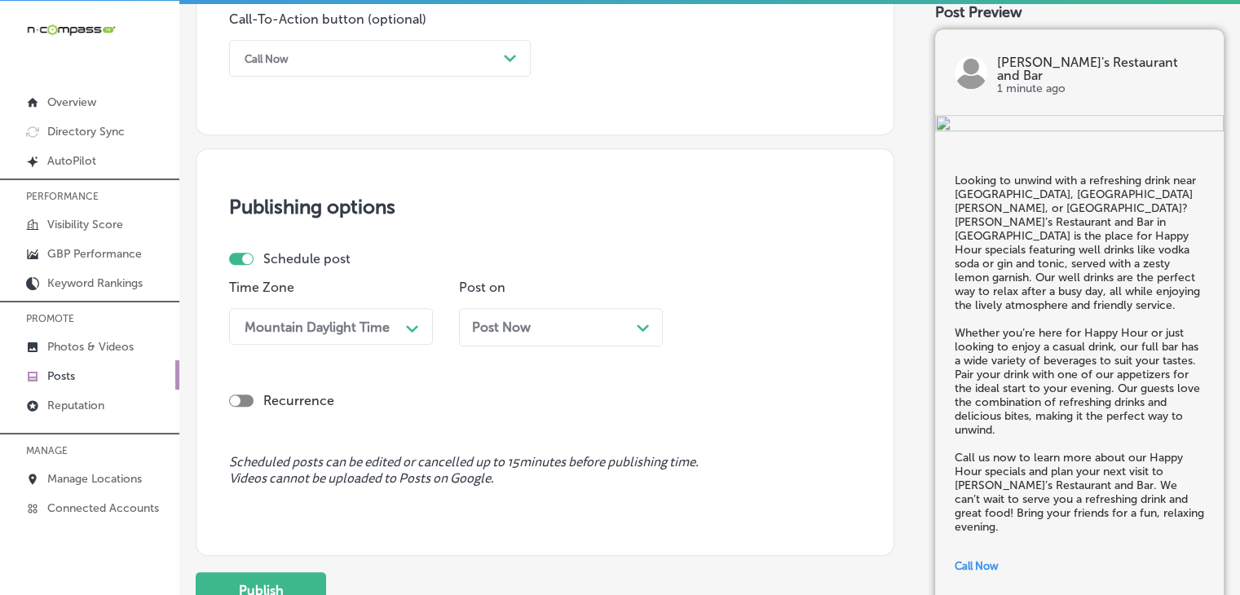
click at [590, 335] on div "Post Now Path Created with Sketch." at bounding box center [561, 327] width 204 height 38
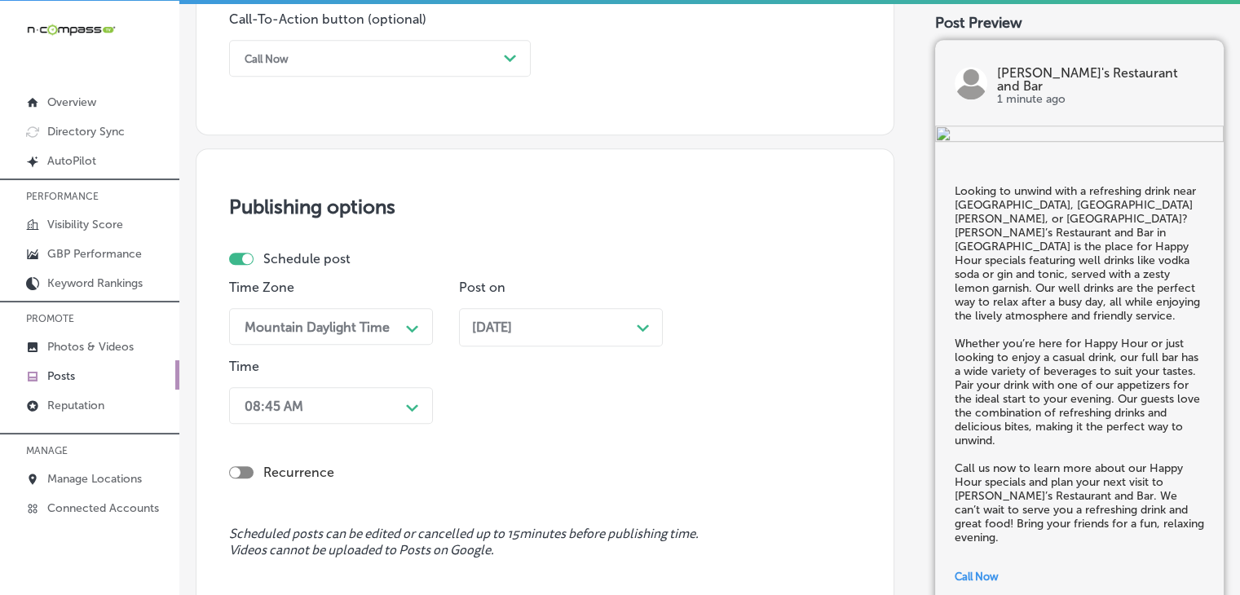
click at [352, 431] on div "Recurrence" at bounding box center [545, 460] width 632 height 58
click at [353, 417] on div "08:45 AM Path Created with Sketch." at bounding box center [331, 405] width 204 height 37
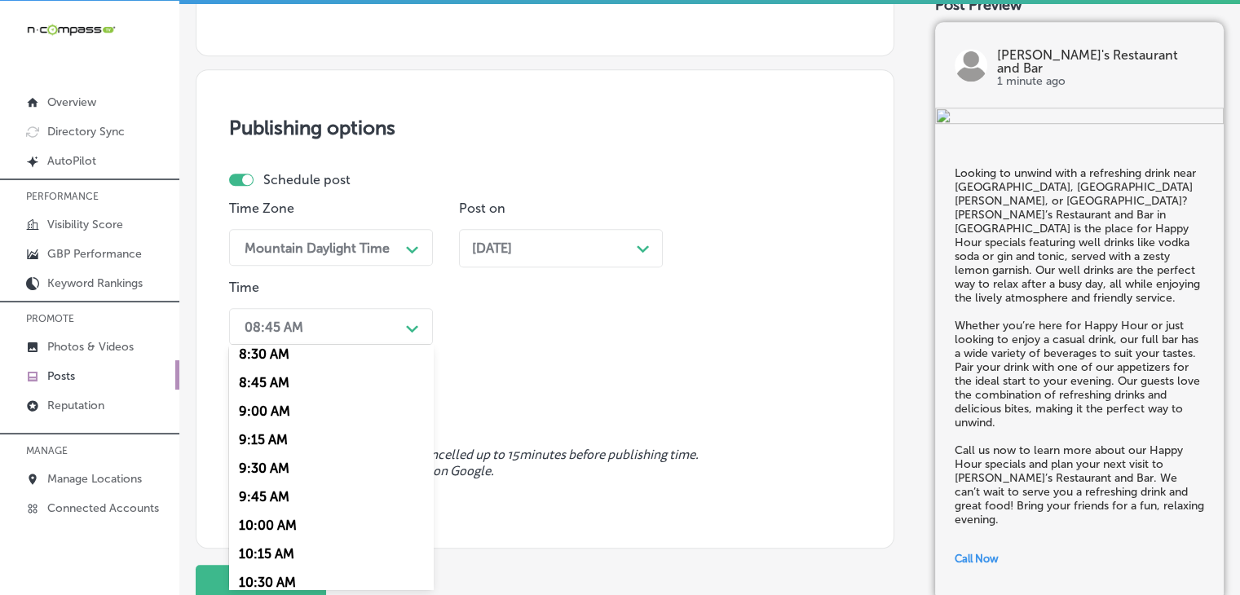
scroll to position [816, 0]
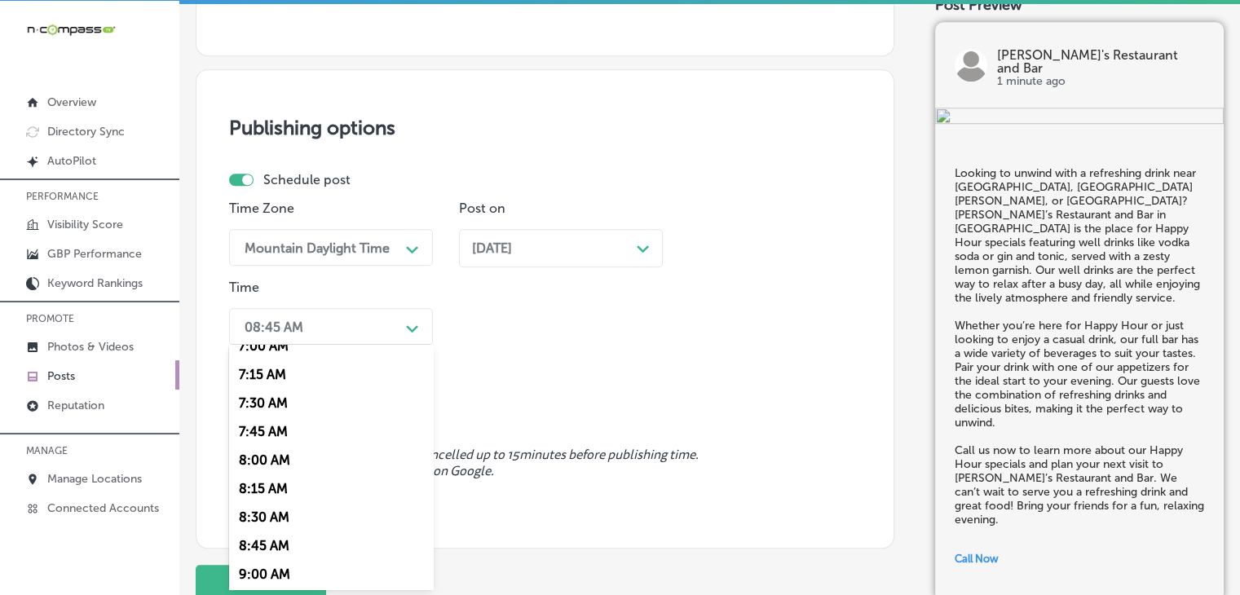
click at [271, 340] on div "08:45 AM" at bounding box center [318, 326] width 163 height 29
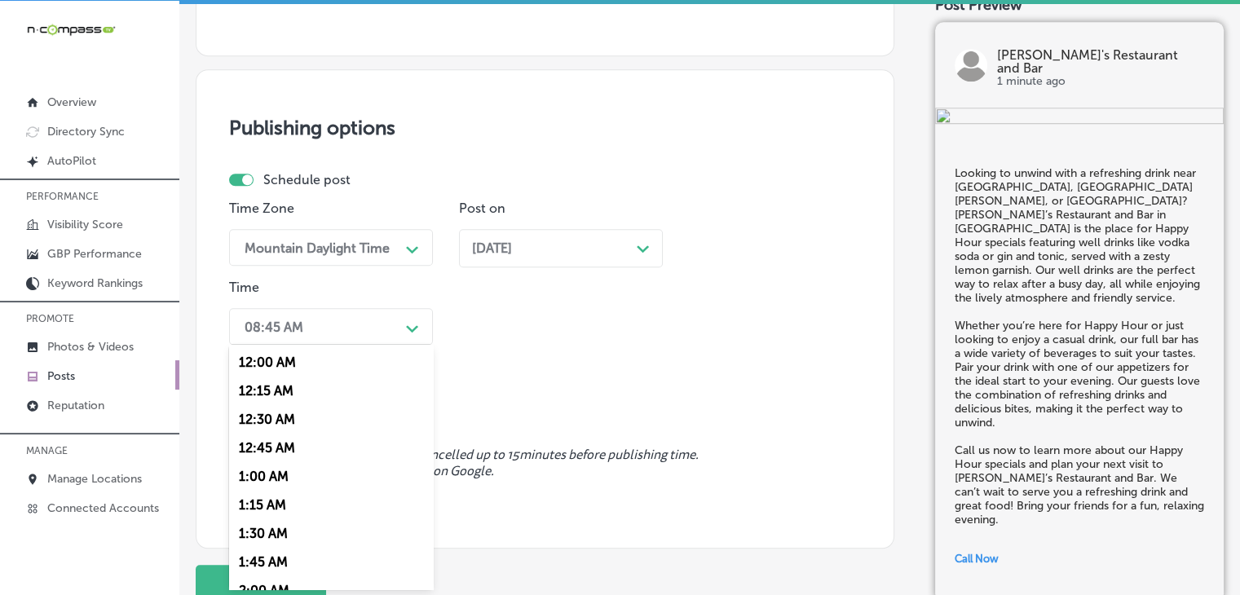
click at [391, 337] on div "08:45 AM" at bounding box center [318, 326] width 163 height 29
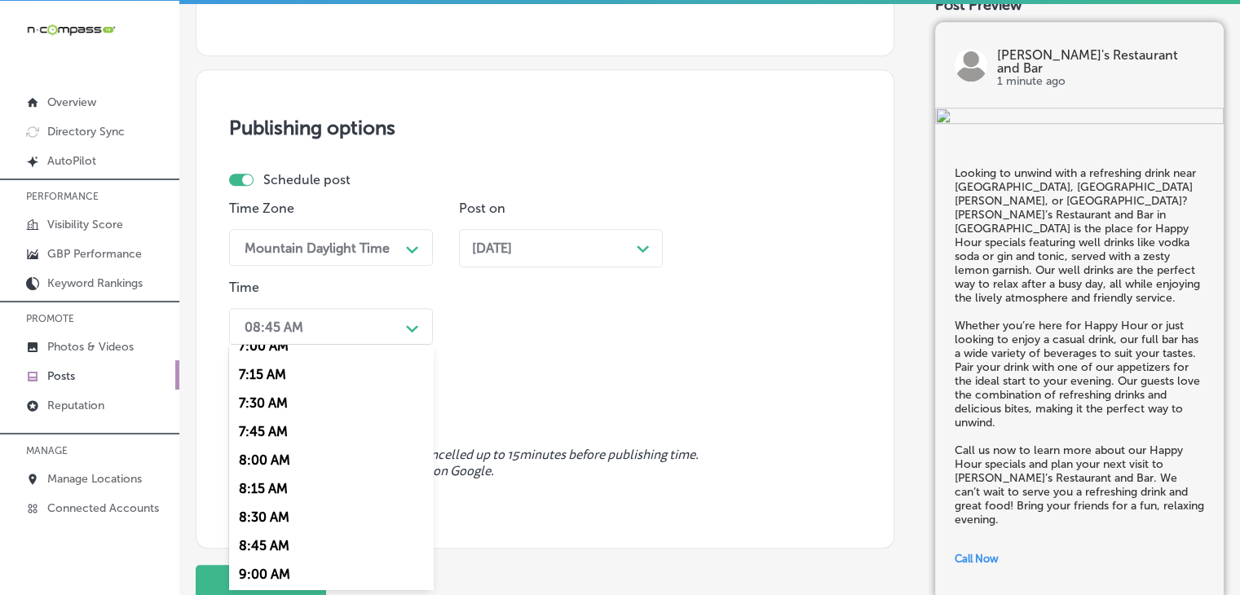
click at [282, 350] on div "7:00 AM" at bounding box center [331, 346] width 204 height 29
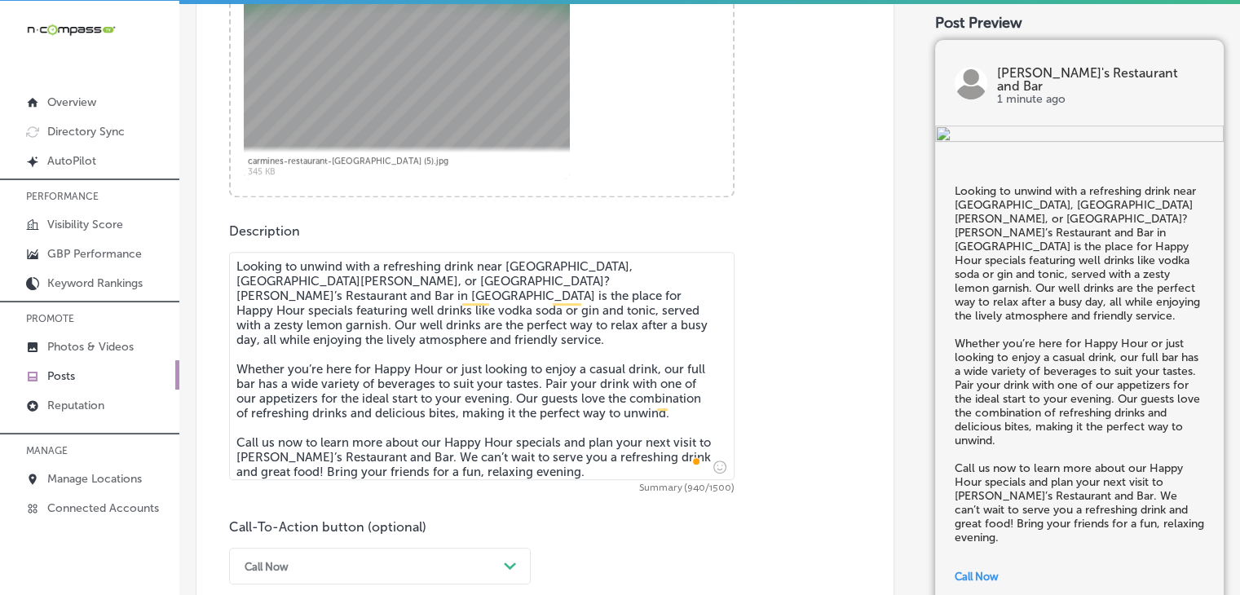
scroll to position [1436, 0]
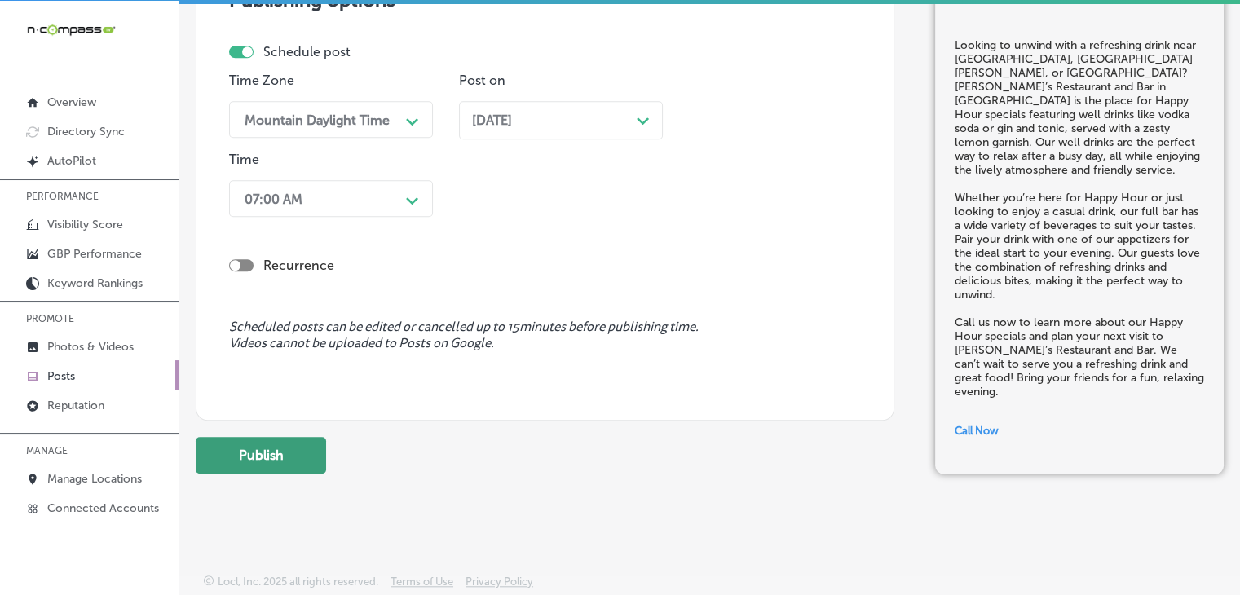
click at [298, 444] on button "Publish" at bounding box center [261, 455] width 130 height 37
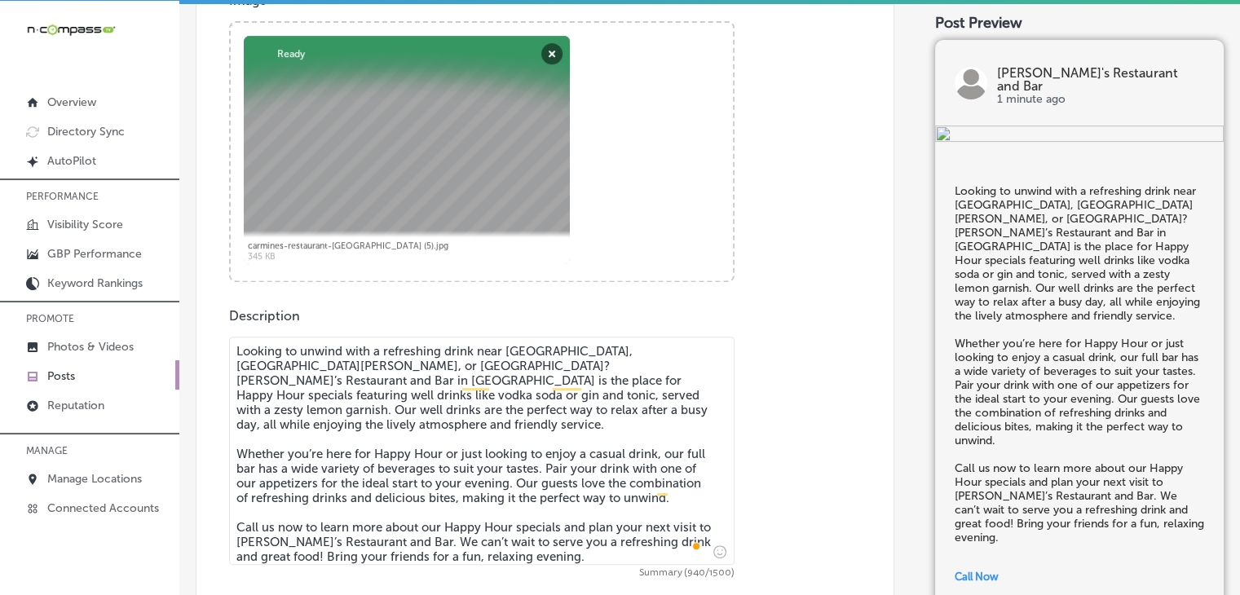
scroll to position [621, 0]
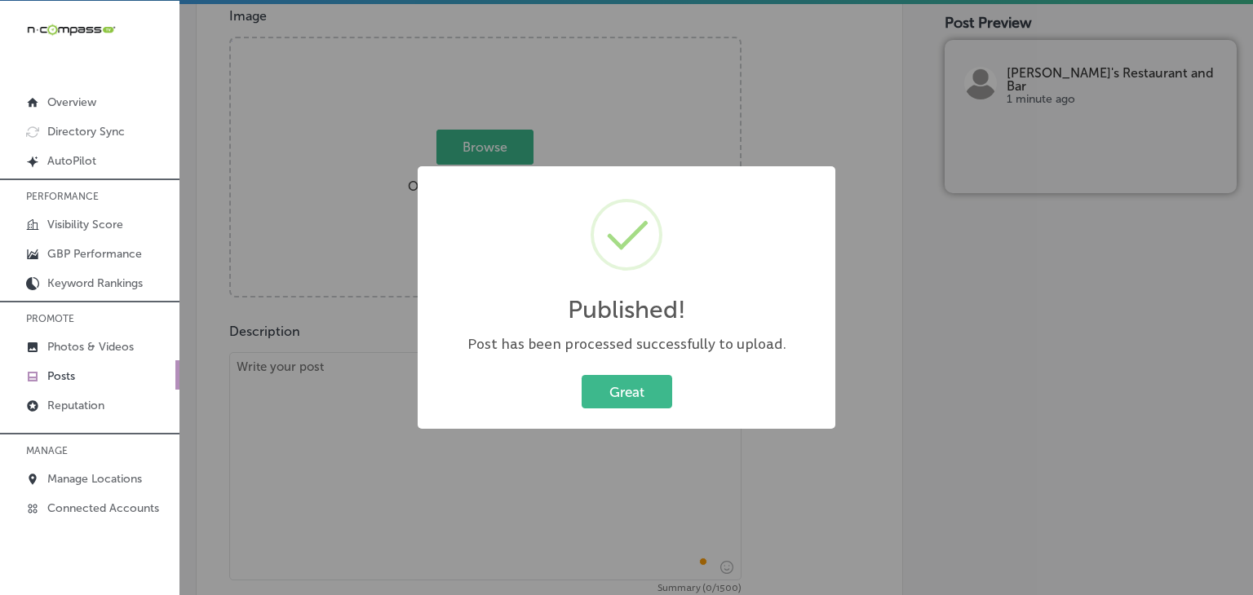
click at [472, 422] on div "Published! × Post has been processed successfully to upload. Great Cancel" at bounding box center [627, 297] width 418 height 263
click at [404, 475] on div "Published! × Post has been processed successfully to upload. Great Cancel" at bounding box center [626, 297] width 1253 height 595
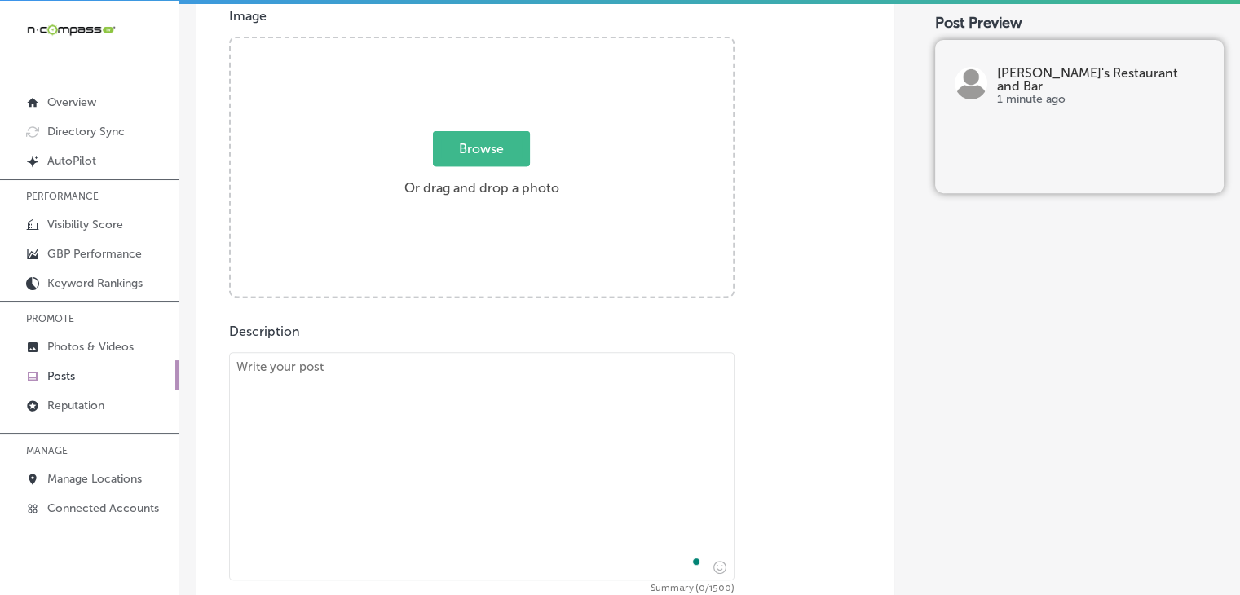
click at [395, 441] on textarea "To enrich screen reader interactions, please activate Accessibility in Grammarl…" at bounding box center [482, 466] width 506 height 228
paste textarea "[PERSON_NAME]’s Restaurant and Bar offers a crisp and refreshing House Salad, t…"
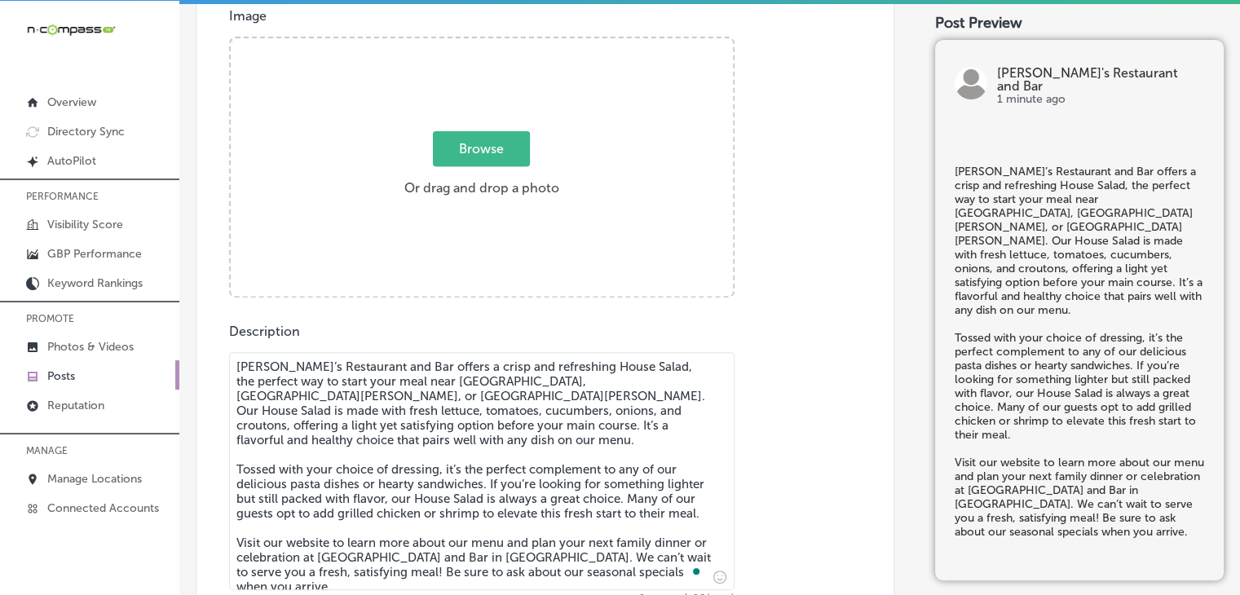
type textarea "[PERSON_NAME]’s Restaurant and Bar offers a crisp and refreshing House Salad, t…"
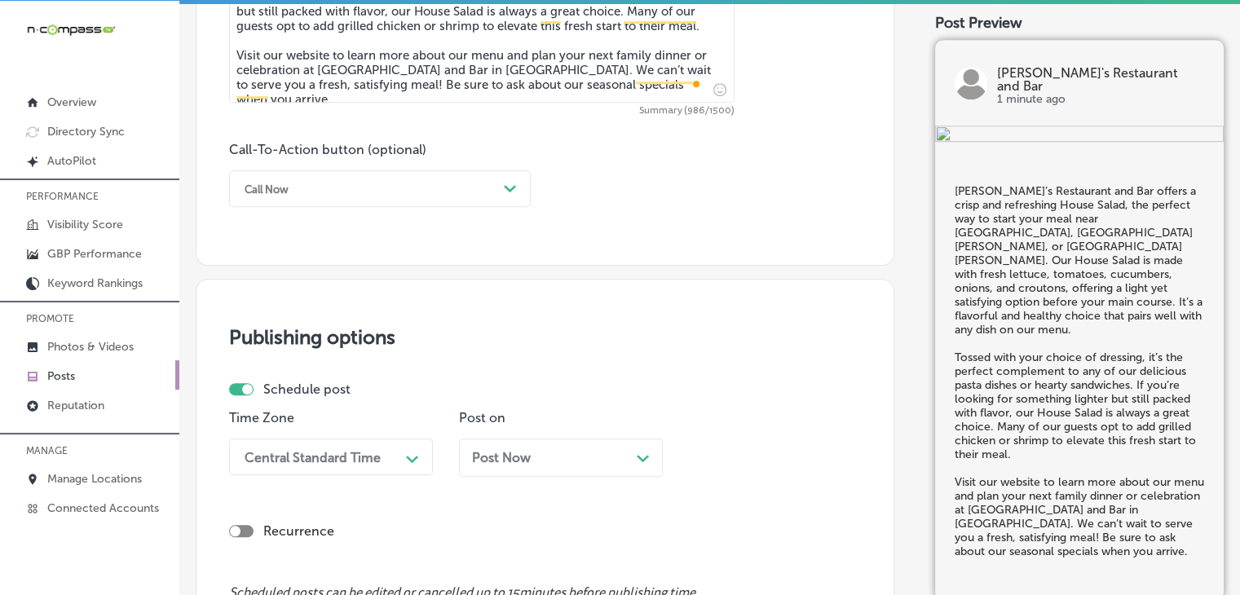
scroll to position [1110, 0]
click at [405, 197] on div "Call Now" at bounding box center [367, 187] width 261 height 25
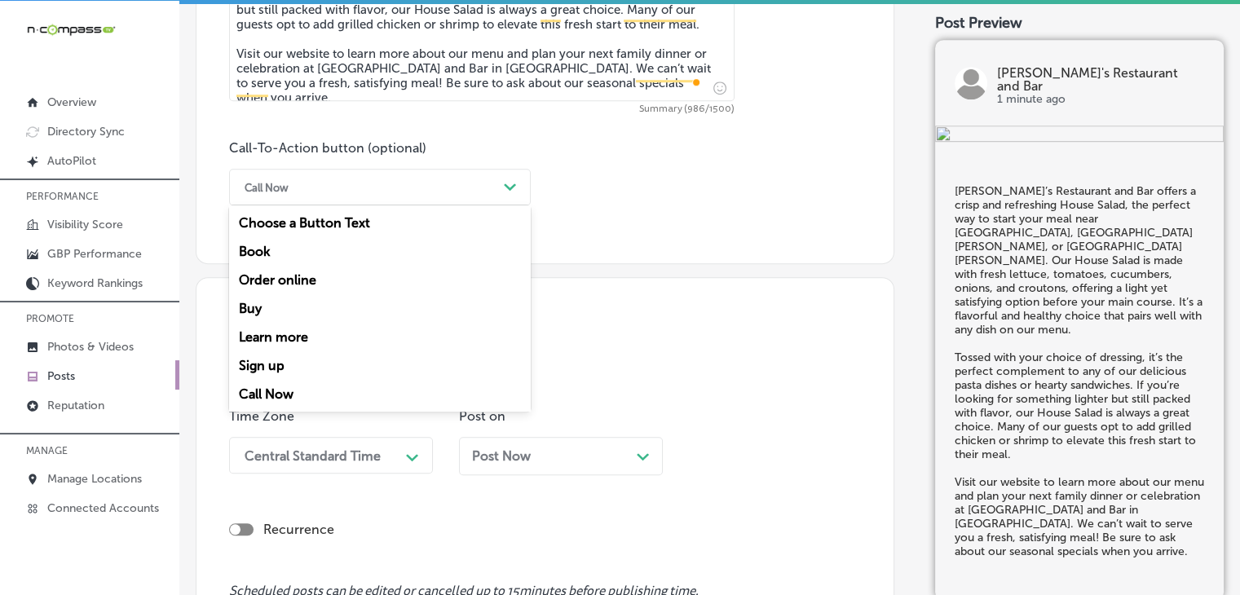
click at [297, 346] on div "Learn more" at bounding box center [380, 337] width 302 height 29
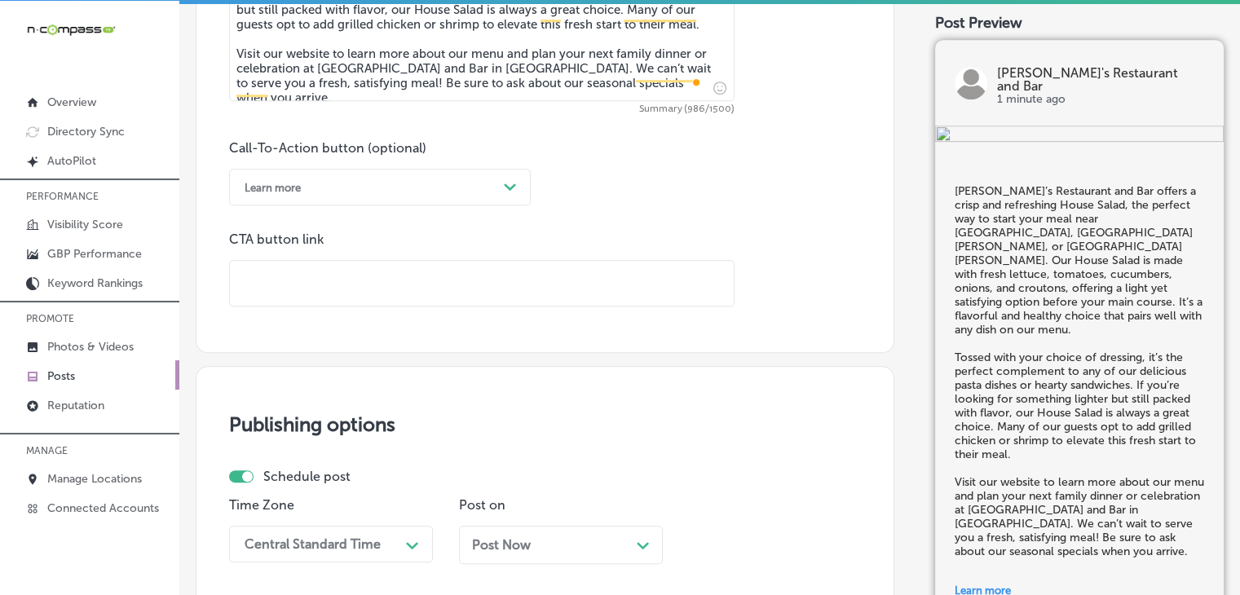
click at [321, 291] on input "text" at bounding box center [482, 283] width 504 height 45
paste input "[URL][DOMAIN_NAME]"
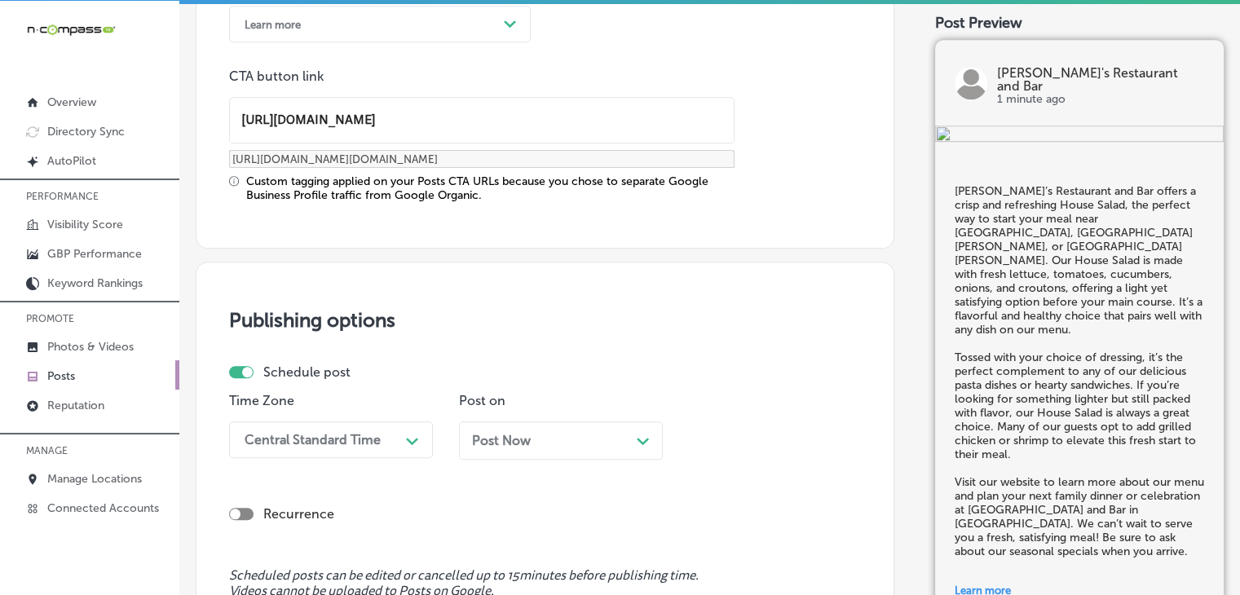
type input "[URL][DOMAIN_NAME]"
click at [338, 434] on div "Central Standard Time Path Created with Sketch." at bounding box center [331, 440] width 204 height 37
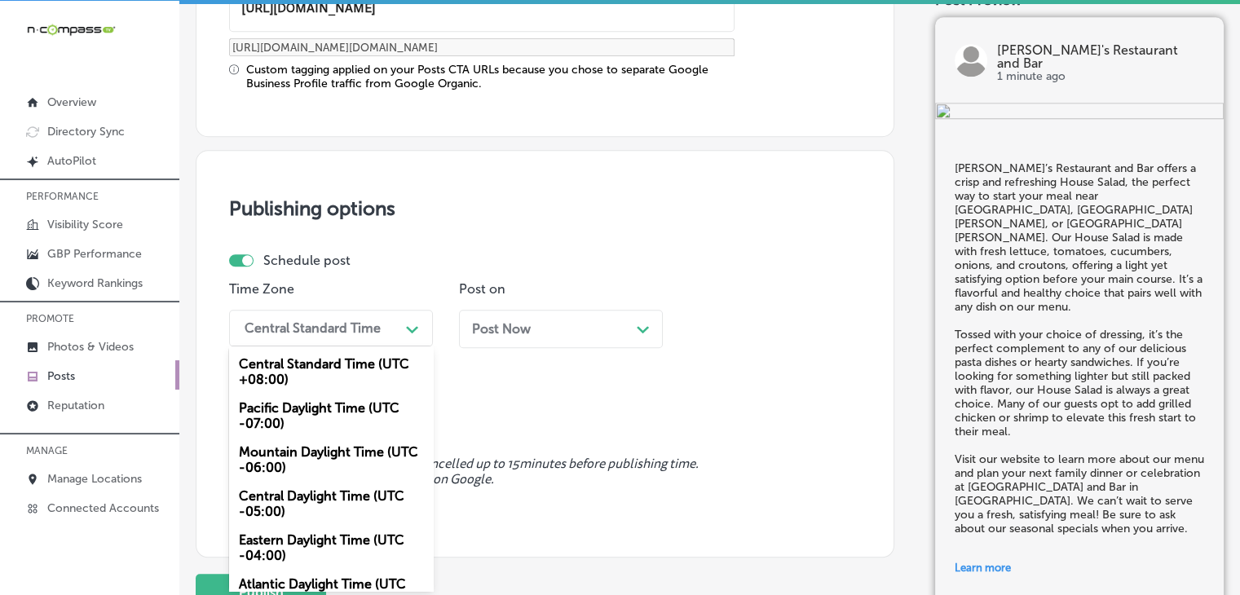
click at [322, 466] on div "Mountain Daylight Time (UTC -06:00)" at bounding box center [331, 460] width 204 height 44
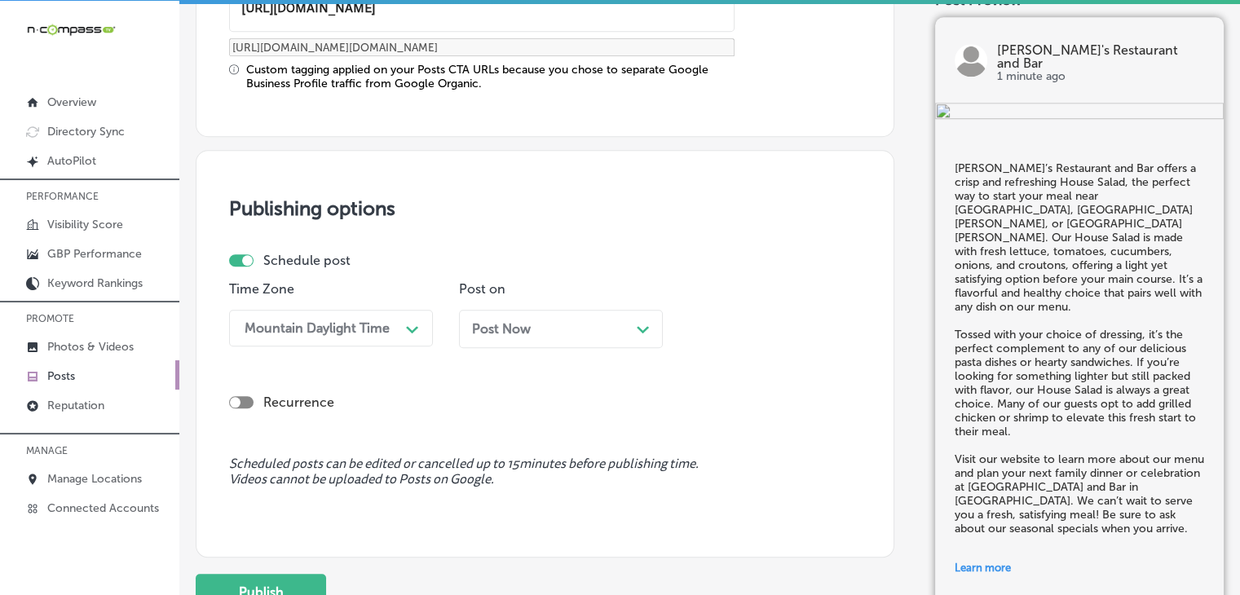
click at [550, 321] on div "Post Now Path Created with Sketch." at bounding box center [561, 328] width 178 height 15
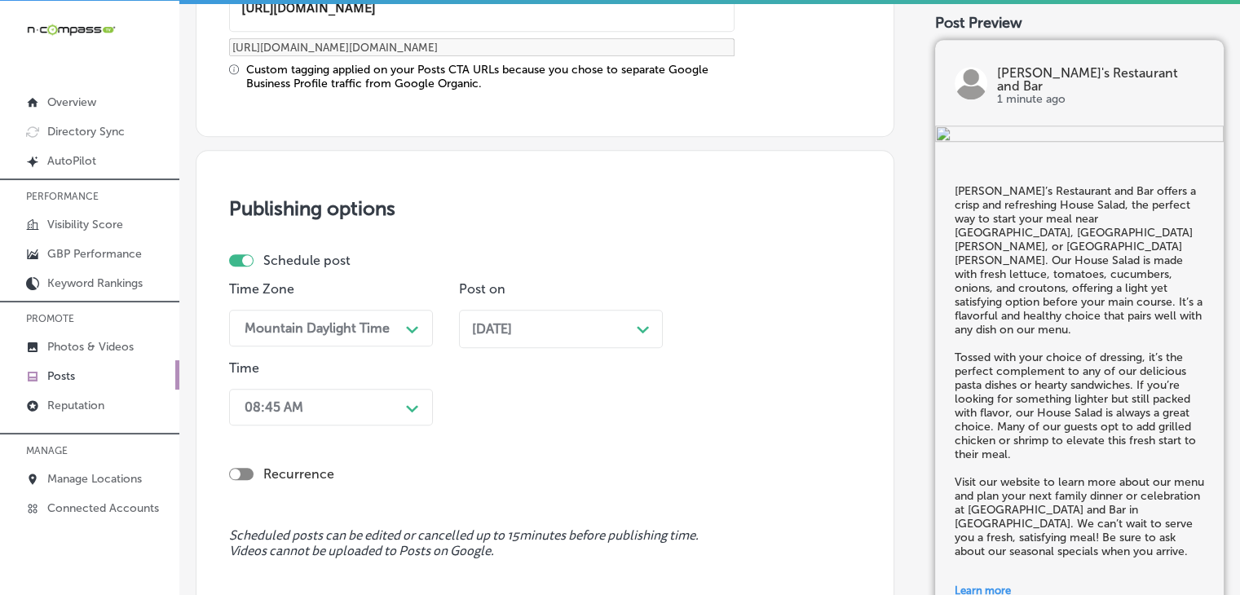
click at [336, 402] on div "08:45 AM Path Created with Sketch." at bounding box center [331, 407] width 204 height 37
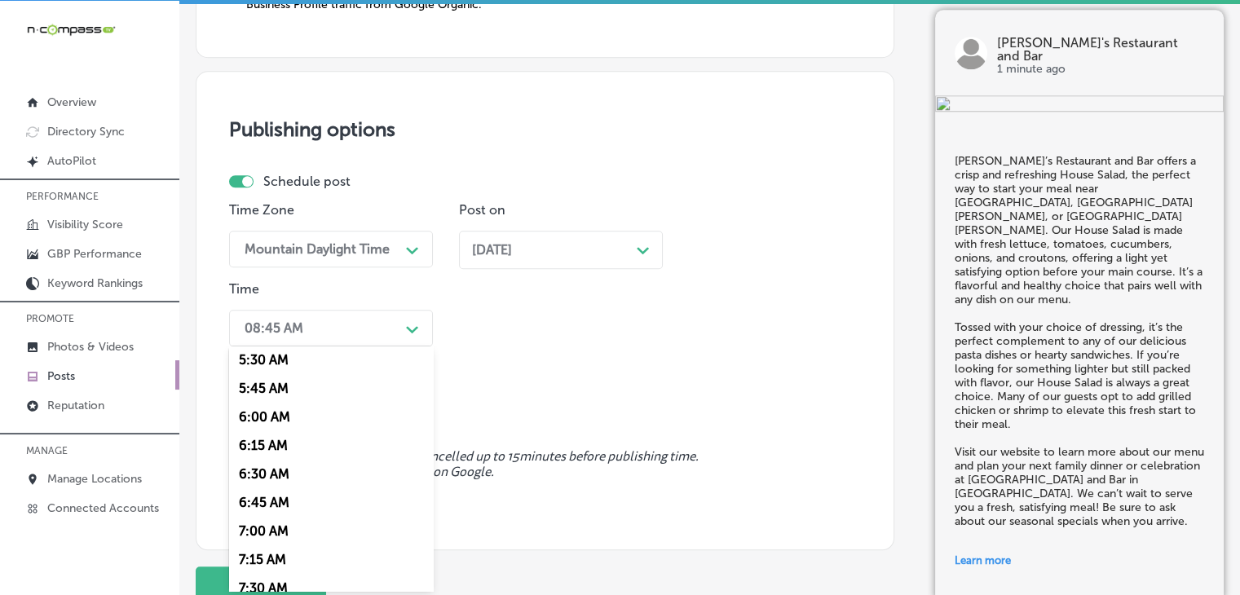
scroll to position [652, 0]
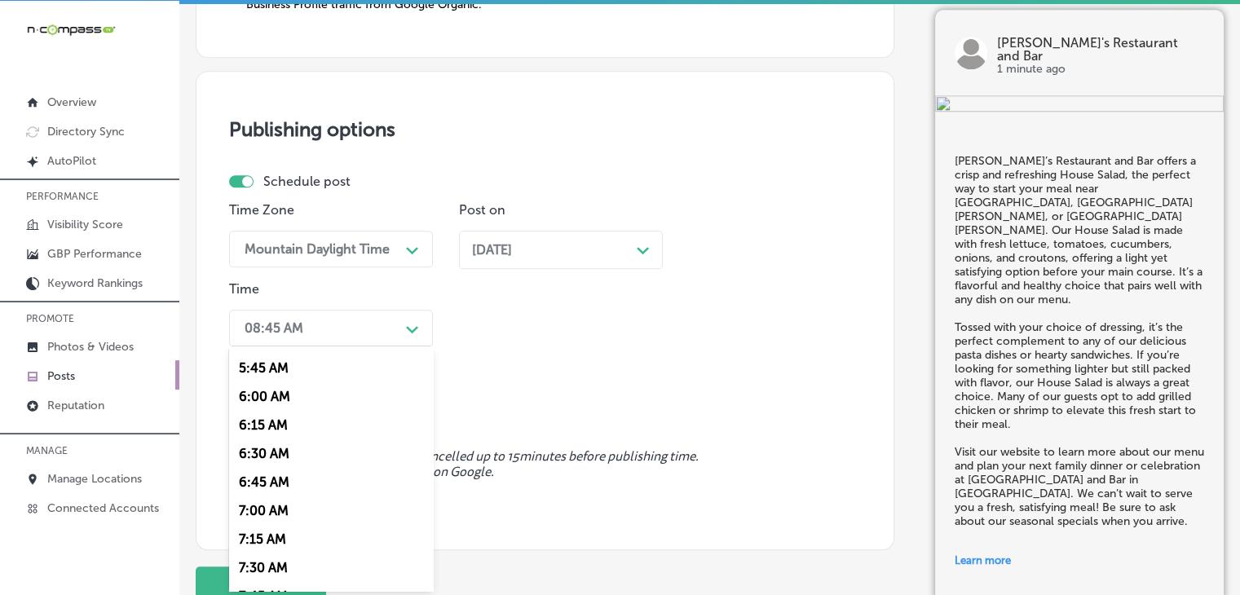
click at [275, 519] on div "7:00 AM" at bounding box center [331, 511] width 204 height 29
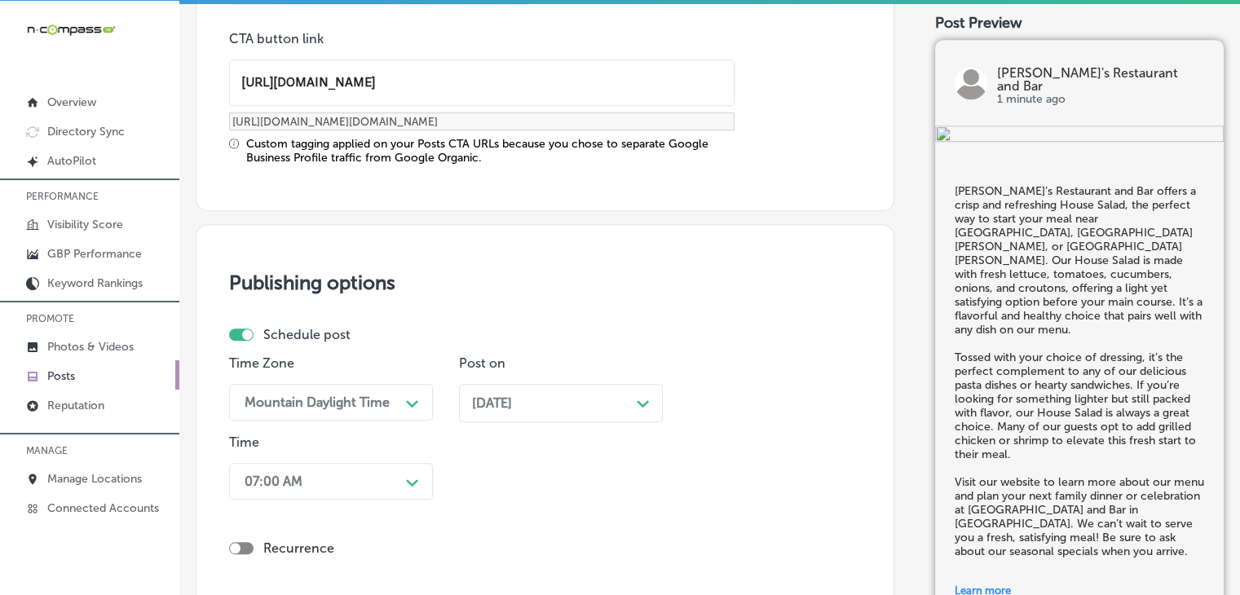
scroll to position [1592, 0]
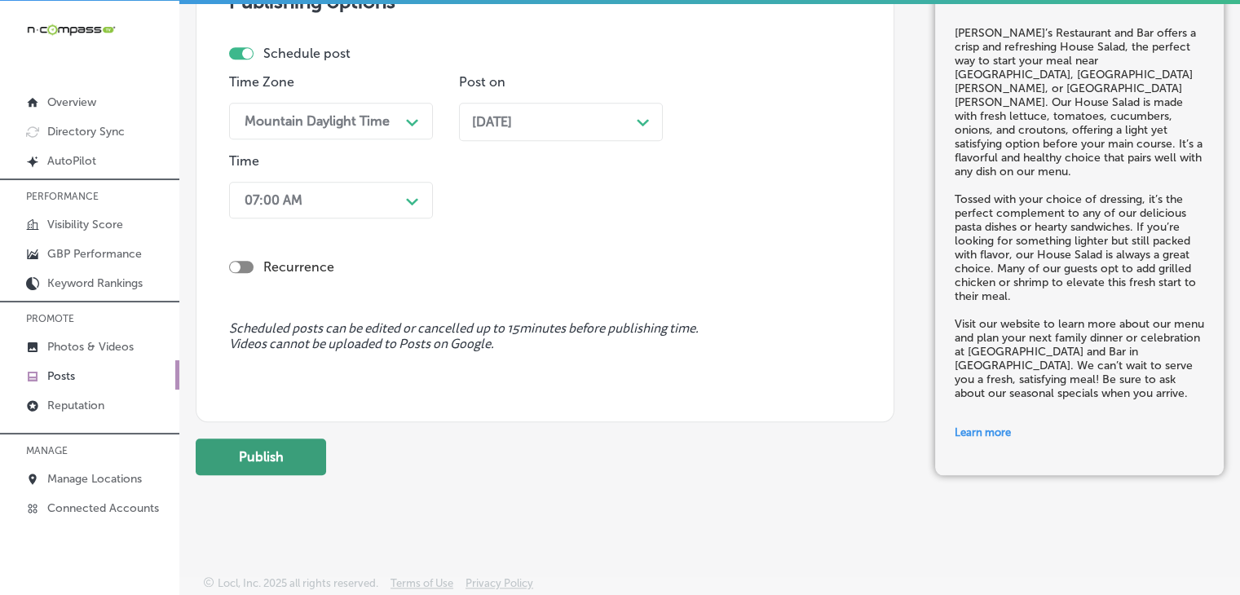
click at [312, 452] on button "Publish" at bounding box center [261, 457] width 130 height 37
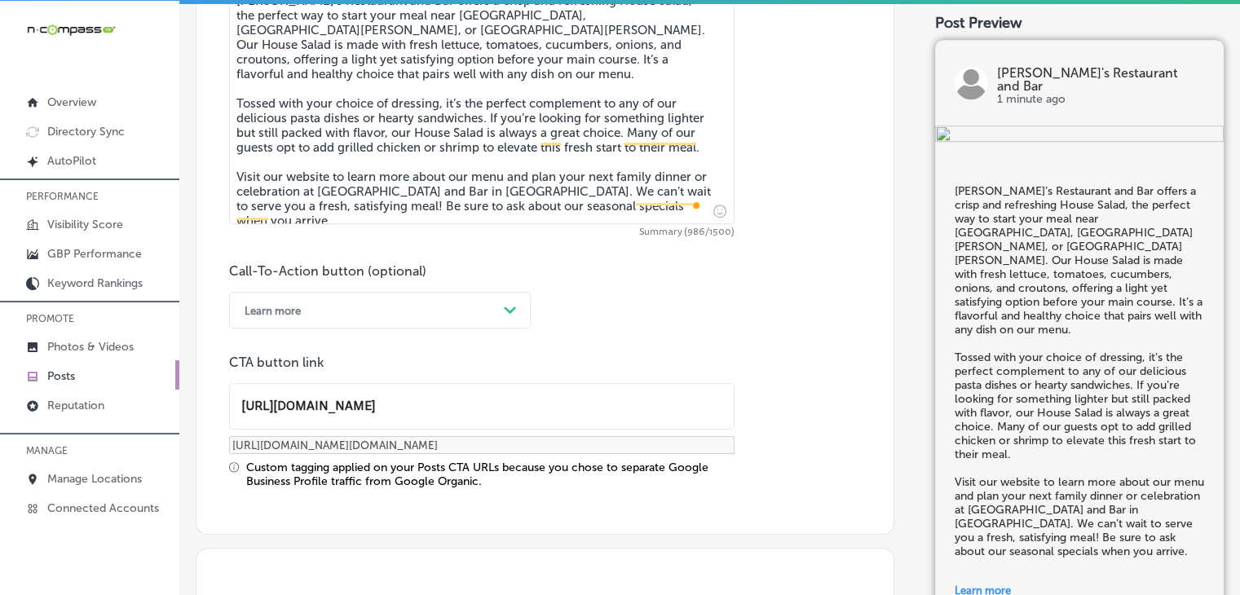
scroll to position [776, 0]
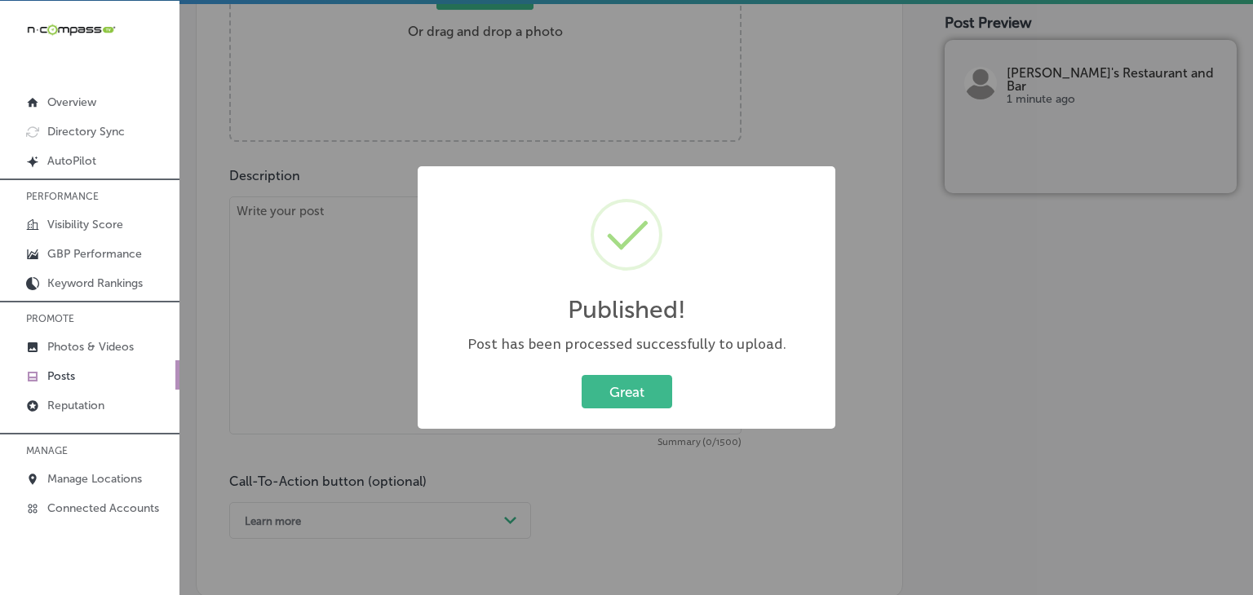
click at [336, 307] on div "Published! × Post has been processed successfully to upload. Great Cancel" at bounding box center [626, 297] width 1253 height 595
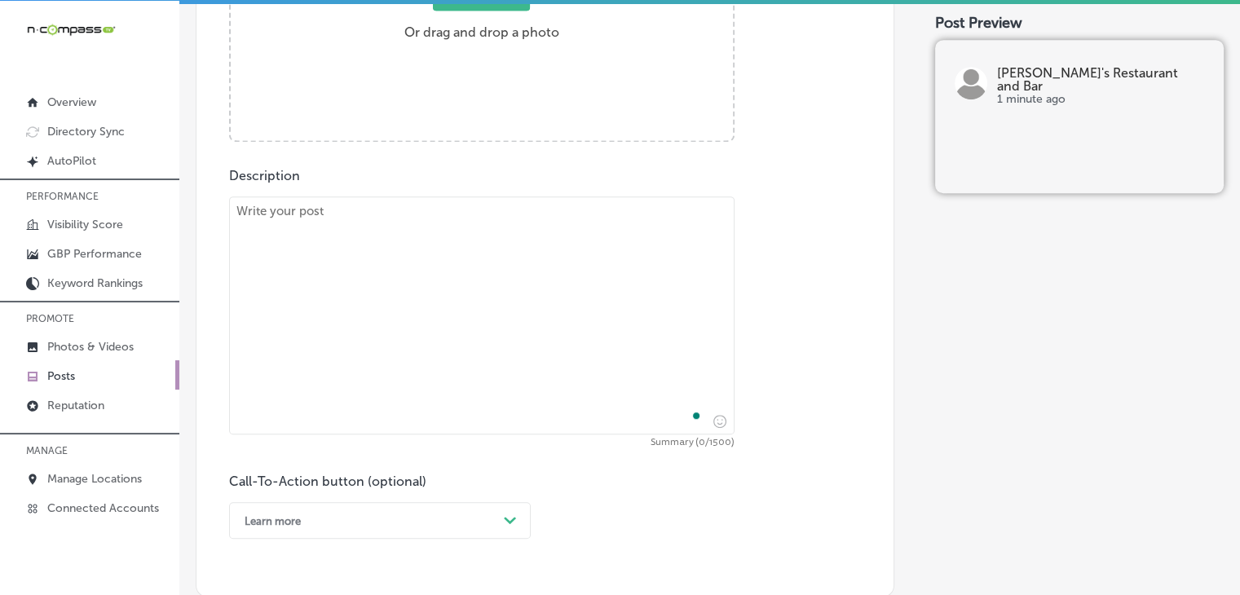
click at [377, 226] on textarea "To enrich screen reader interactions, please activate Accessibility in Grammarl…" at bounding box center [482, 316] width 506 height 238
paste textarea "For those craving a satisfying meal from [GEOGRAPHIC_DATA], [GEOGRAPHIC_DATA], …"
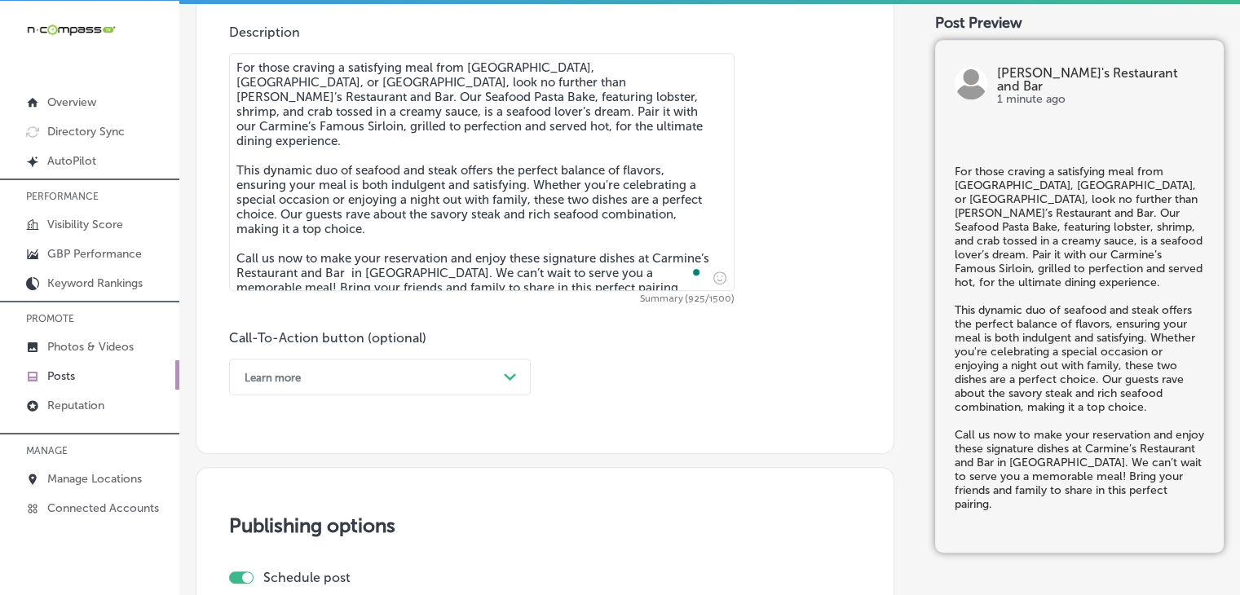
type textarea "For those craving a satisfying meal from [GEOGRAPHIC_DATA], [GEOGRAPHIC_DATA], …"
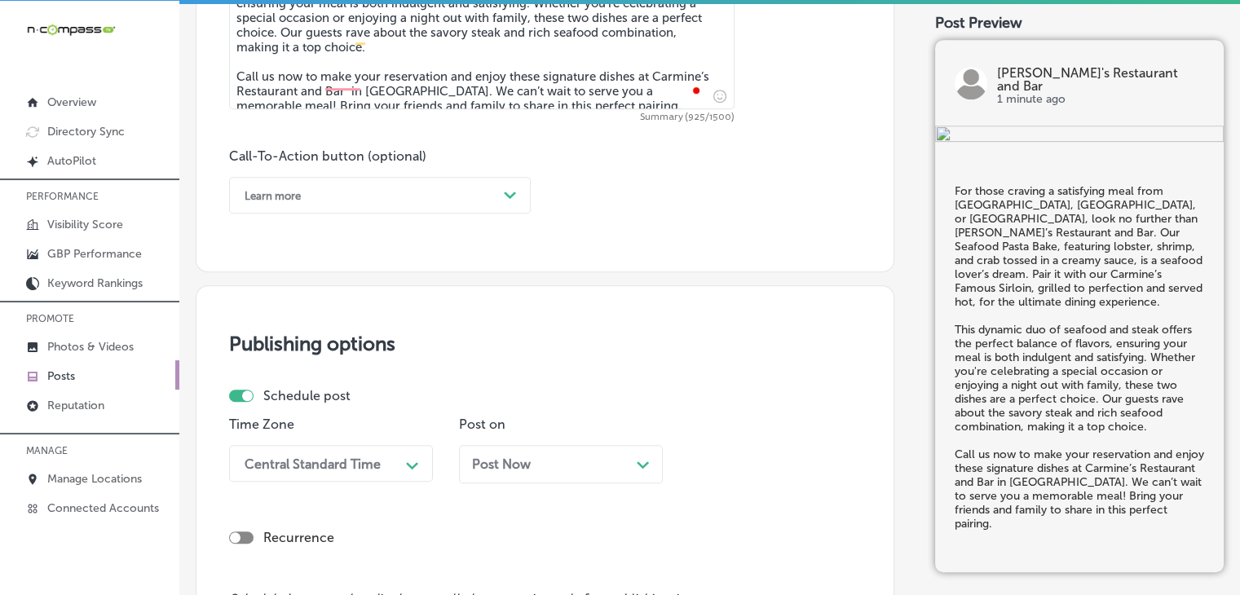
scroll to position [1103, 0]
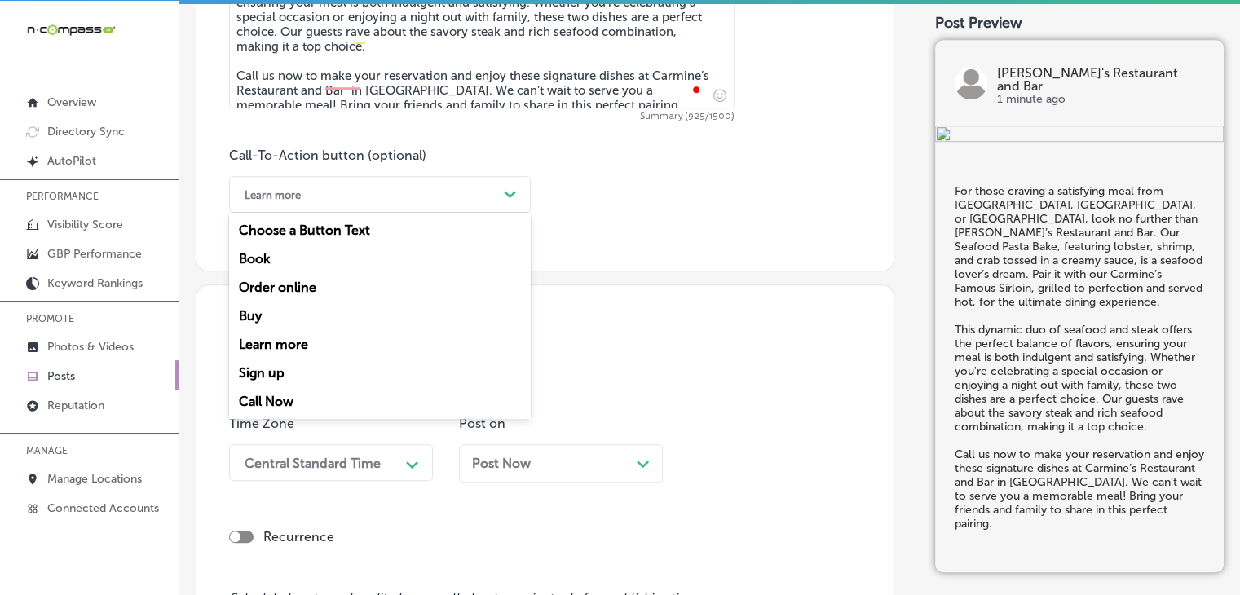
click at [359, 203] on div "Learn more" at bounding box center [367, 194] width 261 height 25
click at [254, 406] on div "Call Now" at bounding box center [380, 401] width 302 height 29
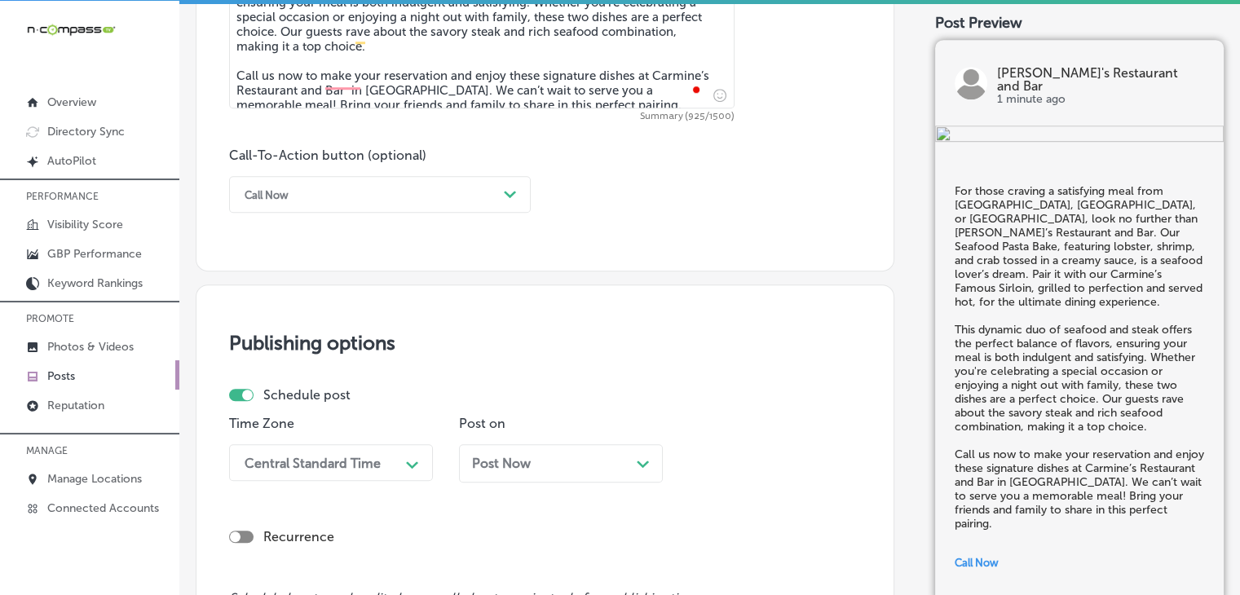
click at [316, 462] on div "Central Standard Time Path Created with Sketch." at bounding box center [331, 462] width 204 height 37
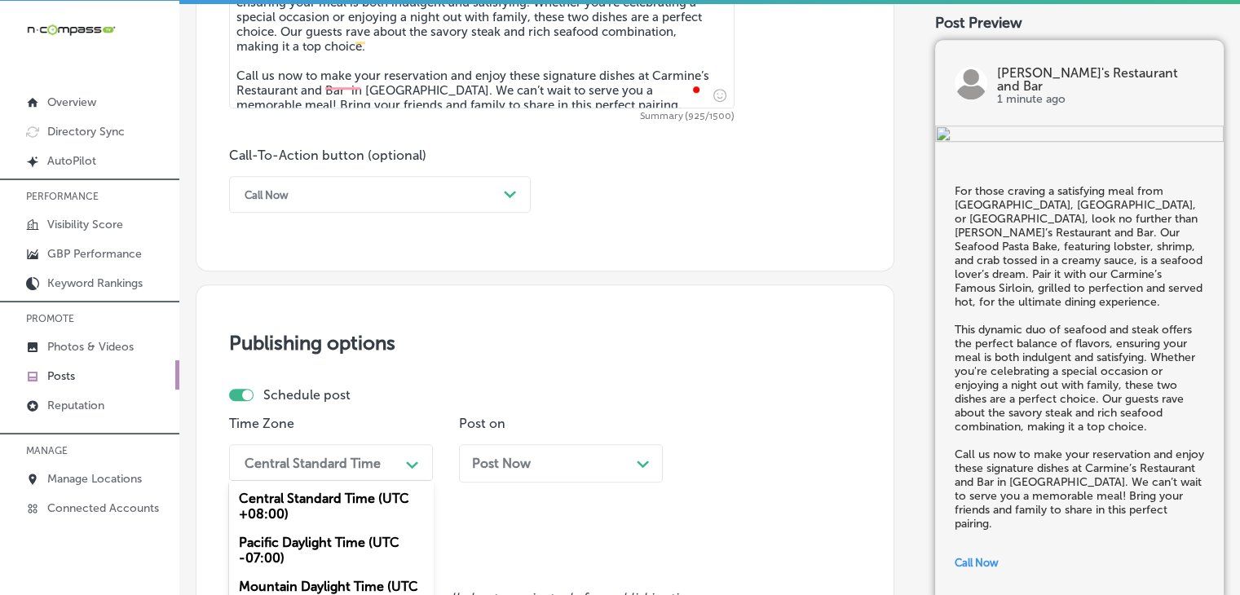
scroll to position [1239, 0]
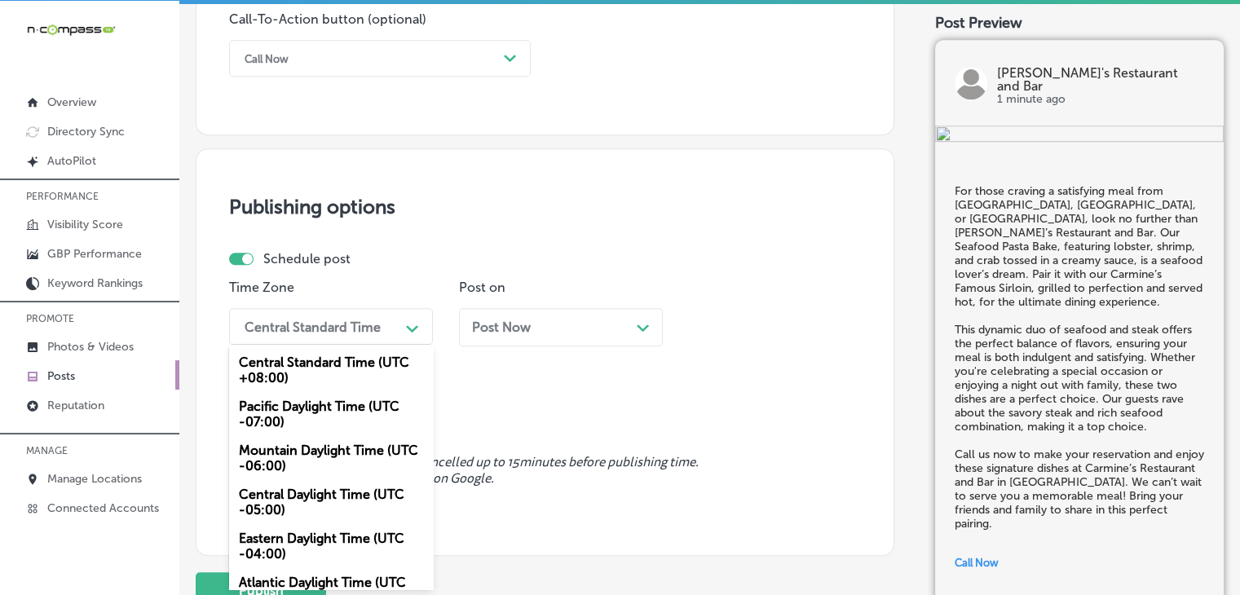
click at [319, 461] on div "Mountain Daylight Time (UTC -06:00)" at bounding box center [331, 458] width 204 height 44
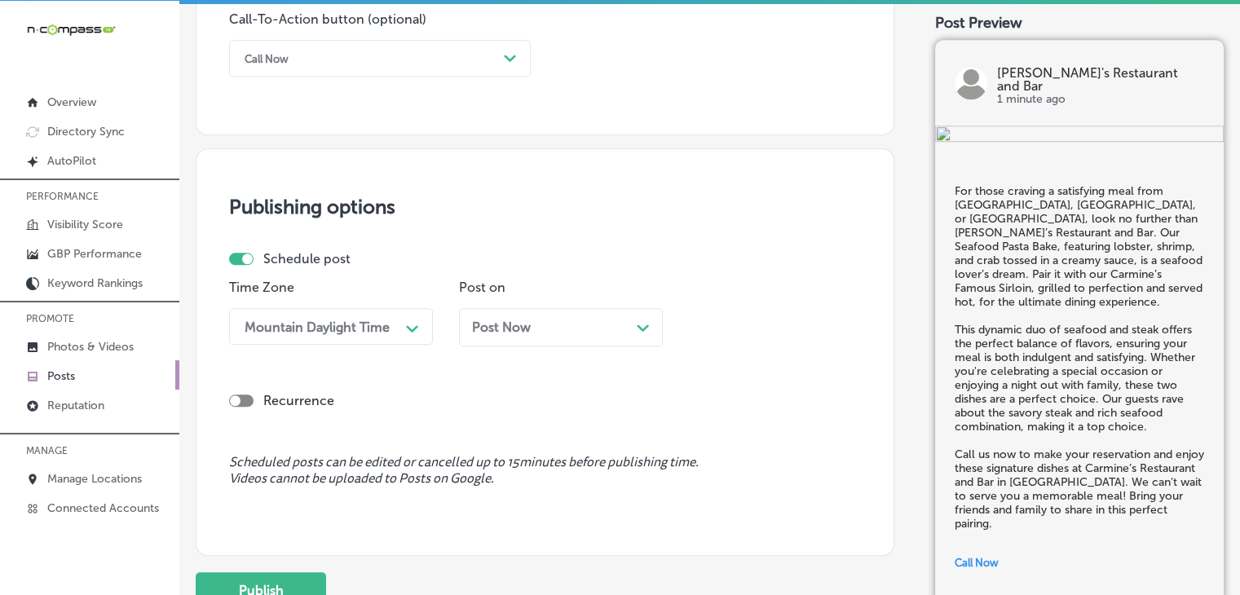
click at [587, 320] on div "Post Now Path Created with Sketch." at bounding box center [561, 327] width 178 height 15
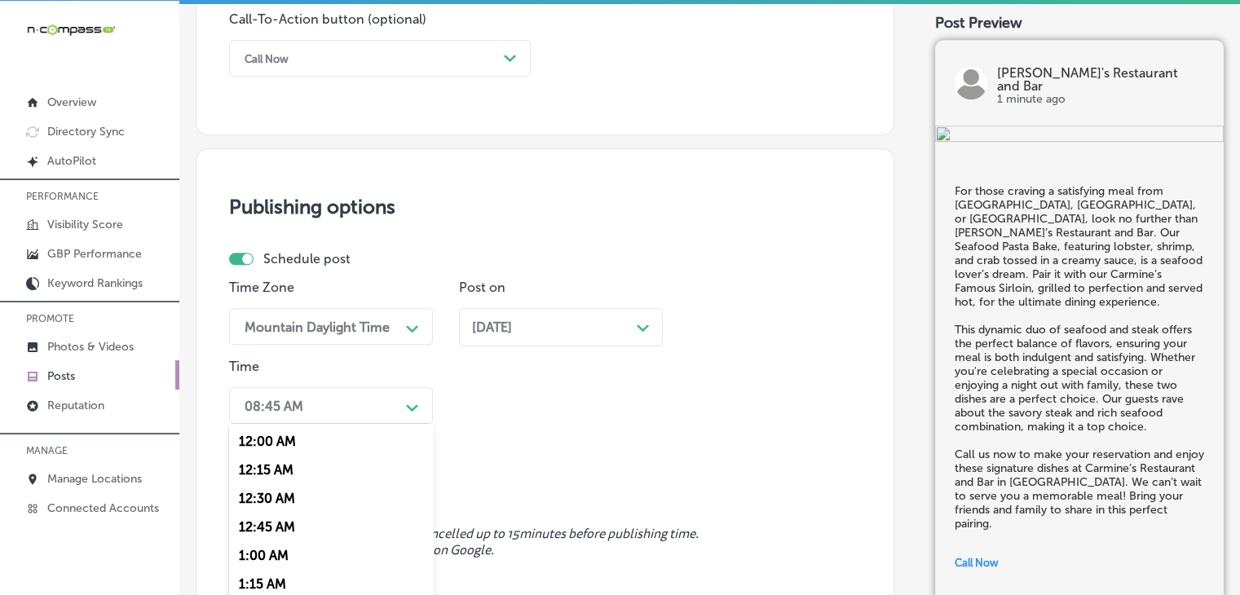
click at [313, 416] on div "option 7:00 AM, selected. option 12:30 AM focused, 3 of 96. 96 results availabl…" at bounding box center [331, 405] width 204 height 37
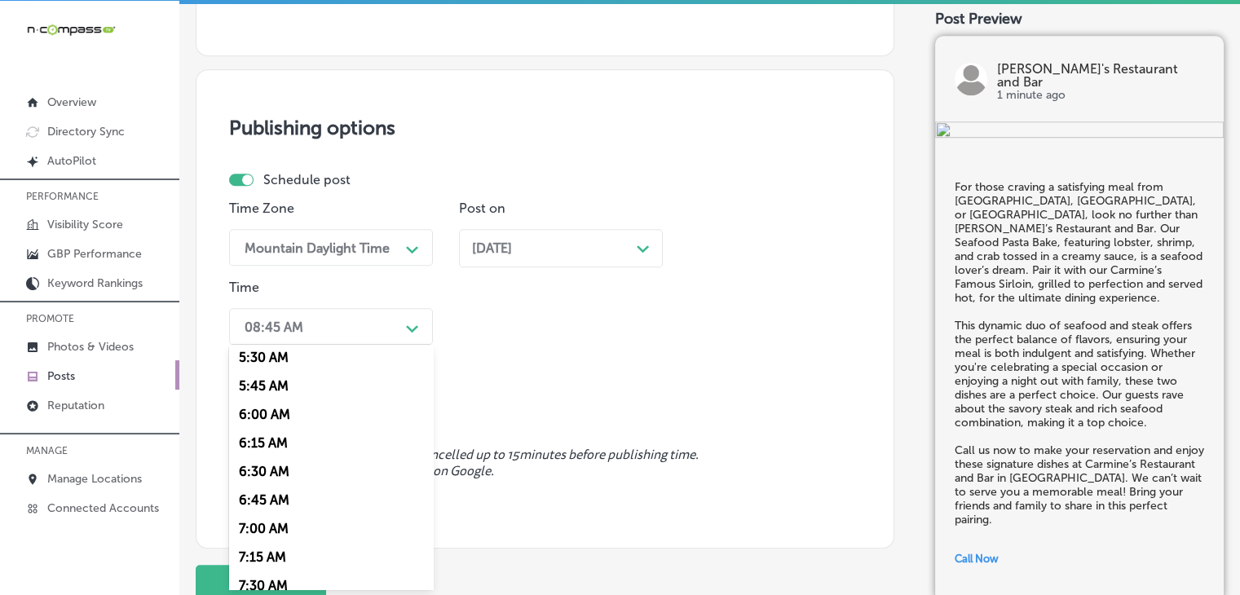
scroll to position [652, 0]
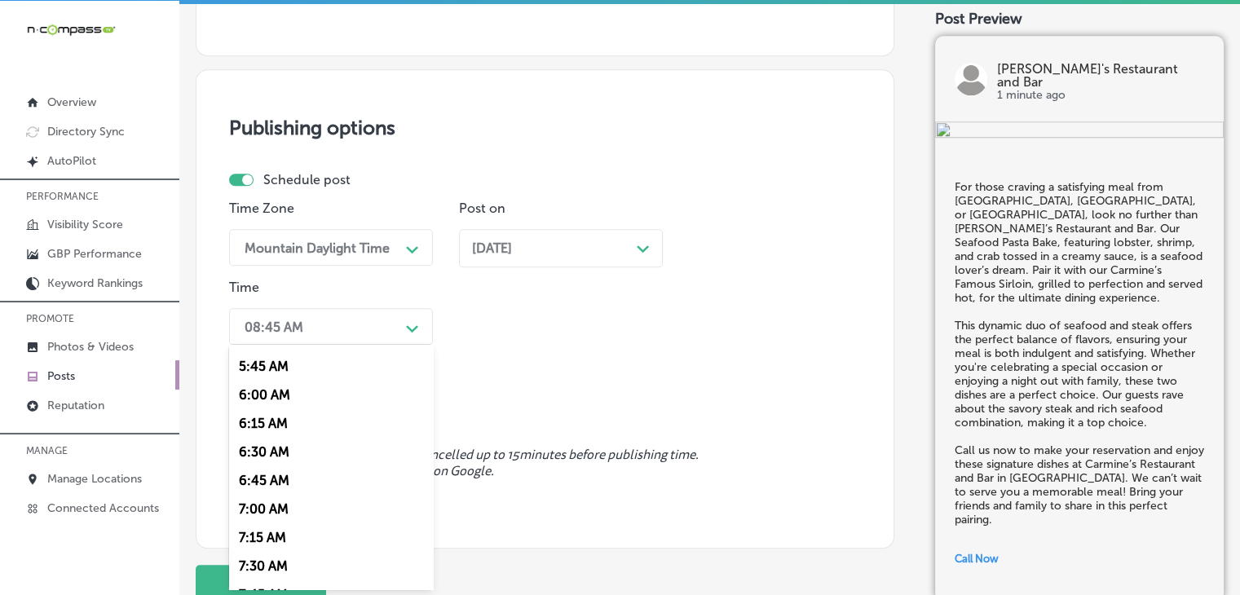
click at [271, 513] on div "7:00 AM" at bounding box center [331, 509] width 204 height 29
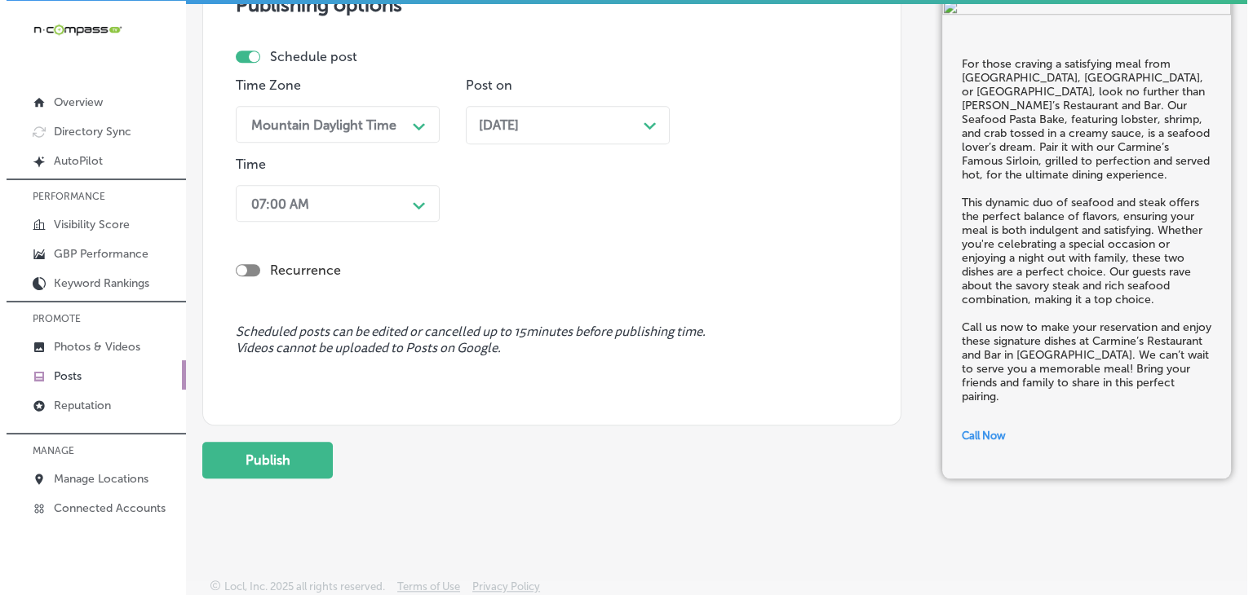
scroll to position [1446, 0]
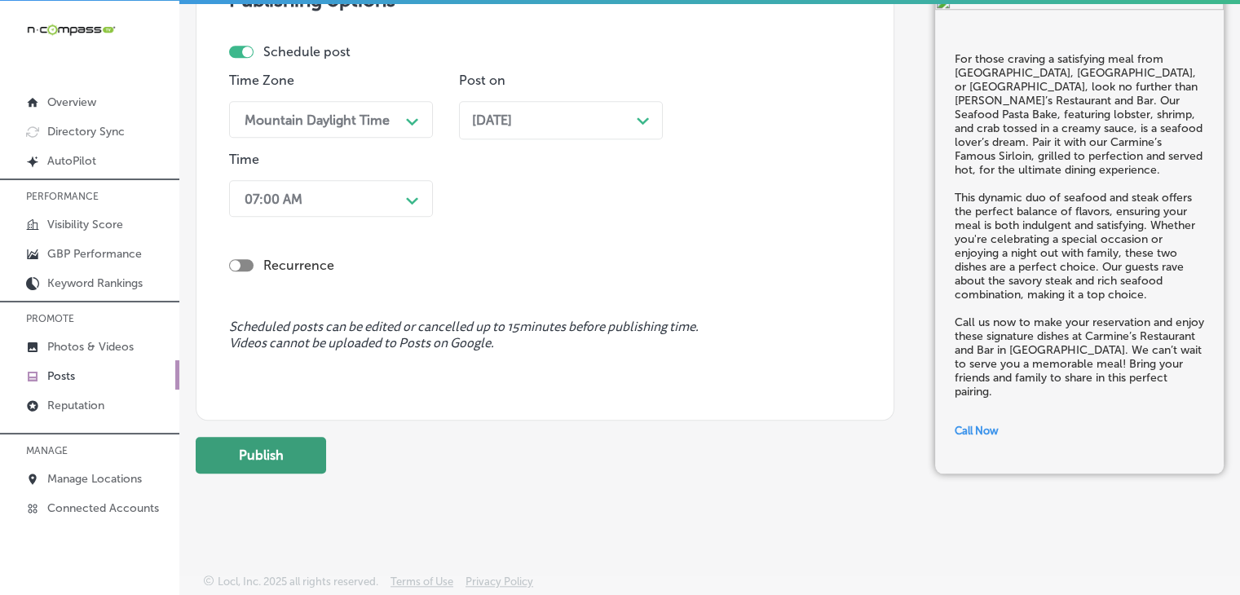
click at [283, 446] on button "Publish" at bounding box center [261, 455] width 130 height 37
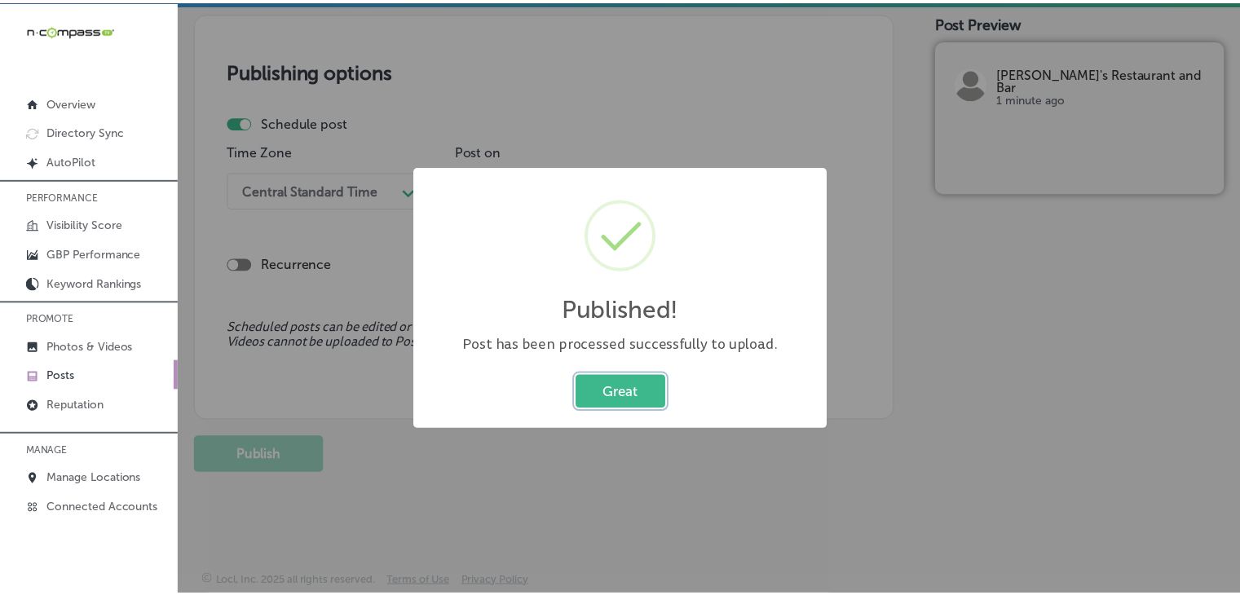
scroll to position [1374, 0]
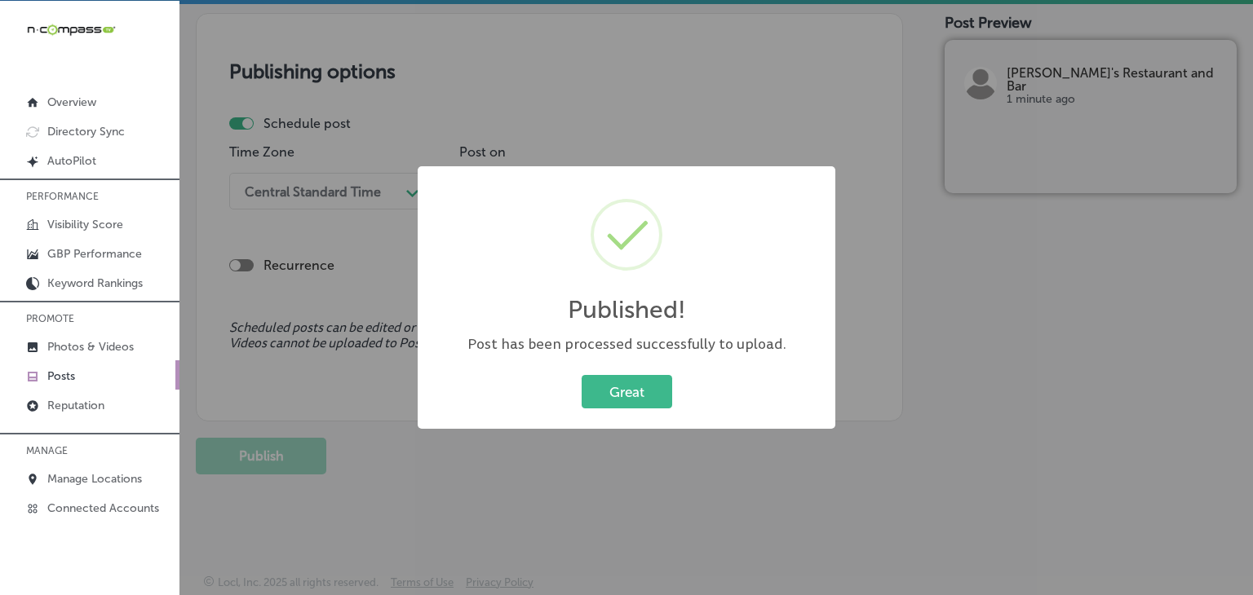
click at [550, 107] on div "Published! × Post has been processed successfully to upload. Great Cancel" at bounding box center [626, 297] width 1253 height 595
